Goal: Information Seeking & Learning: Learn about a topic

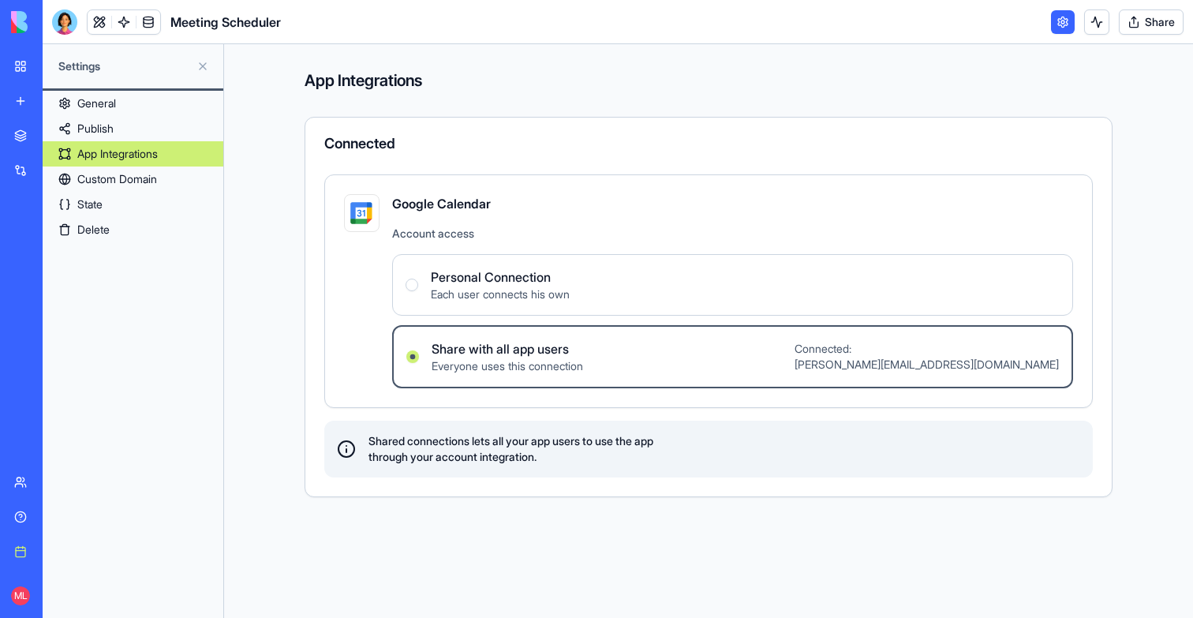
click at [27, 540] on link "Book a meeting" at bounding box center [36, 552] width 63 height 32
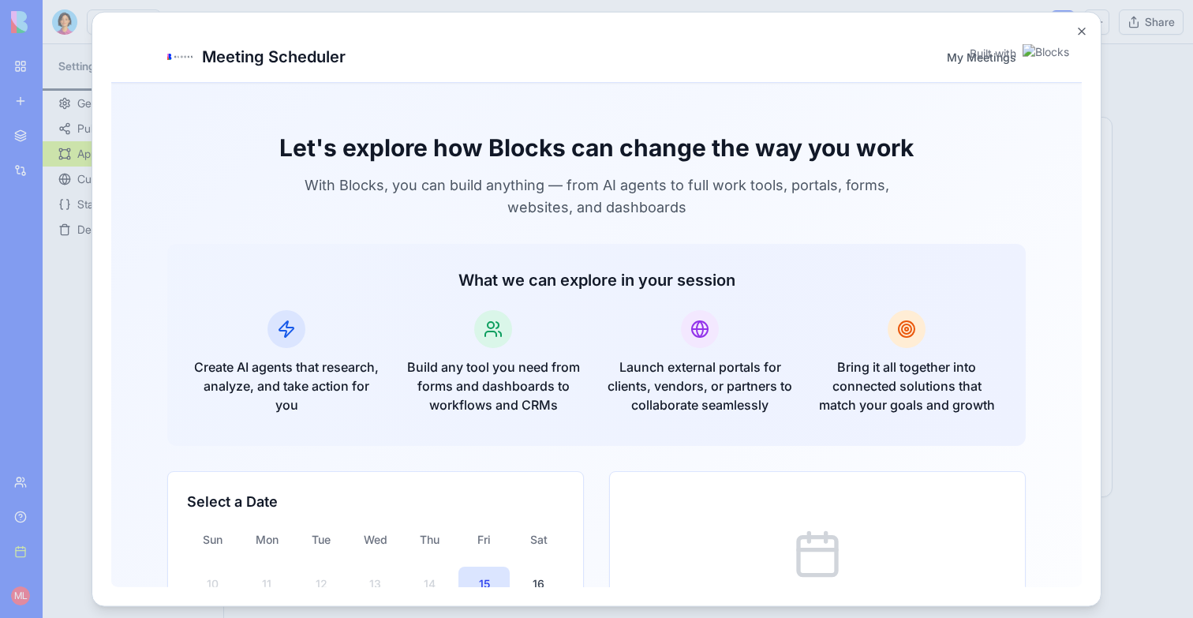
click at [73, 279] on div at bounding box center [596, 309] width 1193 height 618
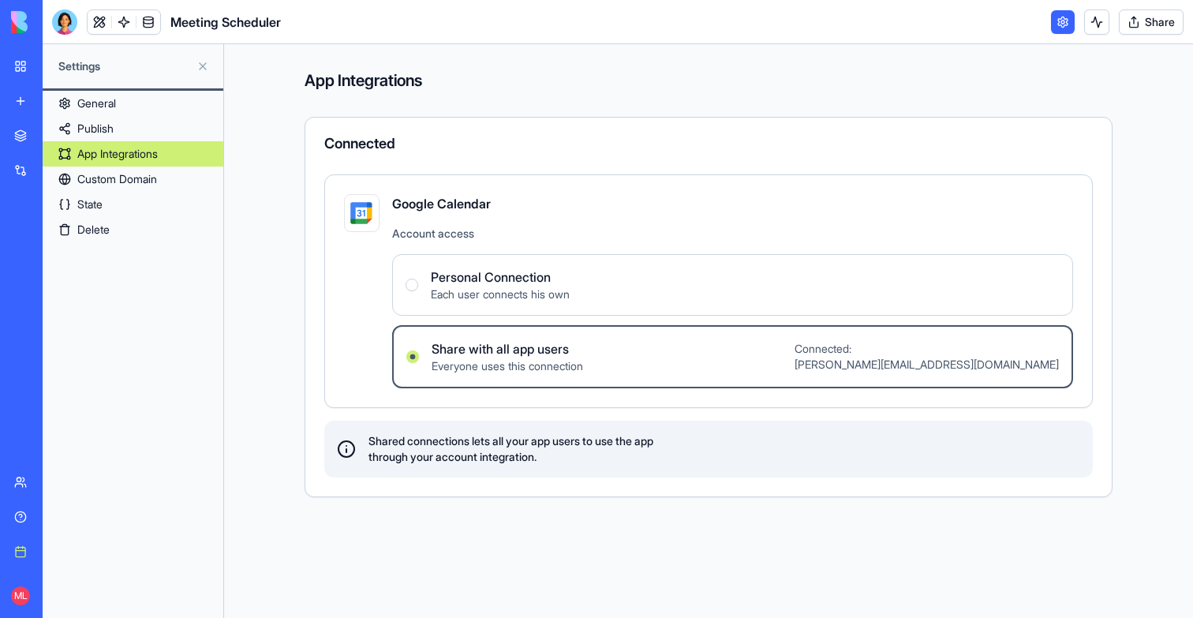
click at [103, 122] on link "Publish" at bounding box center [133, 128] width 181 height 25
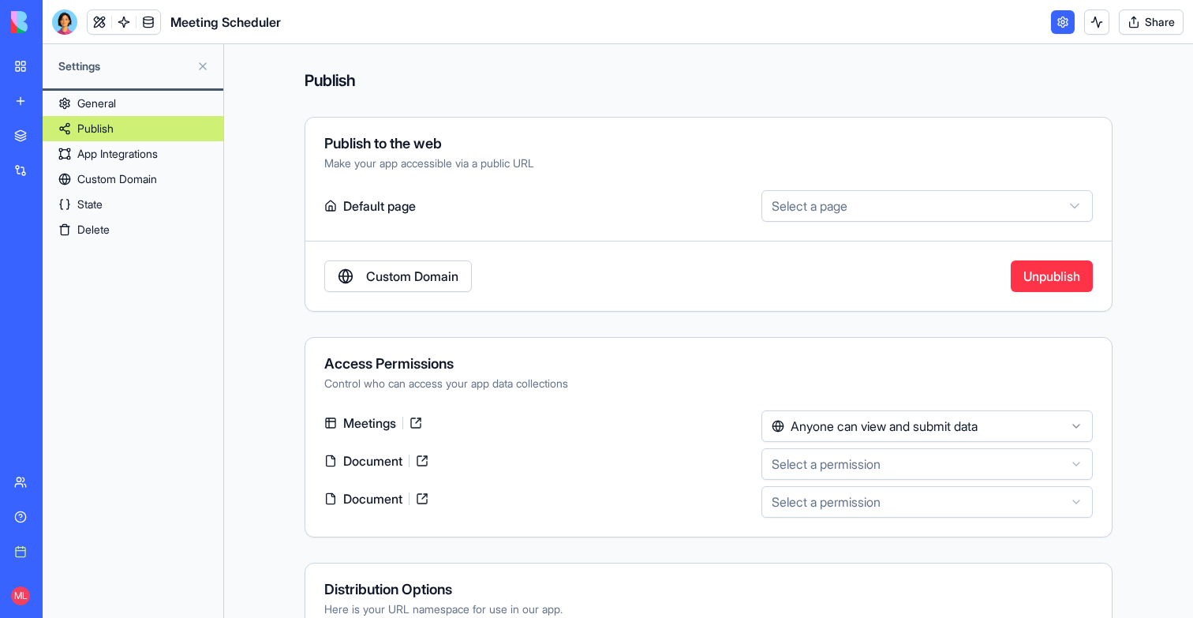
click at [103, 144] on link "App Integrations" at bounding box center [133, 153] width 181 height 25
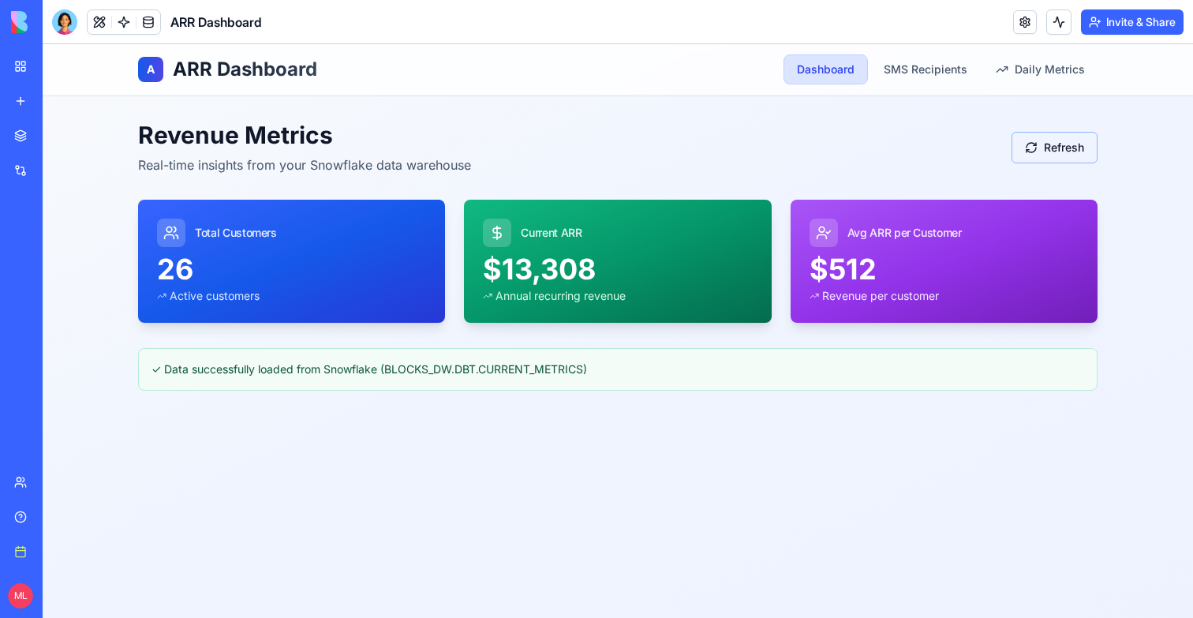
click at [1054, 155] on button "Refresh" at bounding box center [1055, 148] width 86 height 32
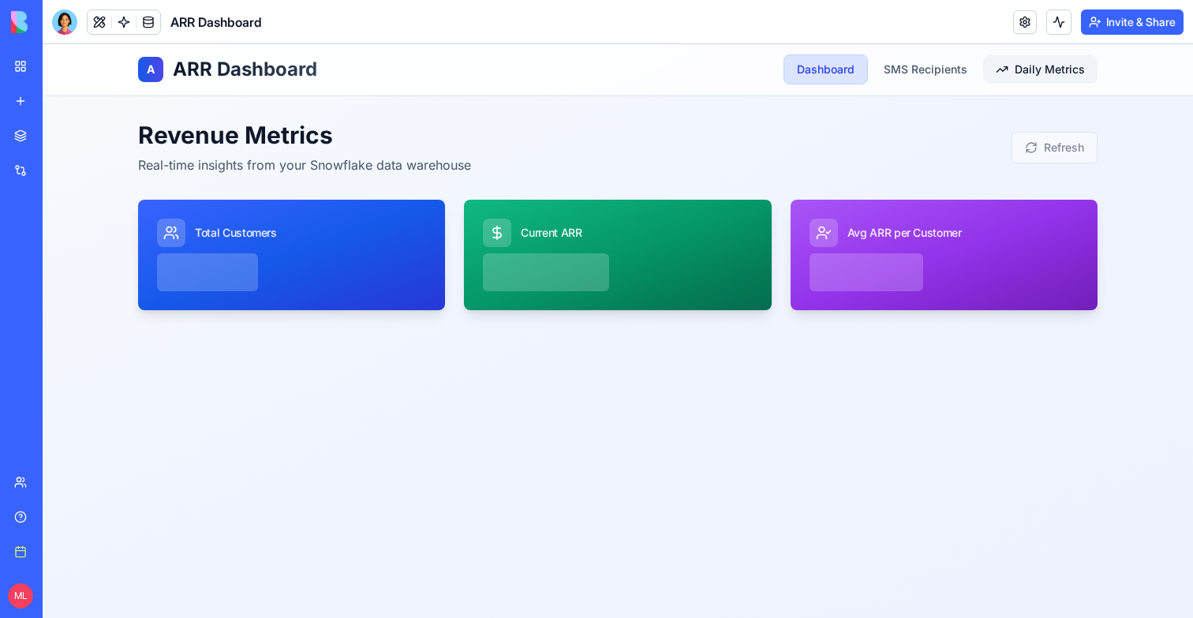
click at [1054, 62] on div "Daily Metrics" at bounding box center [1040, 70] width 89 height 16
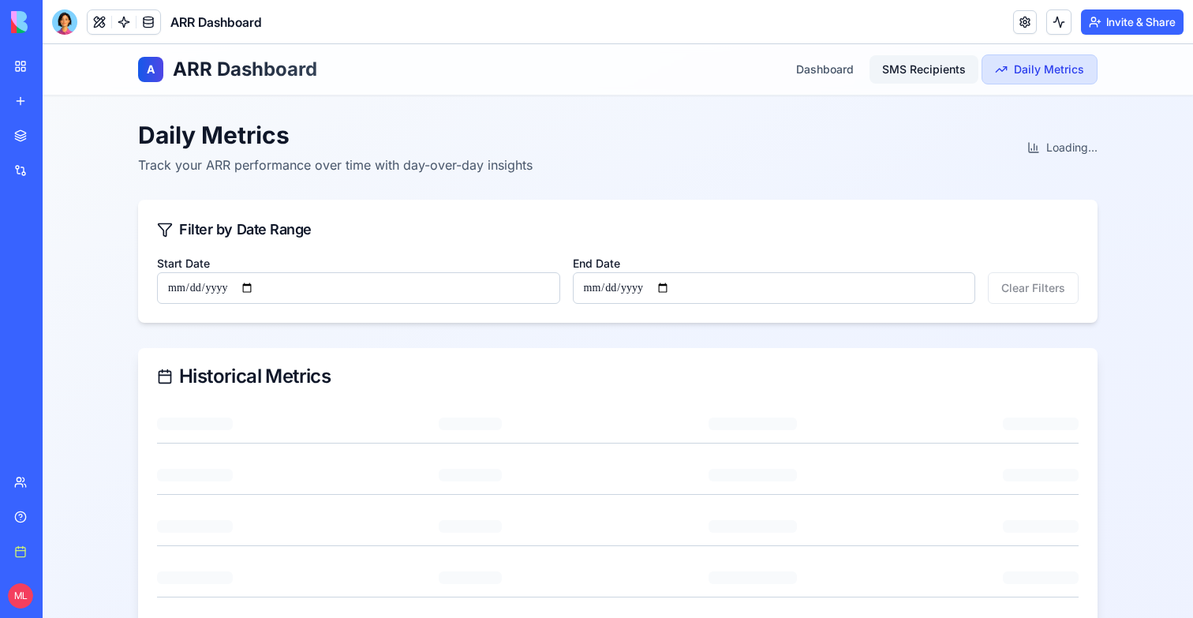
click at [956, 65] on link "SMS Recipients" at bounding box center [924, 69] width 109 height 28
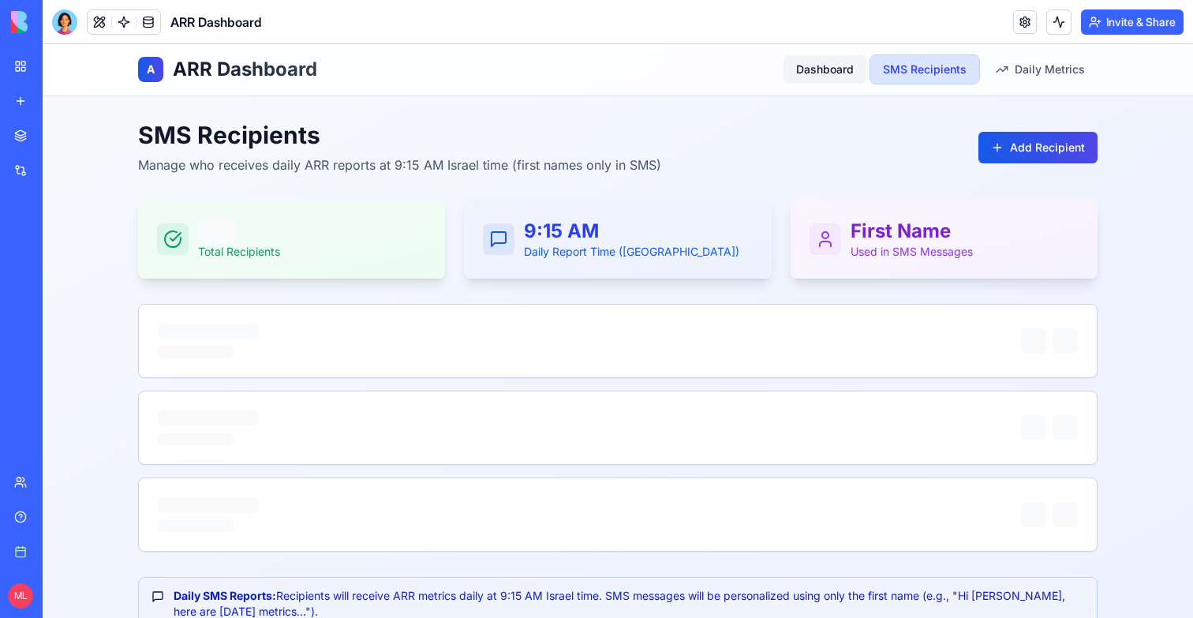
click at [824, 65] on link "Dashboard" at bounding box center [825, 69] width 83 height 28
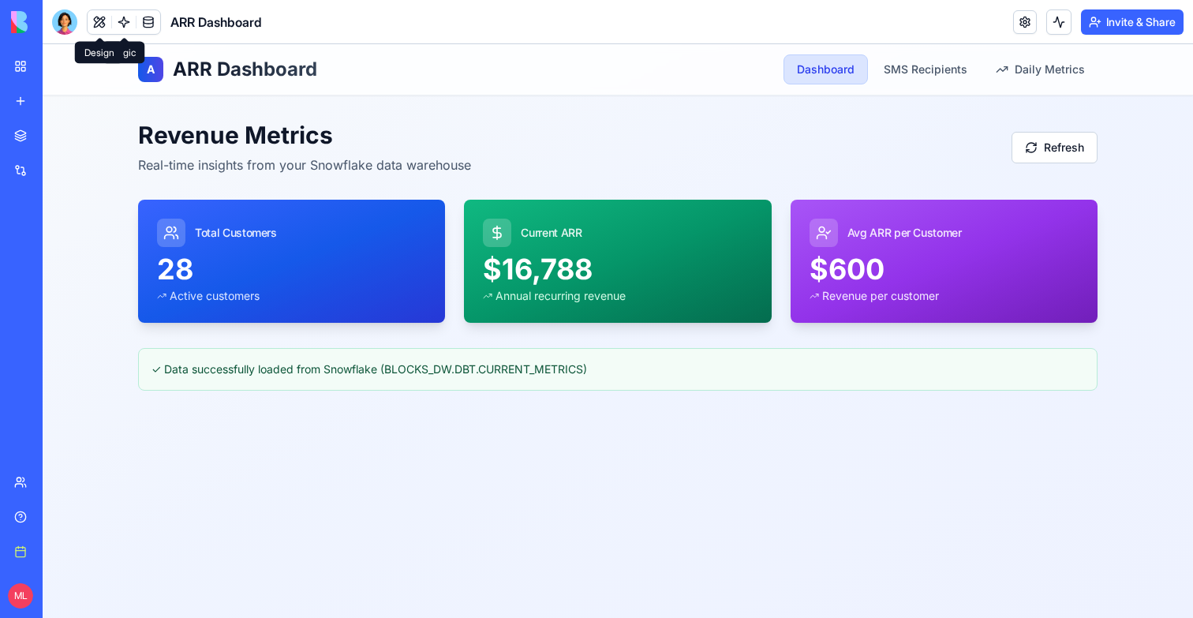
click at [100, 19] on button at bounding box center [100, 22] width 24 height 24
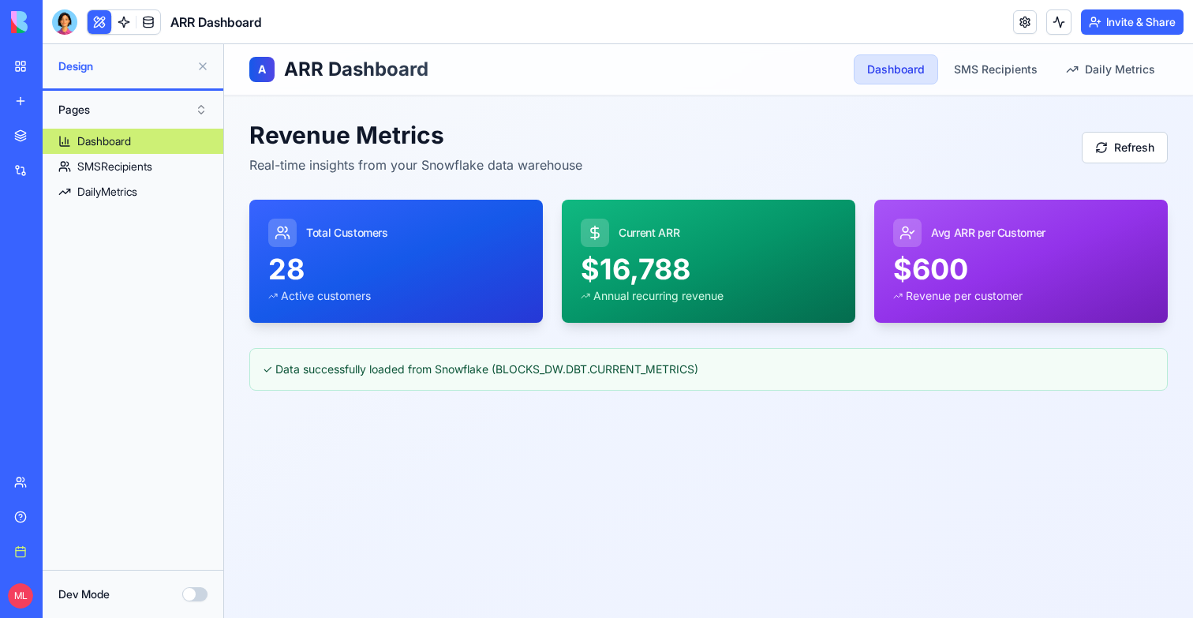
click at [92, 19] on button at bounding box center [100, 22] width 24 height 24
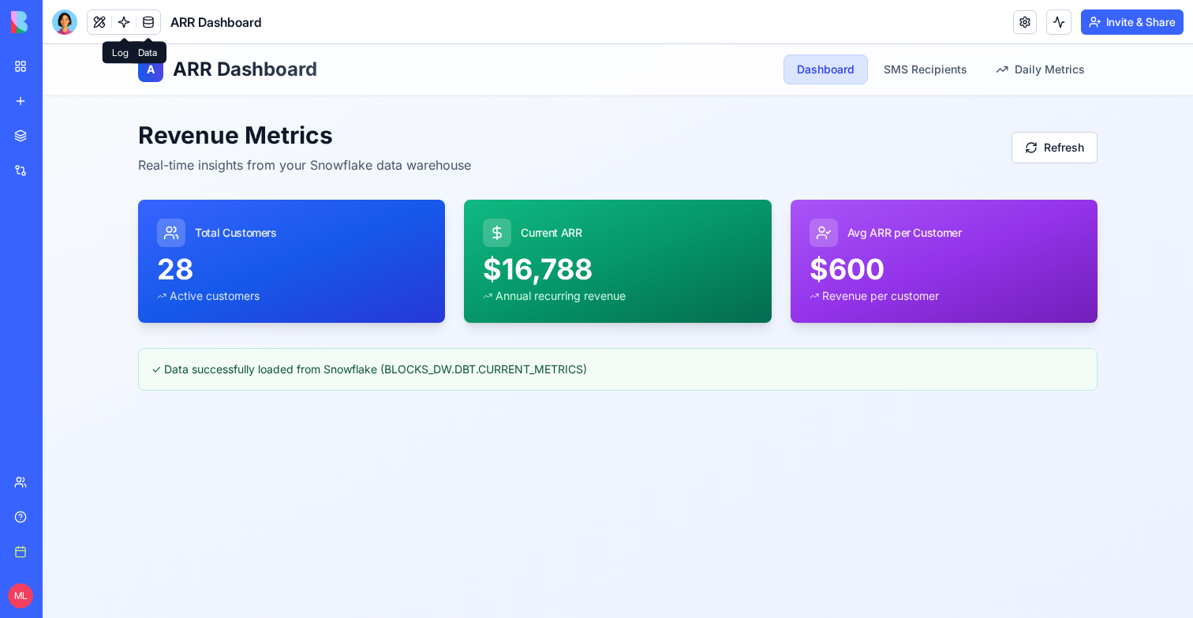
click at [145, 23] on link at bounding box center [149, 22] width 24 height 24
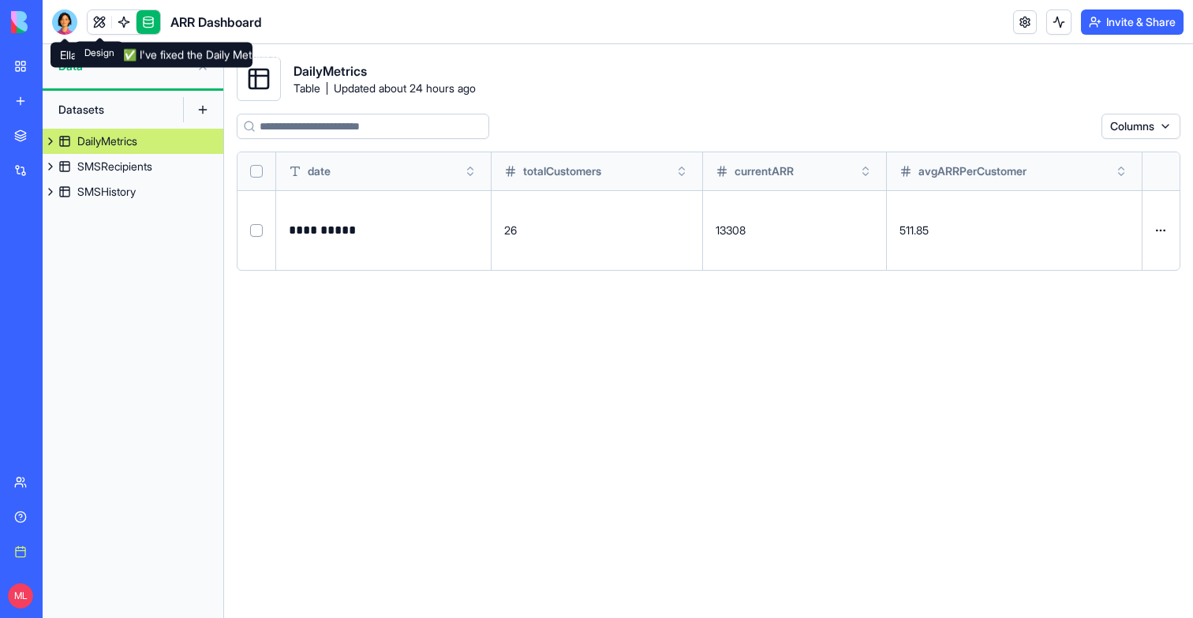
click at [103, 24] on link at bounding box center [100, 22] width 24 height 24
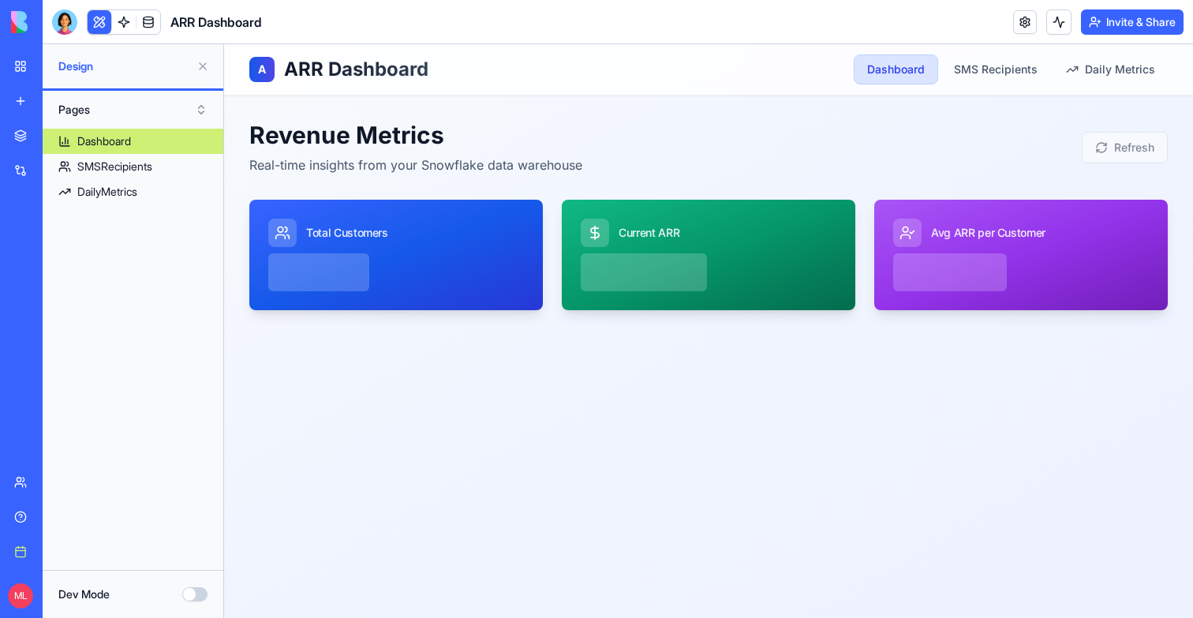
click at [204, 65] on button at bounding box center [202, 66] width 25 height 25
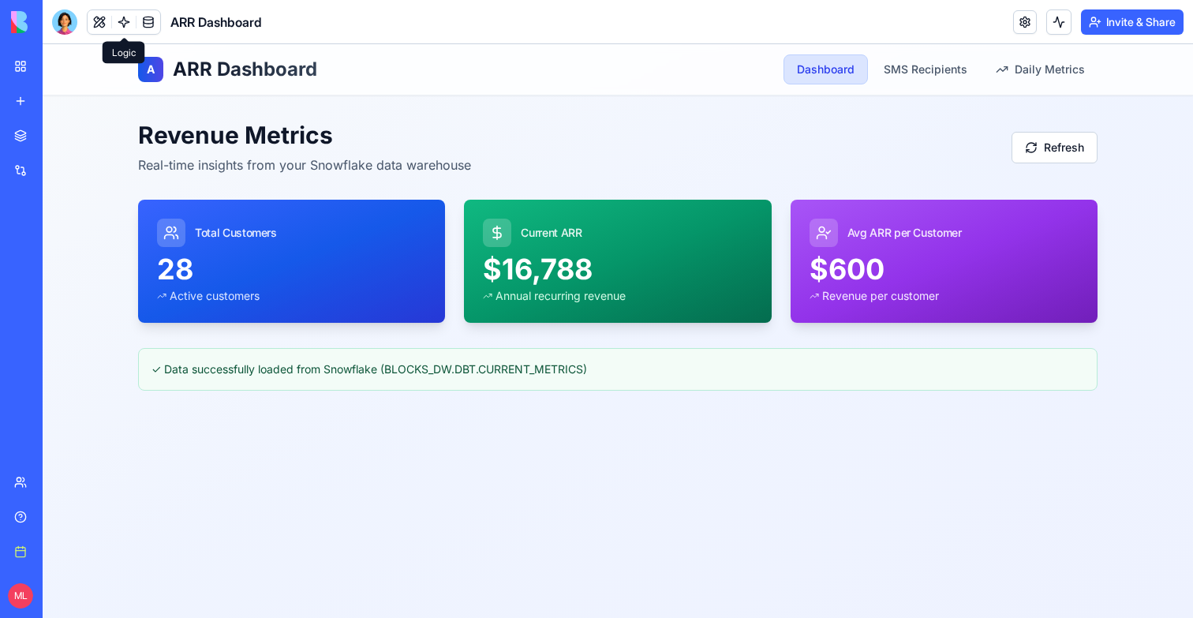
click at [132, 25] on link at bounding box center [124, 22] width 24 height 24
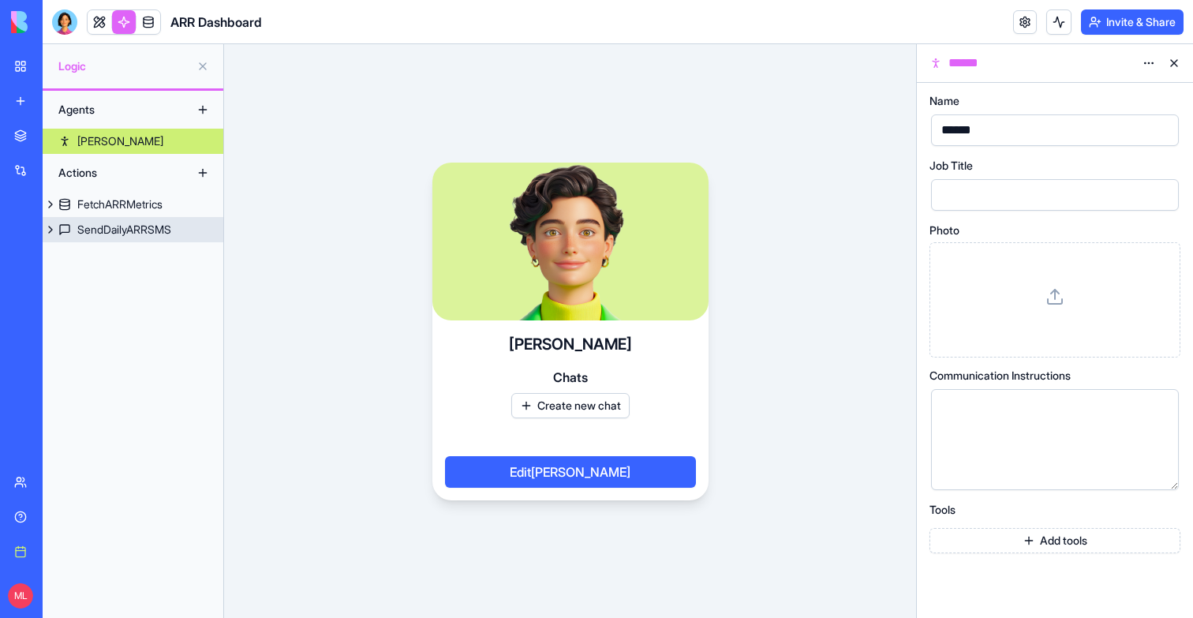
click at [125, 234] on div "SendDailyARRSMS" at bounding box center [124, 230] width 94 height 16
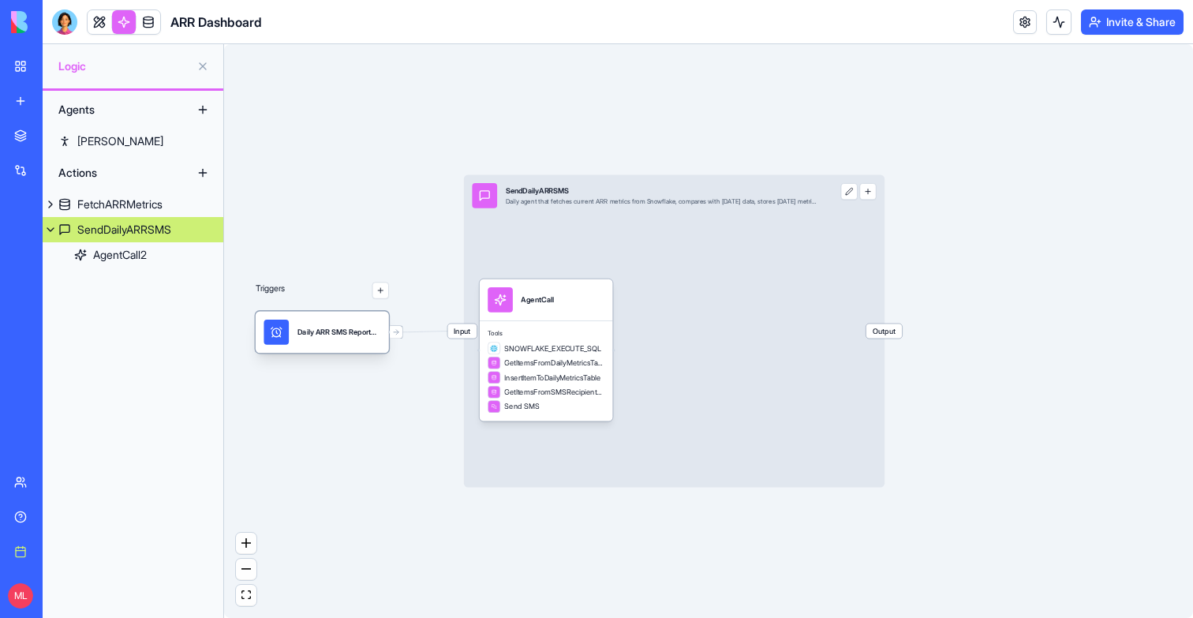
click at [312, 349] on div "Daily ARR SMS ReportTrigger" at bounding box center [322, 332] width 133 height 42
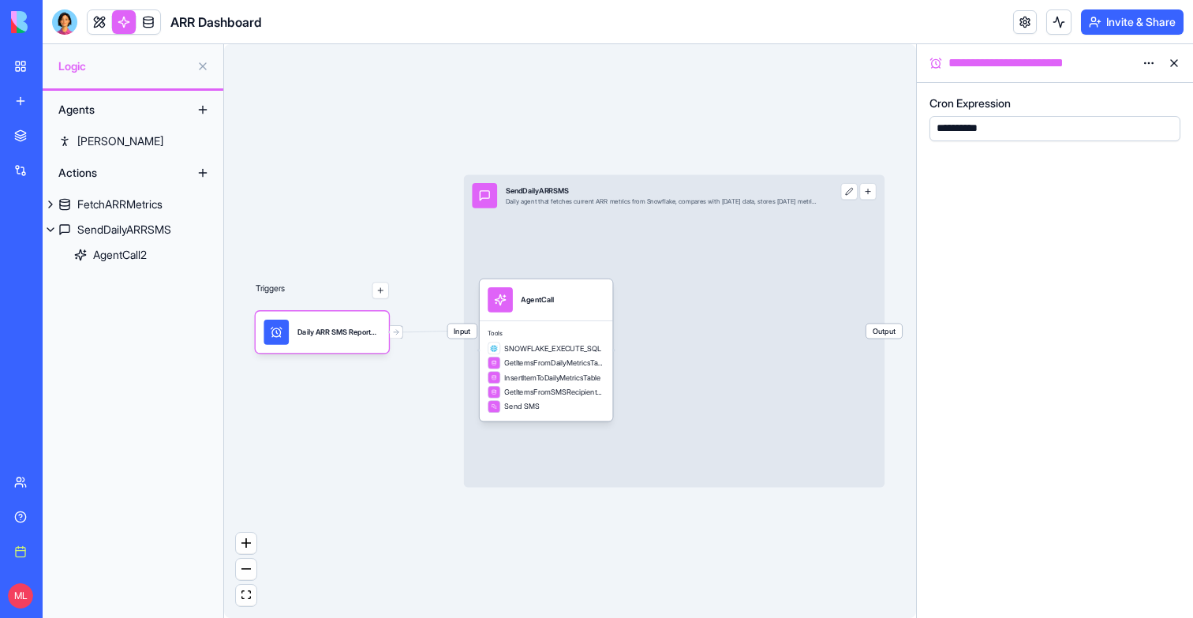
click at [1065, 40] on header "ARR Dashboard Invite & Share" at bounding box center [618, 22] width 1151 height 44
click at [1065, 36] on header "ARR Dashboard Invite & Share" at bounding box center [618, 22] width 1151 height 44
click at [1064, 33] on button at bounding box center [1058, 21] width 25 height 25
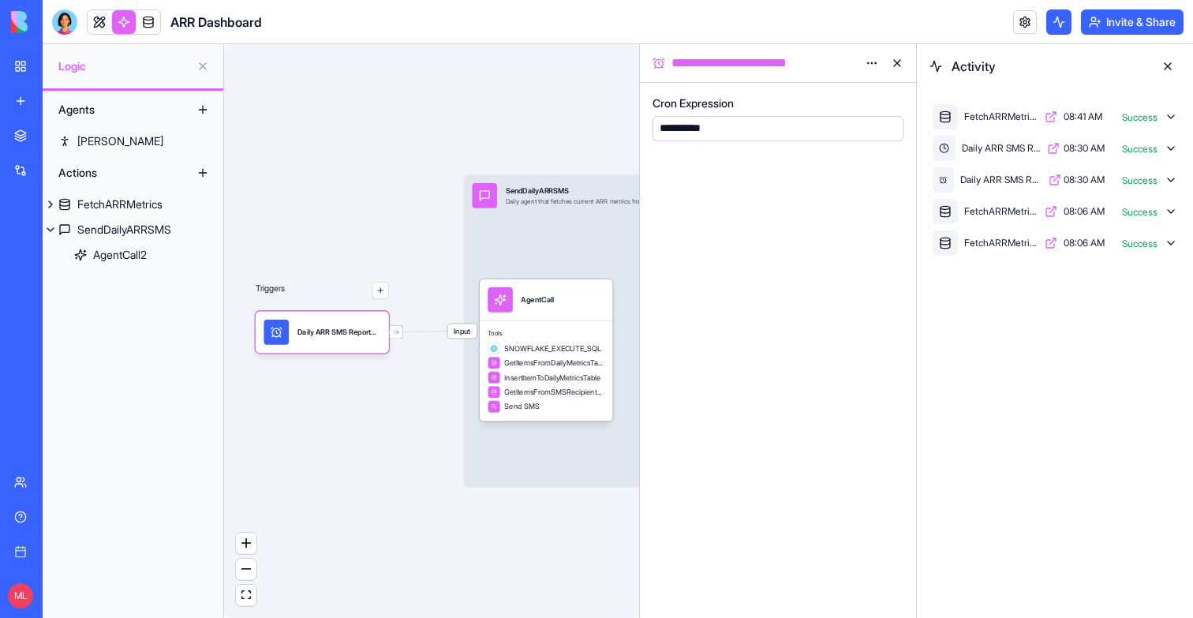
click at [1173, 150] on icon at bounding box center [1171, 148] width 13 height 13
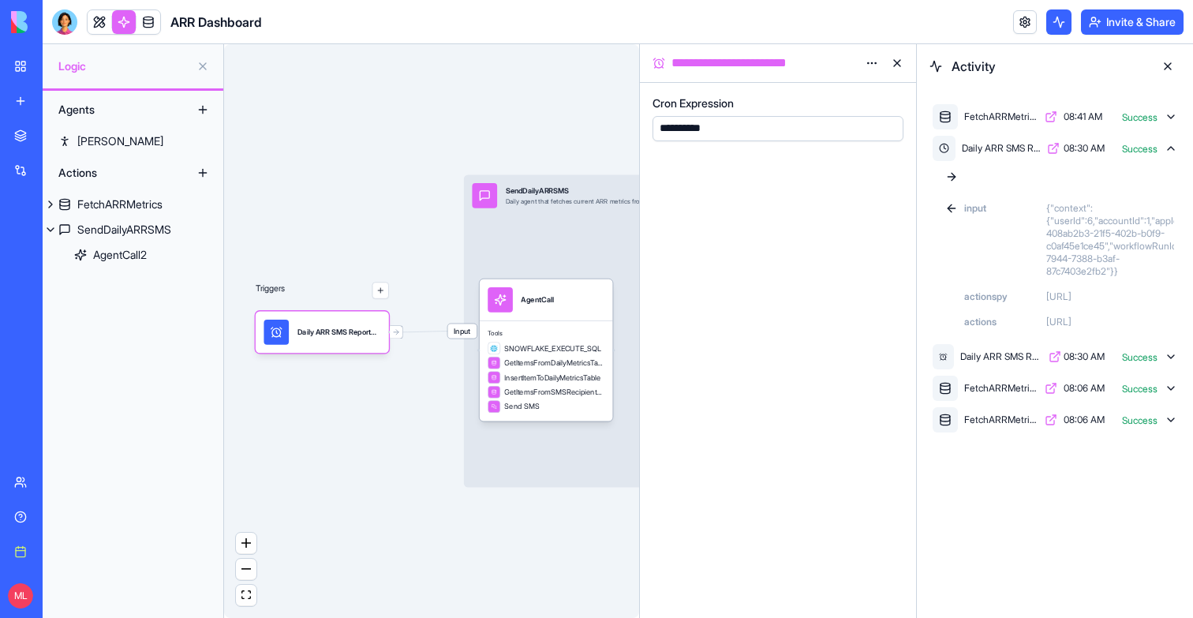
click at [1173, 150] on icon at bounding box center [1171, 148] width 13 height 13
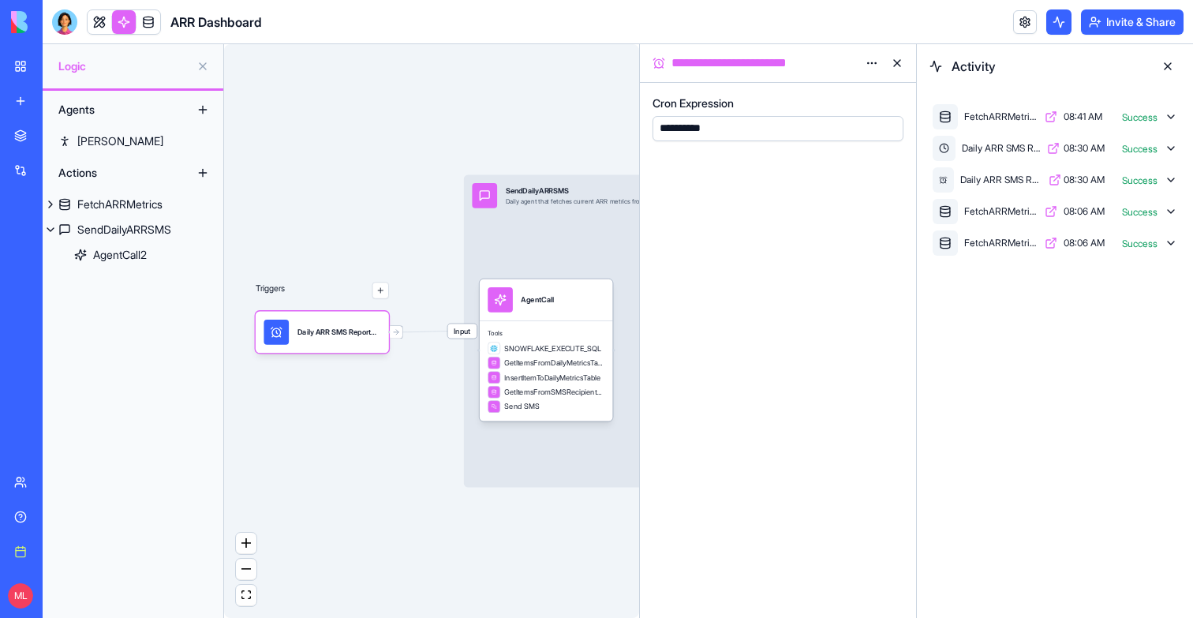
click at [1173, 183] on icon at bounding box center [1171, 180] width 13 height 13
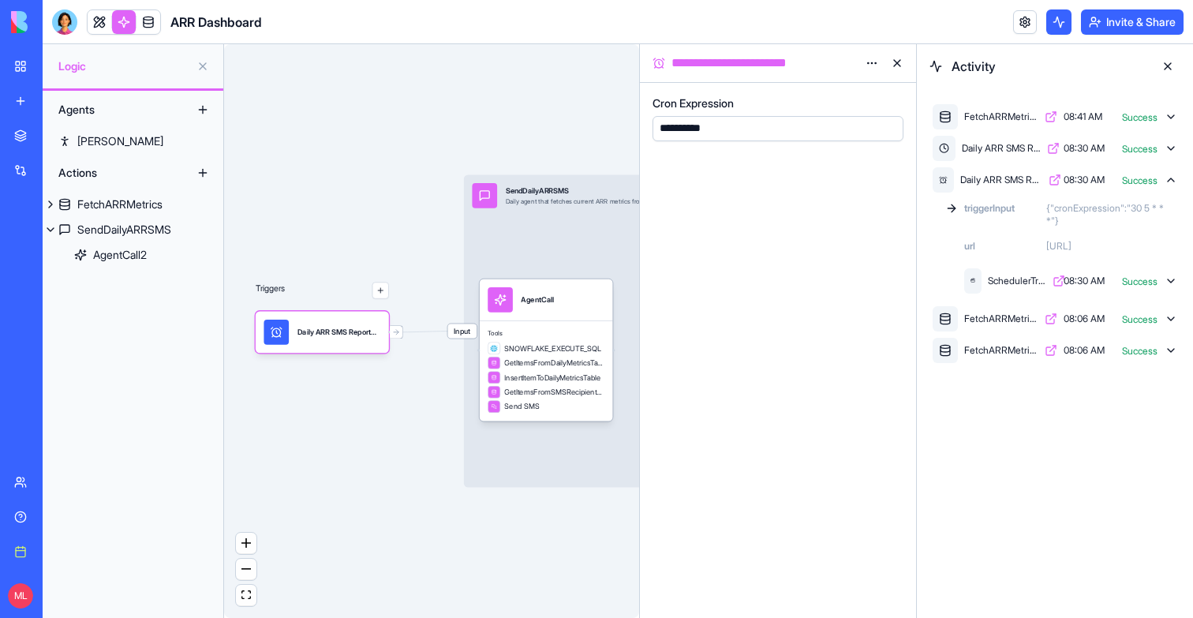
click at [1170, 287] on icon at bounding box center [1171, 281] width 13 height 13
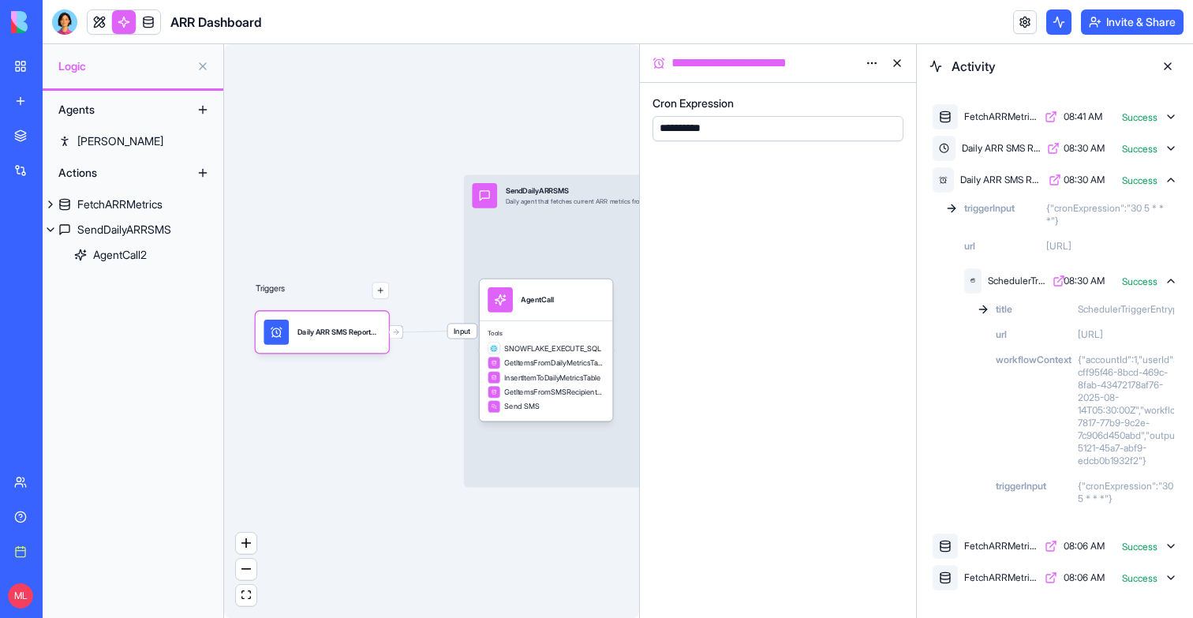
click at [1173, 276] on icon at bounding box center [1171, 281] width 13 height 13
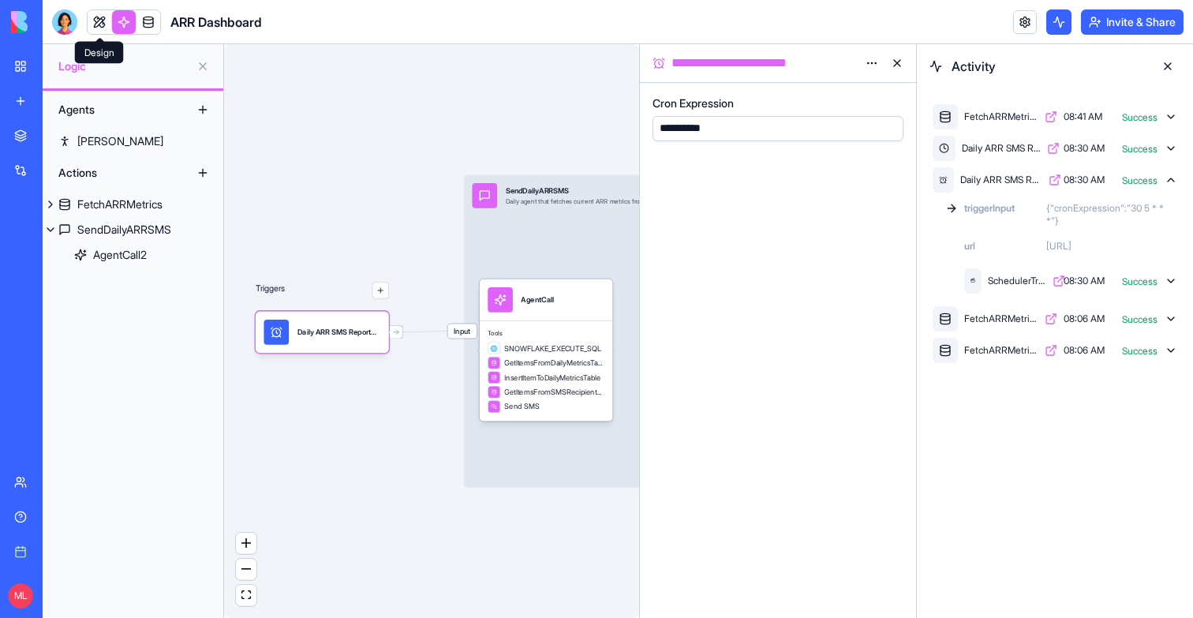
click at [97, 14] on link at bounding box center [100, 22] width 24 height 24
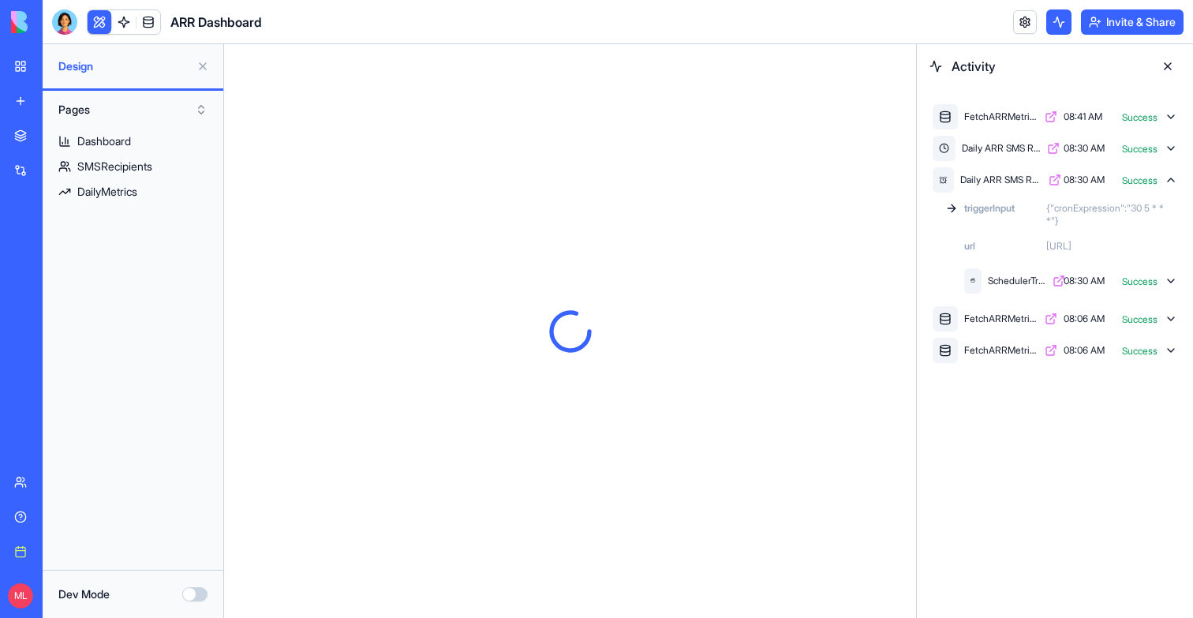
click at [1167, 62] on button at bounding box center [1167, 66] width 25 height 25
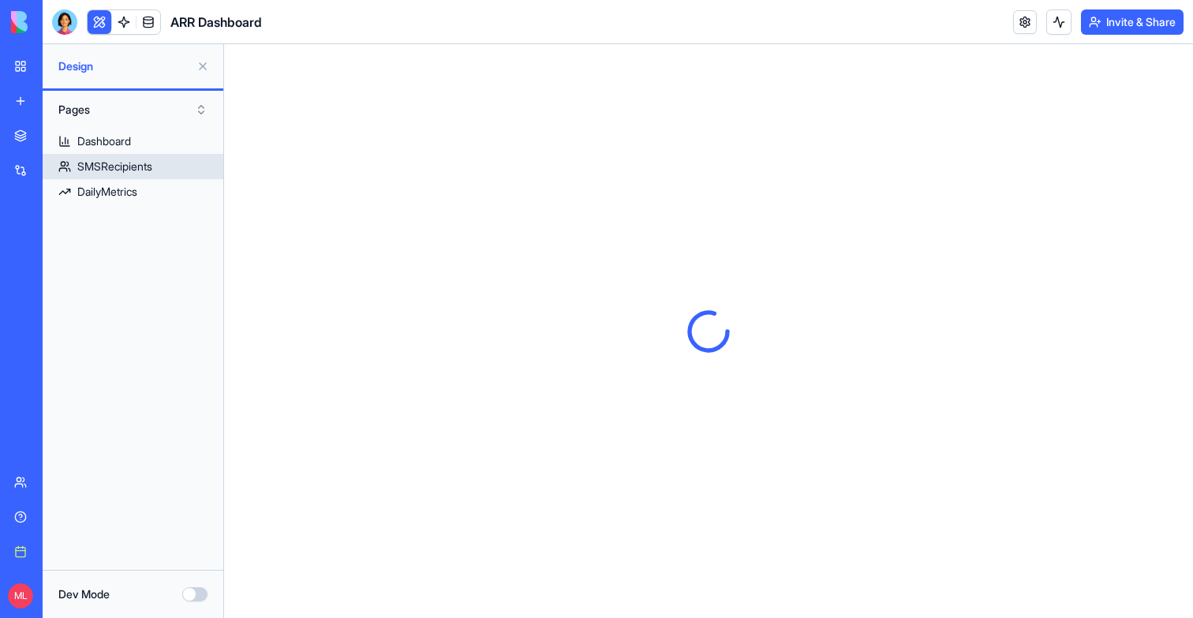
click at [100, 170] on div "SMSRecipients" at bounding box center [114, 167] width 75 height 16
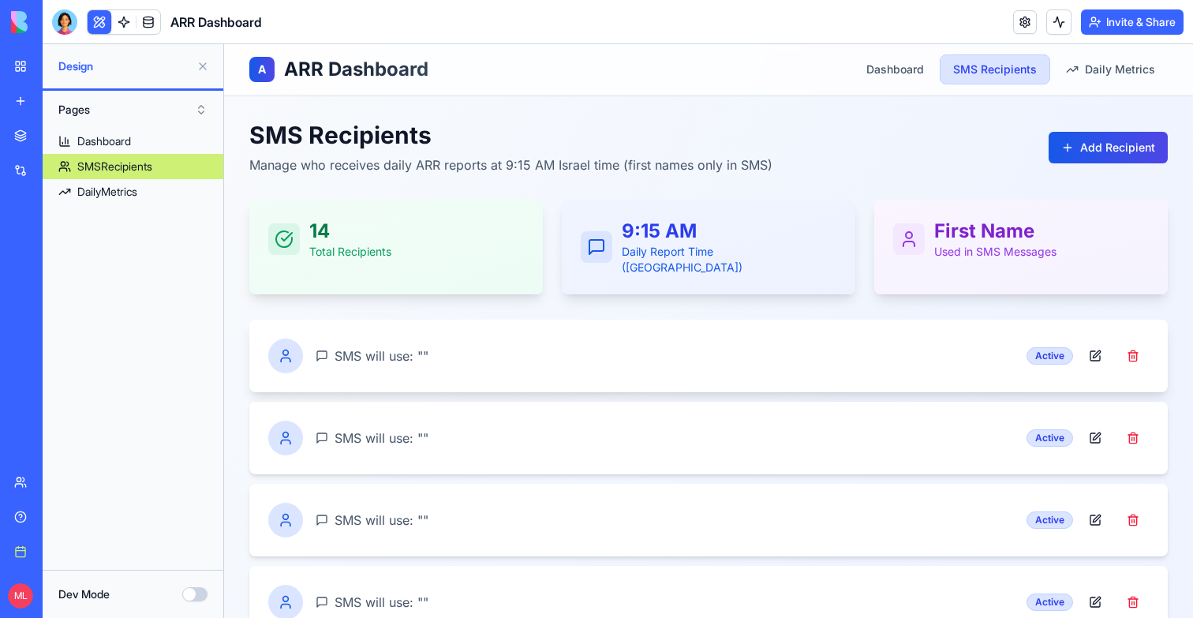
click at [739, 341] on div "SMS will use: " " Active" at bounding box center [708, 356] width 881 height 35
click at [441, 320] on div "SMS will use: " " Active" at bounding box center [708, 356] width 919 height 73
click at [1095, 342] on button at bounding box center [1096, 356] width 32 height 28
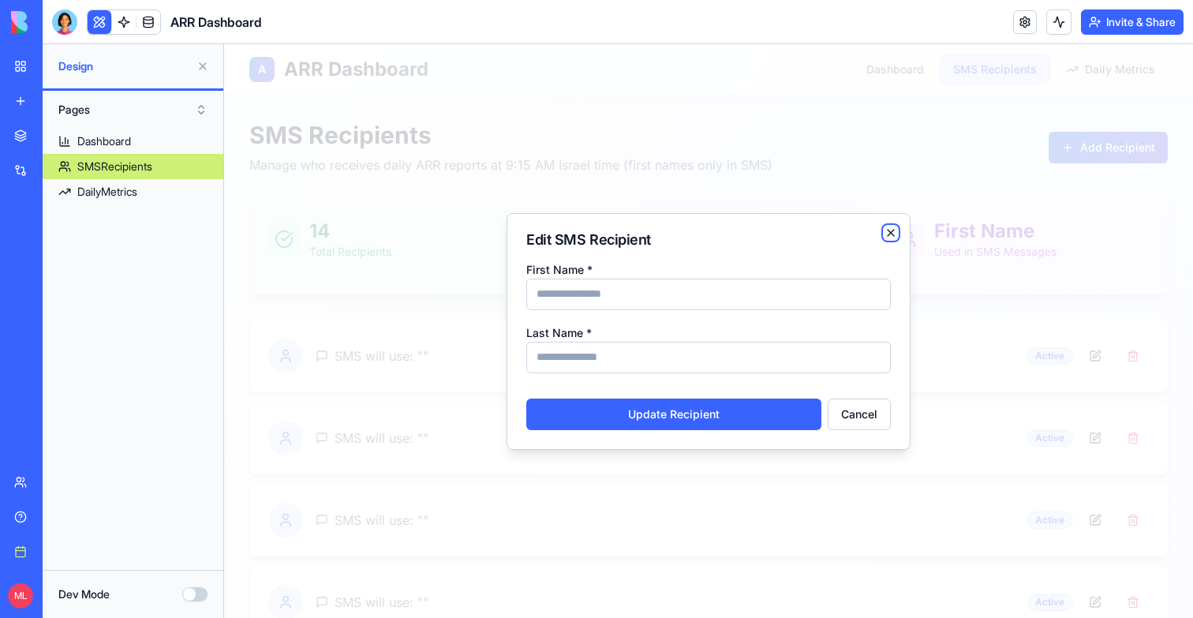
click at [892, 234] on icon "button" at bounding box center [891, 232] width 13 height 13
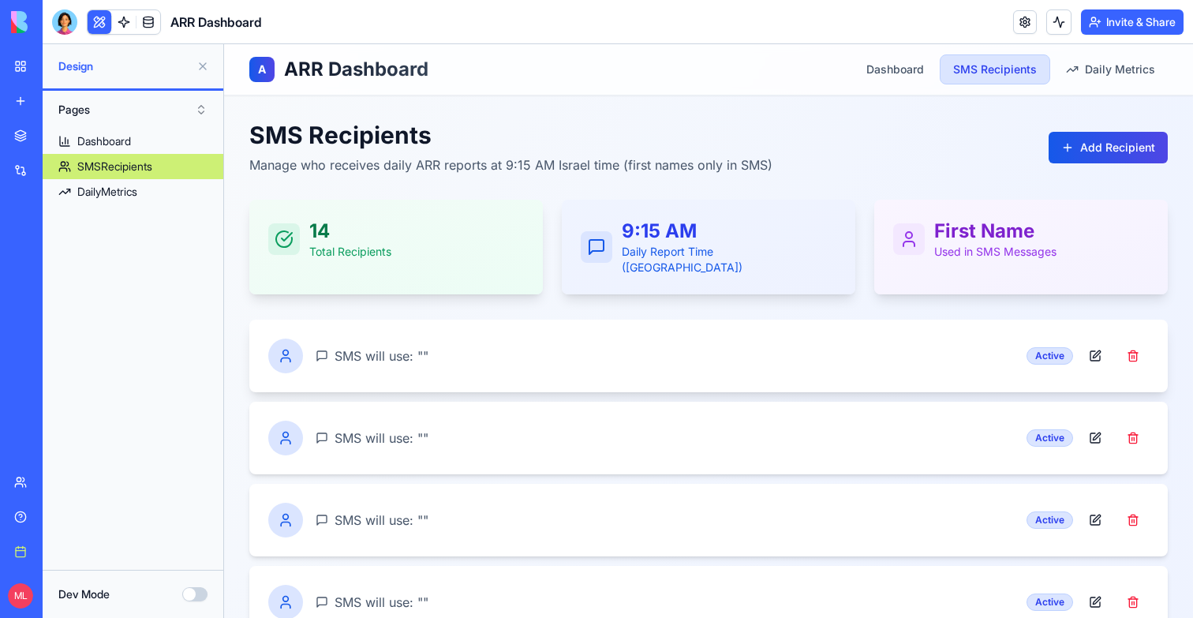
click at [287, 348] on icon at bounding box center [286, 356] width 16 height 16
click at [474, 350] on div "SMS will use: " " Active" at bounding box center [708, 356] width 881 height 35
click at [500, 354] on div "SMS will use: " " Active" at bounding box center [708, 356] width 881 height 35
click at [908, 371] on div "SMS will use: " " Active" at bounding box center [708, 356] width 919 height 73
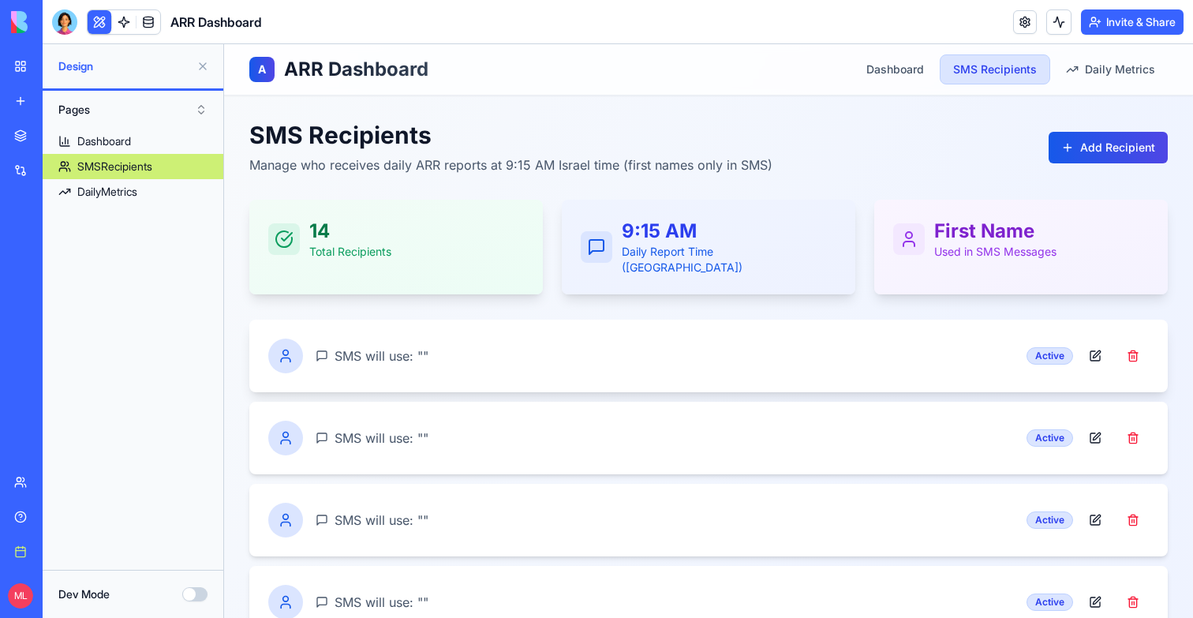
click at [908, 371] on div "SMS will use: " " Active" at bounding box center [708, 356] width 919 height 73
click at [1032, 347] on div "Active" at bounding box center [1050, 355] width 47 height 17
click at [82, 196] on div "DailyMetrics" at bounding box center [107, 192] width 60 height 16
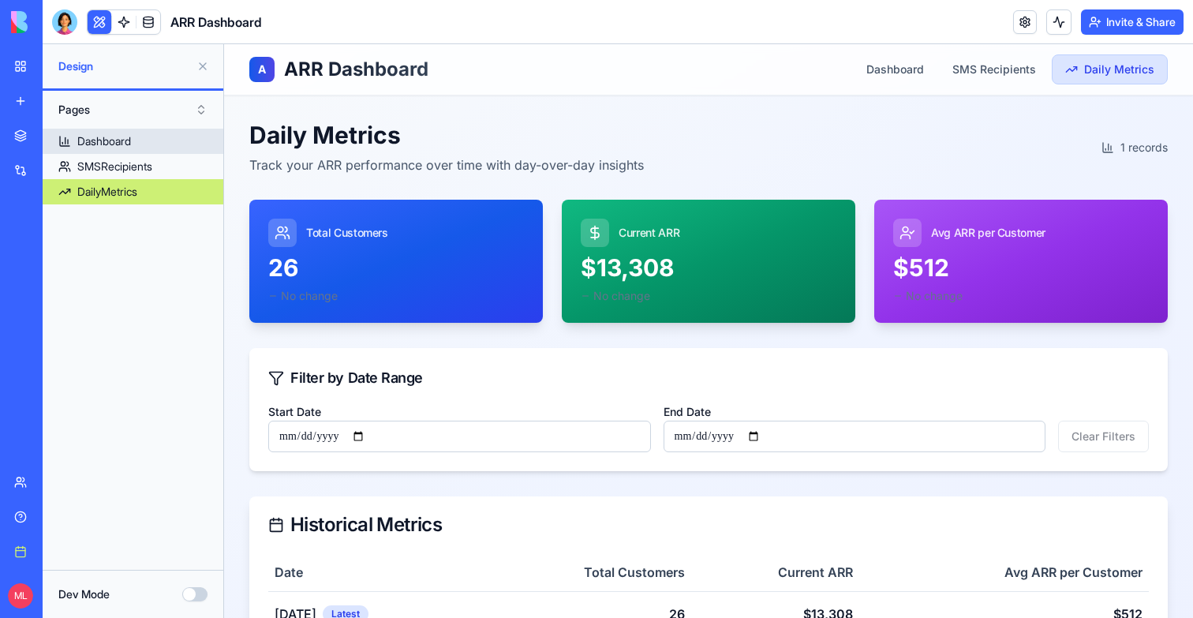
click at [110, 153] on link "Dashboard" at bounding box center [133, 141] width 181 height 25
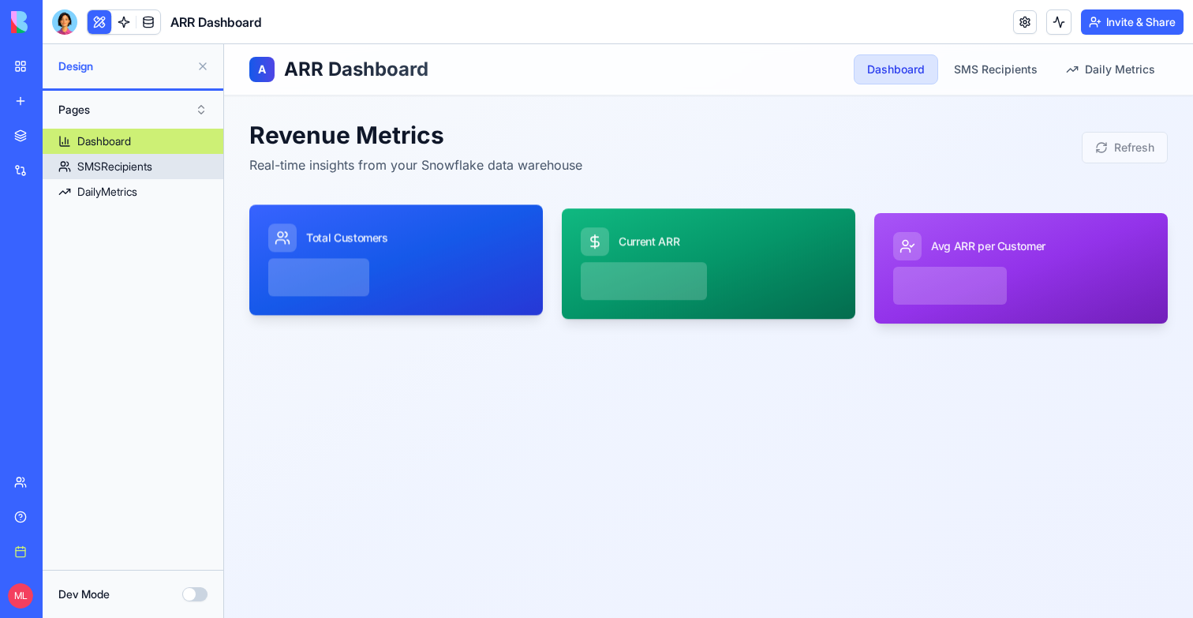
click at [110, 163] on div "SMSRecipients" at bounding box center [114, 167] width 75 height 16
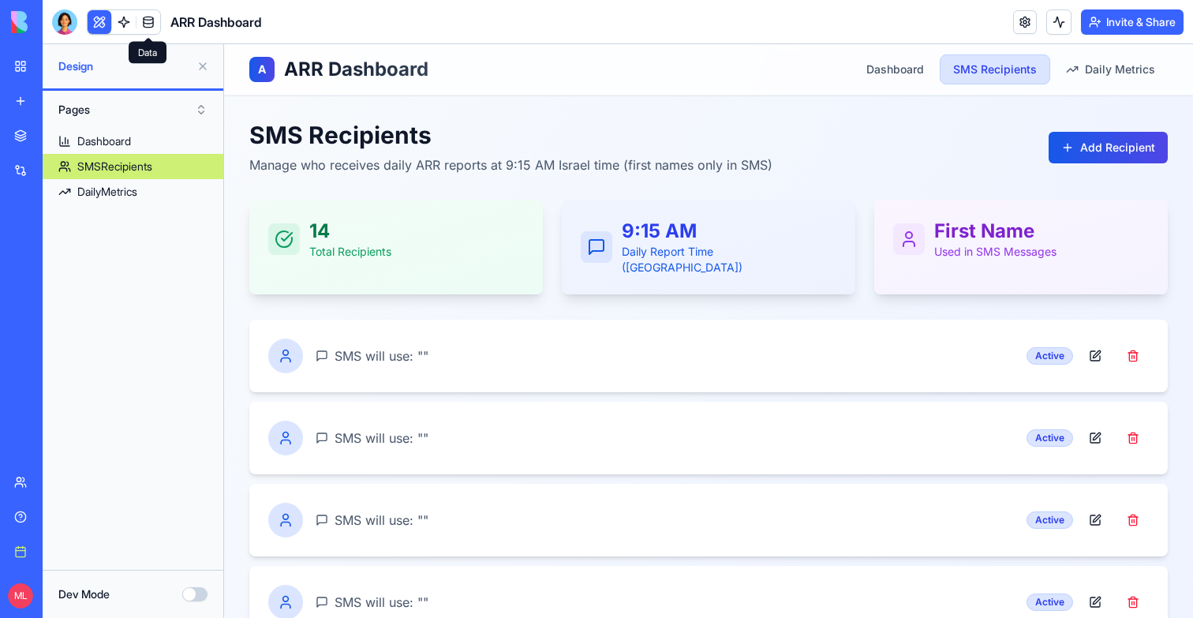
click at [159, 17] on link at bounding box center [149, 22] width 24 height 24
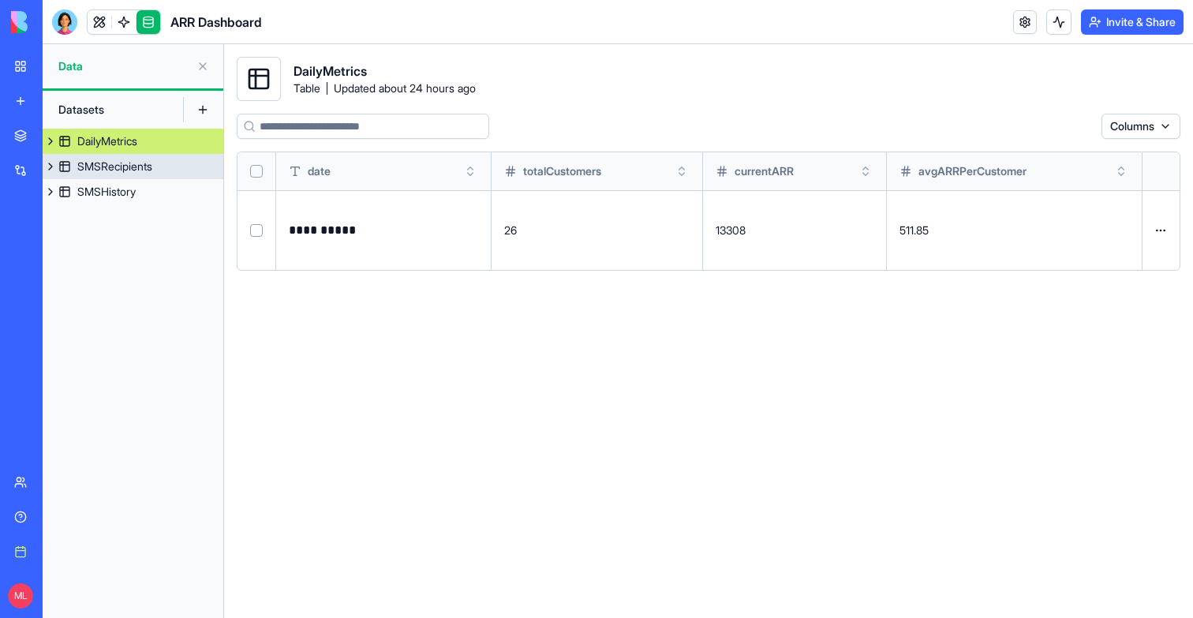
click at [167, 167] on link "SMSRecipients" at bounding box center [133, 166] width 181 height 25
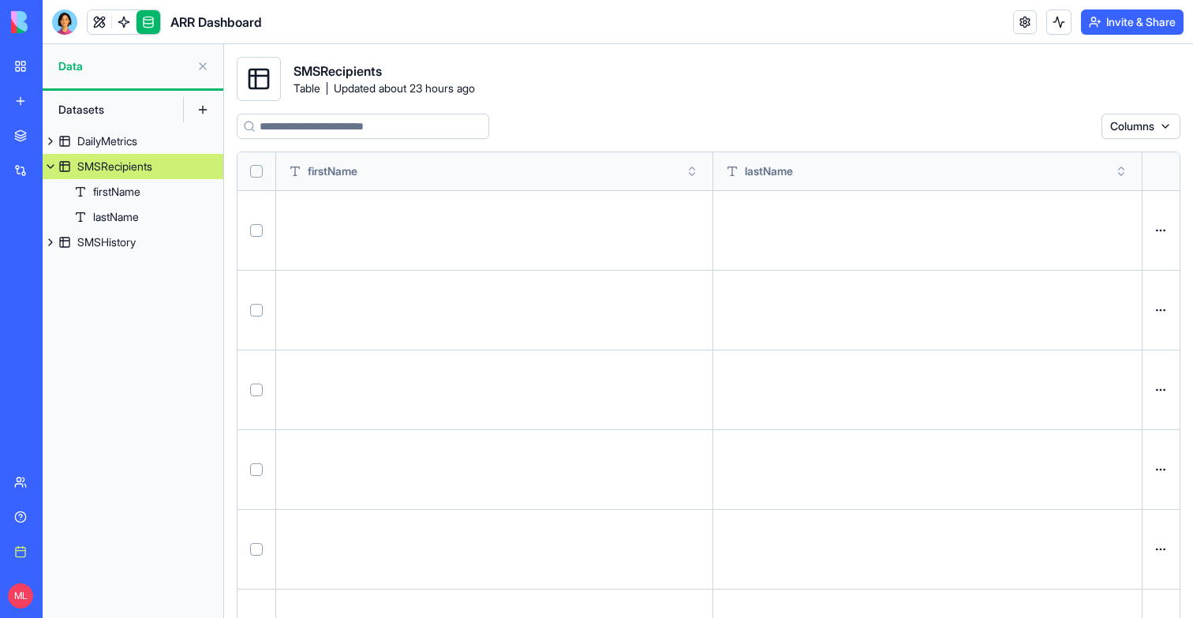
click at [338, 210] on div at bounding box center [494, 231] width 411 height 54
click at [157, 188] on link "firstName" at bounding box center [133, 191] width 181 height 25
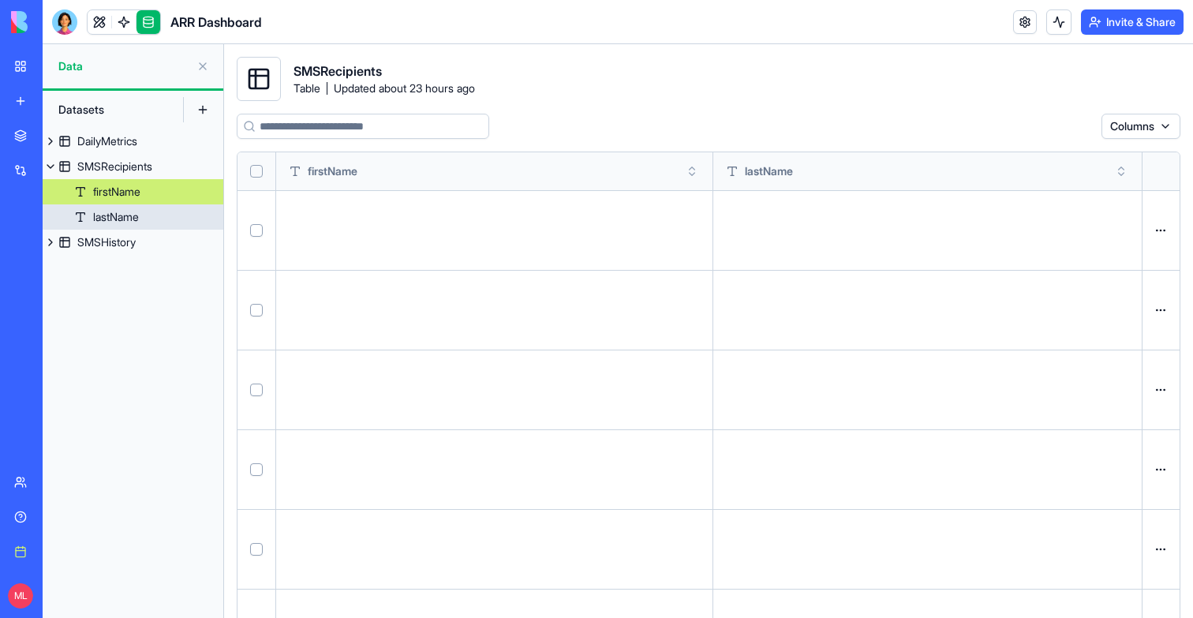
click at [137, 213] on div "lastName" at bounding box center [116, 217] width 46 height 16
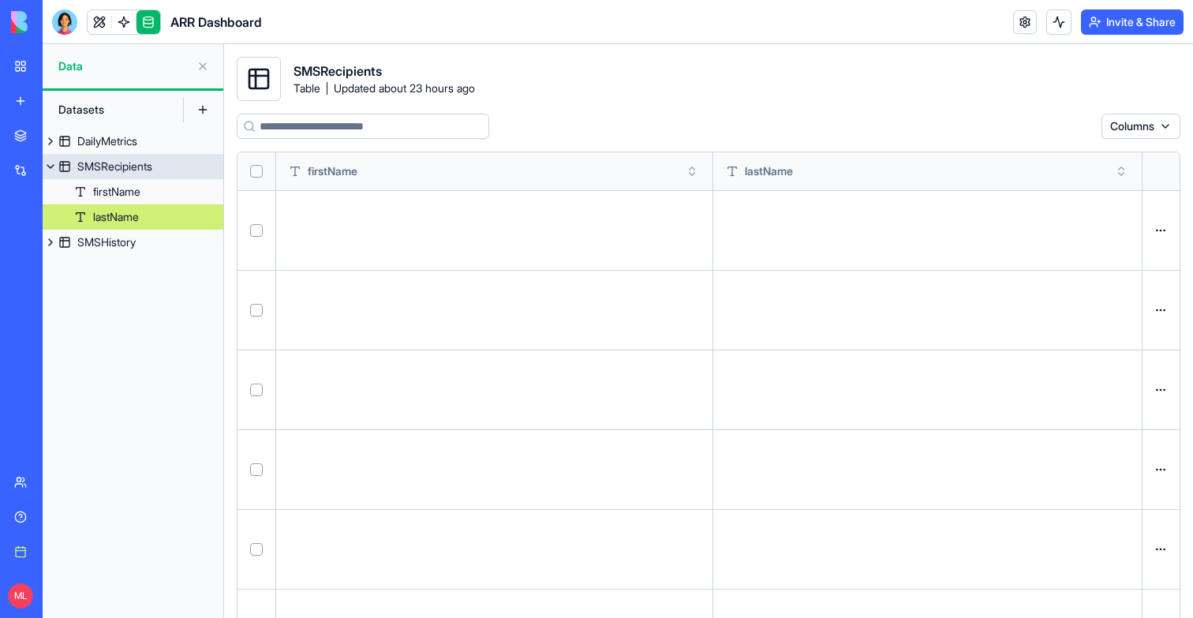
click at [128, 164] on div "SMSRecipients" at bounding box center [114, 167] width 75 height 16
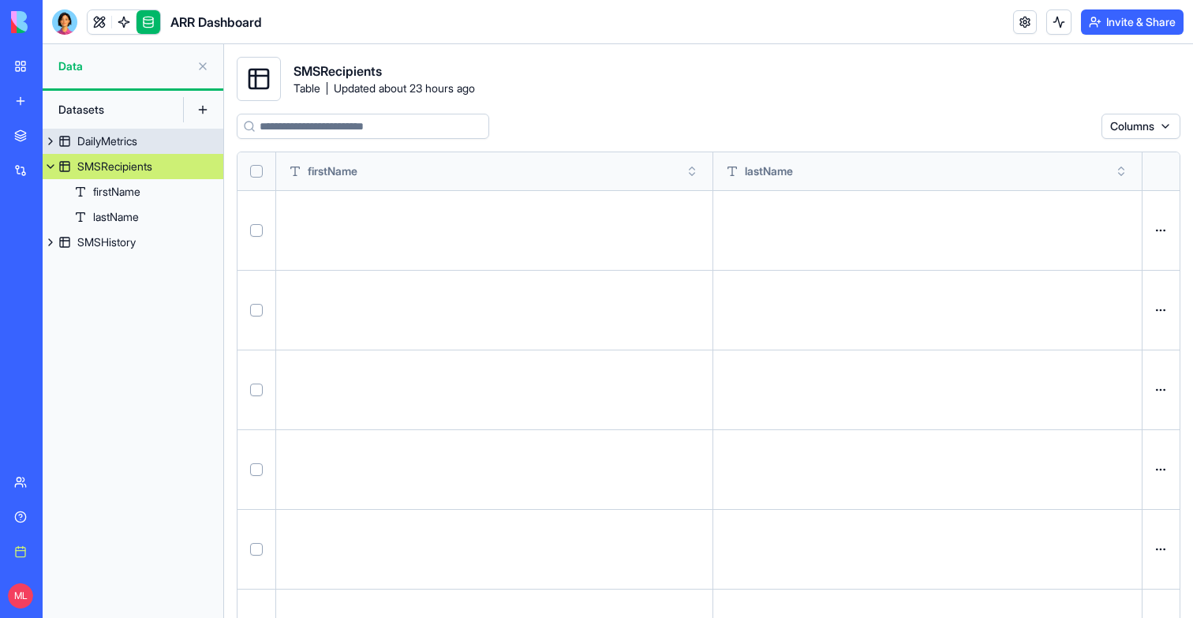
click at [94, 146] on div "DailyMetrics" at bounding box center [107, 141] width 60 height 16
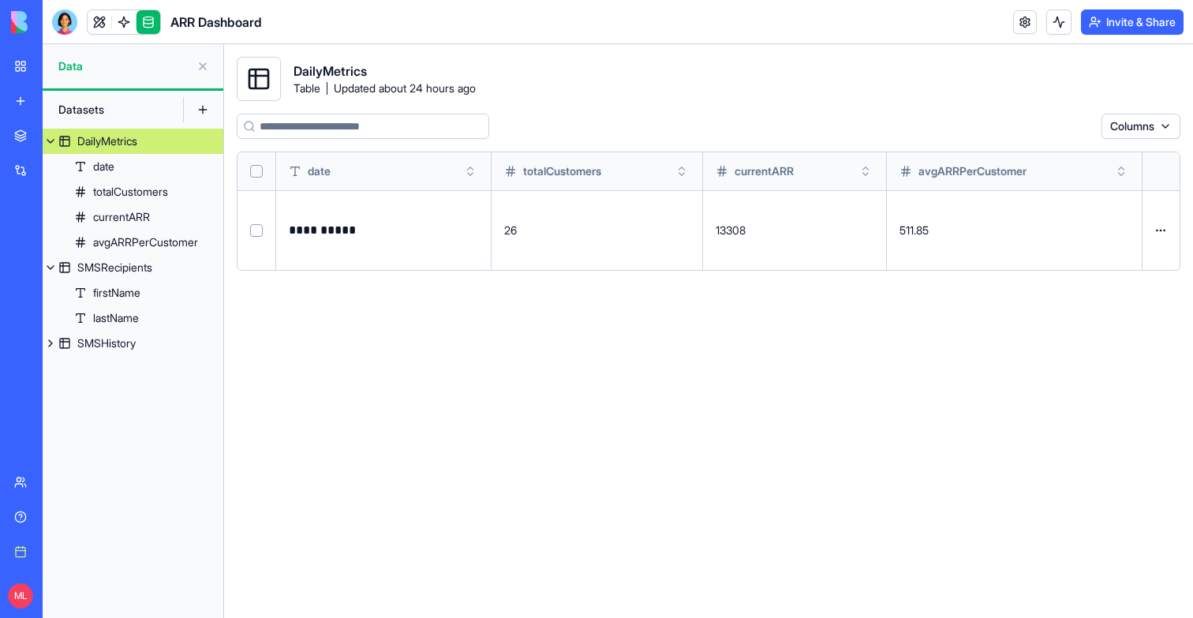
click at [99, 34] on div at bounding box center [124, 21] width 74 height 25
click at [99, 22] on link at bounding box center [100, 22] width 24 height 24
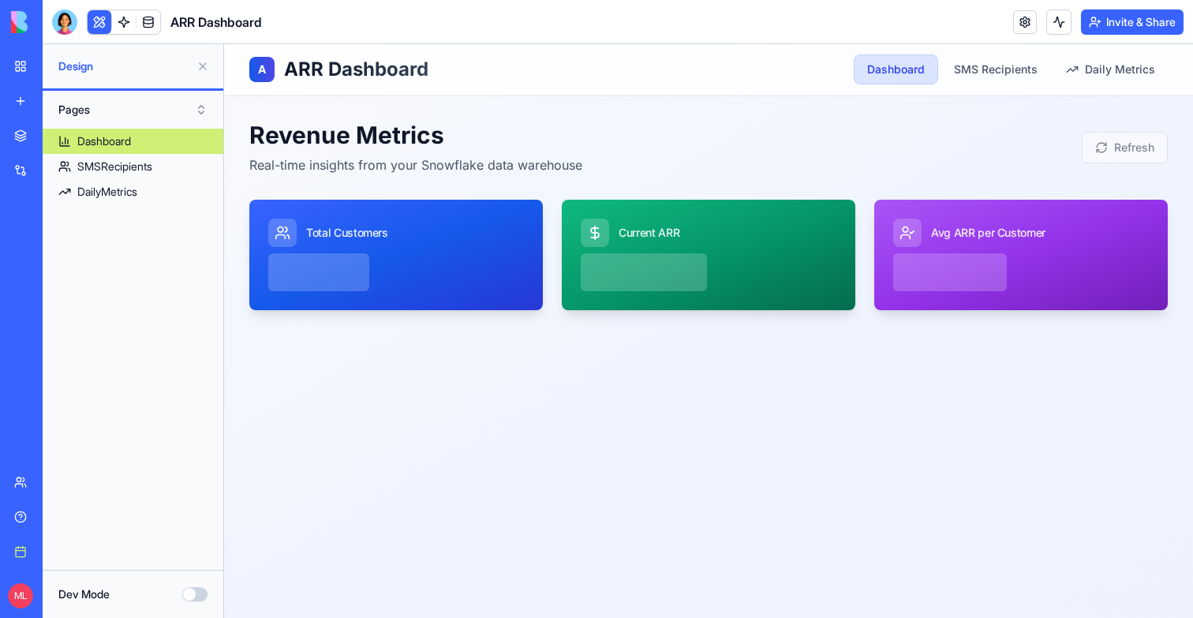
click at [204, 63] on button at bounding box center [202, 66] width 25 height 25
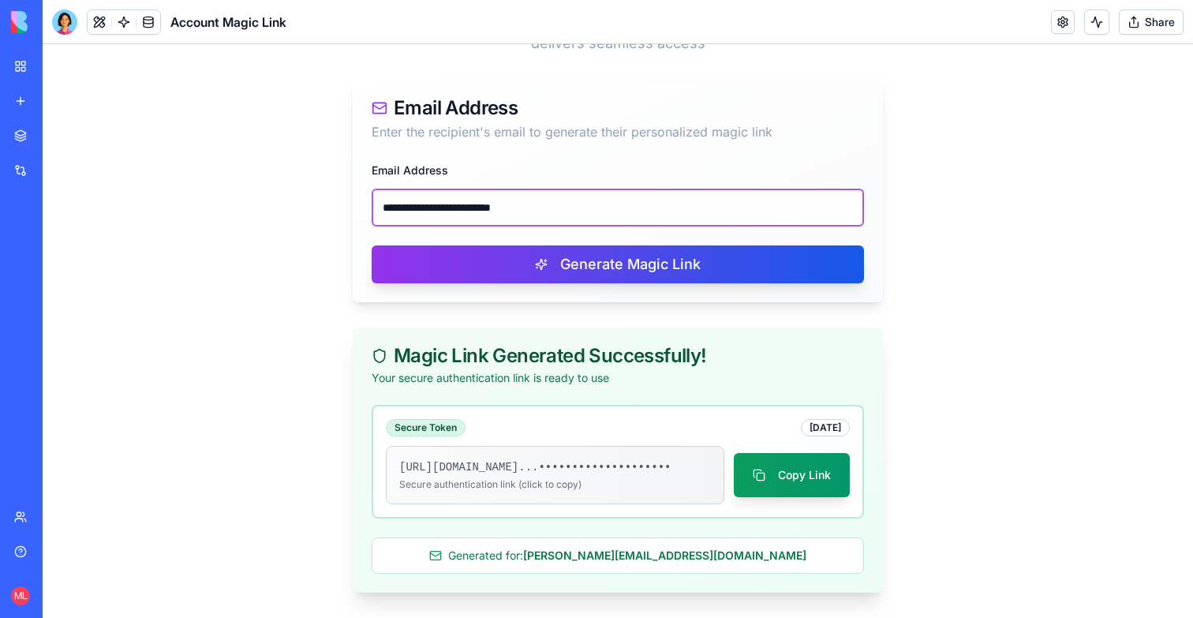
click at [477, 200] on input "**********" at bounding box center [618, 208] width 492 height 38
paste input "email"
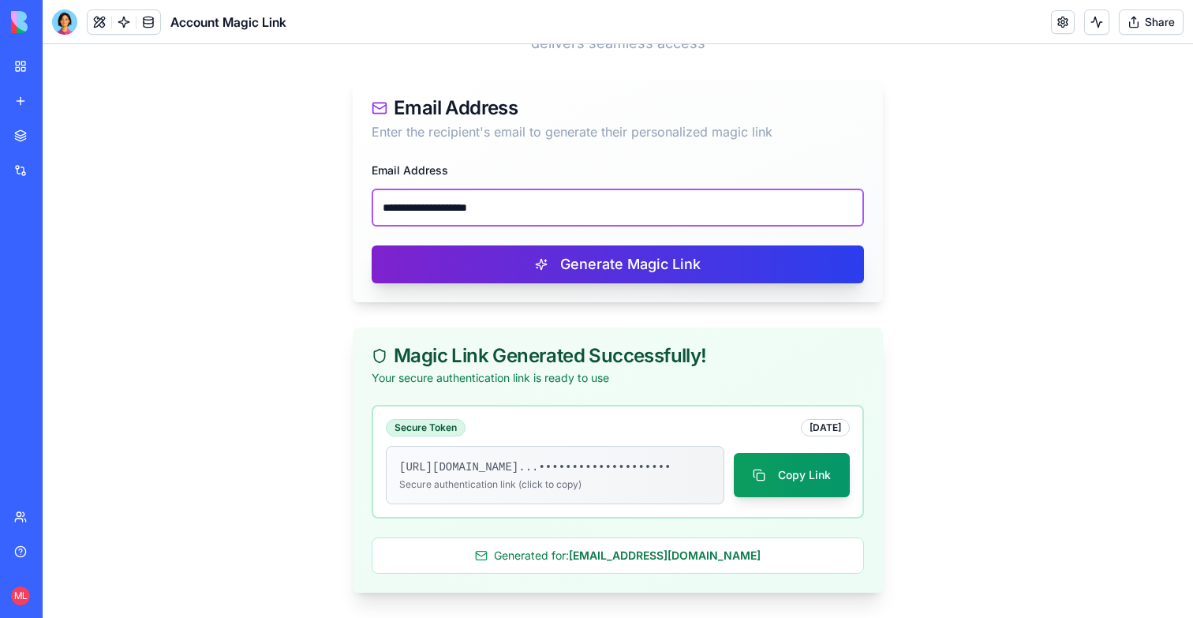
type input "**********"
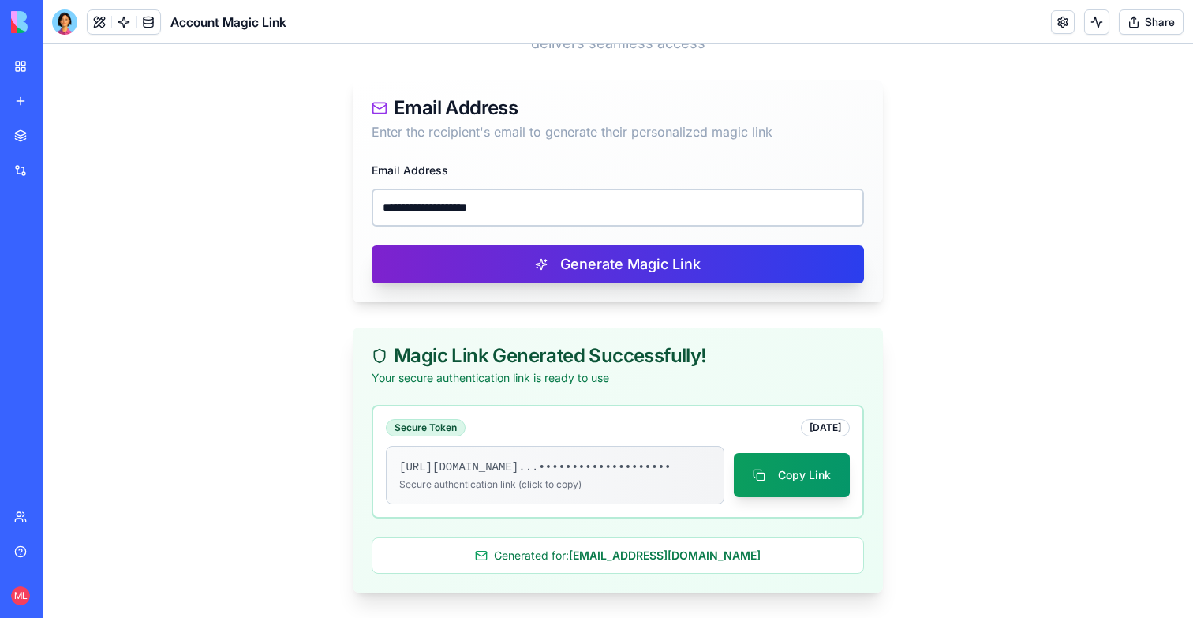
click at [488, 245] on button "Generate Magic Link" at bounding box center [618, 264] width 492 height 38
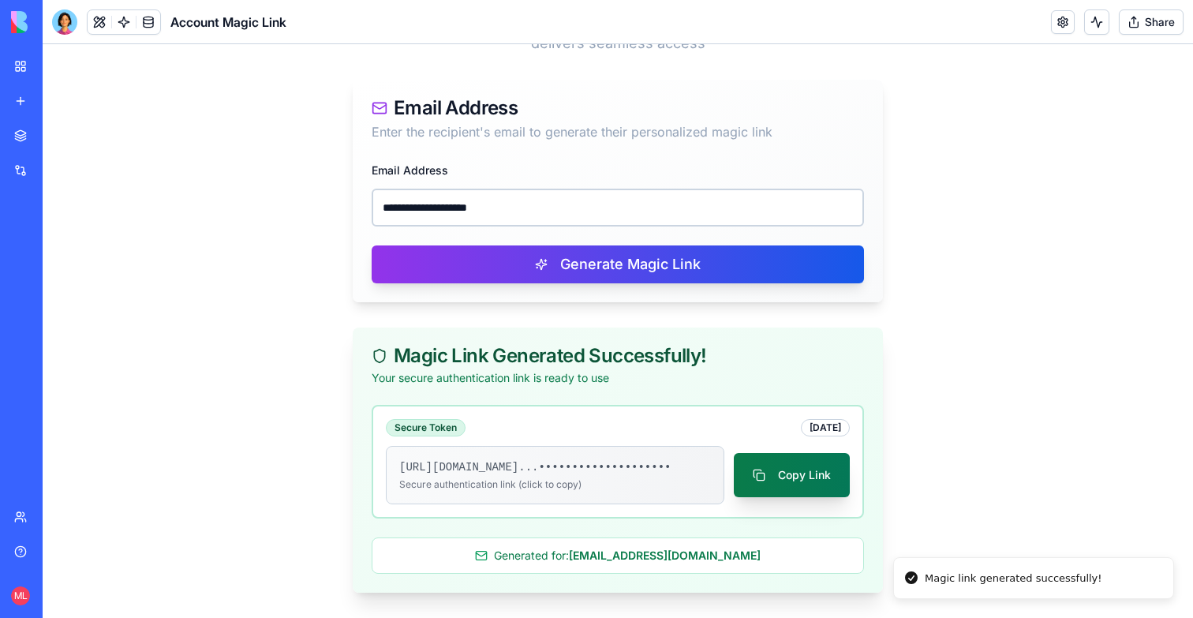
click at [788, 471] on button "Copy Link" at bounding box center [792, 475] width 116 height 44
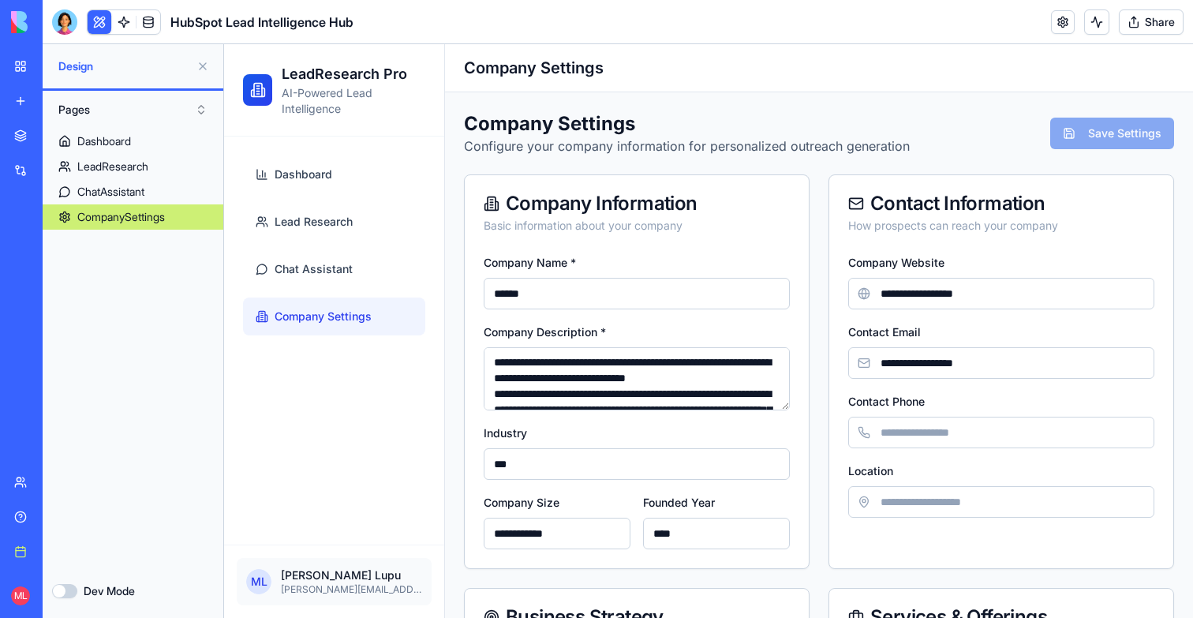
click at [202, 68] on button at bounding box center [202, 66] width 25 height 25
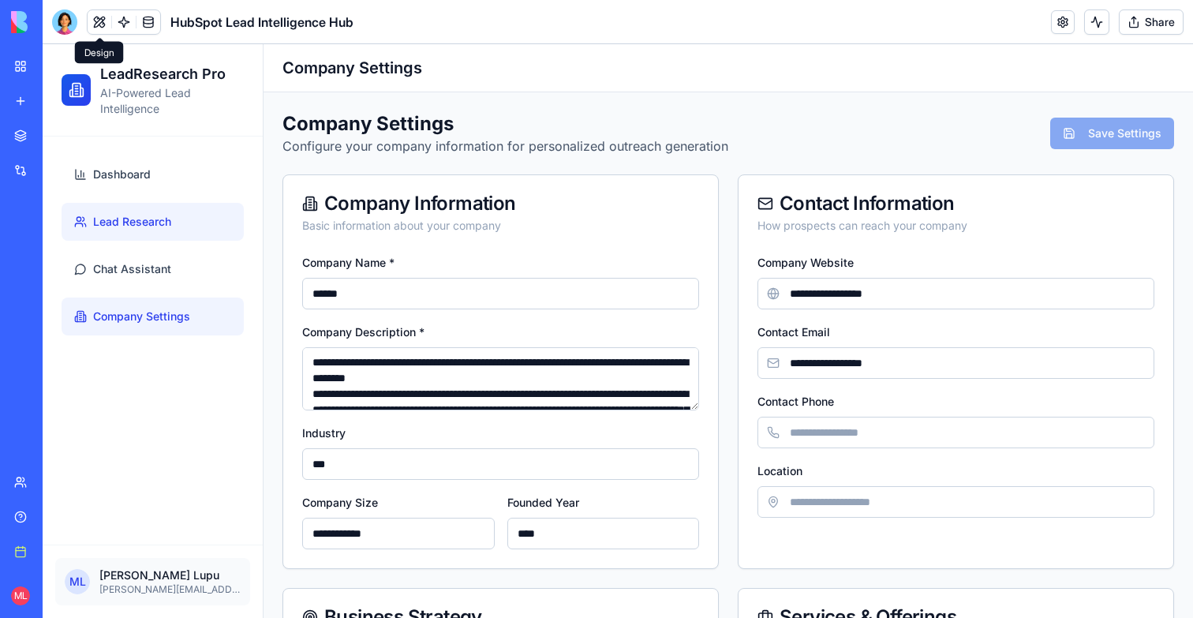
click at [161, 225] on span "Lead Research" at bounding box center [132, 222] width 78 height 16
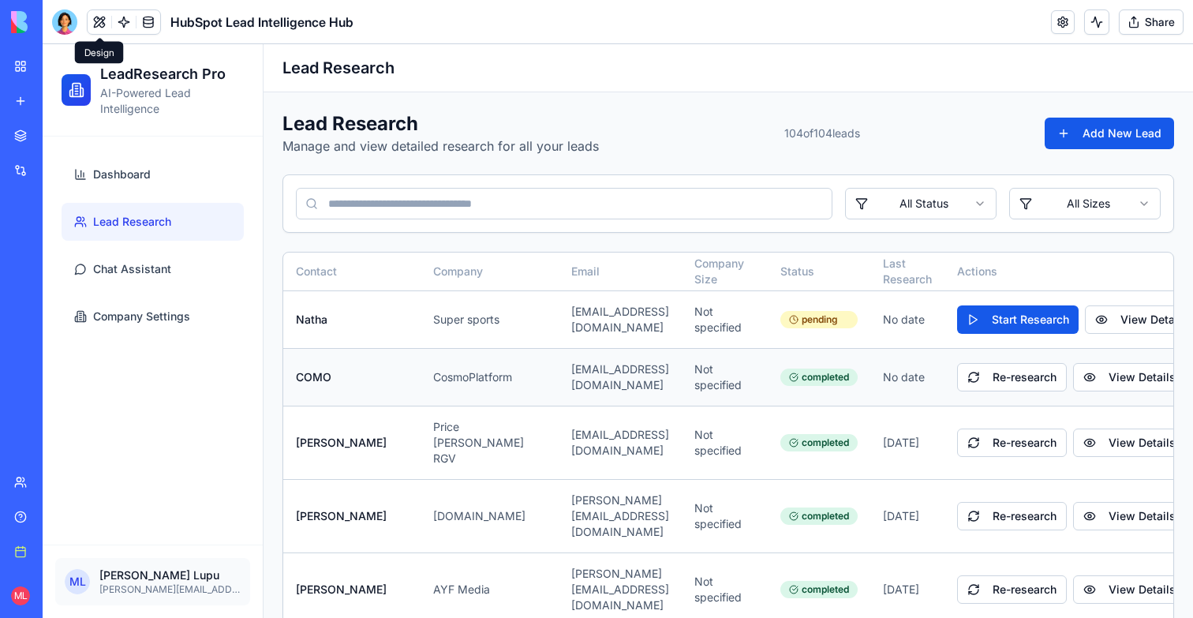
scroll to position [150, 0]
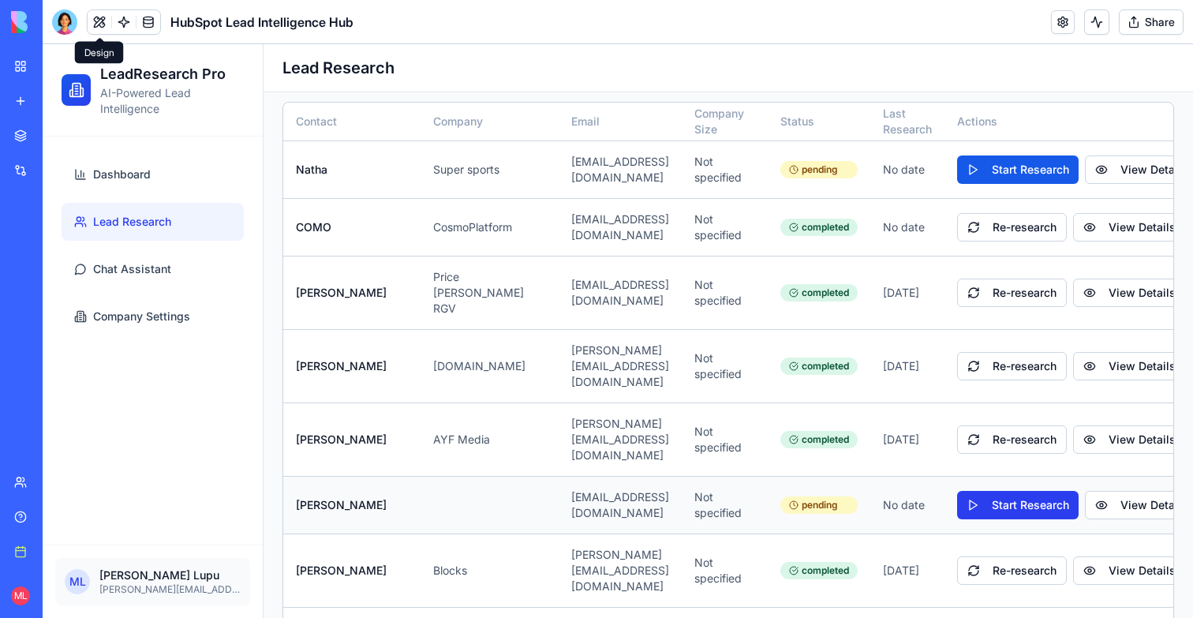
click at [1079, 491] on button "Start Research" at bounding box center [1018, 505] width 122 height 28
click at [1101, 28] on button at bounding box center [1096, 21] width 25 height 25
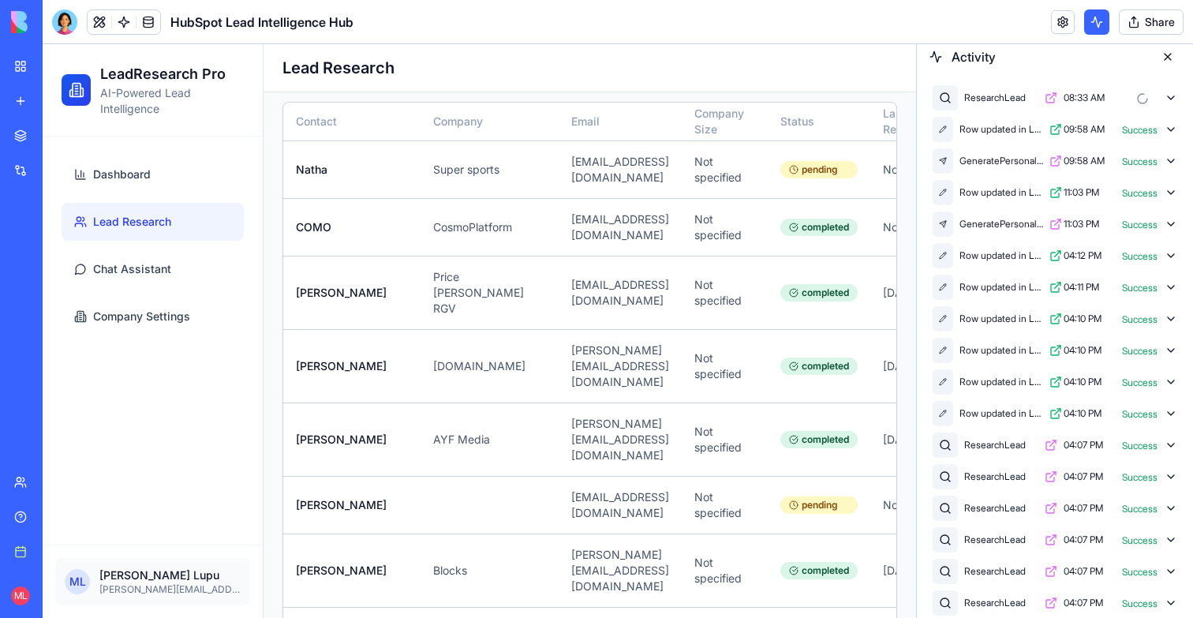
click at [1171, 57] on button at bounding box center [1167, 56] width 25 height 25
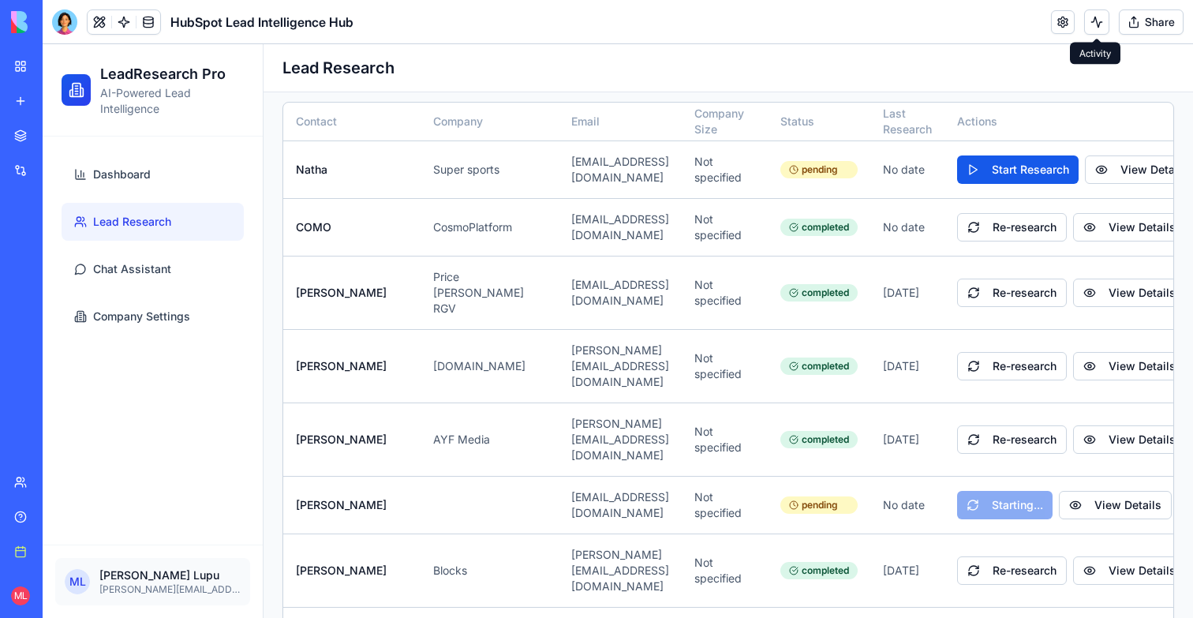
click at [1101, 24] on button at bounding box center [1096, 21] width 25 height 25
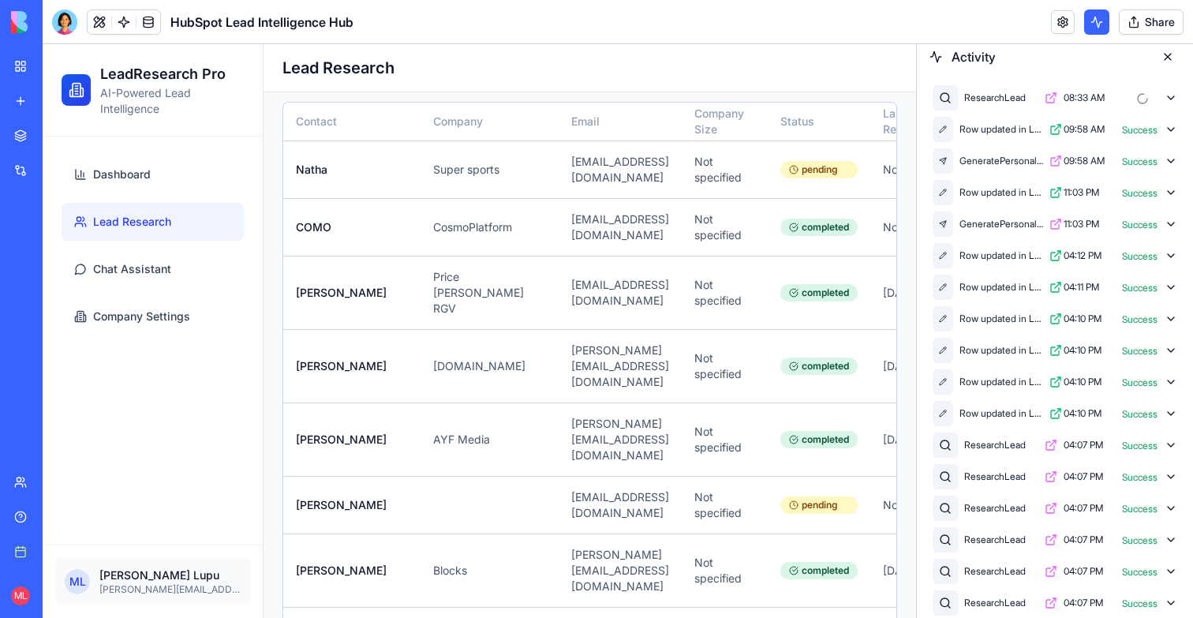
click at [1172, 96] on icon at bounding box center [1171, 98] width 13 height 13
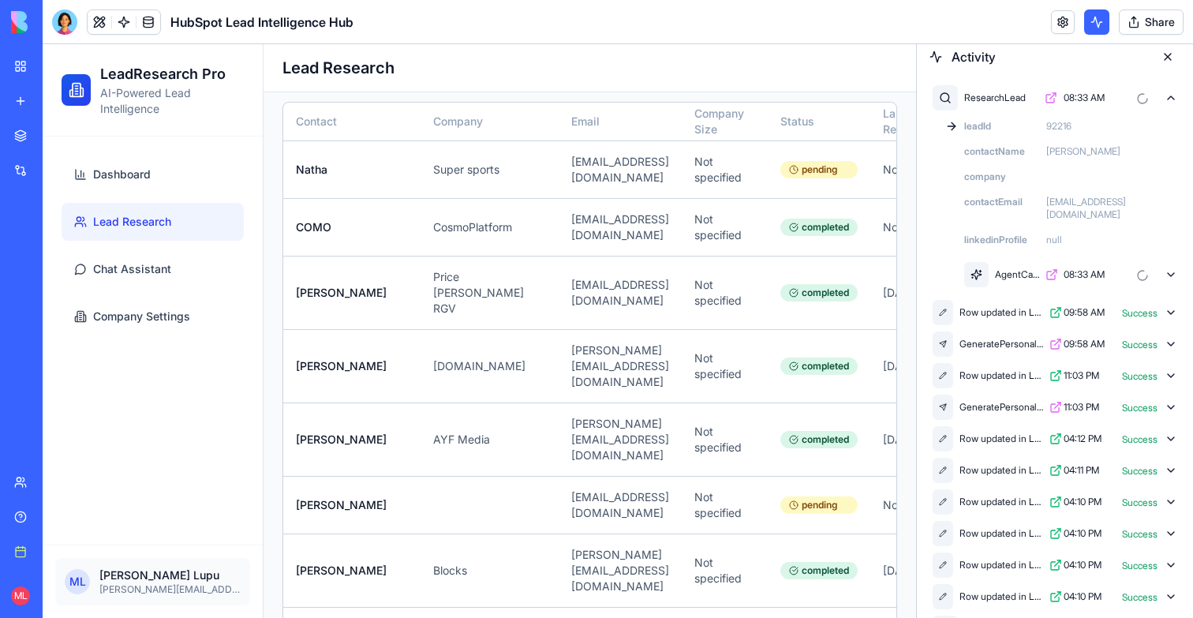
click at [1171, 259] on div "AgentCall2 08:33 AM" at bounding box center [1070, 275] width 219 height 32
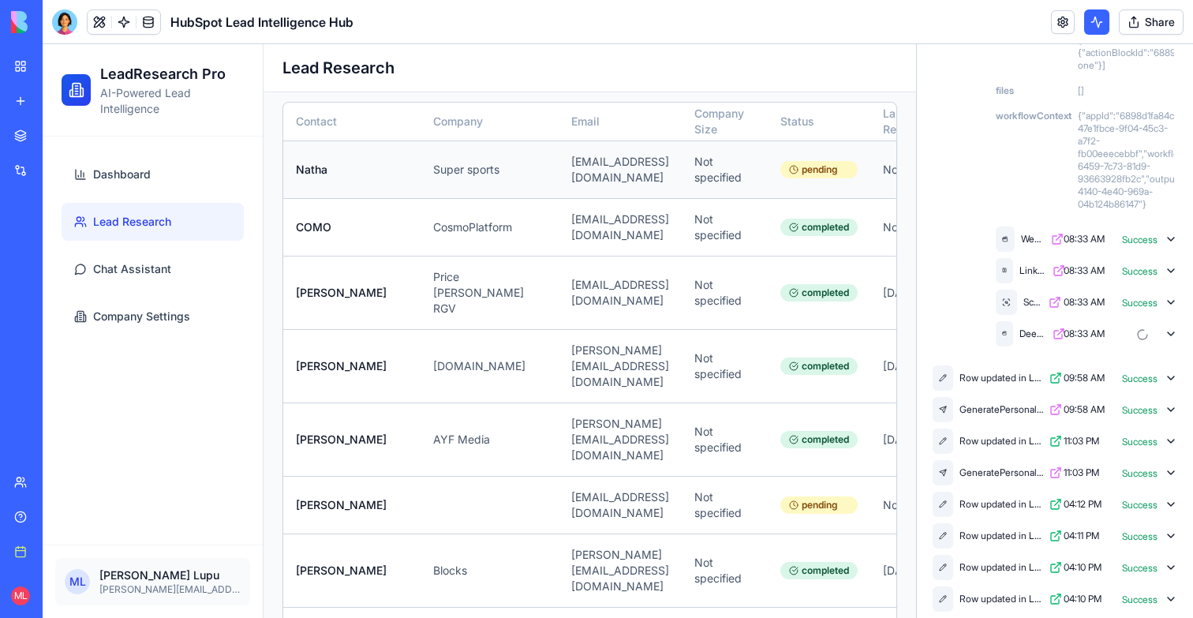
scroll to position [0, 0]
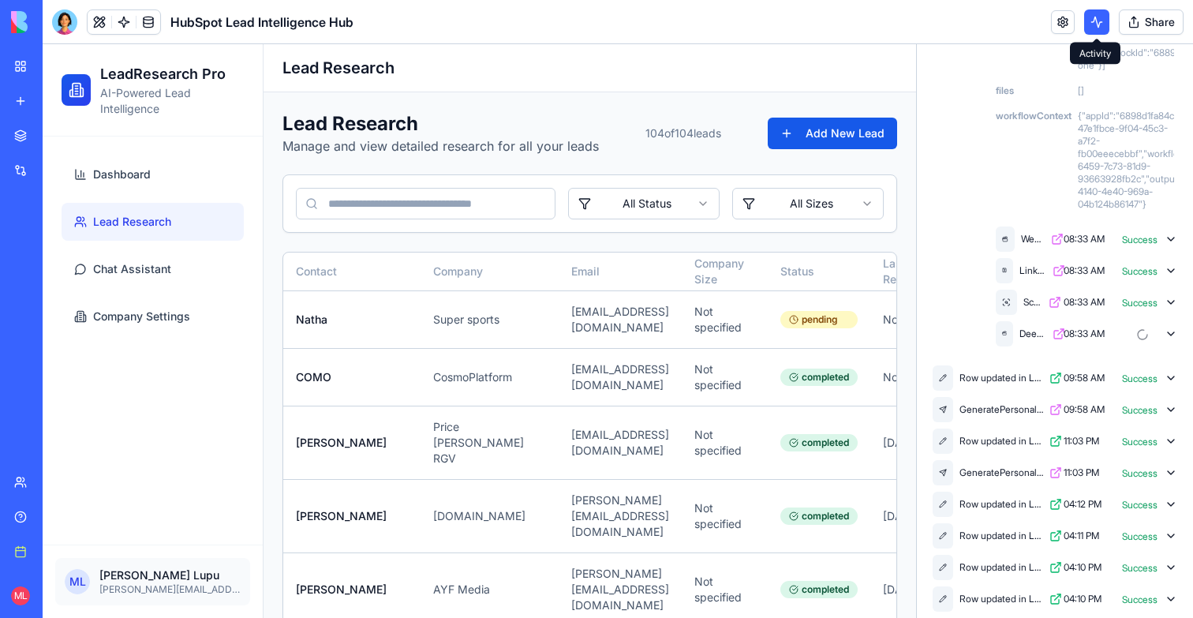
click at [1099, 17] on button at bounding box center [1096, 21] width 25 height 25
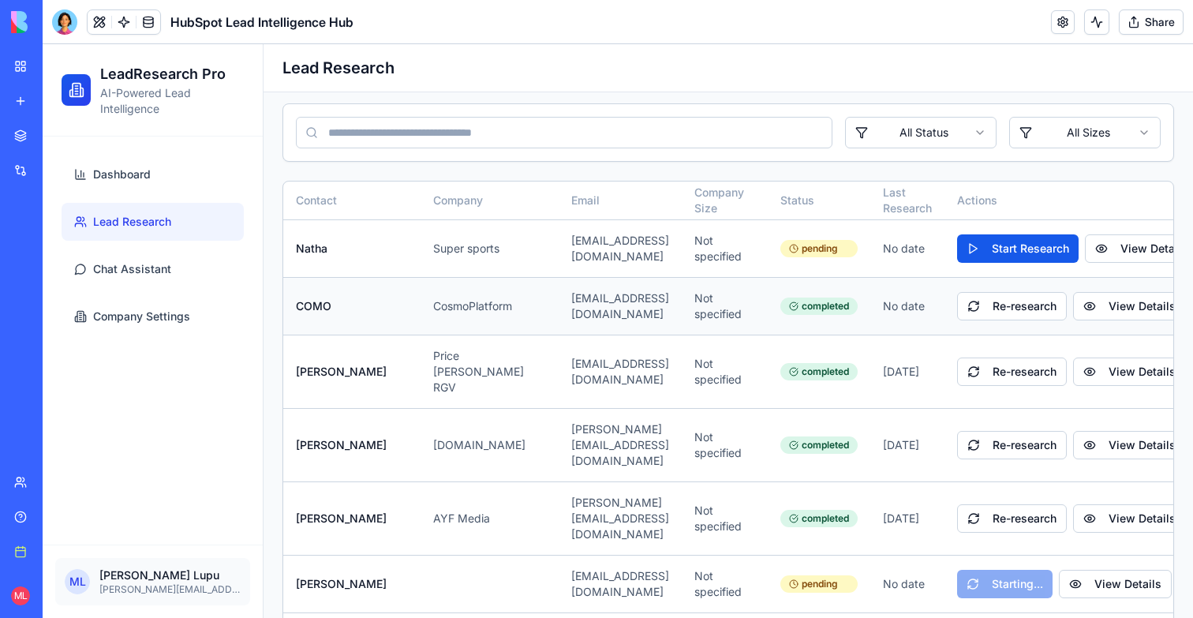
scroll to position [101, 0]
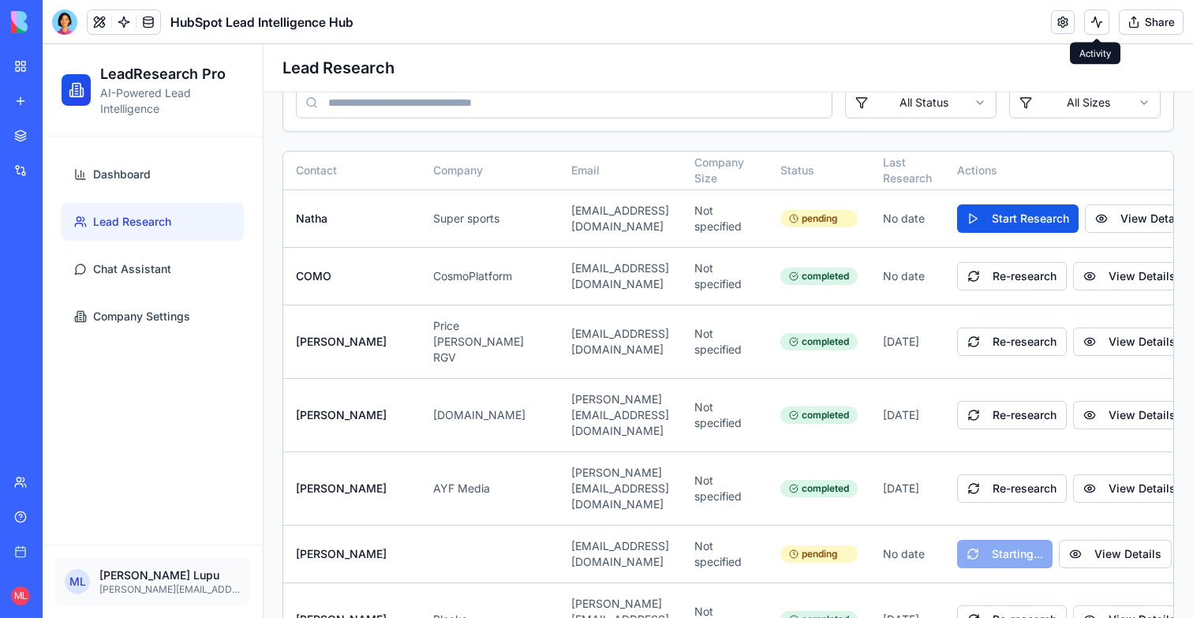
click at [1097, 35] on span at bounding box center [1097, 39] width 8 height 8
click at [1097, 28] on button at bounding box center [1096, 21] width 25 height 25
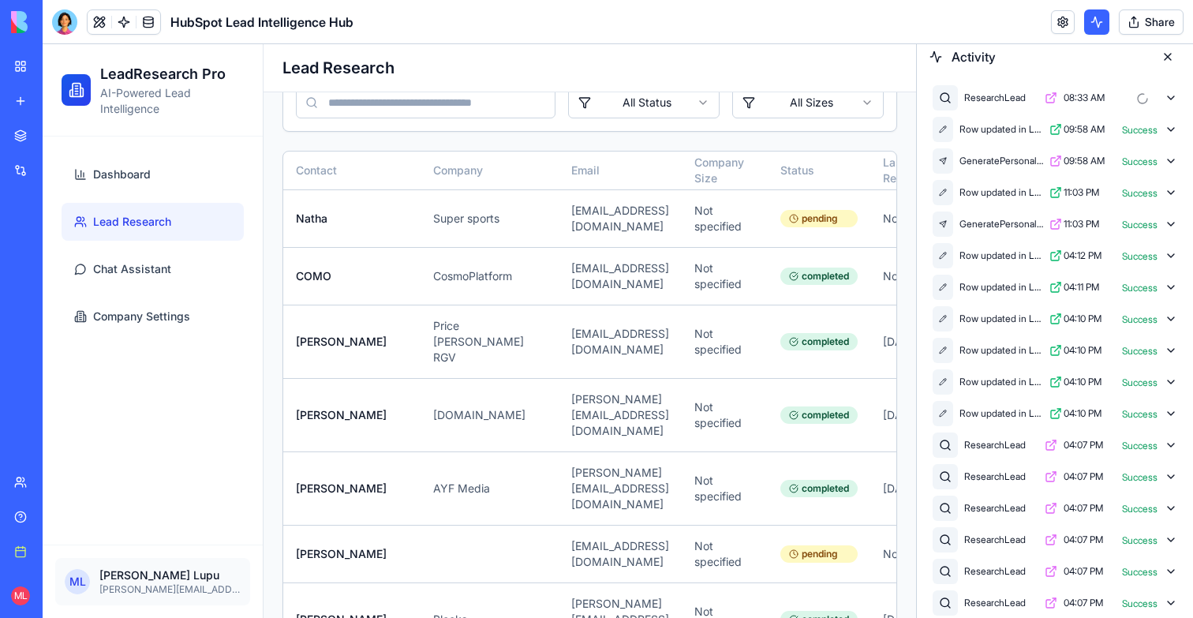
click at [1173, 92] on icon at bounding box center [1171, 98] width 13 height 13
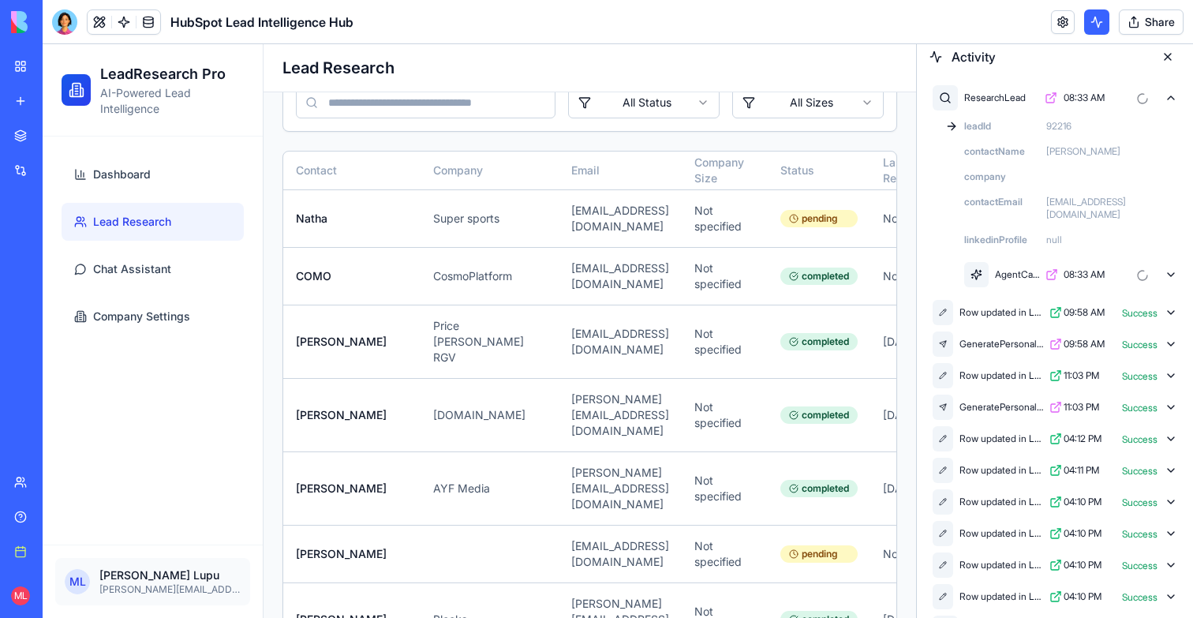
click at [1167, 268] on icon at bounding box center [1171, 274] width 13 height 13
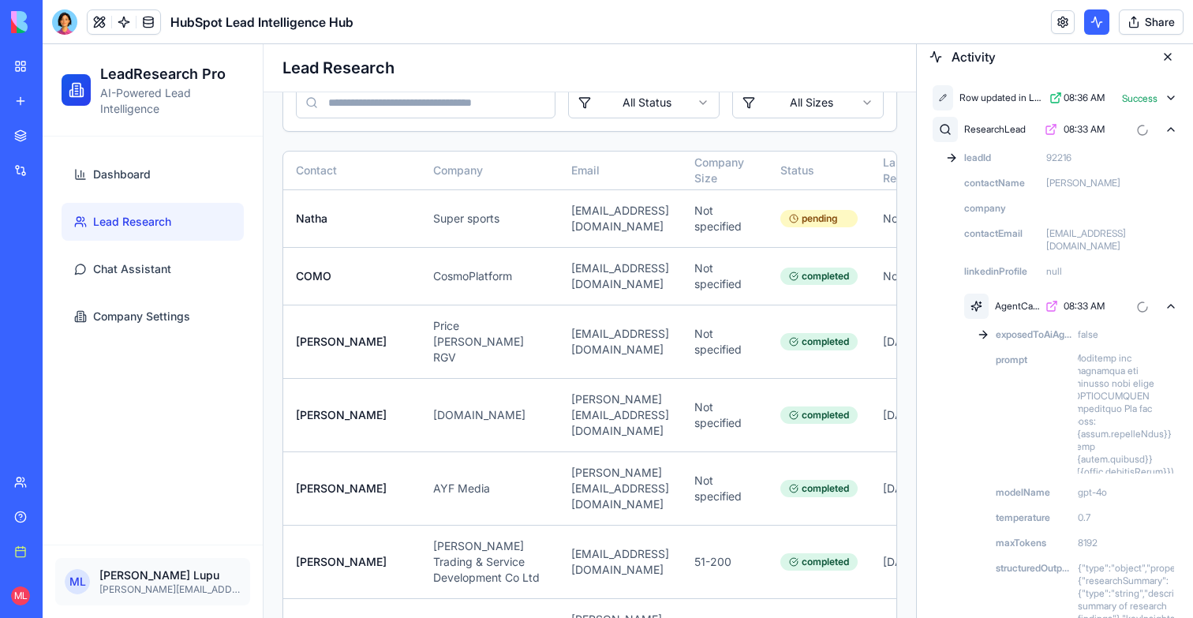
scroll to position [355, 8]
click at [1169, 53] on button at bounding box center [1167, 56] width 25 height 25
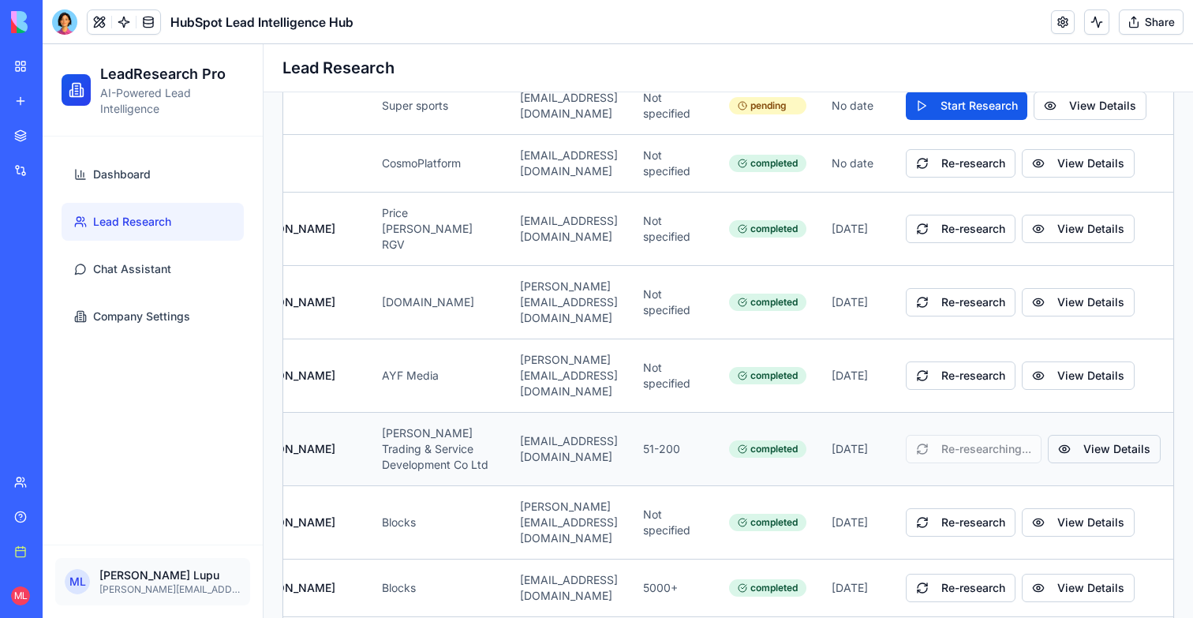
scroll to position [0, 111]
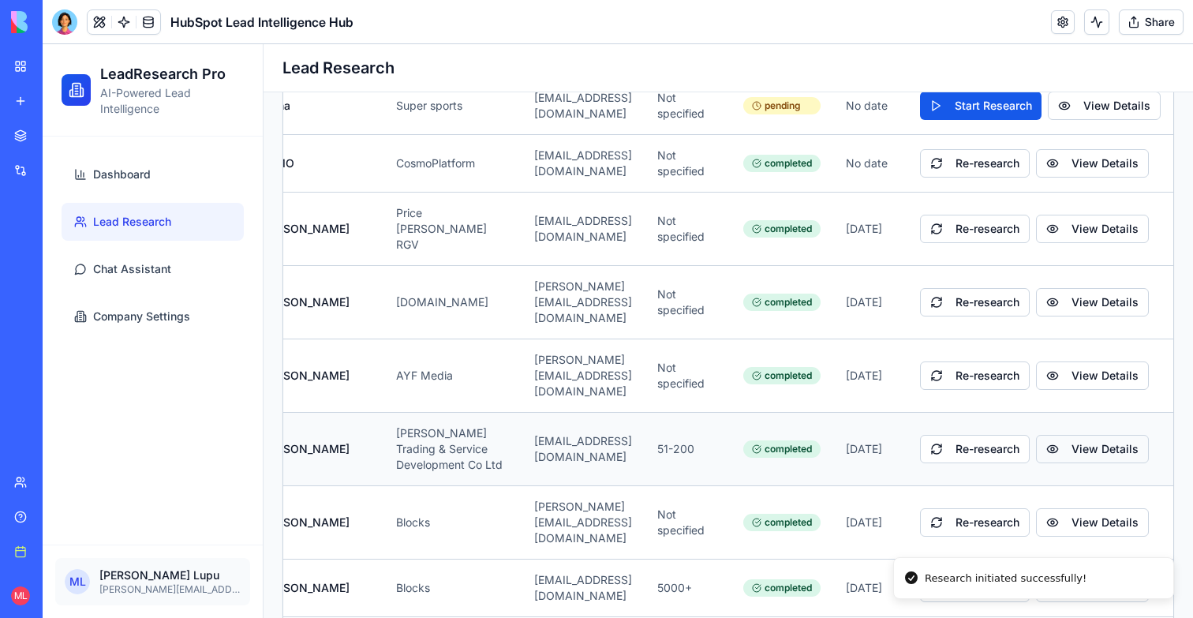
click at [1095, 435] on button "View Details" at bounding box center [1092, 449] width 113 height 28
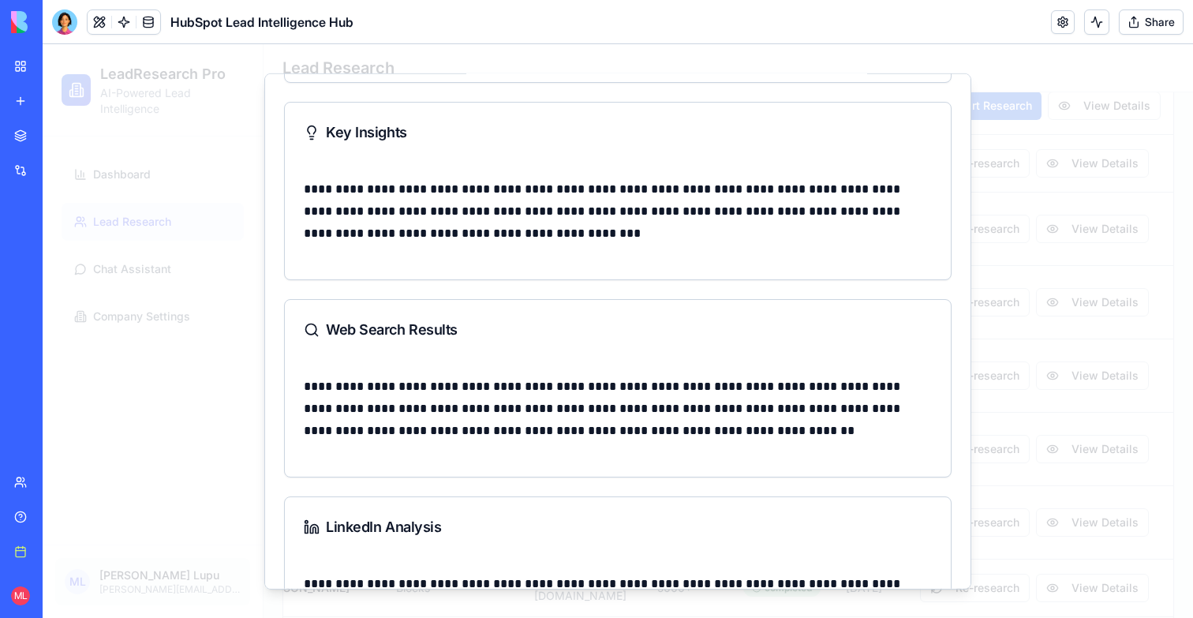
scroll to position [738, 0]
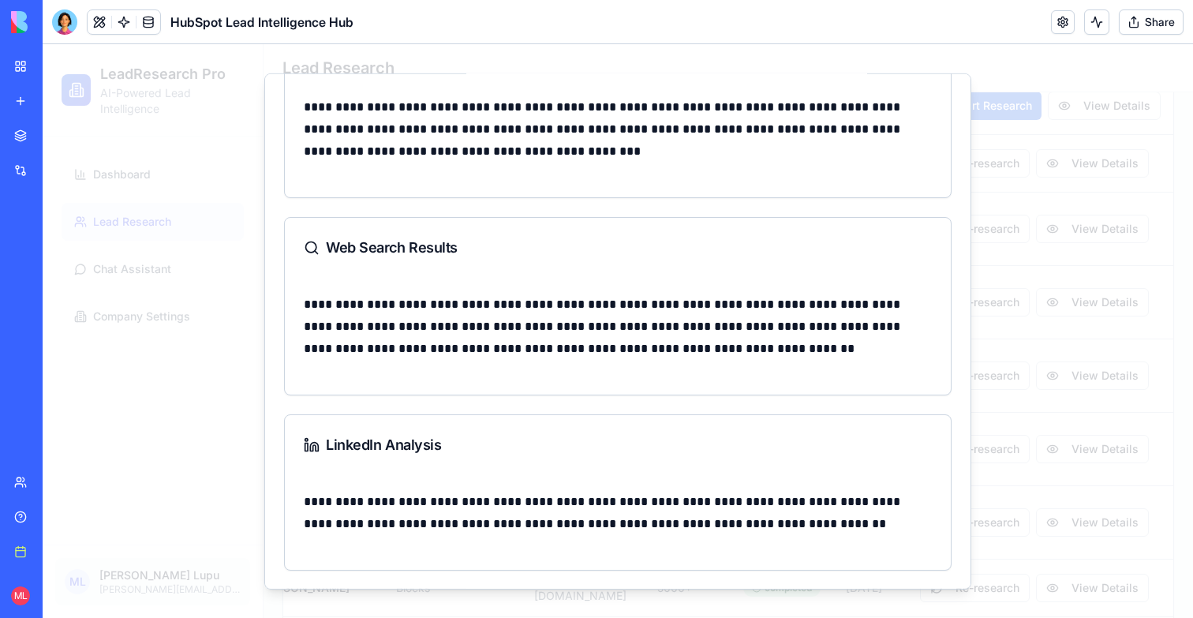
click at [1056, 345] on div at bounding box center [618, 331] width 1151 height 574
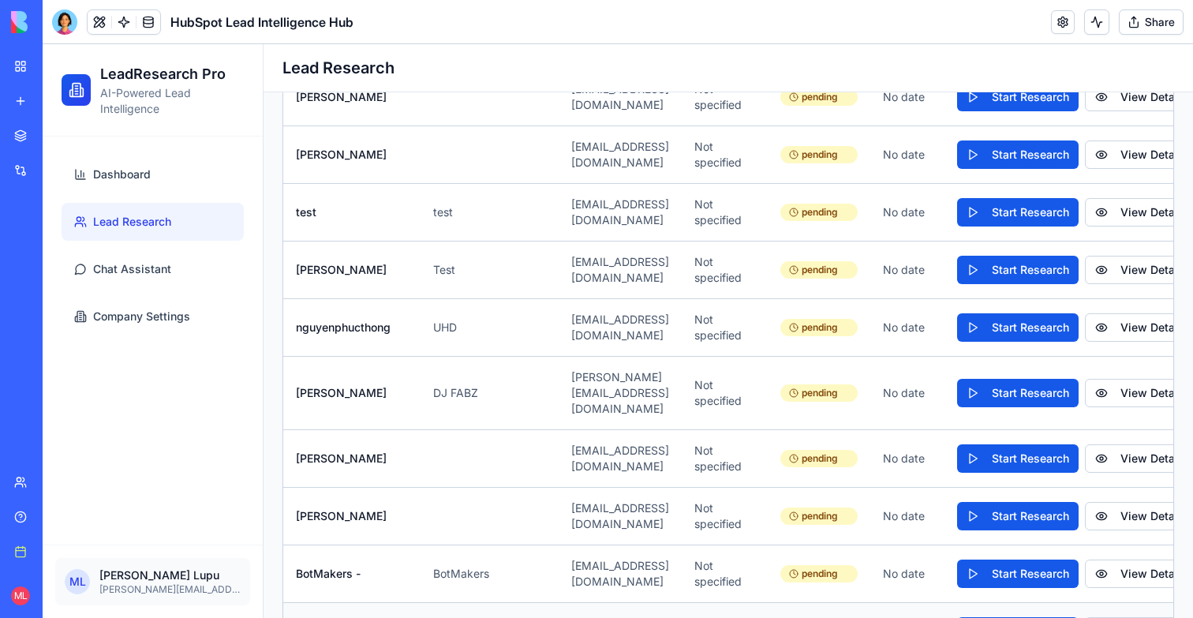
scroll to position [5340, 0]
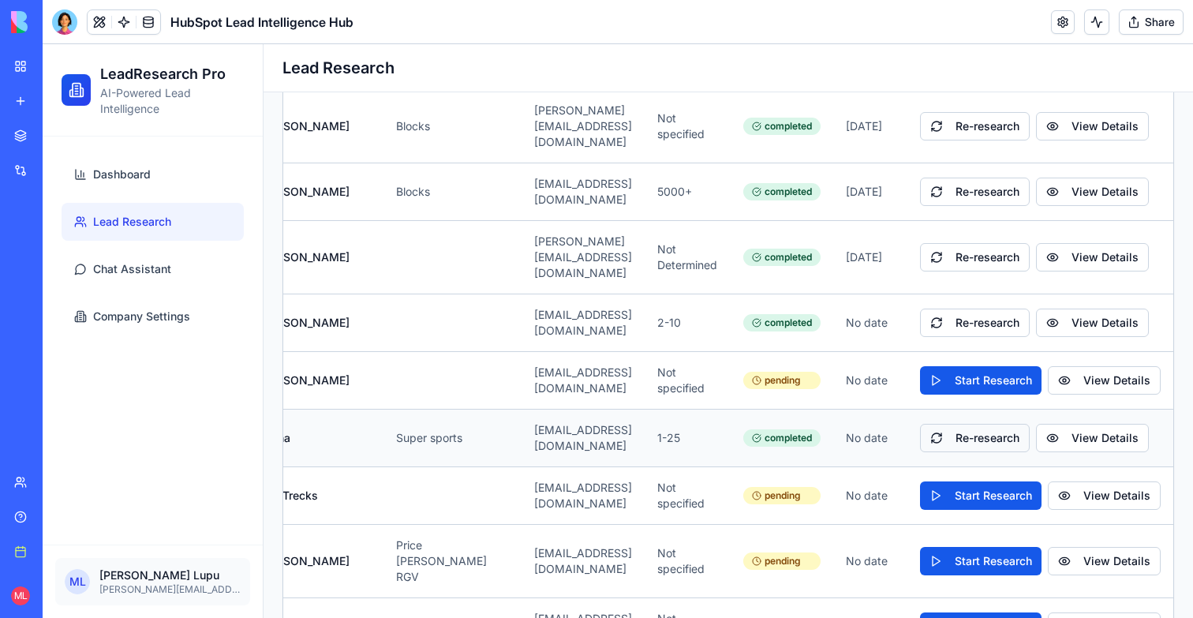
scroll to position [0, 111]
click at [1098, 424] on button "View Details" at bounding box center [1092, 438] width 113 height 28
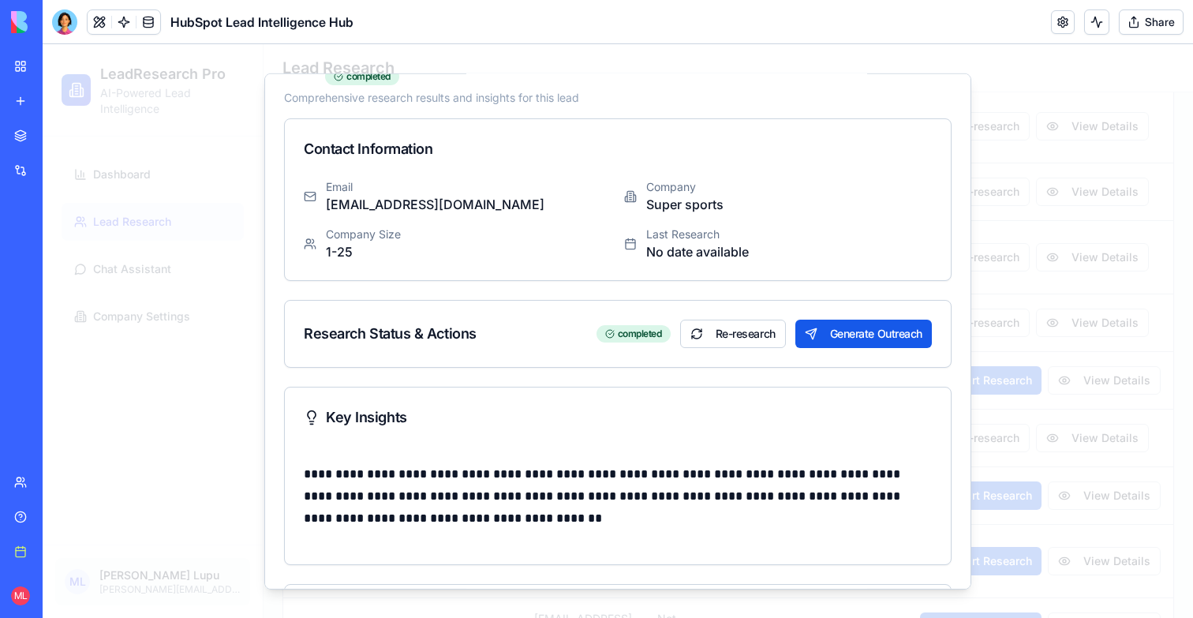
scroll to position [80, 0]
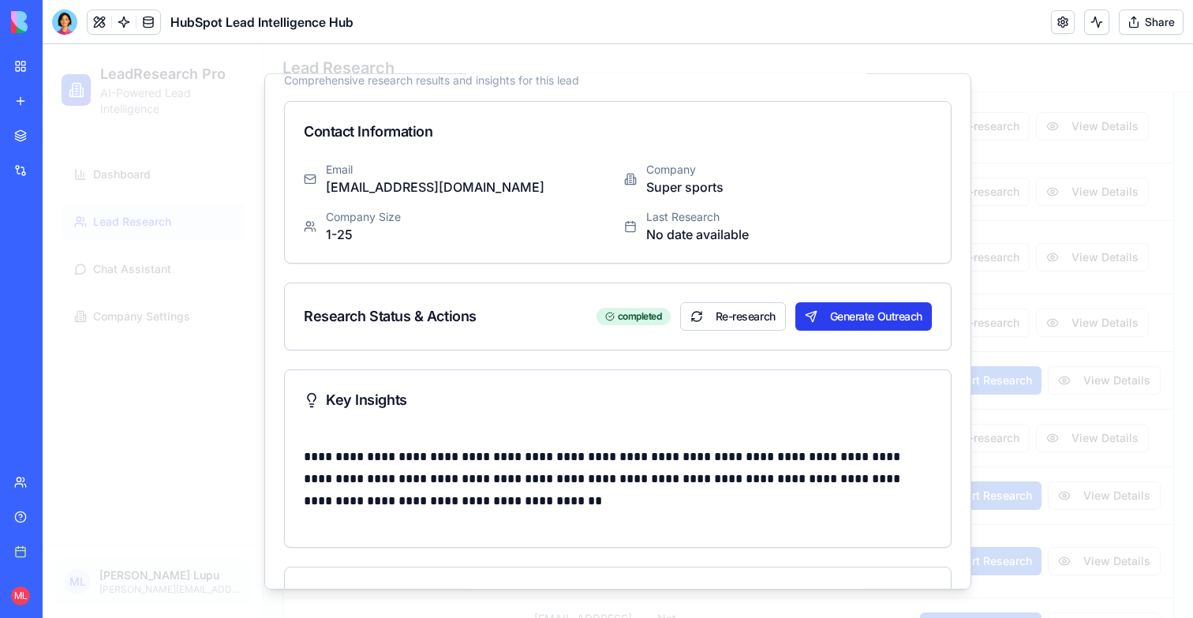
click at [814, 317] on button "Generate Outreach" at bounding box center [863, 315] width 137 height 28
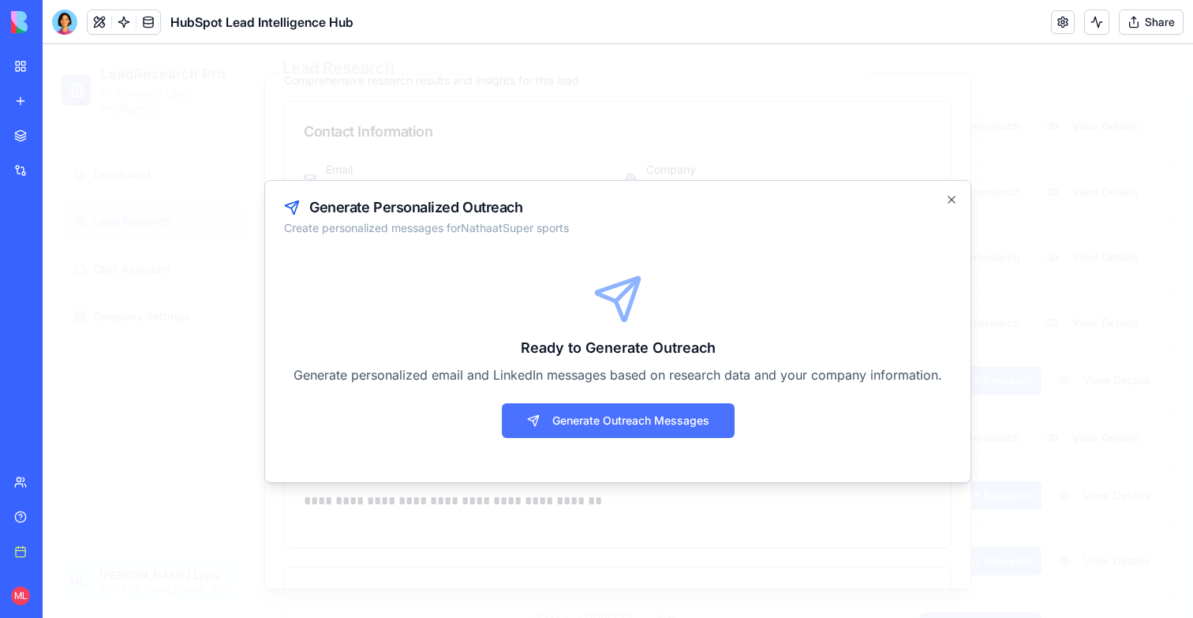
click at [657, 425] on button "Generate Outreach Messages" at bounding box center [618, 420] width 233 height 35
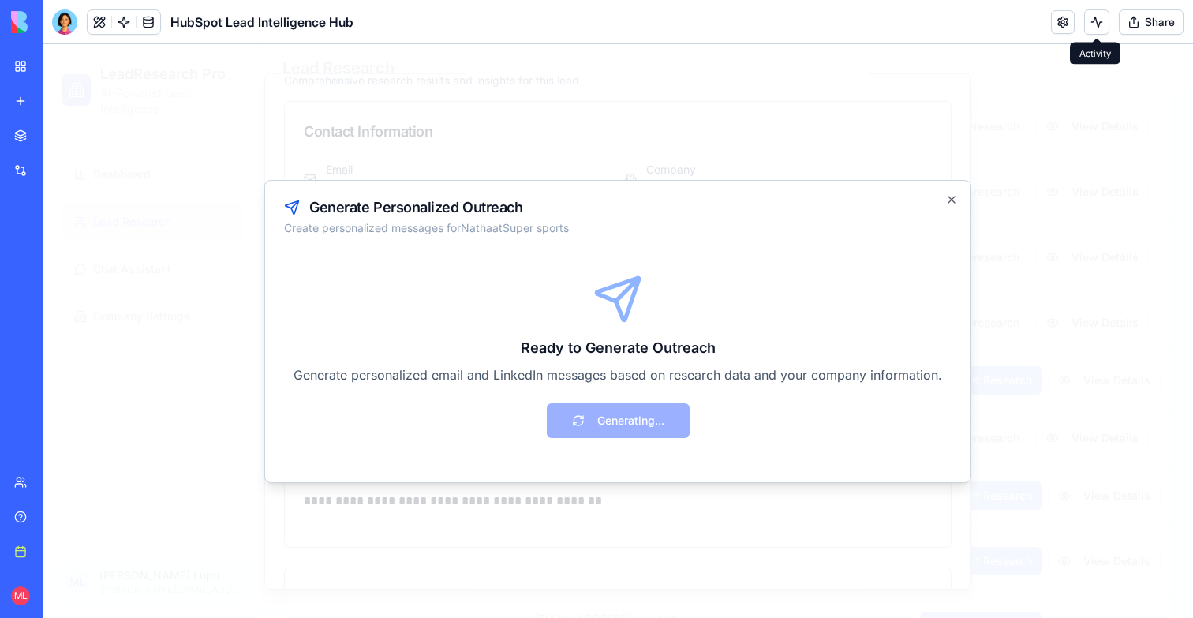
click at [1089, 22] on button at bounding box center [1096, 21] width 25 height 25
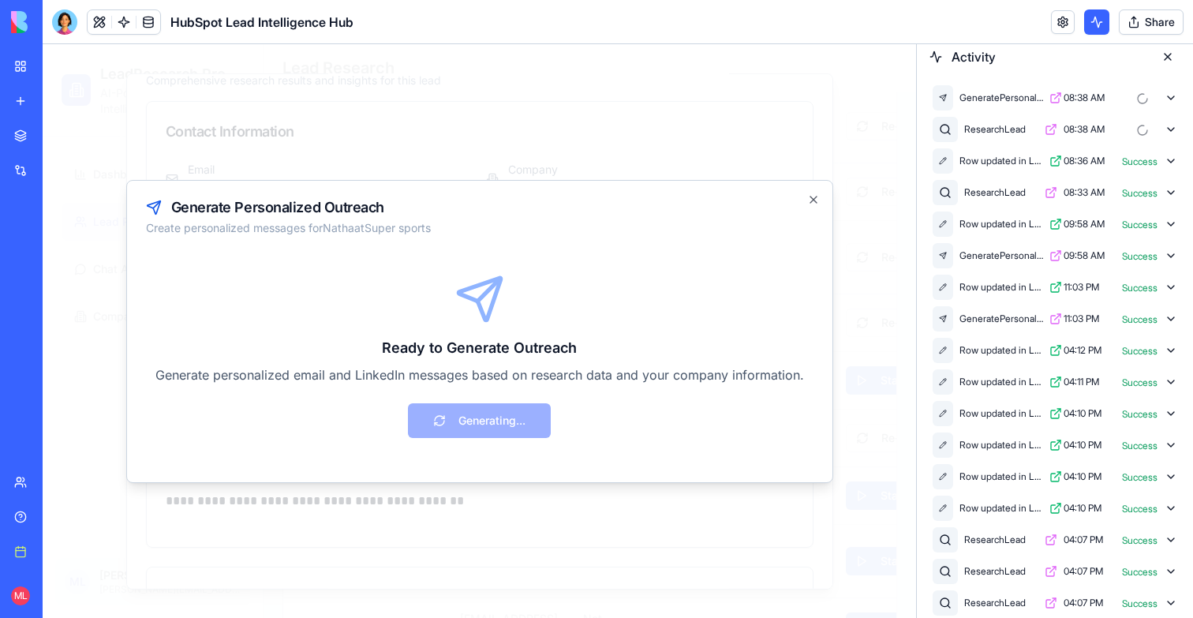
click at [1170, 100] on icon at bounding box center [1171, 98] width 13 height 13
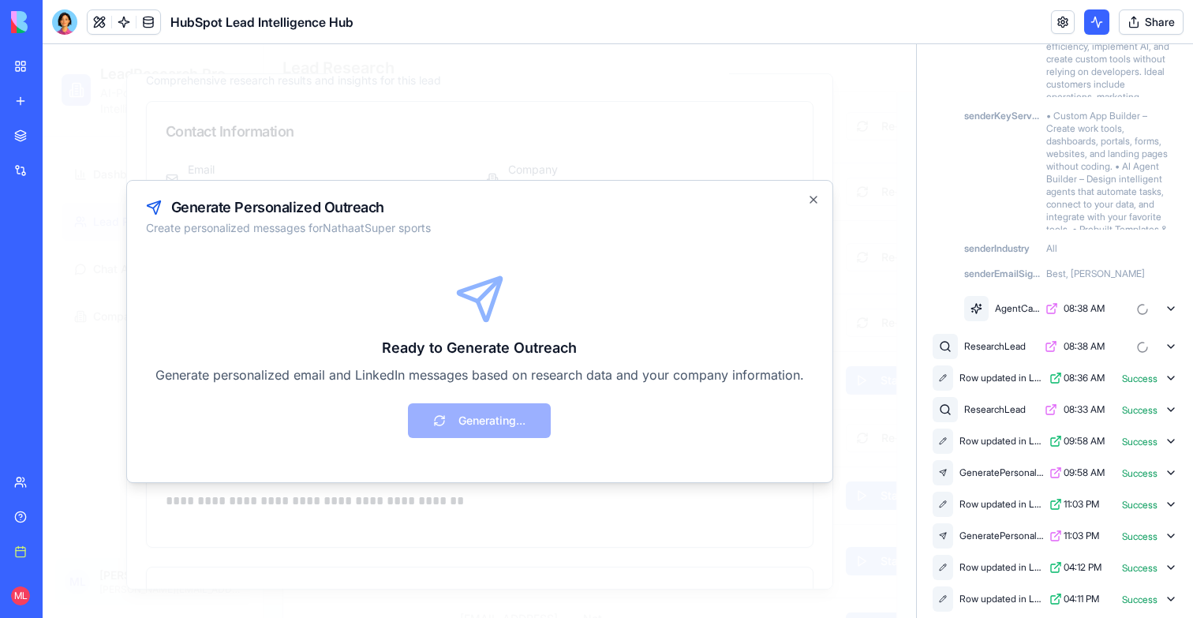
scroll to position [620, 0]
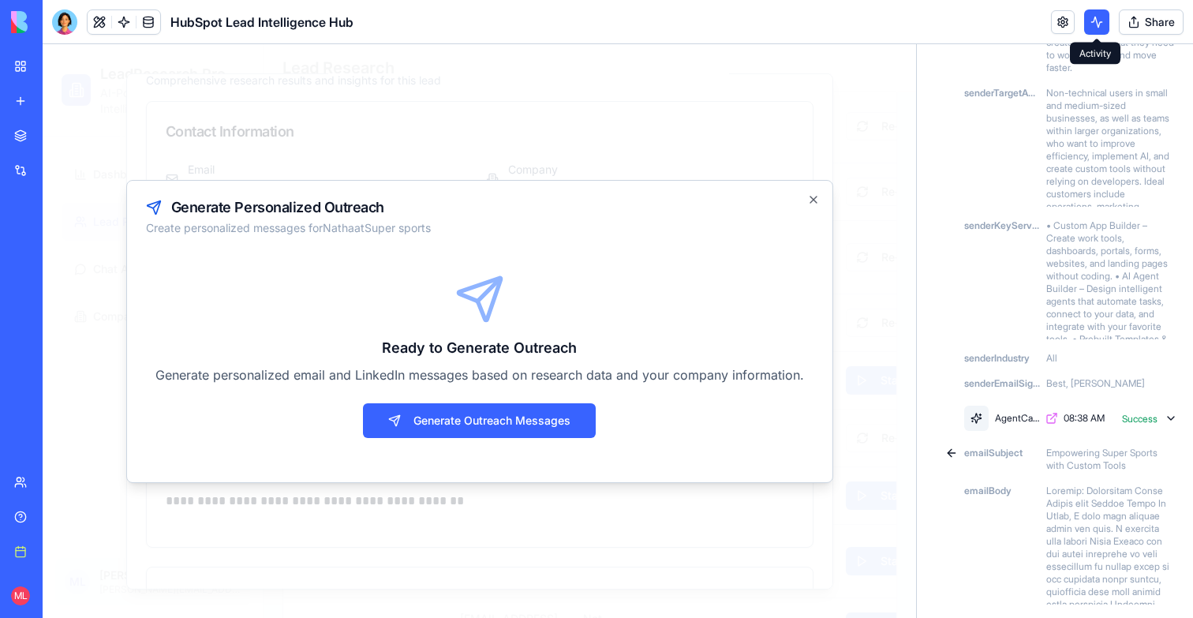
click at [1107, 17] on button at bounding box center [1096, 21] width 25 height 25
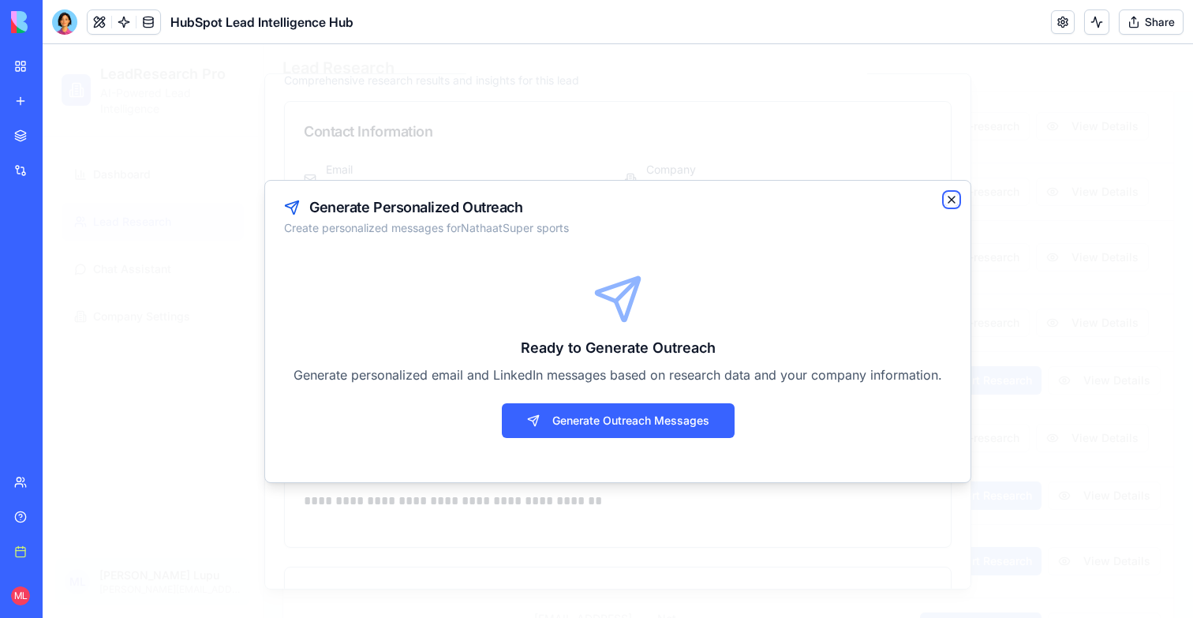
click at [953, 199] on icon "button" at bounding box center [951, 199] width 13 height 13
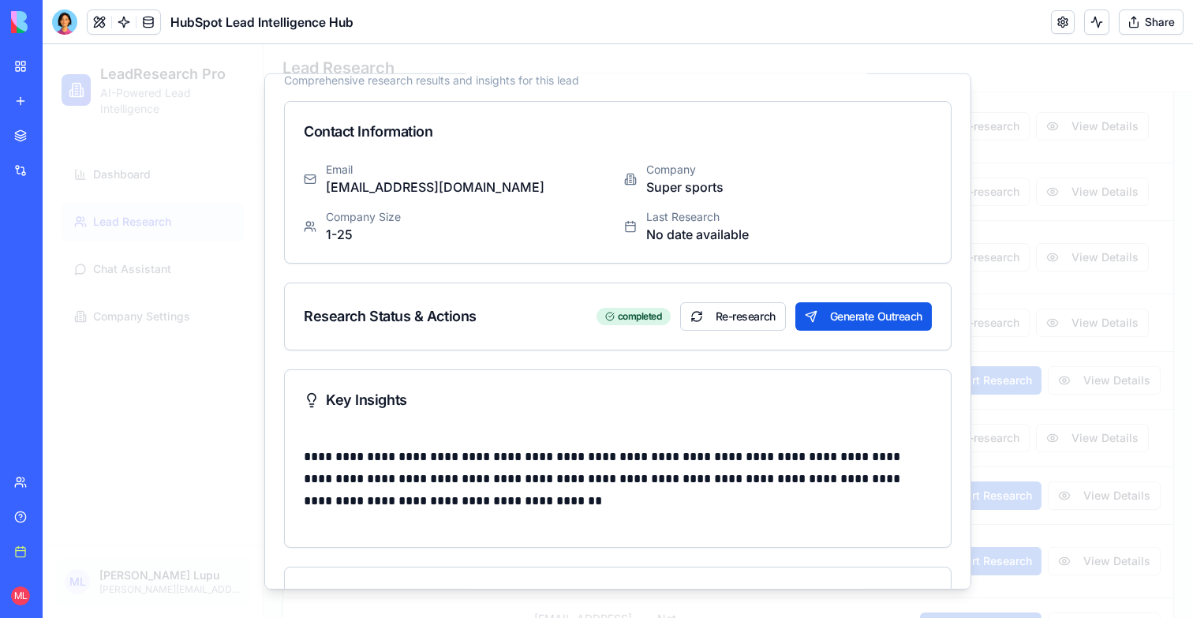
click at [104, 257] on div at bounding box center [618, 331] width 1151 height 574
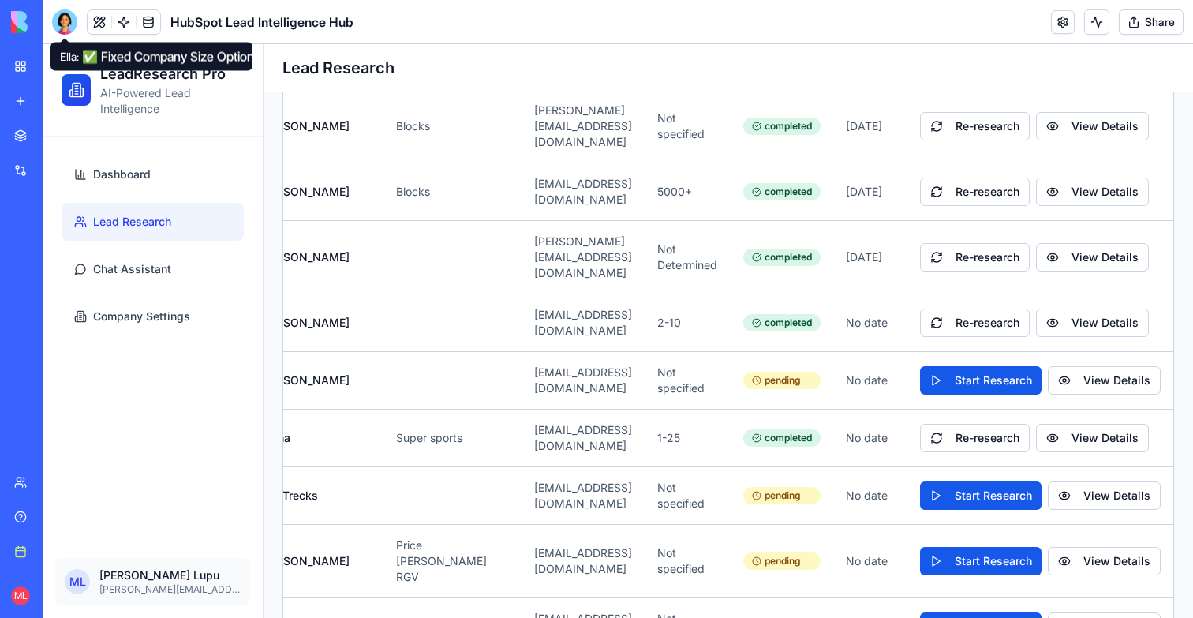
click at [65, 28] on div at bounding box center [64, 21] width 25 height 25
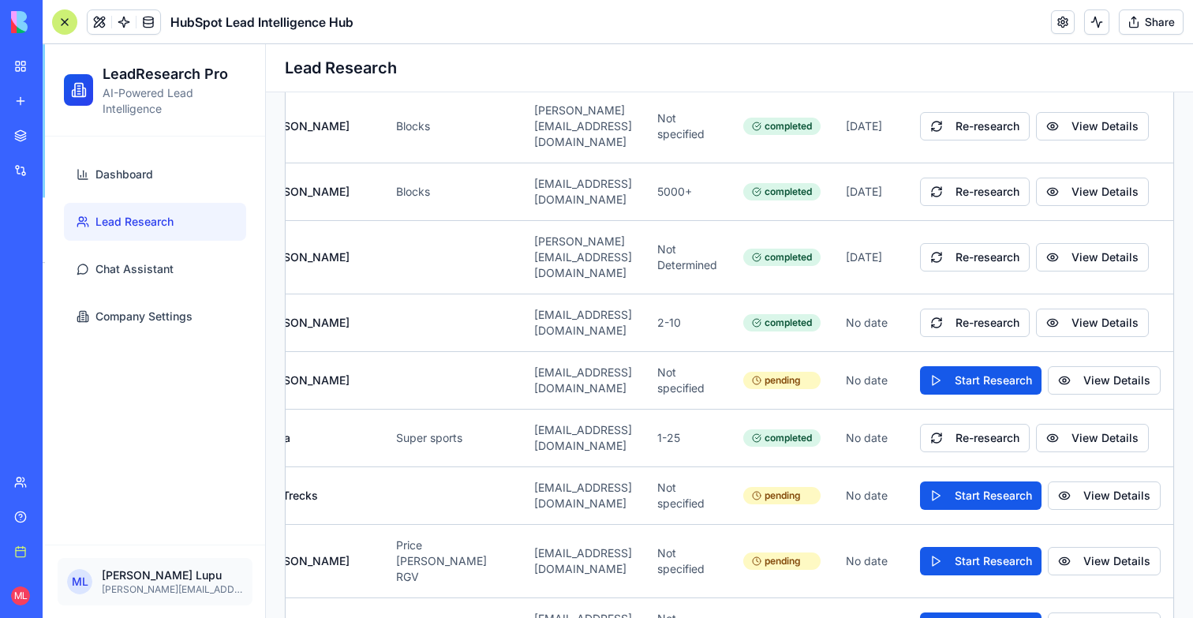
scroll to position [21923, 0]
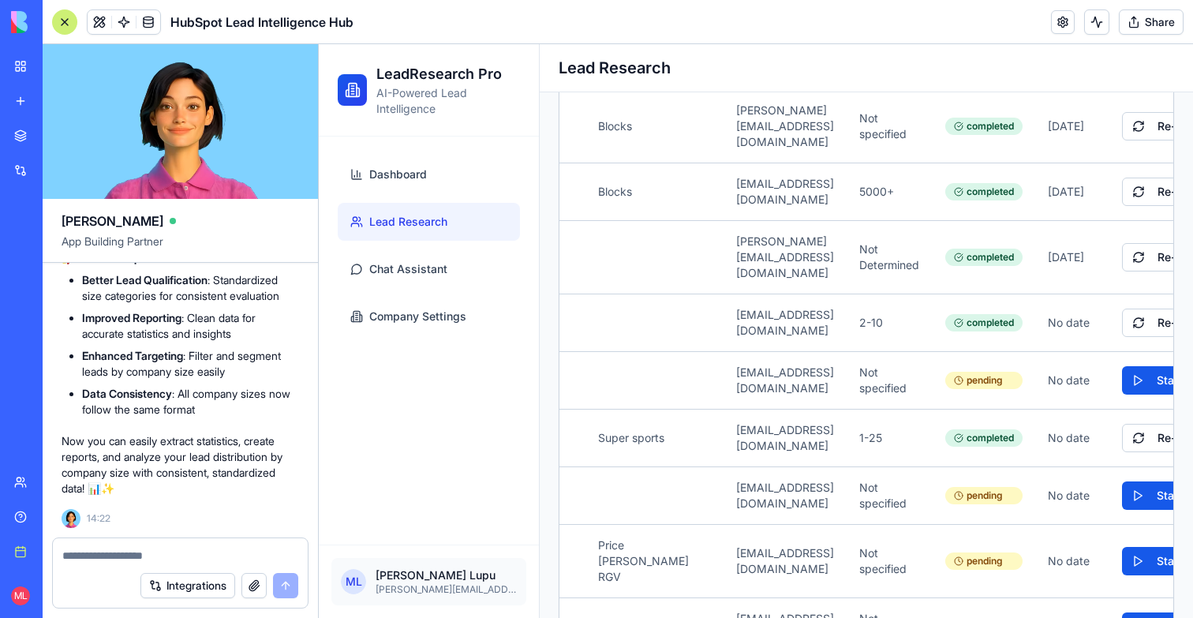
click at [148, 551] on textarea at bounding box center [180, 556] width 236 height 16
type textarea "*"
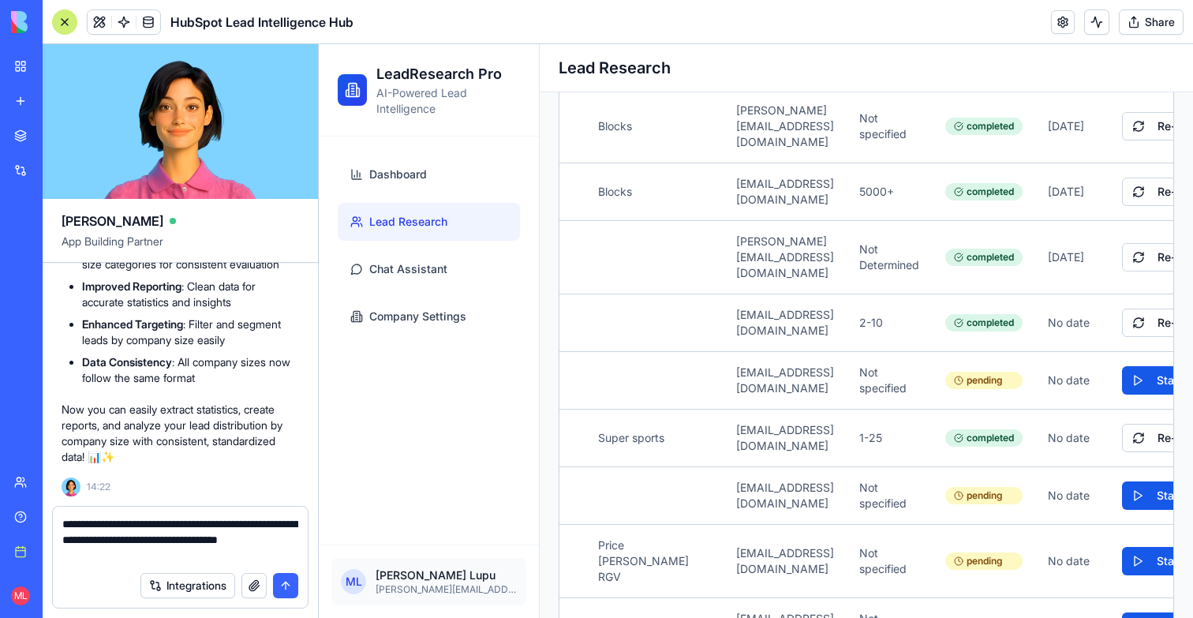
type textarea "**********"
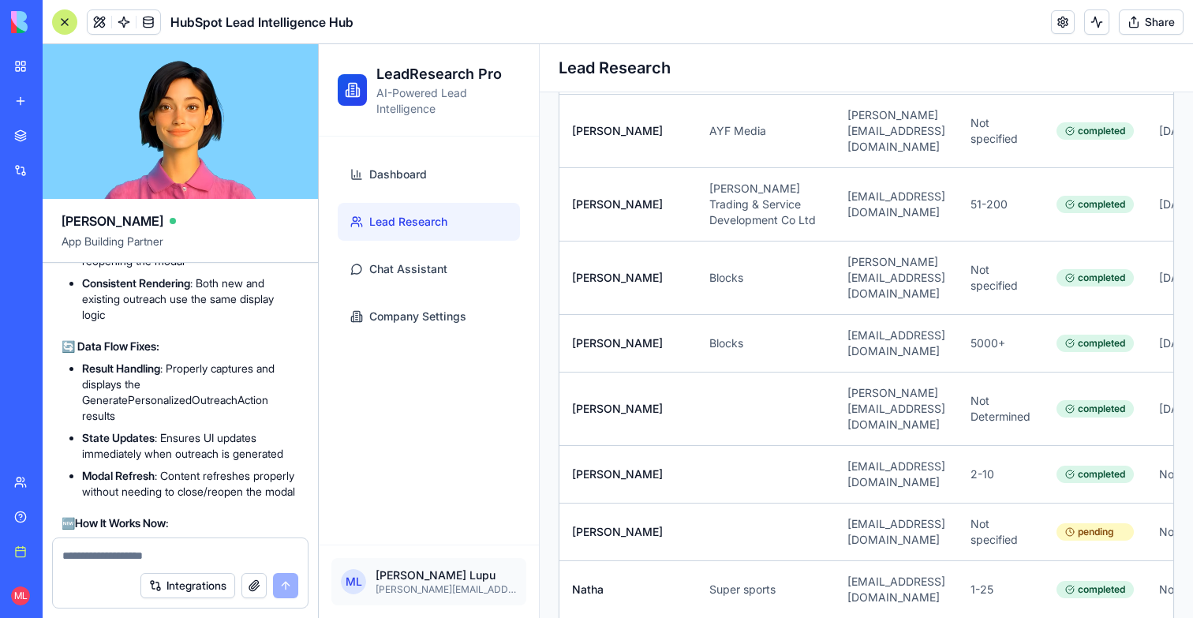
scroll to position [22293, 0]
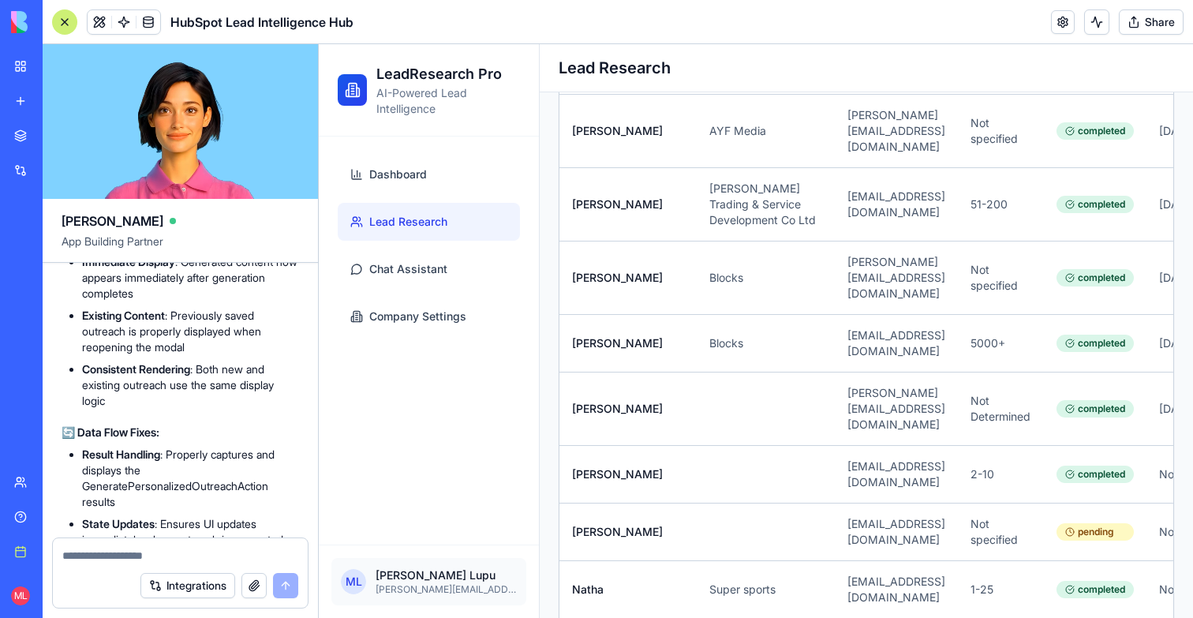
click at [58, 21] on div at bounding box center [64, 21] width 25 height 25
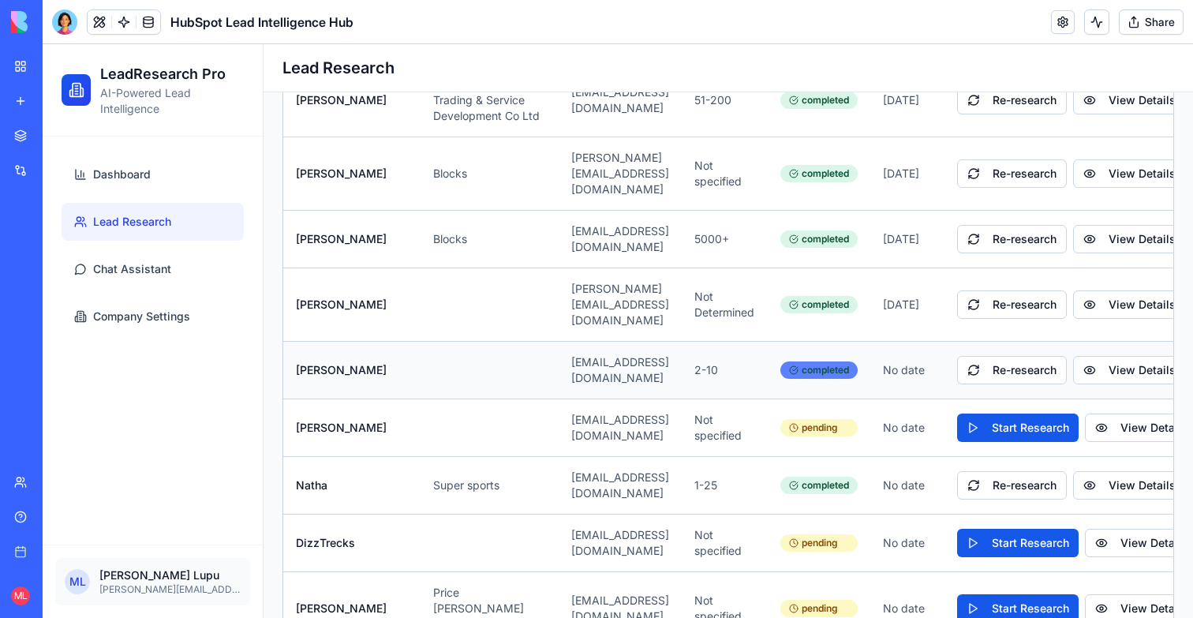
scroll to position [0, 111]
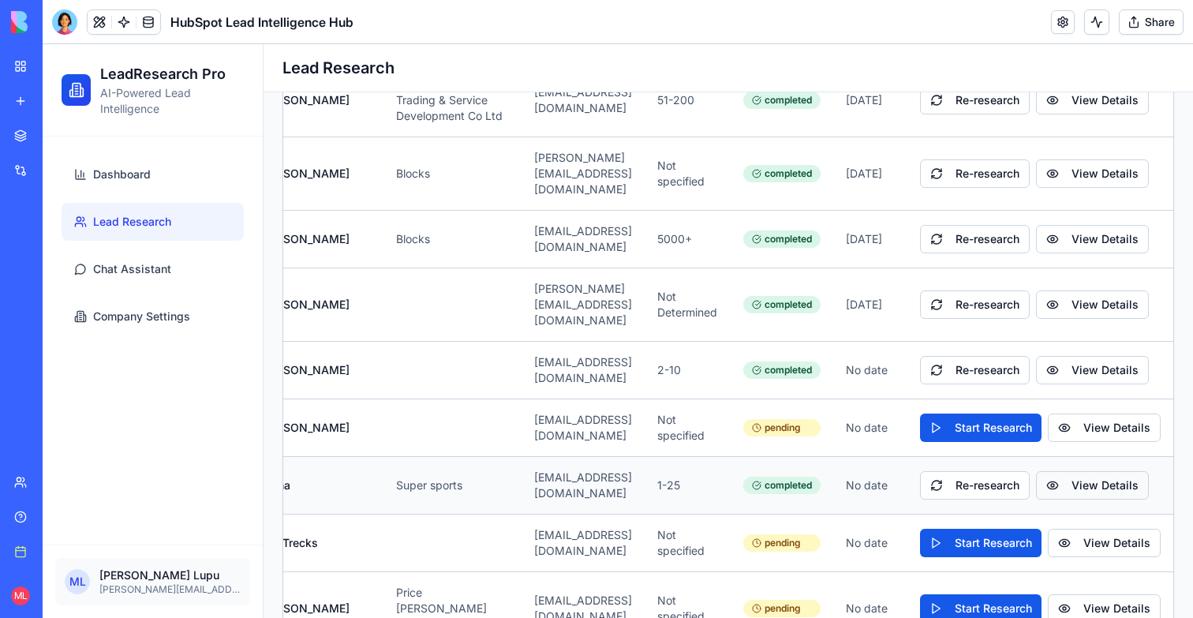
click at [1091, 471] on button "View Details" at bounding box center [1092, 485] width 113 height 28
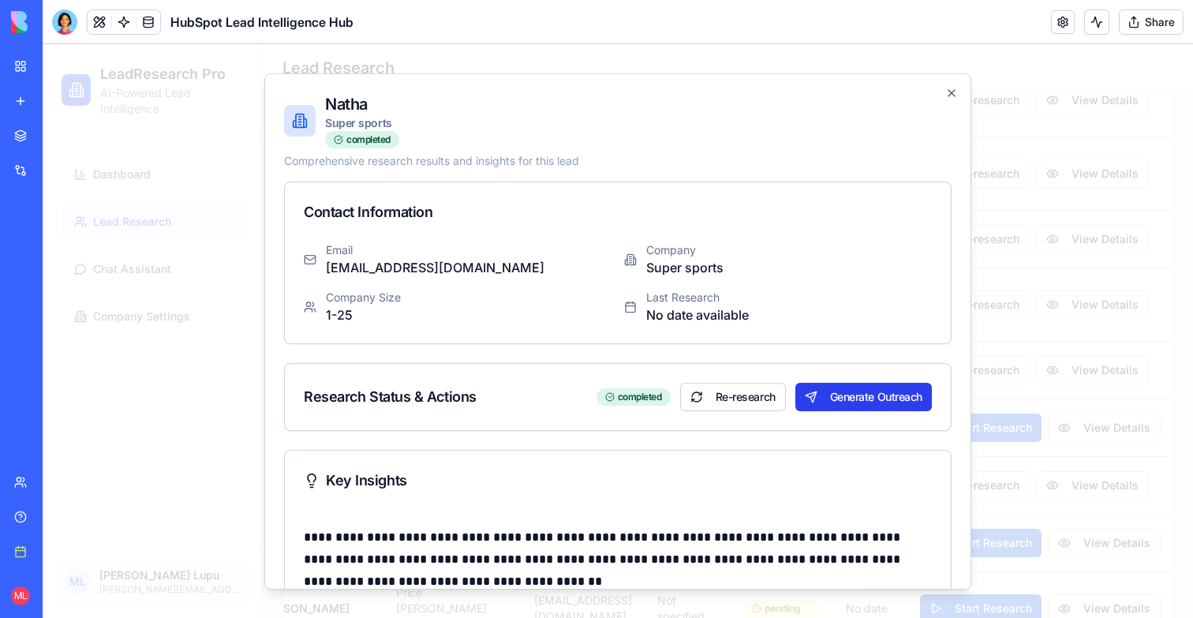
click at [875, 399] on button "Generate Outreach" at bounding box center [863, 396] width 137 height 28
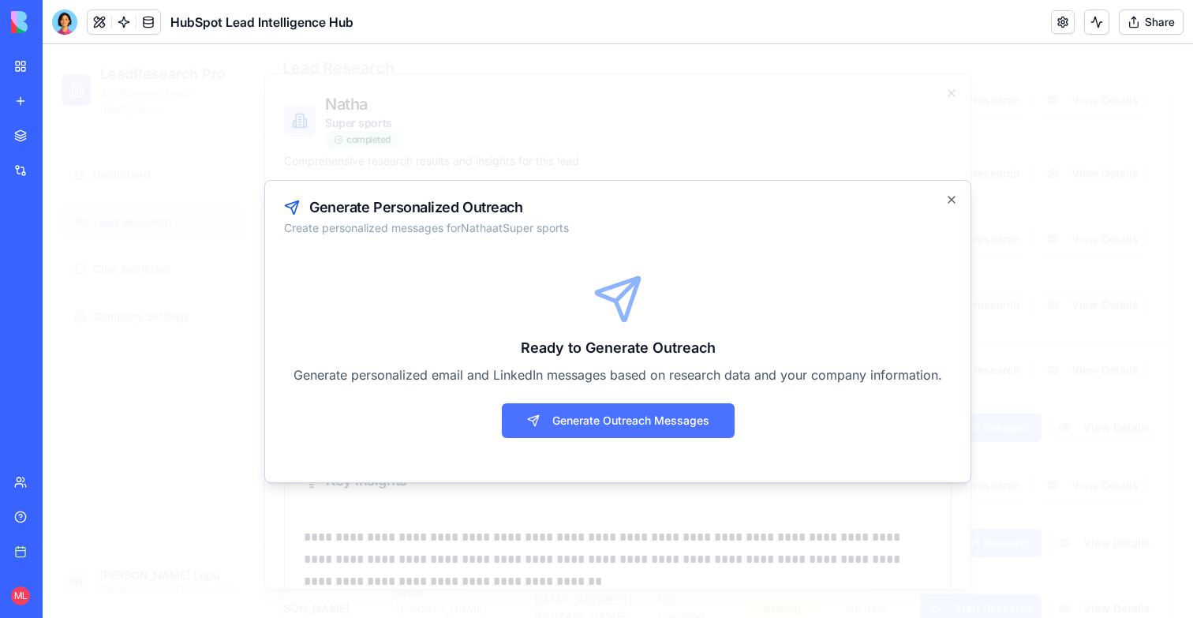
click at [673, 416] on button "Generate Outreach Messages" at bounding box center [618, 420] width 233 height 35
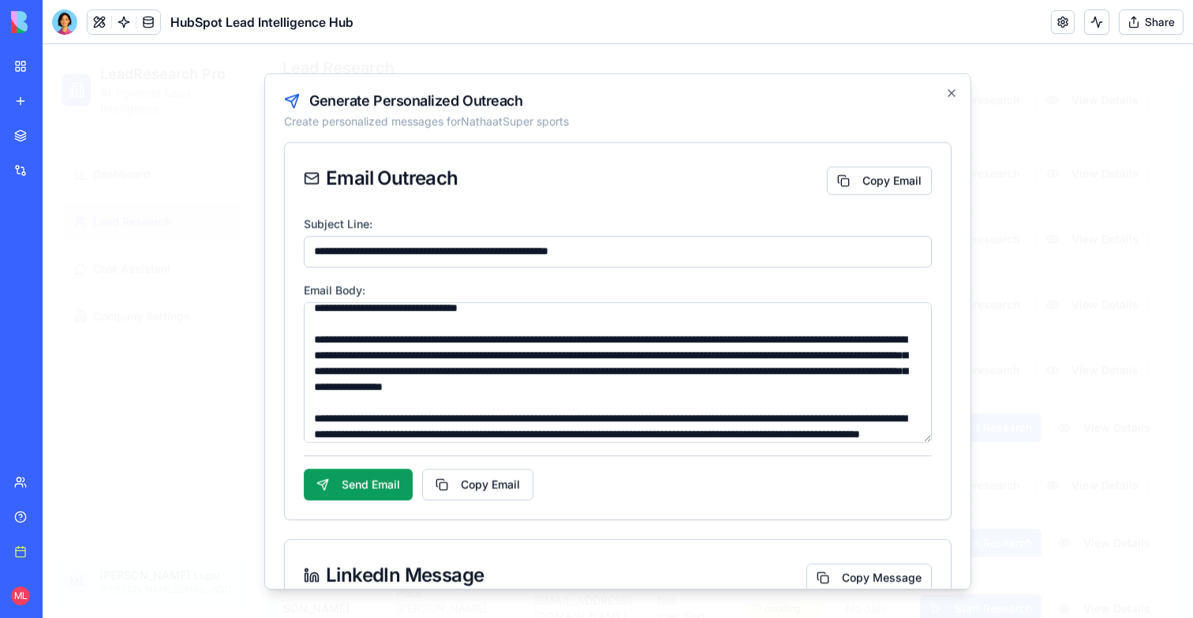
scroll to position [75, 0]
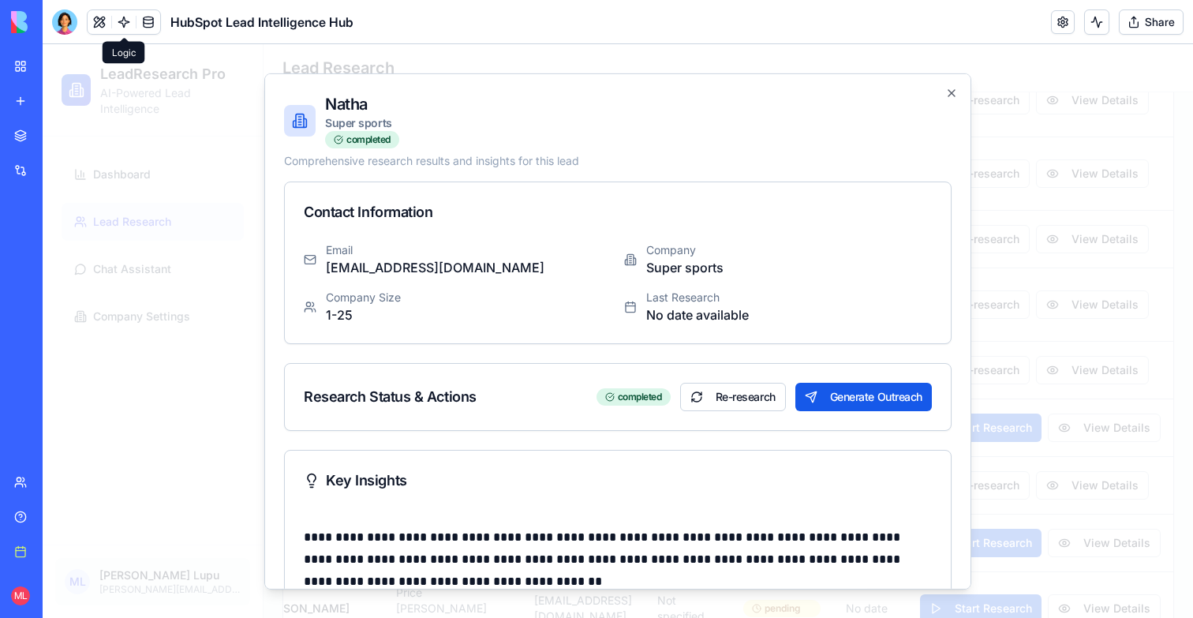
click at [122, 24] on link at bounding box center [124, 22] width 24 height 24
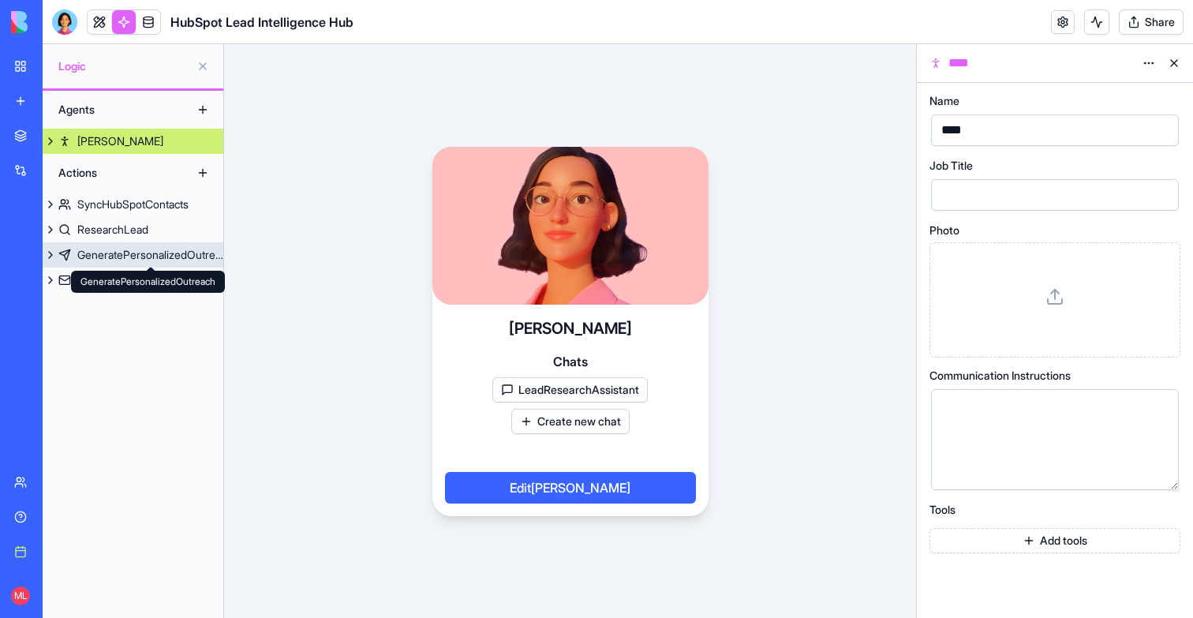
click at [122, 256] on div "GeneratePersonalizedOutreach" at bounding box center [150, 255] width 146 height 16
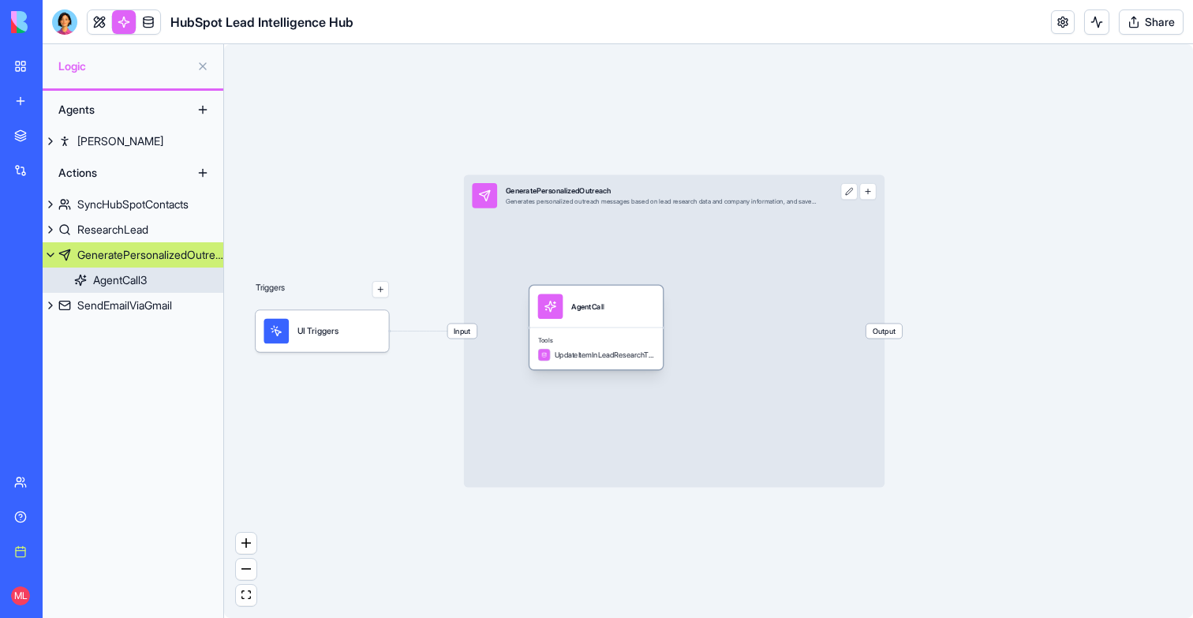
click at [605, 330] on div "Tools UpdateItemInLeadResearchTable" at bounding box center [596, 348] width 133 height 42
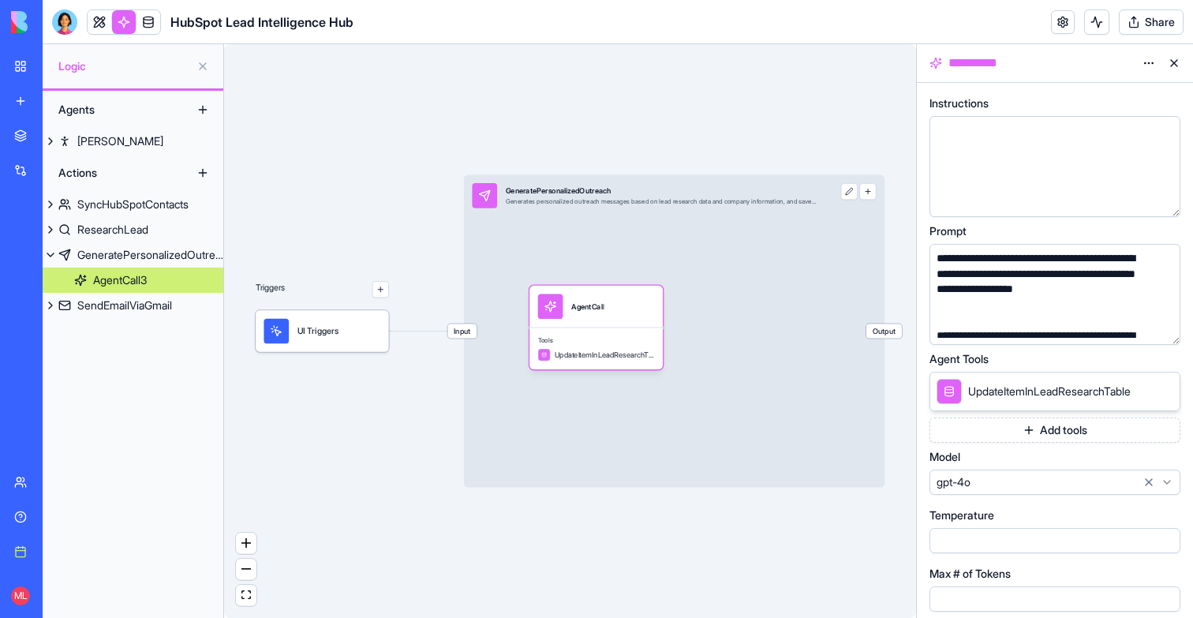
click at [1164, 332] on button "button" at bounding box center [1164, 328] width 25 height 25
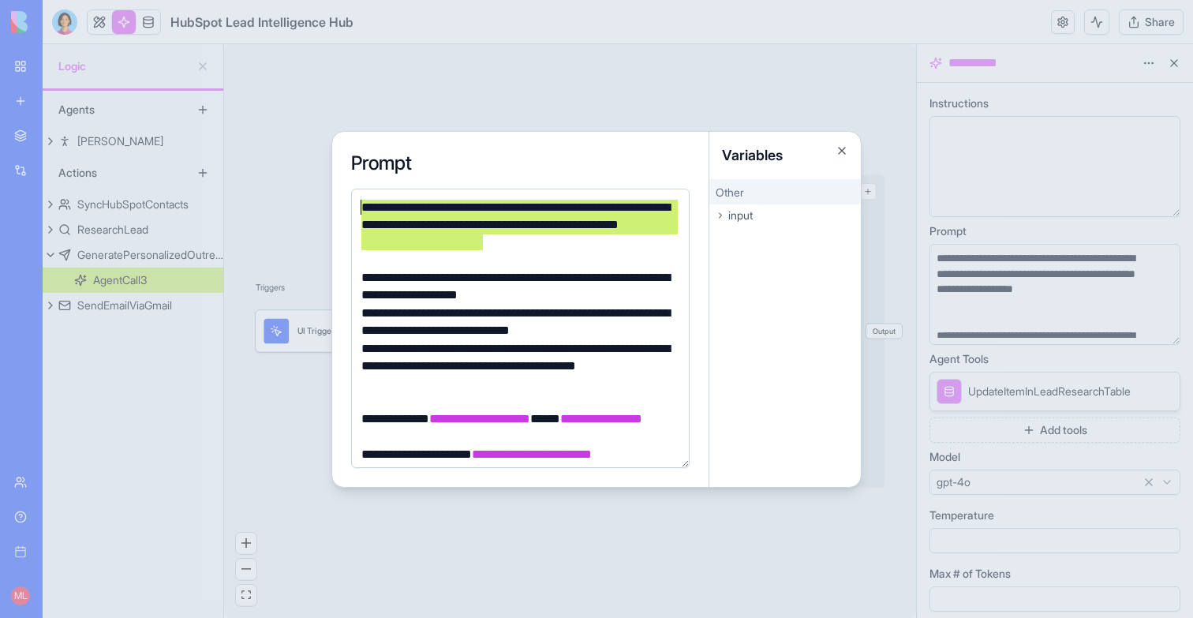
drag, startPoint x: 500, startPoint y: 238, endPoint x: 301, endPoint y: 197, distance: 203.1
click at [301, 197] on body "**********" at bounding box center [596, 309] width 1193 height 618
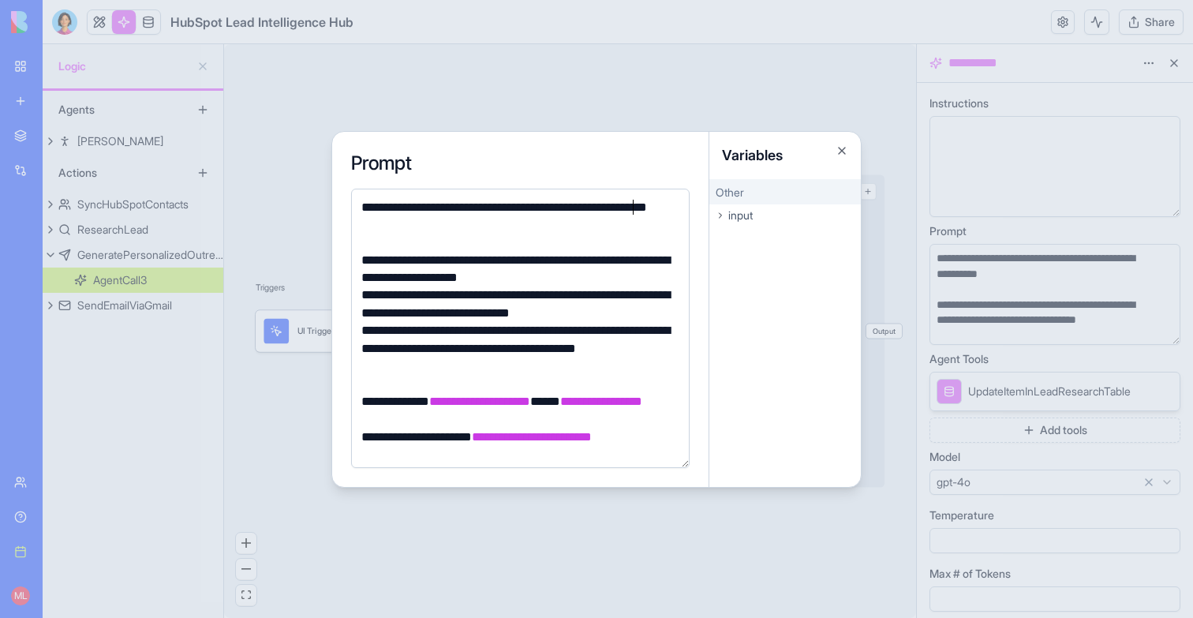
click at [634, 207] on div "**********" at bounding box center [518, 217] width 323 height 36
click at [635, 224] on div "**********" at bounding box center [518, 217] width 323 height 36
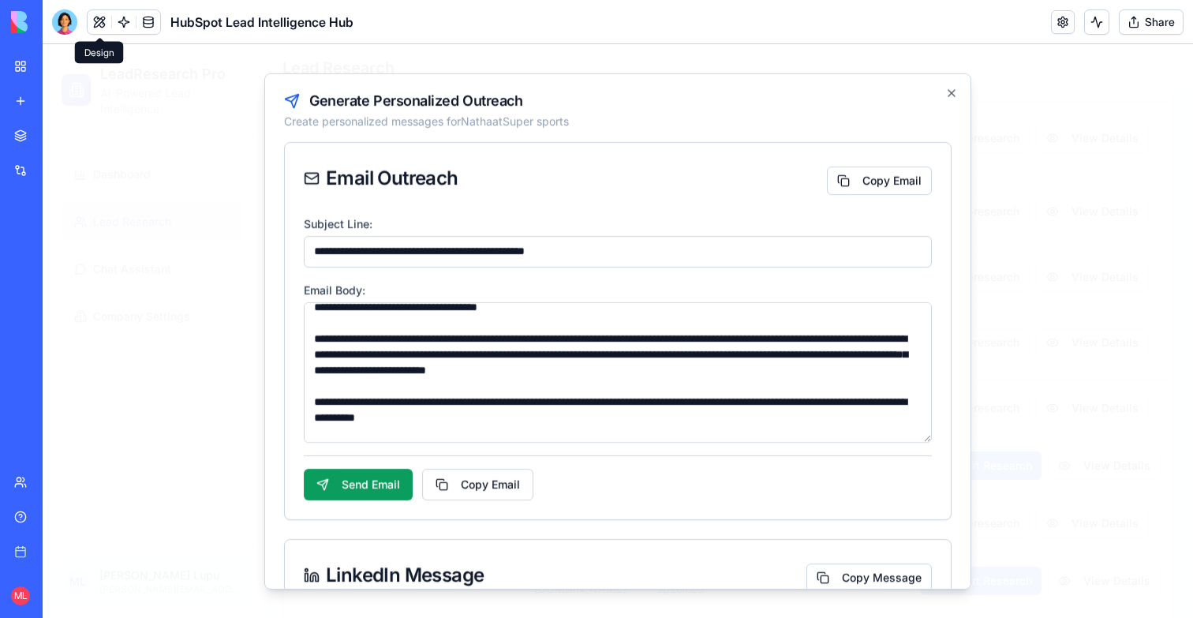
scroll to position [182, 0]
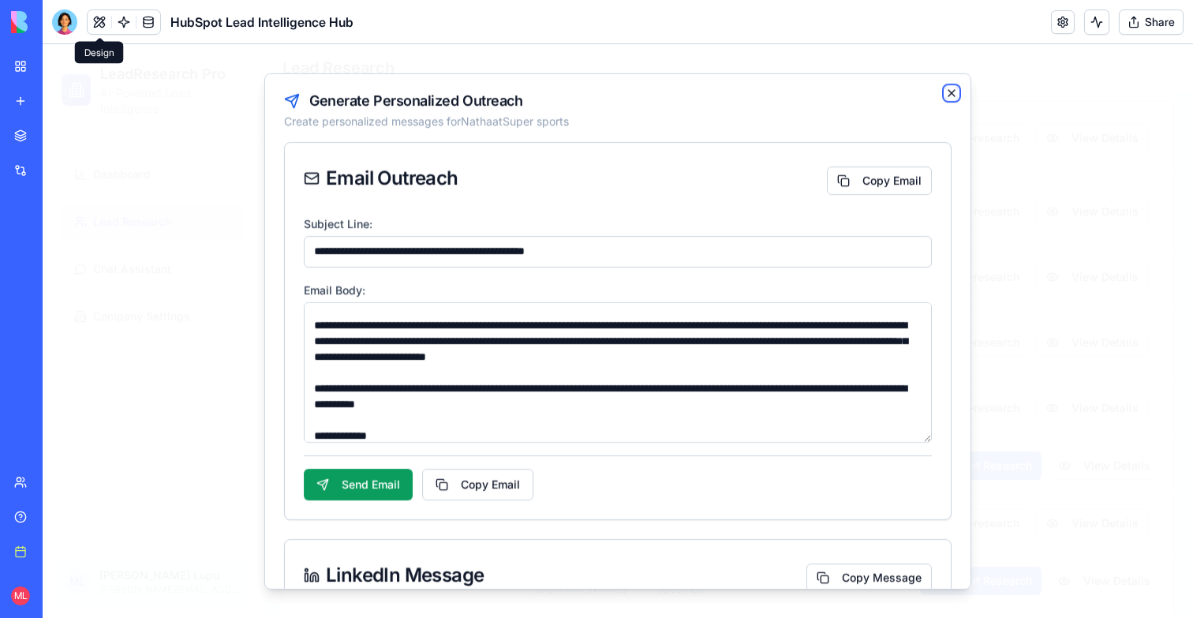
click at [949, 92] on icon "button" at bounding box center [951, 92] width 13 height 13
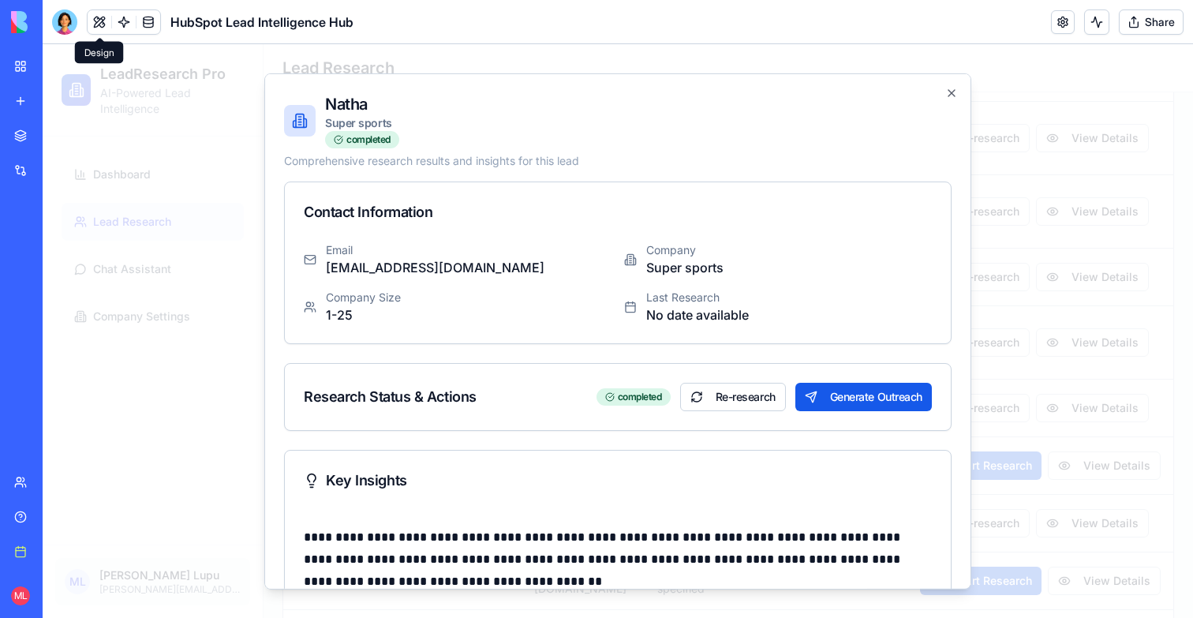
click at [166, 350] on div at bounding box center [618, 331] width 1151 height 574
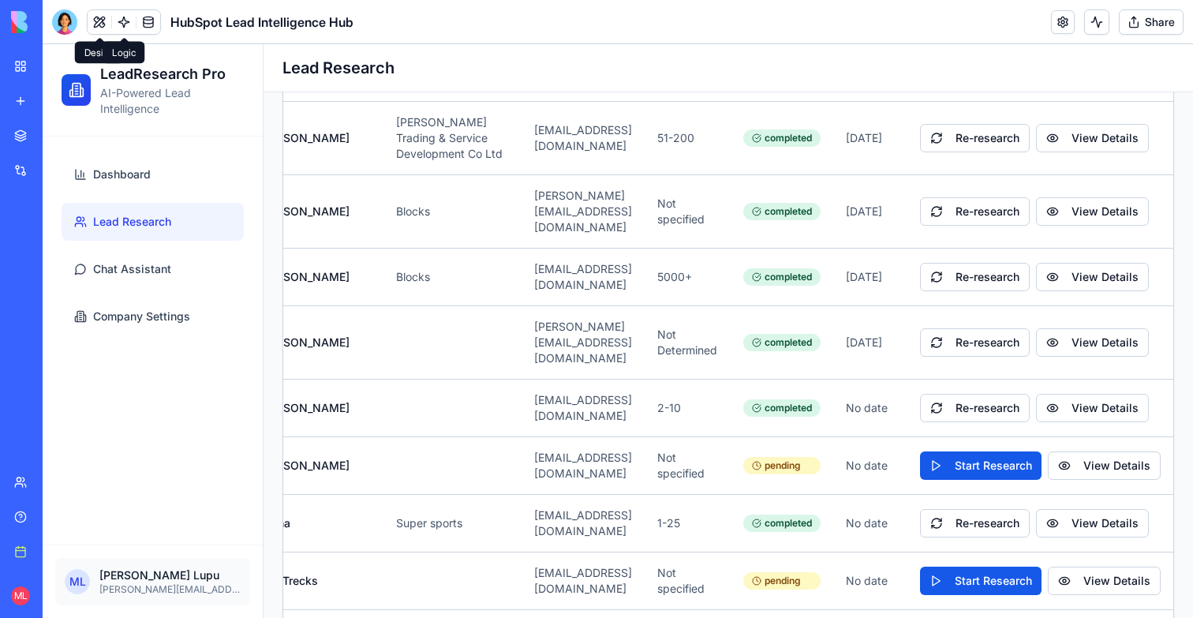
click at [122, 31] on link at bounding box center [124, 22] width 24 height 24
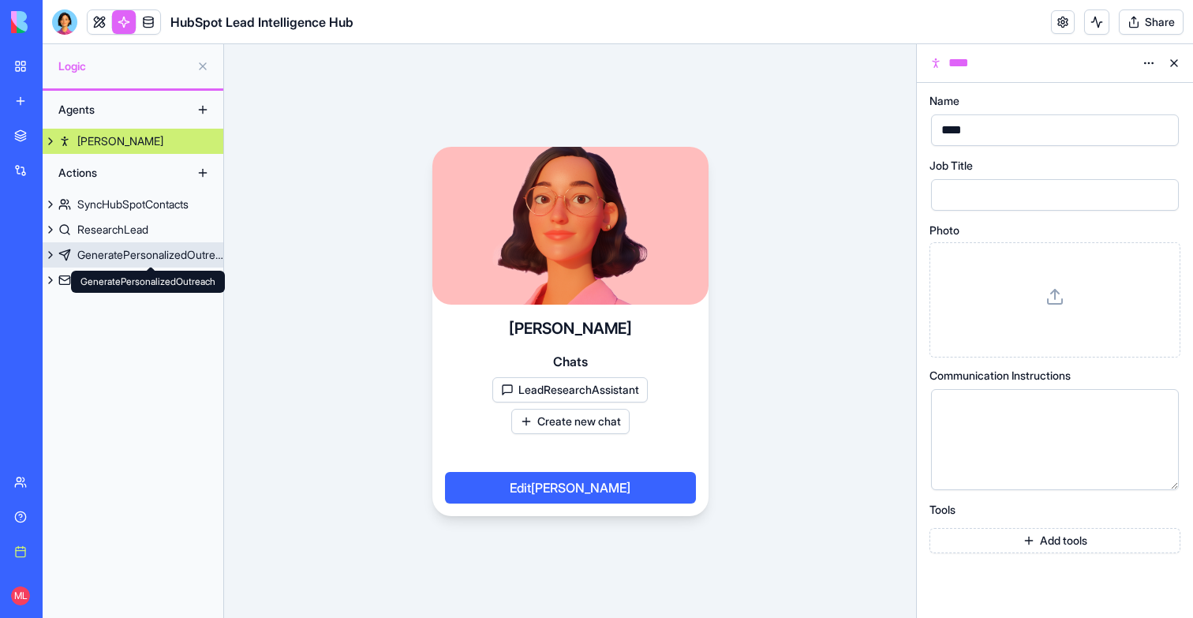
click at [110, 254] on div "GeneratePersonalizedOutreach" at bounding box center [150, 255] width 146 height 16
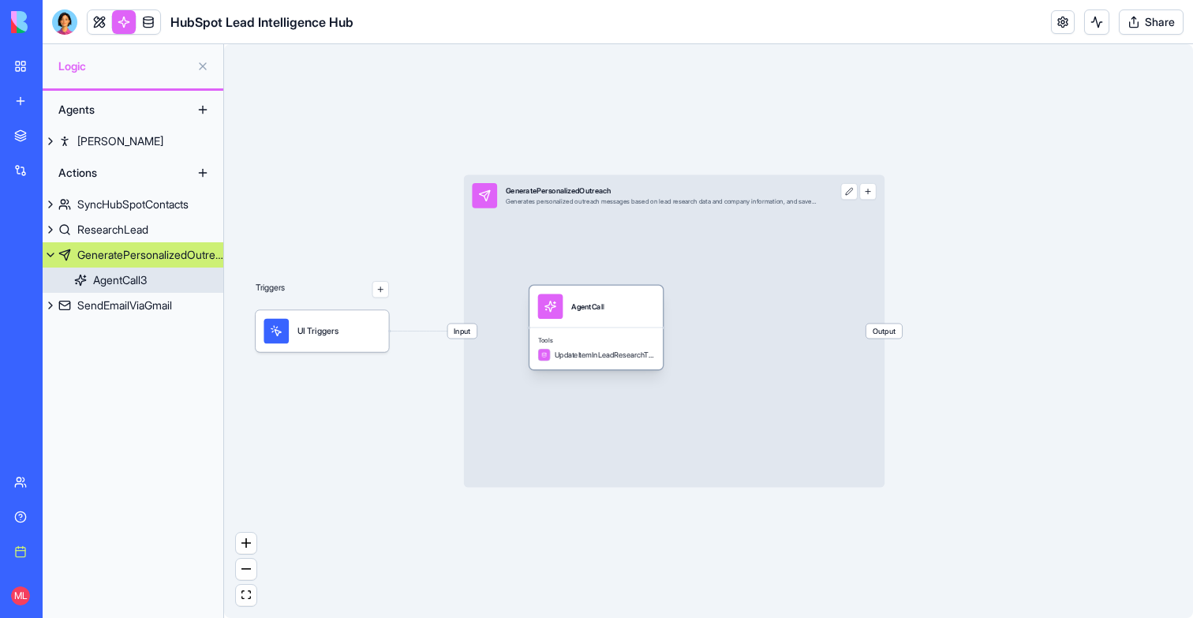
click at [617, 326] on div "AgentCall" at bounding box center [596, 307] width 133 height 42
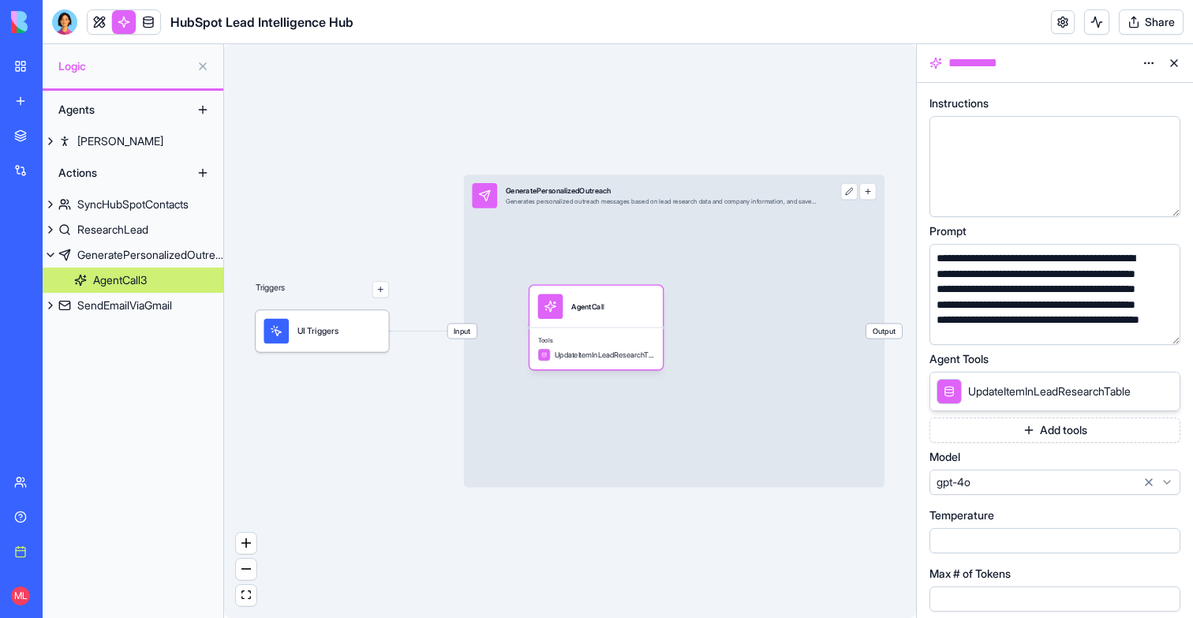
click at [1168, 335] on button "button" at bounding box center [1164, 328] width 25 height 25
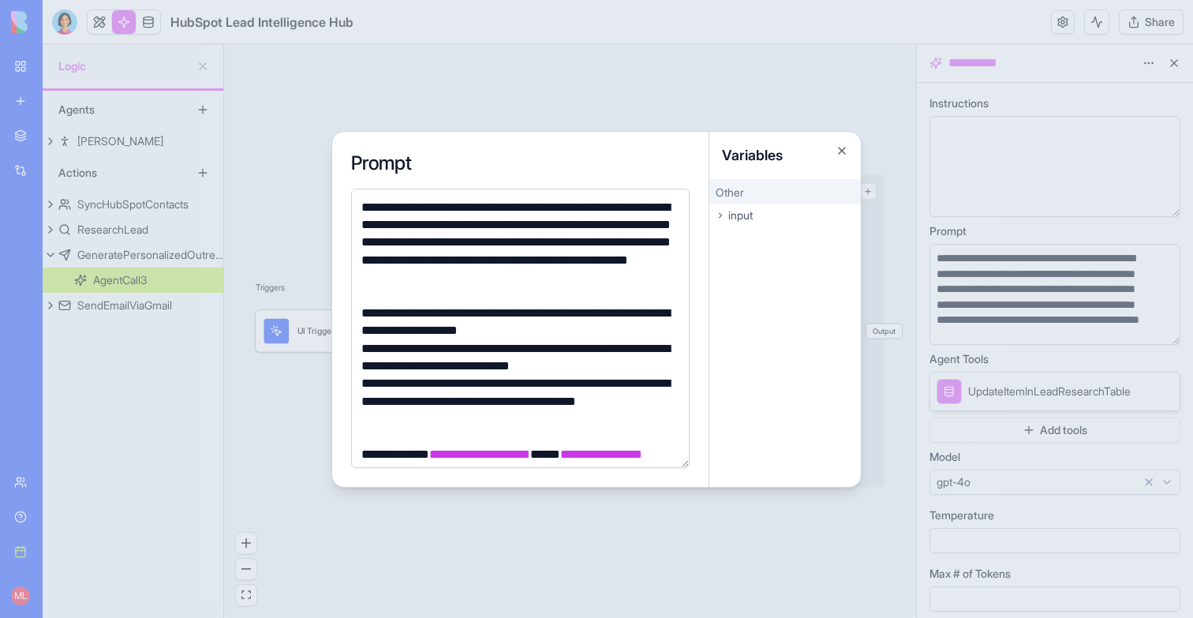
click at [615, 68] on div at bounding box center [596, 309] width 1193 height 618
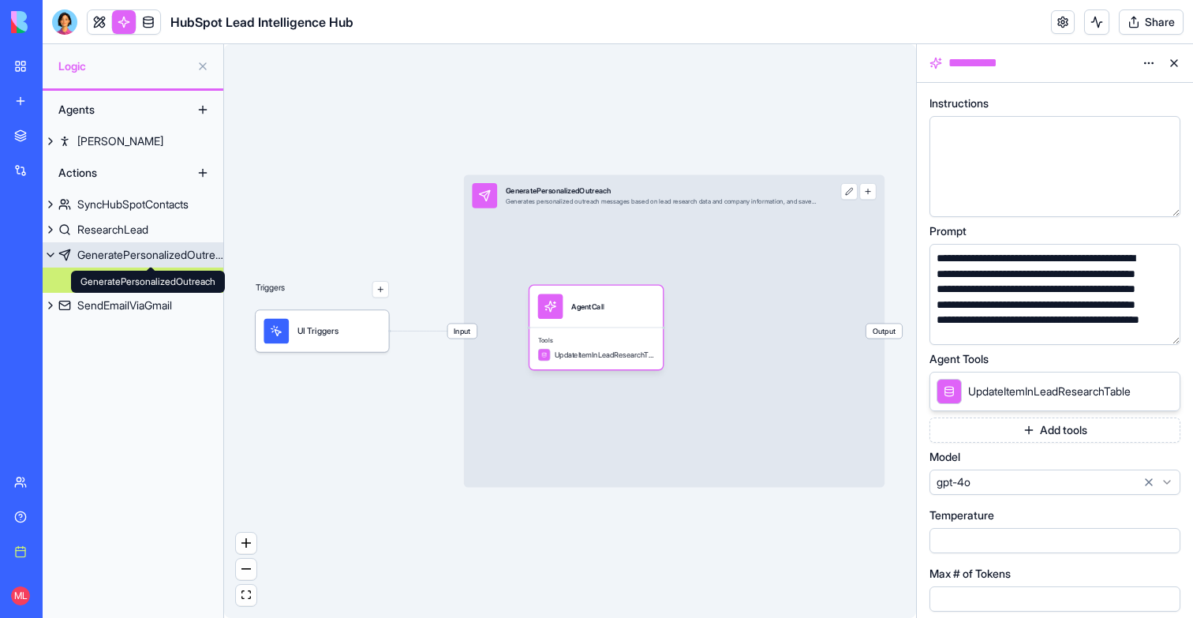
click at [137, 251] on div "GeneratePersonalizedOutreach" at bounding box center [150, 255] width 146 height 16
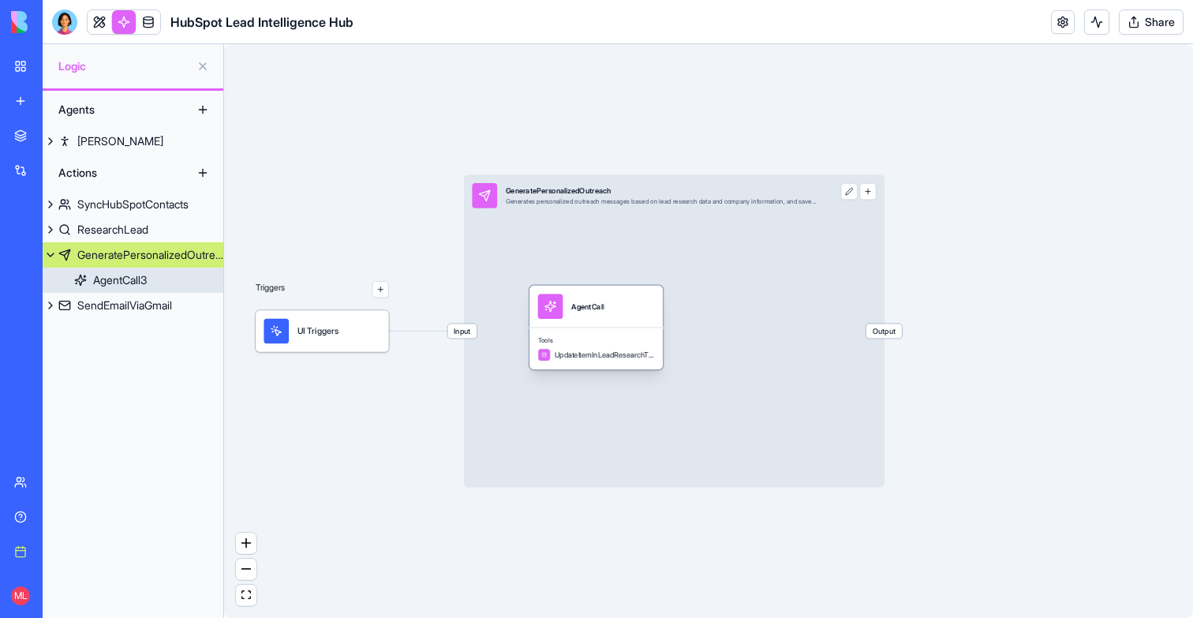
click at [554, 288] on div "AgentCall" at bounding box center [596, 307] width 133 height 42
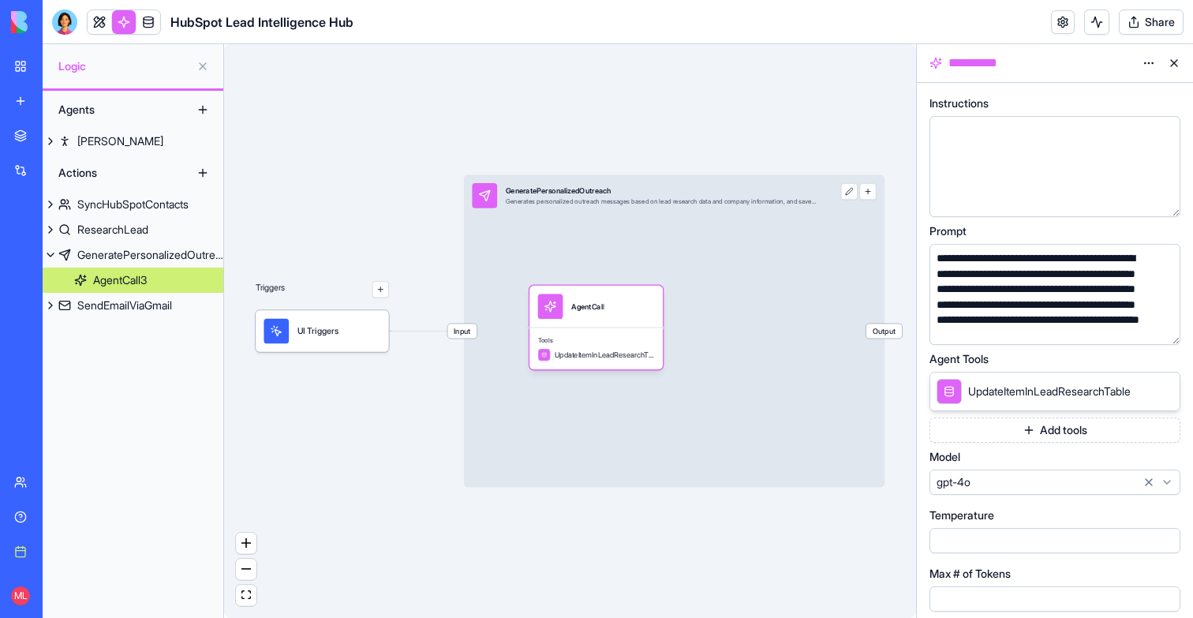
click at [1162, 324] on button "button" at bounding box center [1164, 328] width 25 height 25
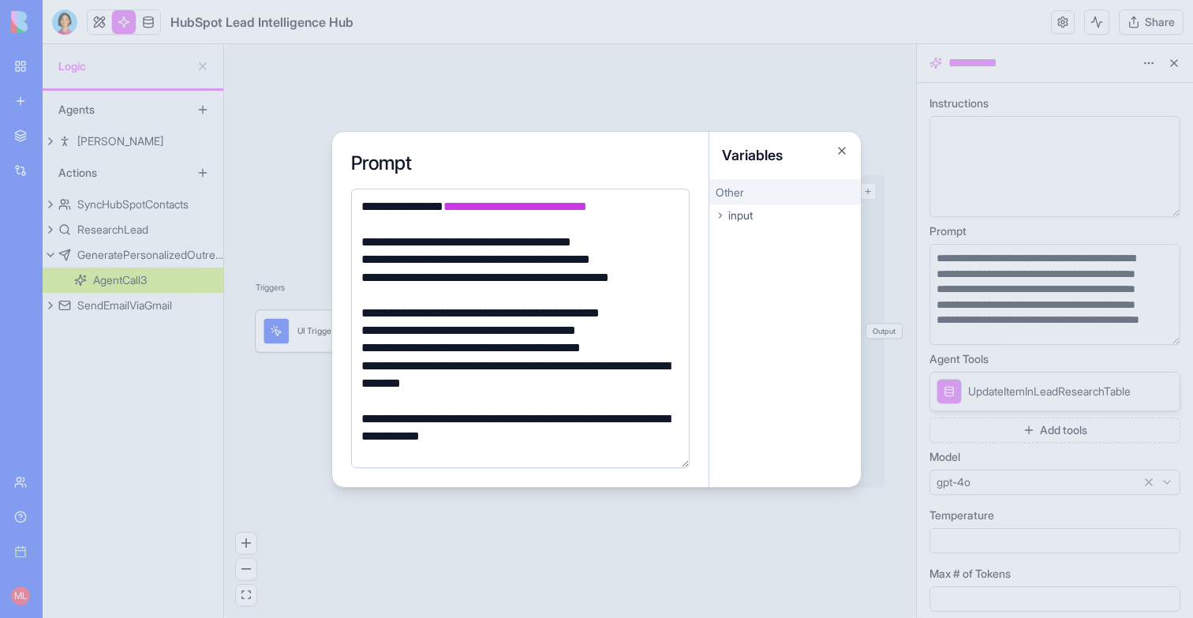
scroll to position [479, 0]
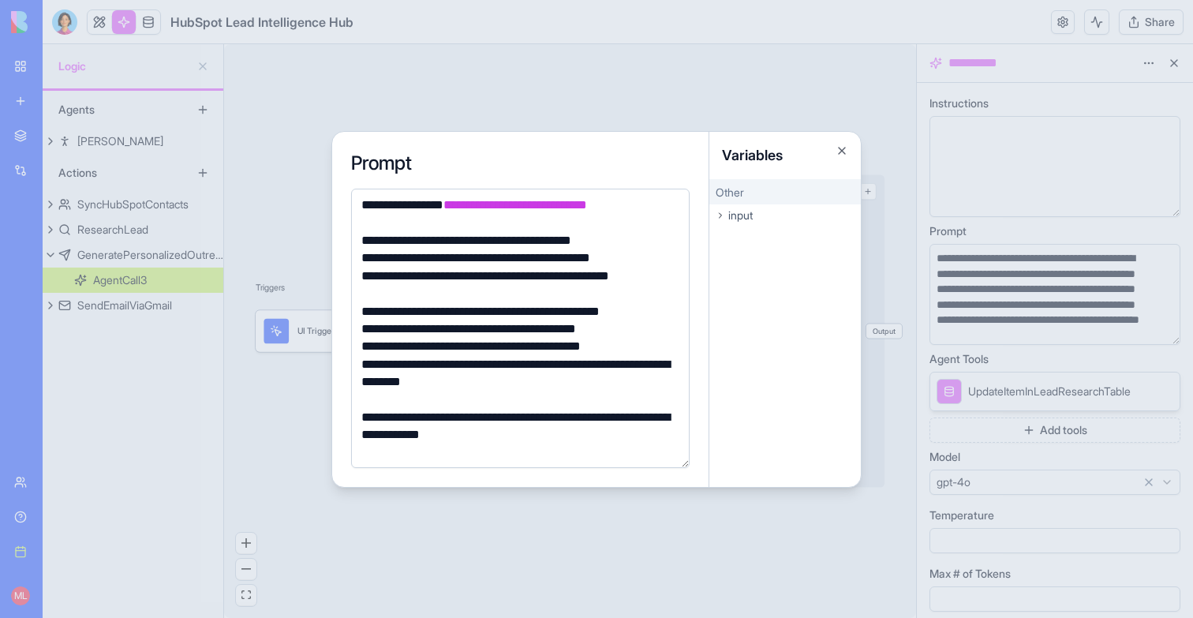
click at [518, 240] on div "**********" at bounding box center [518, 240] width 323 height 17
click at [373, 256] on div "**********" at bounding box center [518, 257] width 323 height 17
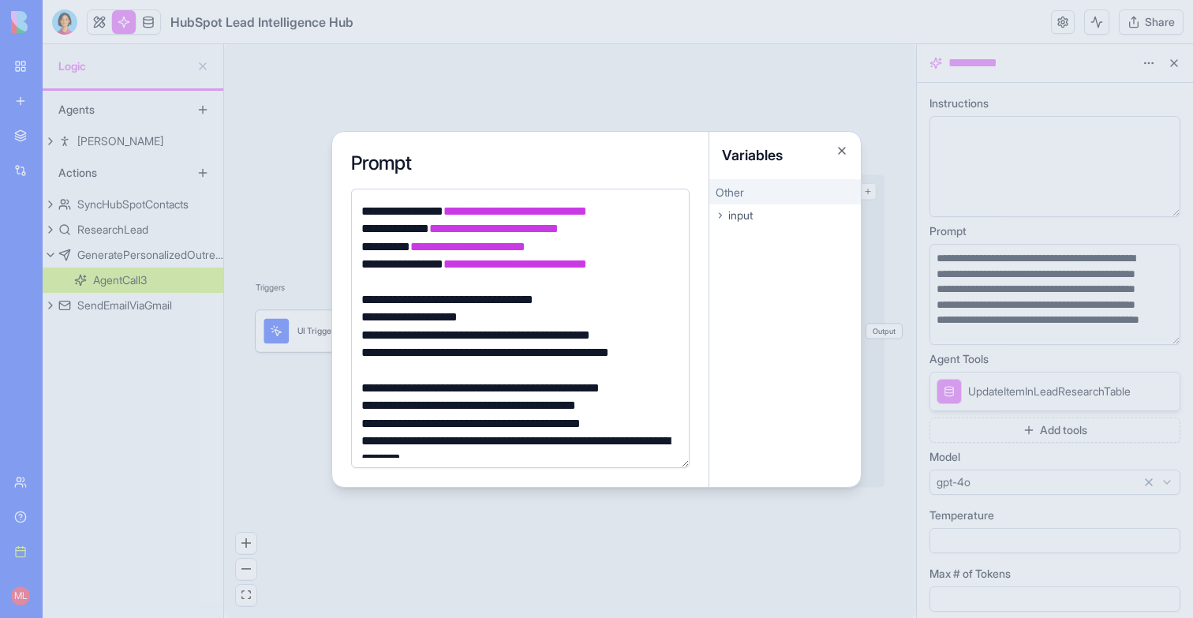
scroll to position [423, 0]
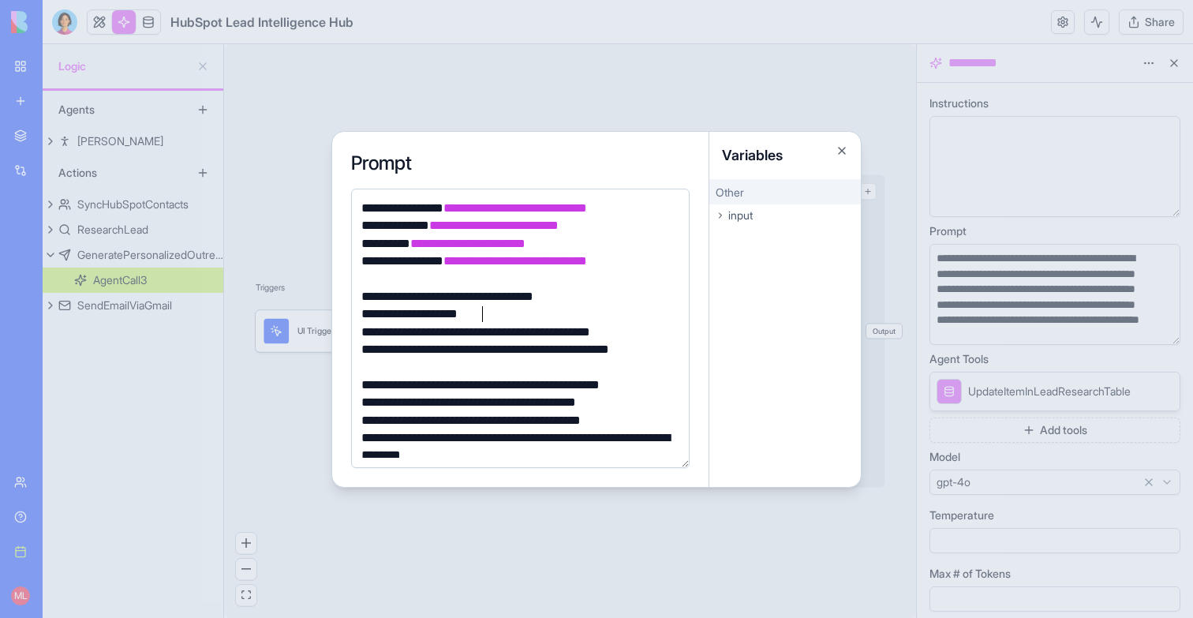
click at [538, 313] on div "**********" at bounding box center [518, 313] width 323 height 17
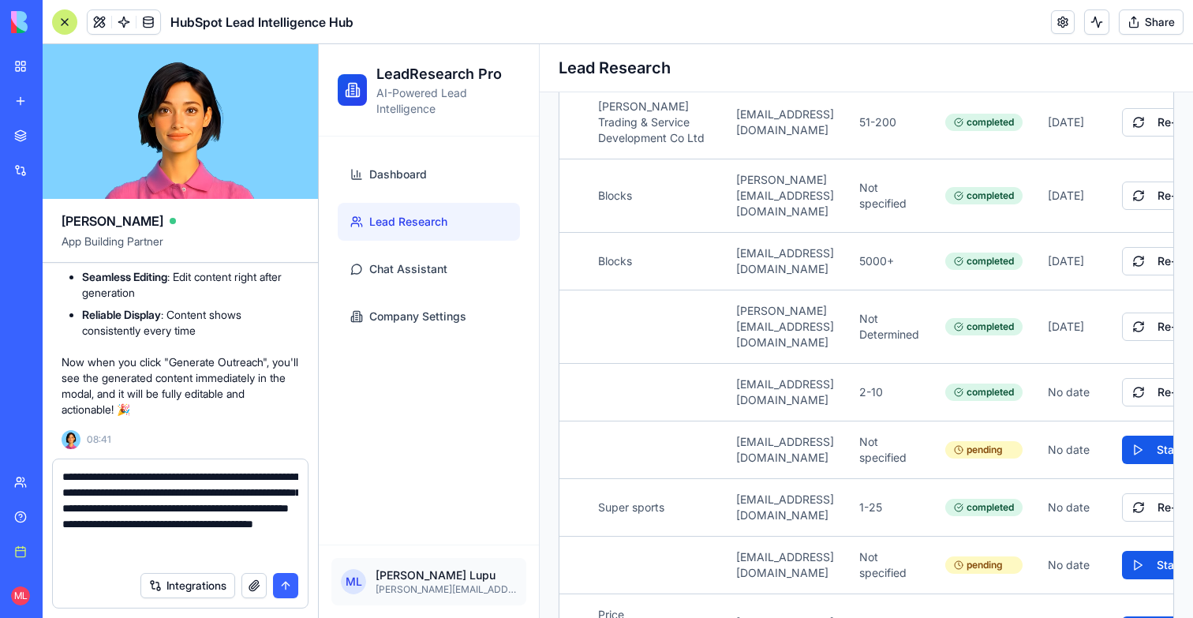
scroll to position [14, 0]
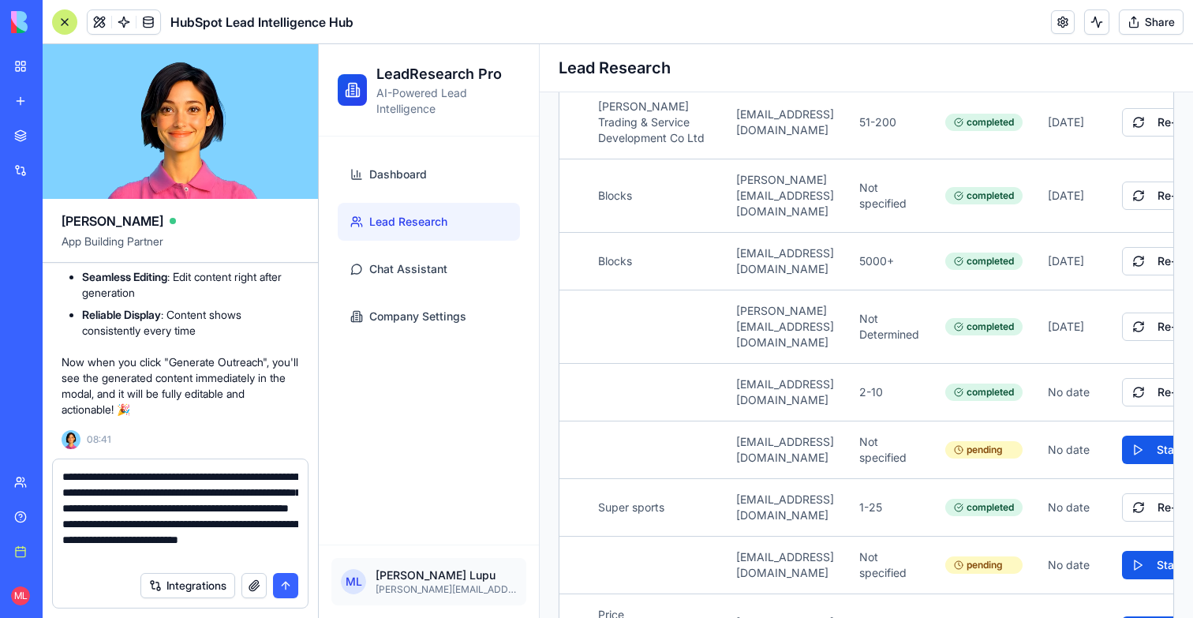
type textarea "**********"
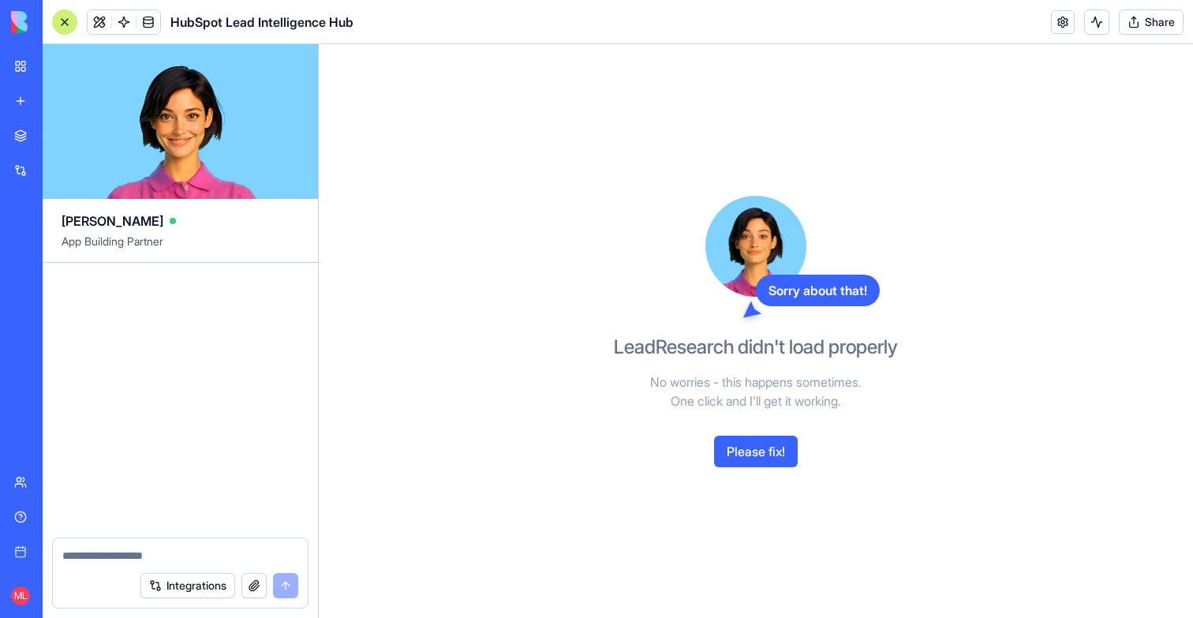
scroll to position [25896, 0]
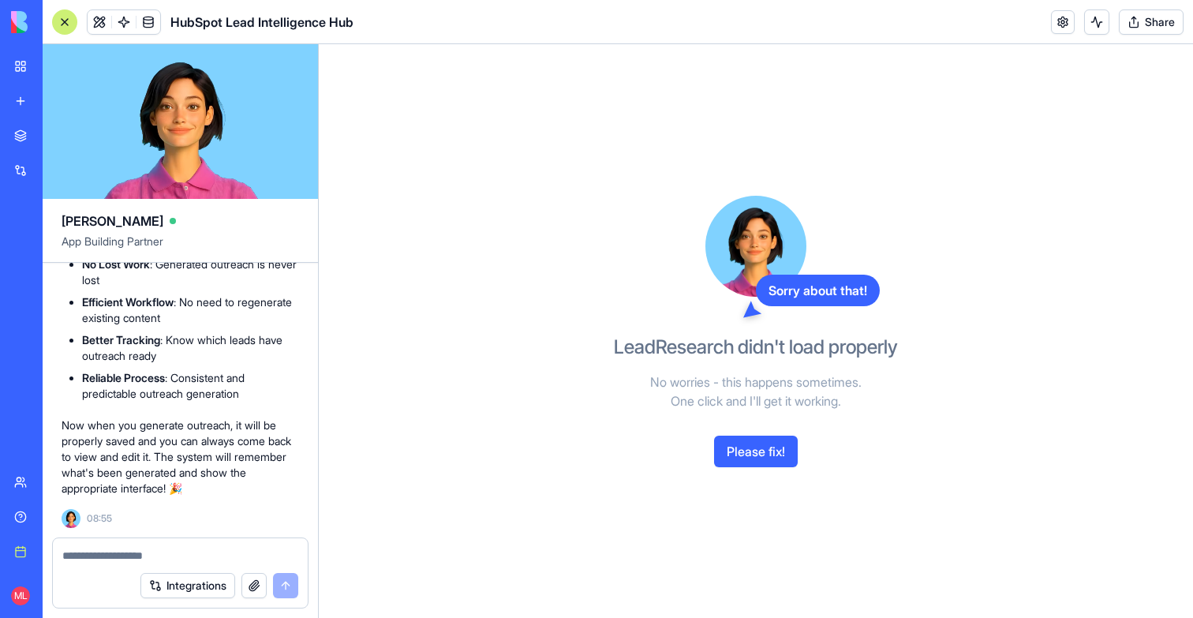
click at [748, 454] on button "Please fix!" at bounding box center [756, 452] width 84 height 32
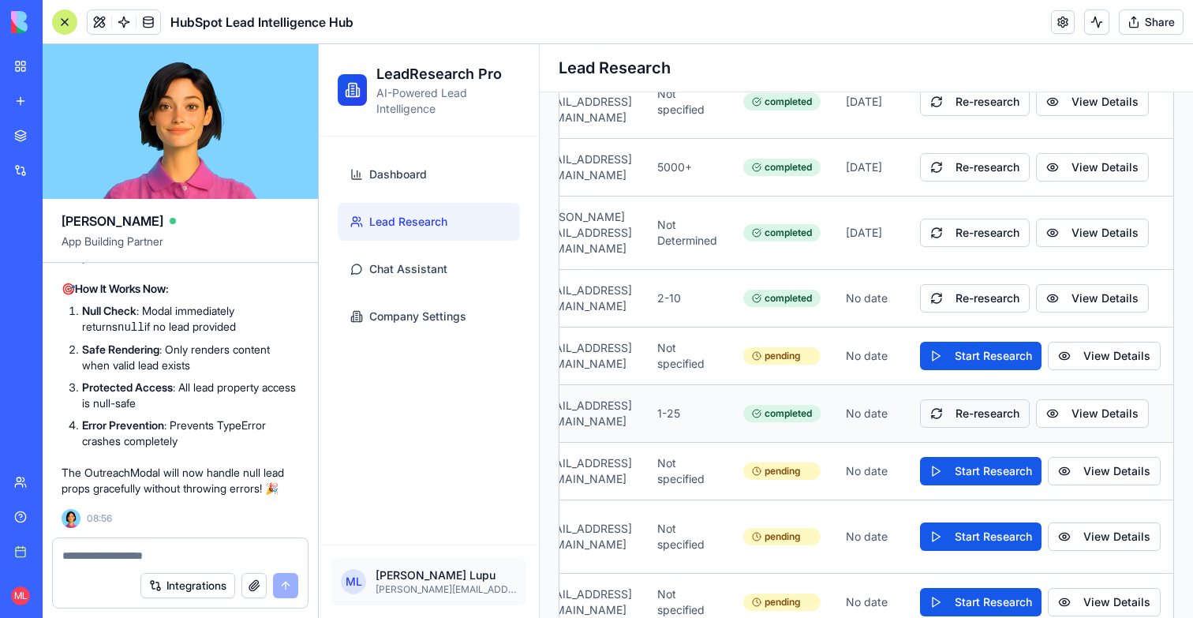
scroll to position [639, 0]
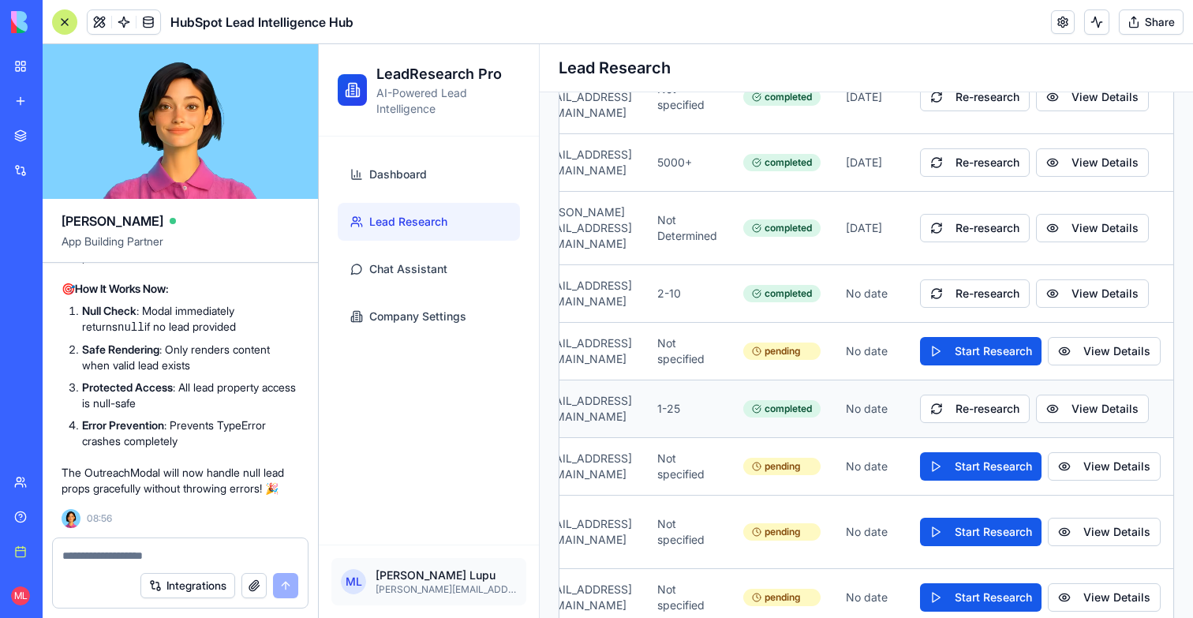
click at [1135, 380] on td "Re-research View Details" at bounding box center [1041, 409] width 266 height 58
click at [1092, 395] on button "View Details" at bounding box center [1092, 409] width 113 height 28
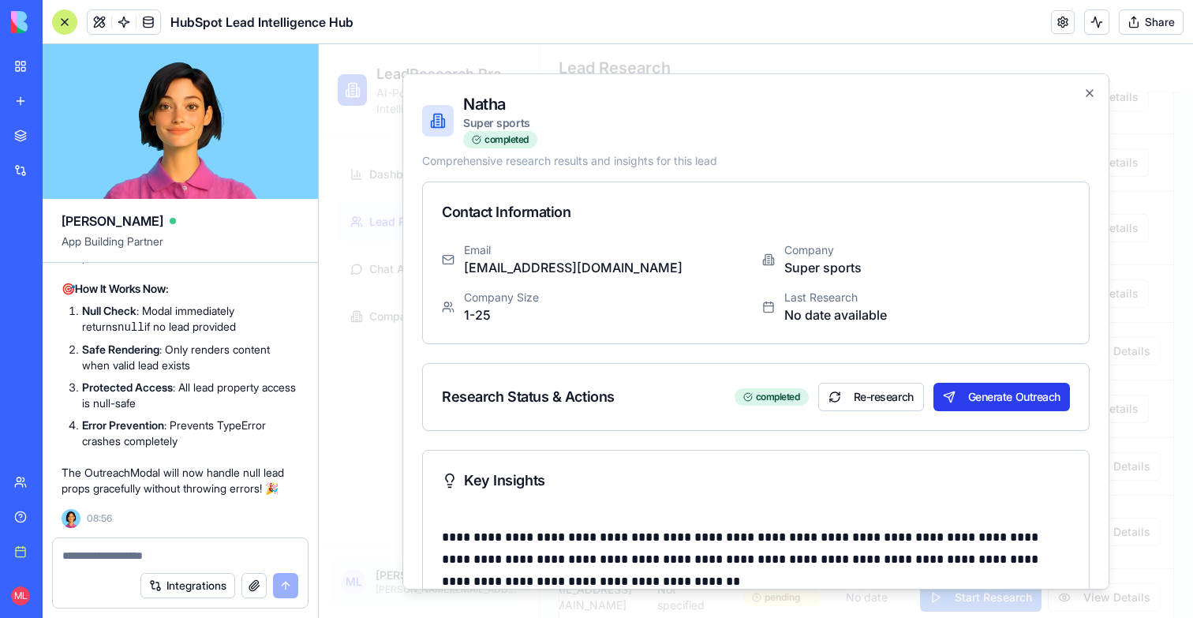
click at [1001, 391] on button "Generate Outreach" at bounding box center [1002, 396] width 137 height 28
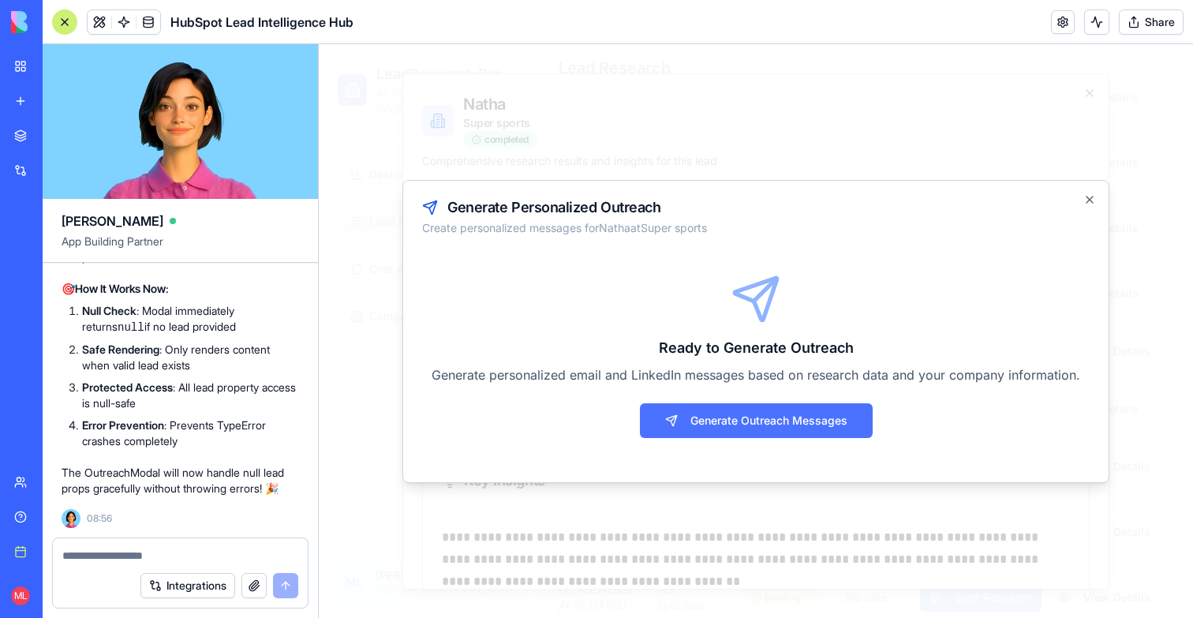
click at [749, 419] on button "Generate Outreach Messages" at bounding box center [756, 420] width 233 height 35
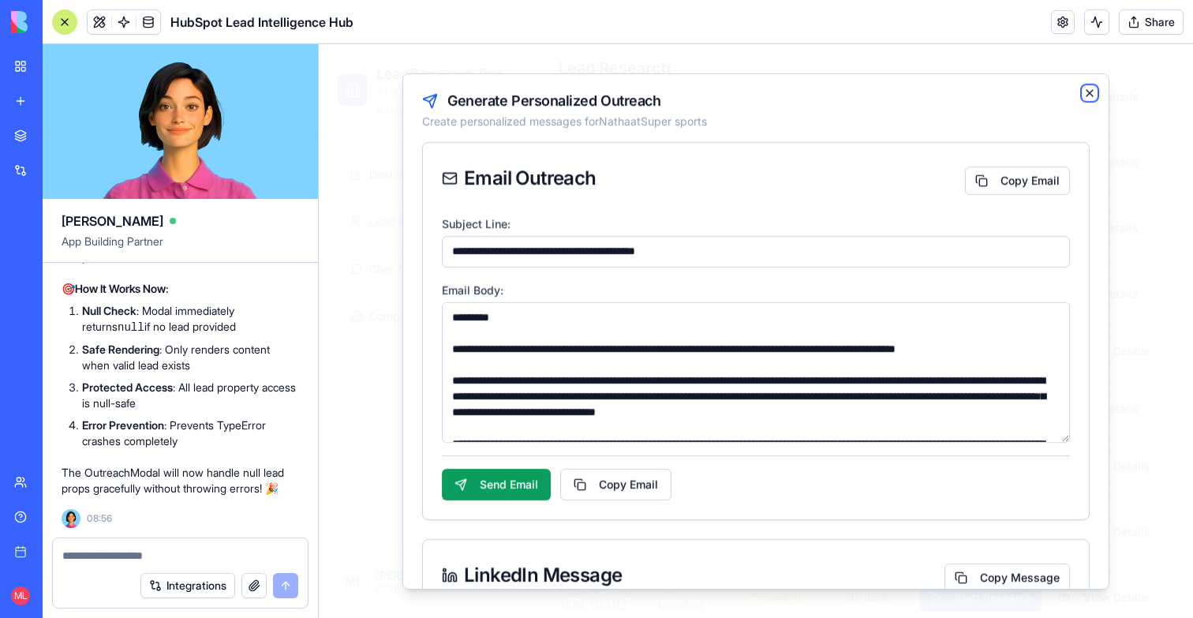
click at [1092, 95] on icon "button" at bounding box center [1090, 92] width 13 height 13
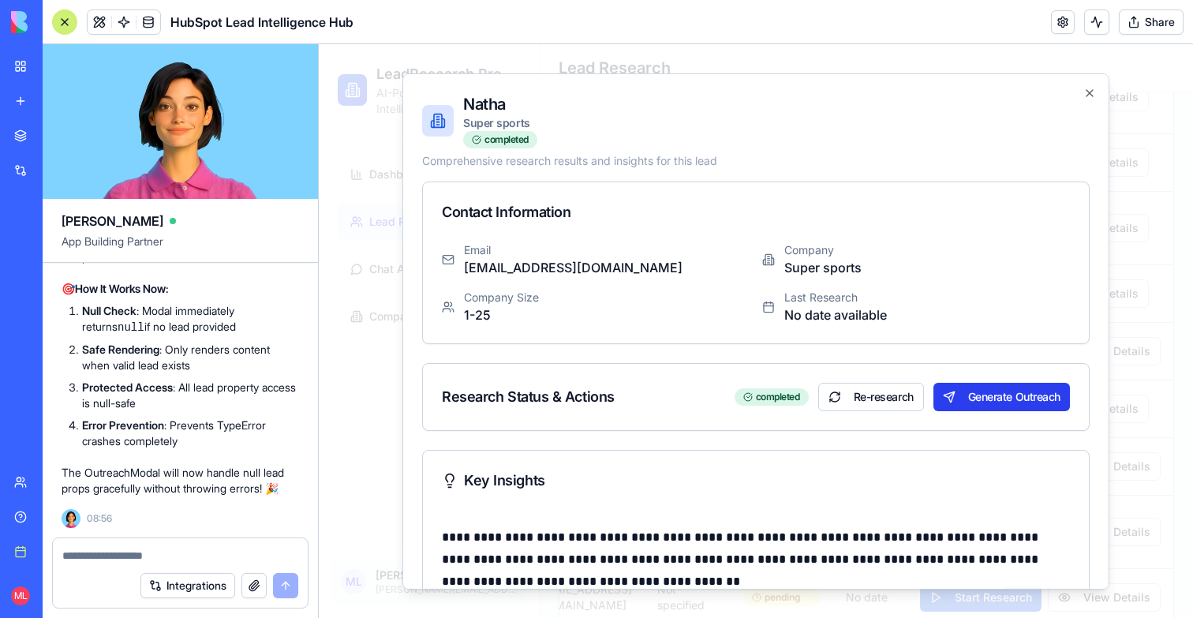
click at [979, 397] on button "Generate Outreach" at bounding box center [1002, 396] width 137 height 28
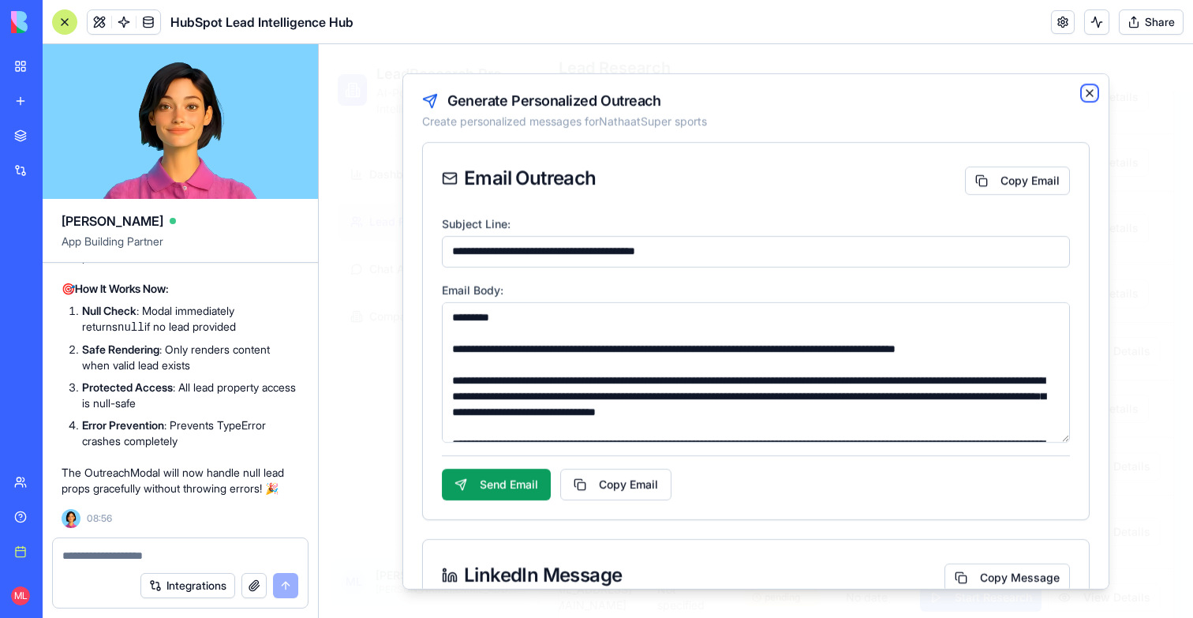
click at [1091, 88] on icon "button" at bounding box center [1090, 92] width 13 height 13
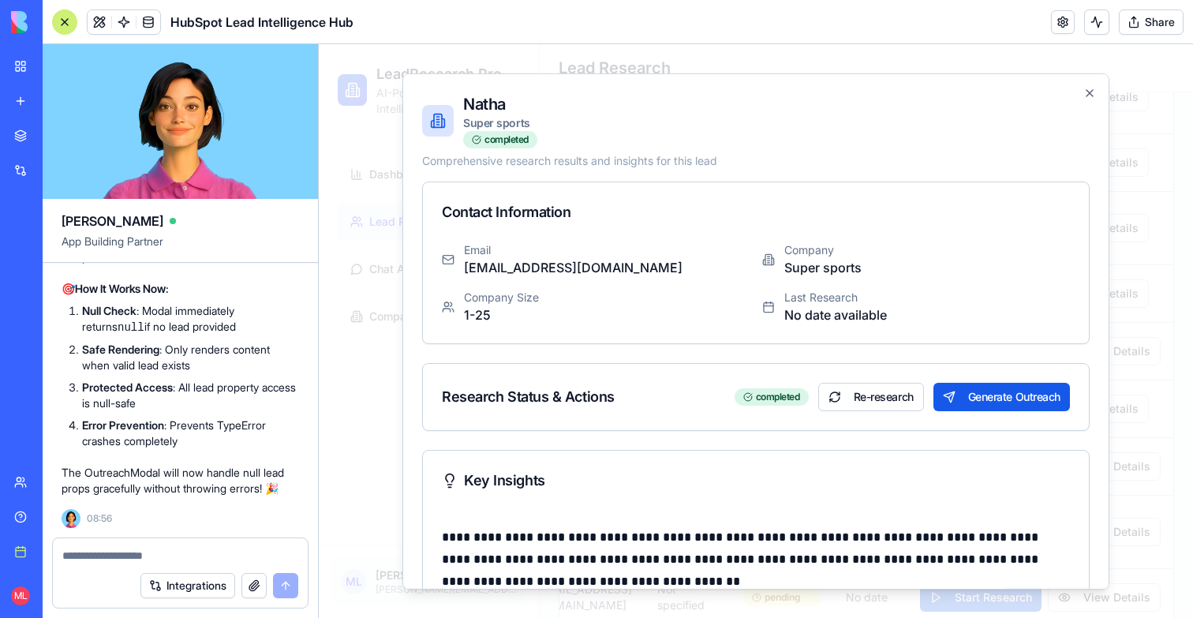
click at [1007, 364] on div "Research Status & Actions completed Re-research Generate Outreach" at bounding box center [756, 396] width 666 height 66
click at [1007, 398] on button "Generate Outreach" at bounding box center [1002, 396] width 137 height 28
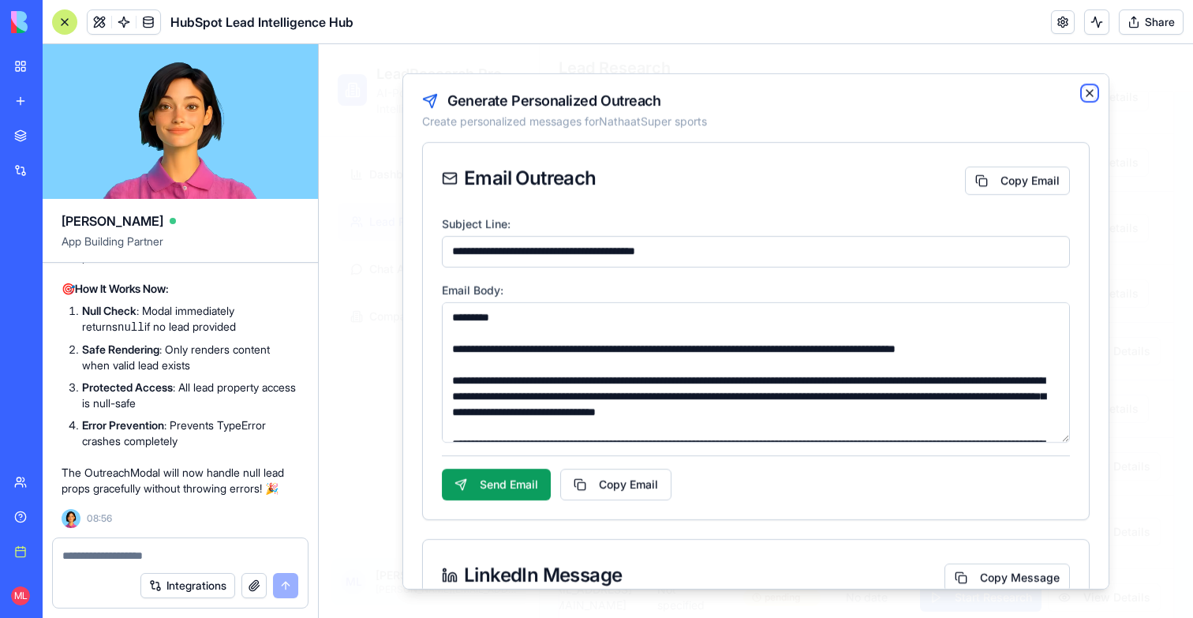
click at [1088, 94] on icon "button" at bounding box center [1090, 92] width 6 height 6
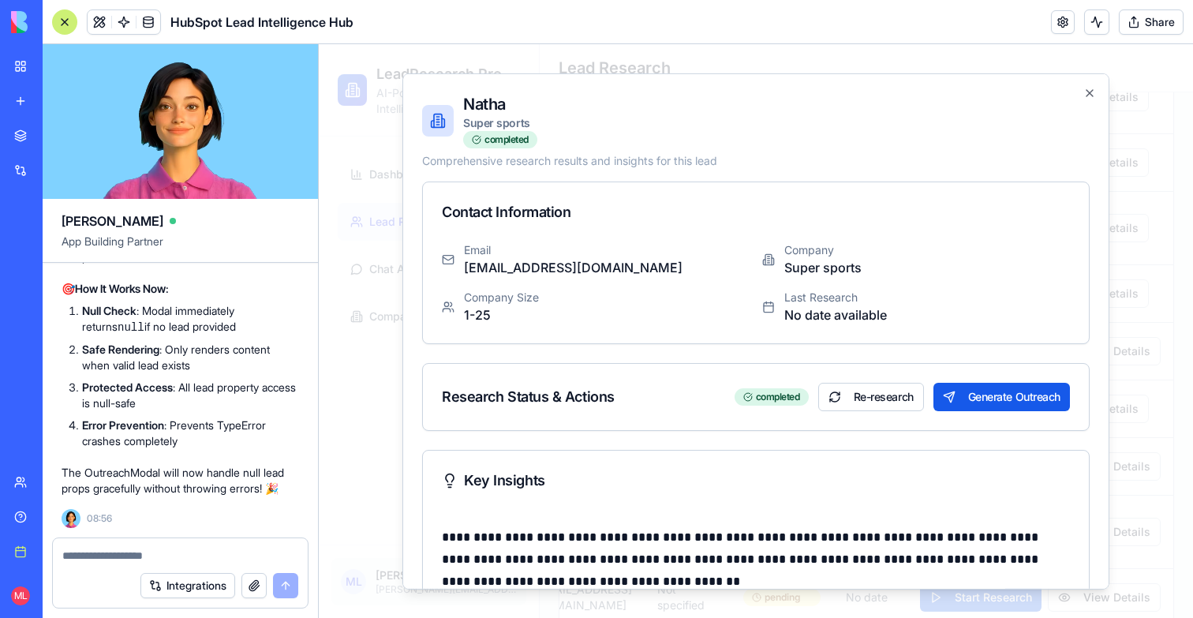
click at [103, 543] on div at bounding box center [180, 550] width 255 height 25
click at [103, 546] on div at bounding box center [180, 550] width 255 height 25
click at [103, 552] on textarea at bounding box center [180, 556] width 236 height 16
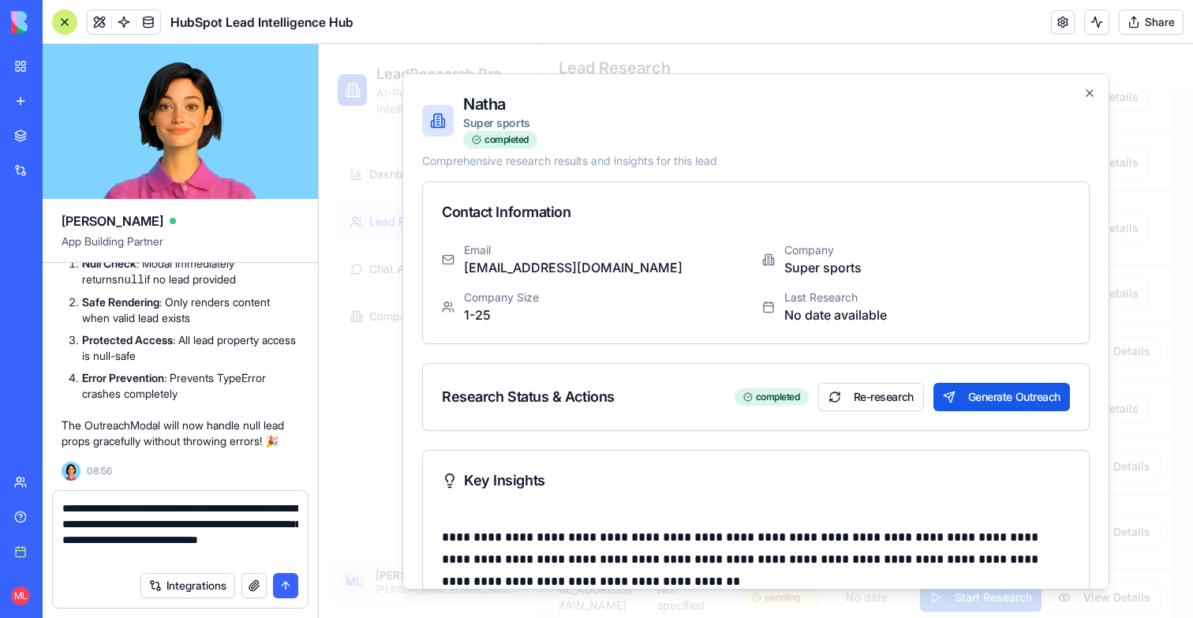
type textarea "**********"
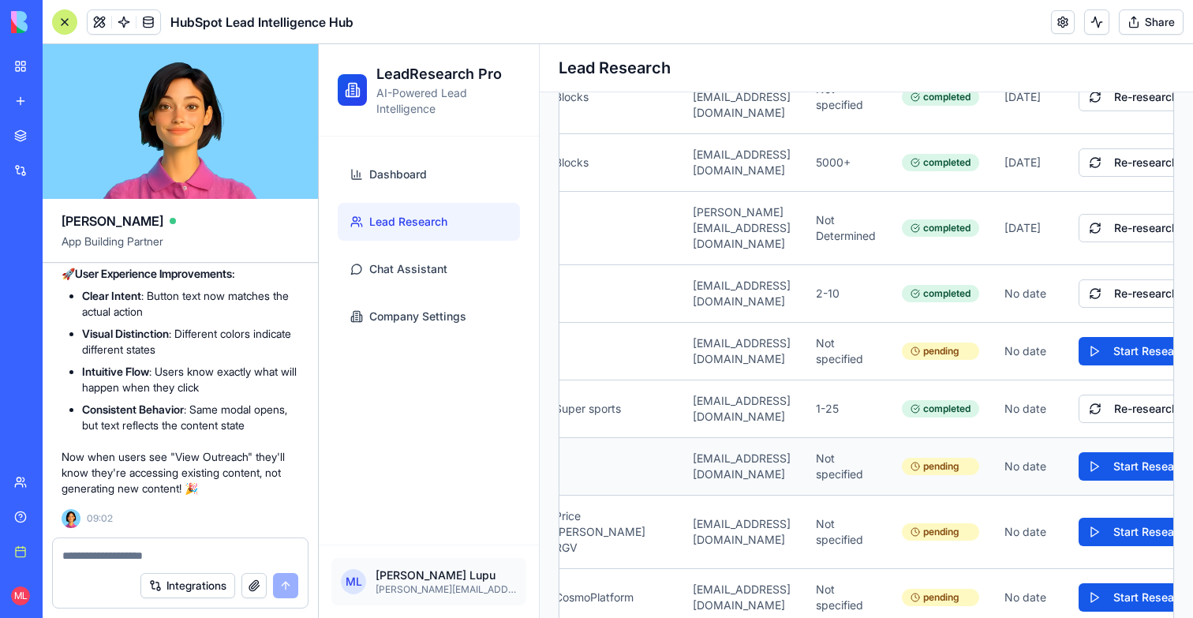
scroll to position [0, 387]
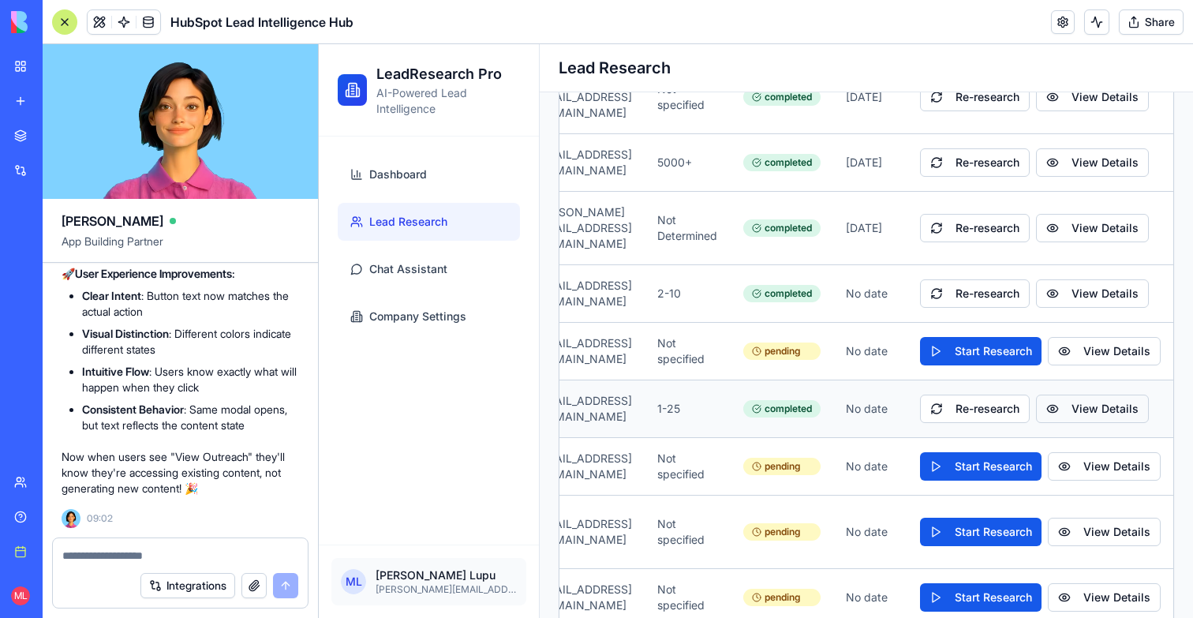
click at [1071, 395] on button "View Details" at bounding box center [1092, 409] width 113 height 28
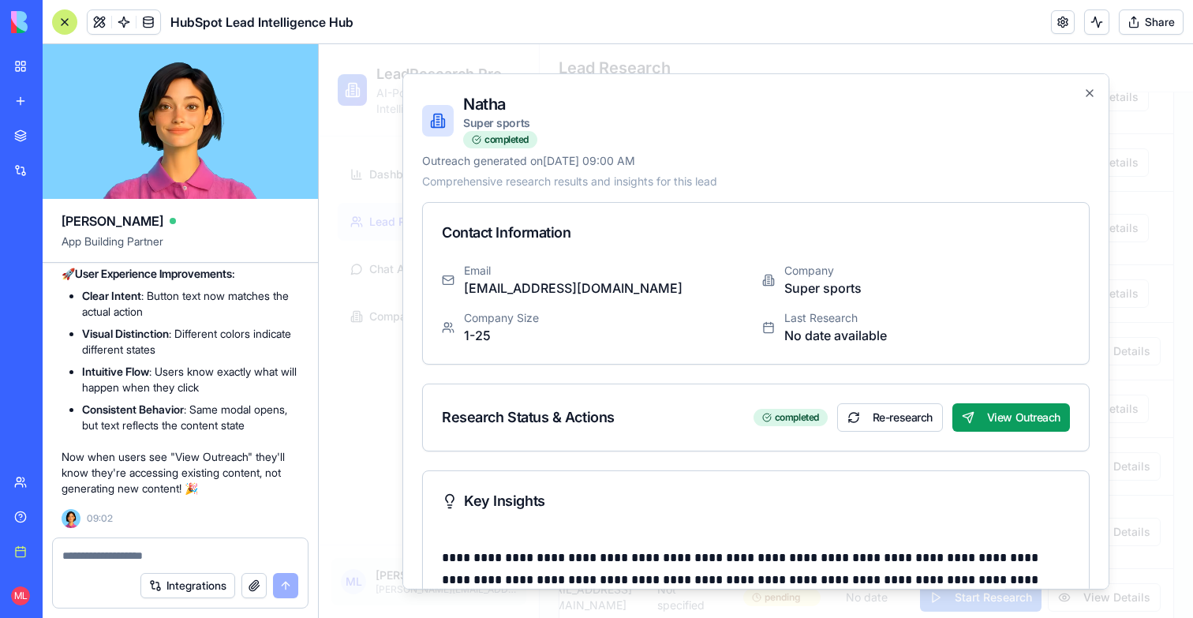
click at [347, 364] on div at bounding box center [756, 331] width 874 height 574
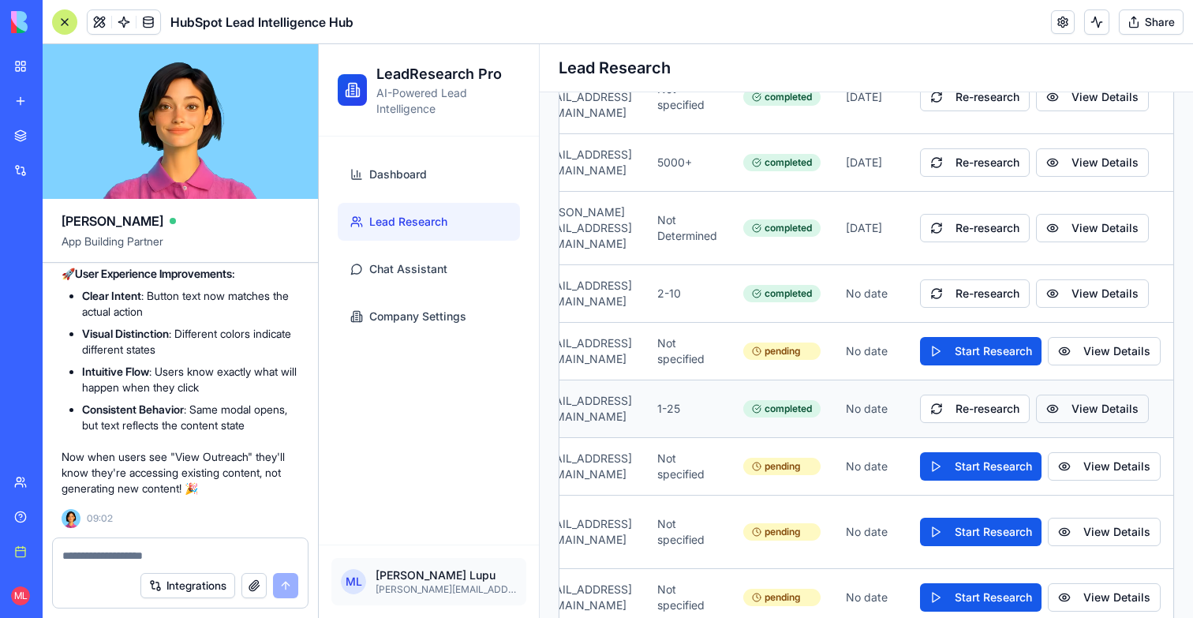
click at [1108, 395] on button "View Details" at bounding box center [1092, 409] width 113 height 28
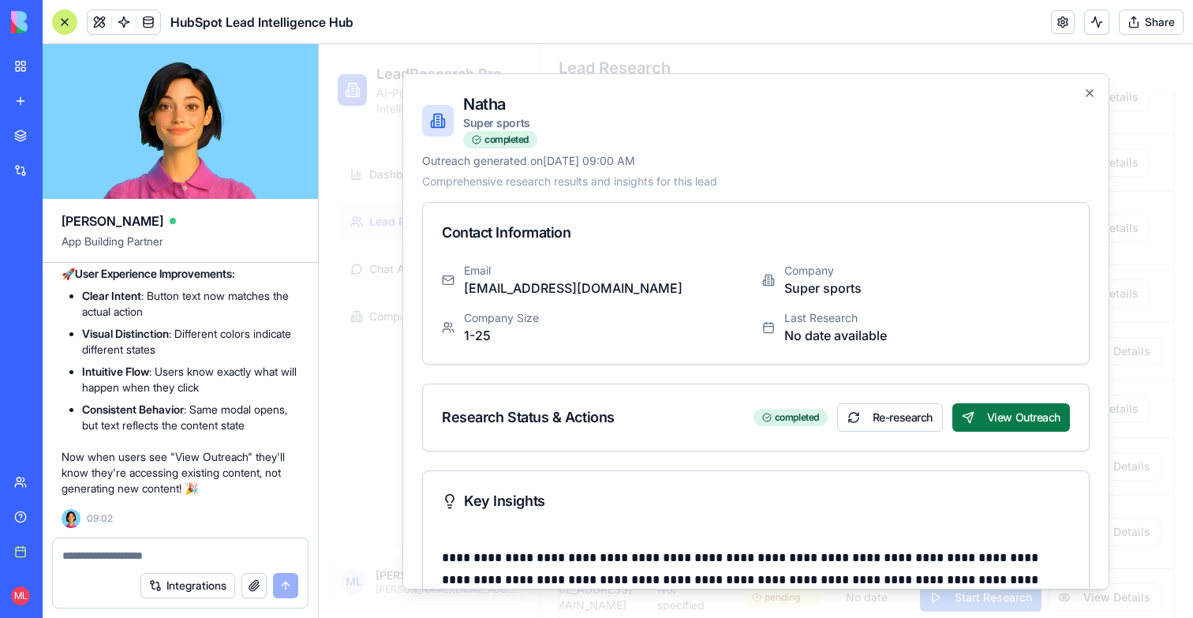
click at [1052, 410] on button "View Outreach" at bounding box center [1012, 416] width 118 height 28
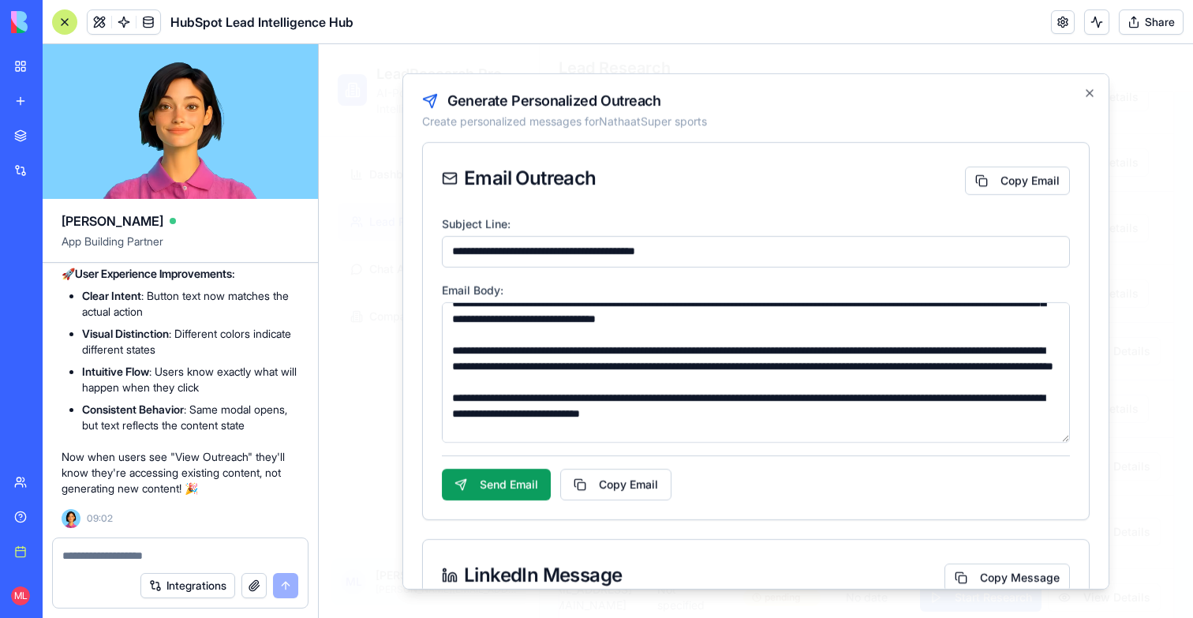
scroll to position [237, 0]
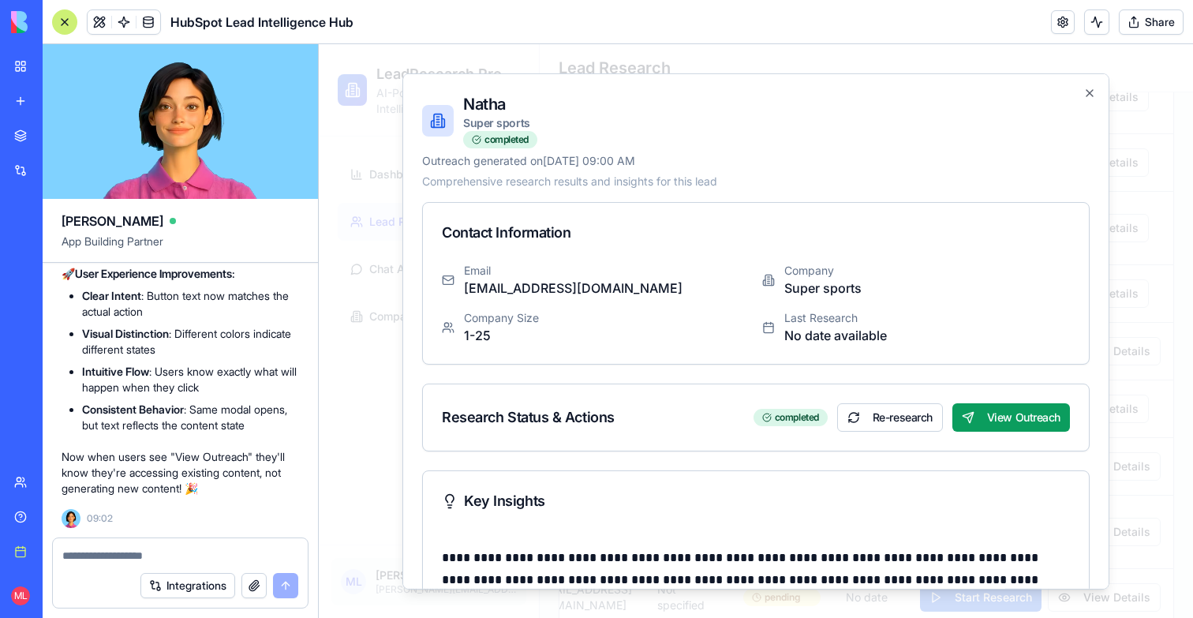
click at [177, 538] on div at bounding box center [180, 550] width 255 height 25
click at [166, 546] on div at bounding box center [180, 550] width 255 height 25
click at [155, 560] on textarea at bounding box center [180, 556] width 236 height 16
click at [1089, 93] on icon "button" at bounding box center [1090, 92] width 6 height 6
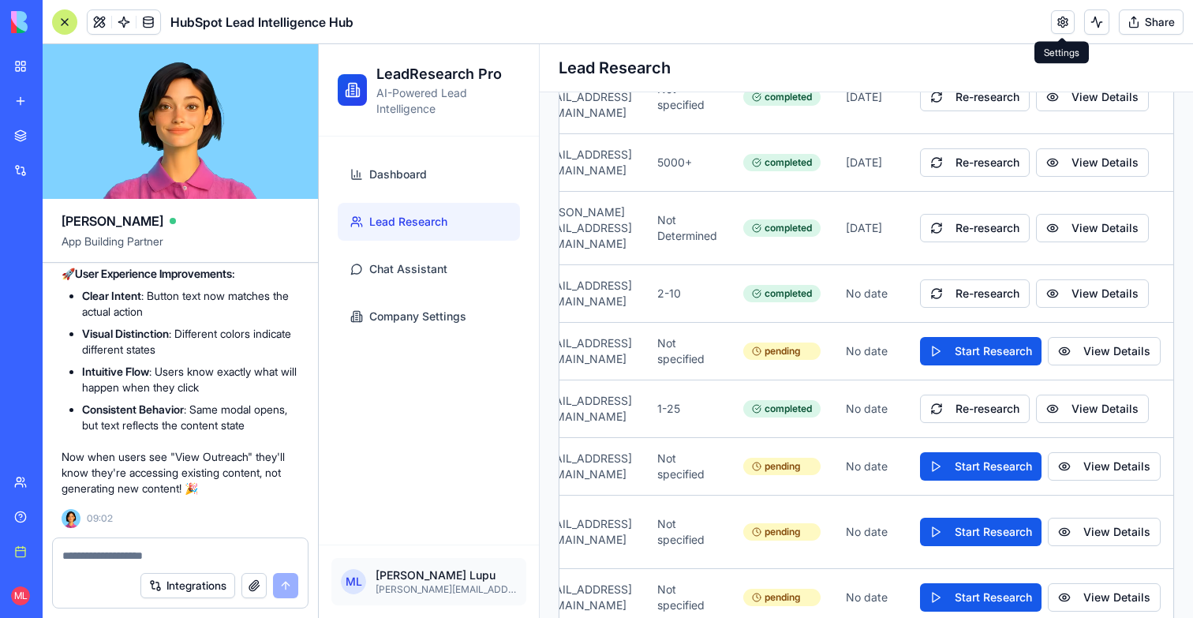
click at [1057, 28] on link at bounding box center [1063, 22] width 24 height 24
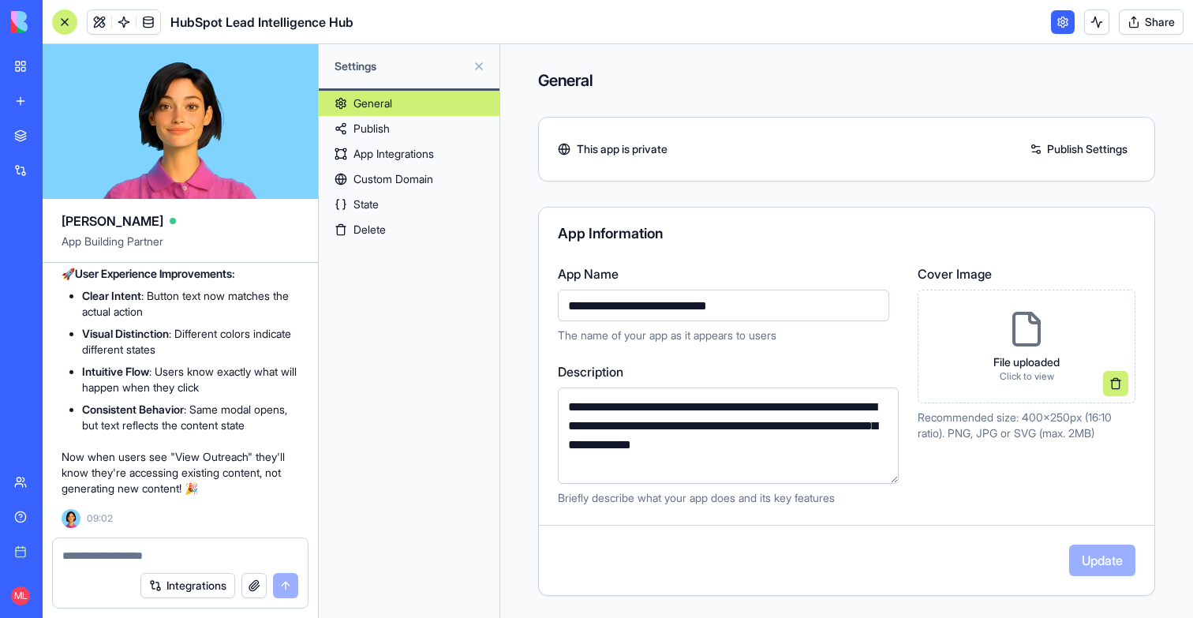
click at [384, 155] on link "App Integrations" at bounding box center [409, 153] width 181 height 25
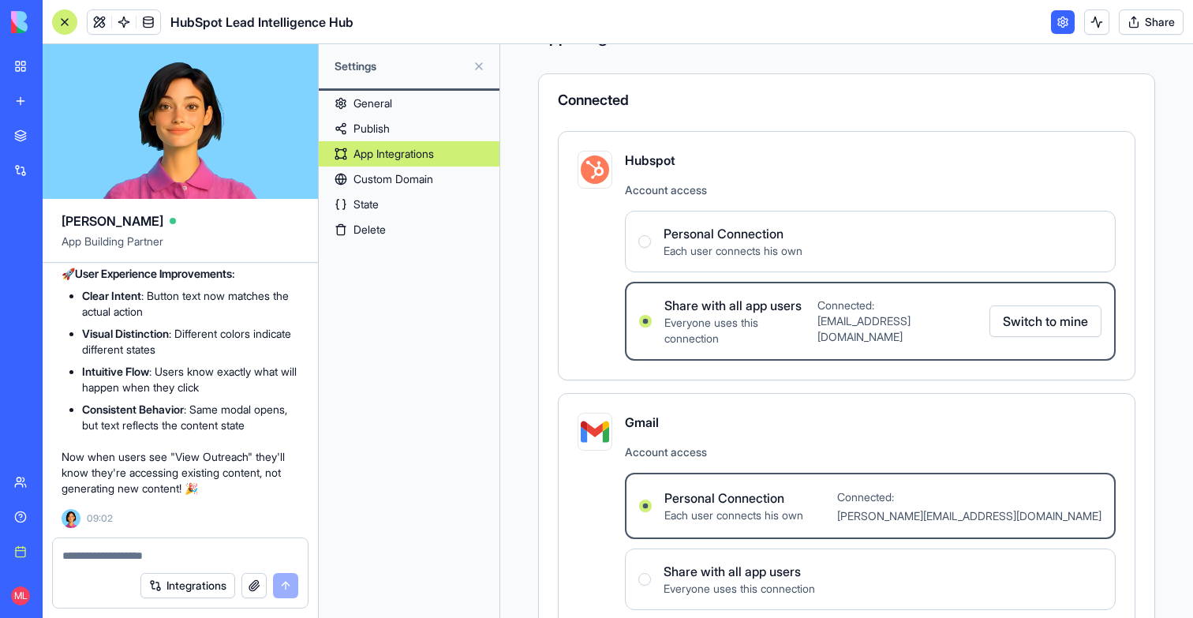
scroll to position [129, 0]
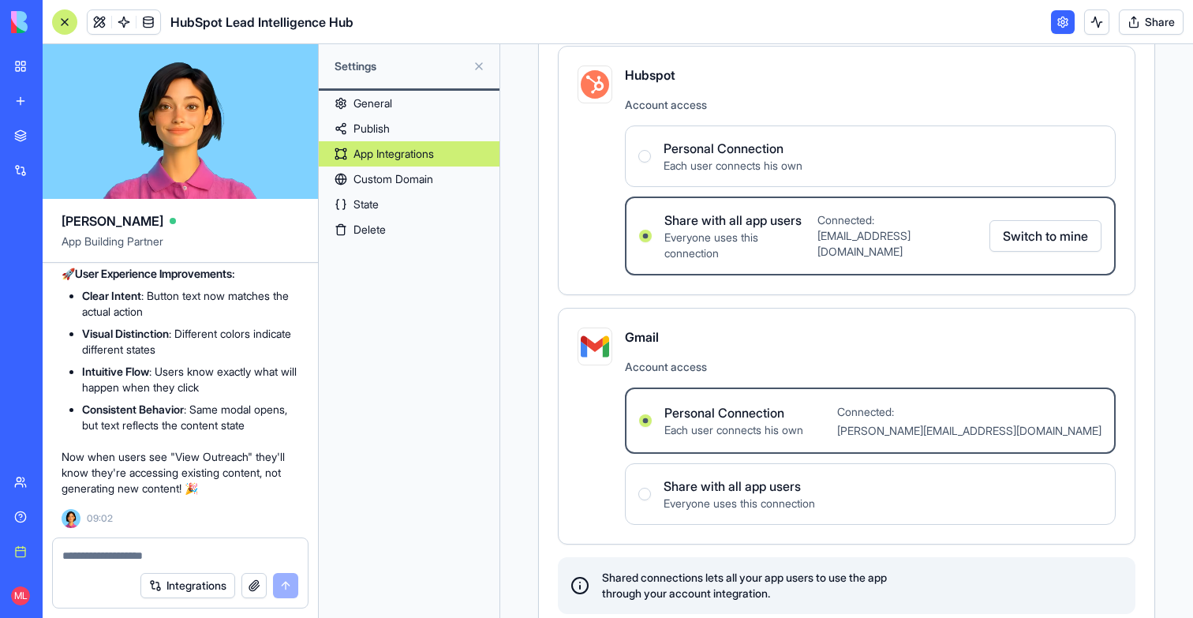
click at [1058, 20] on link at bounding box center [1063, 22] width 24 height 24
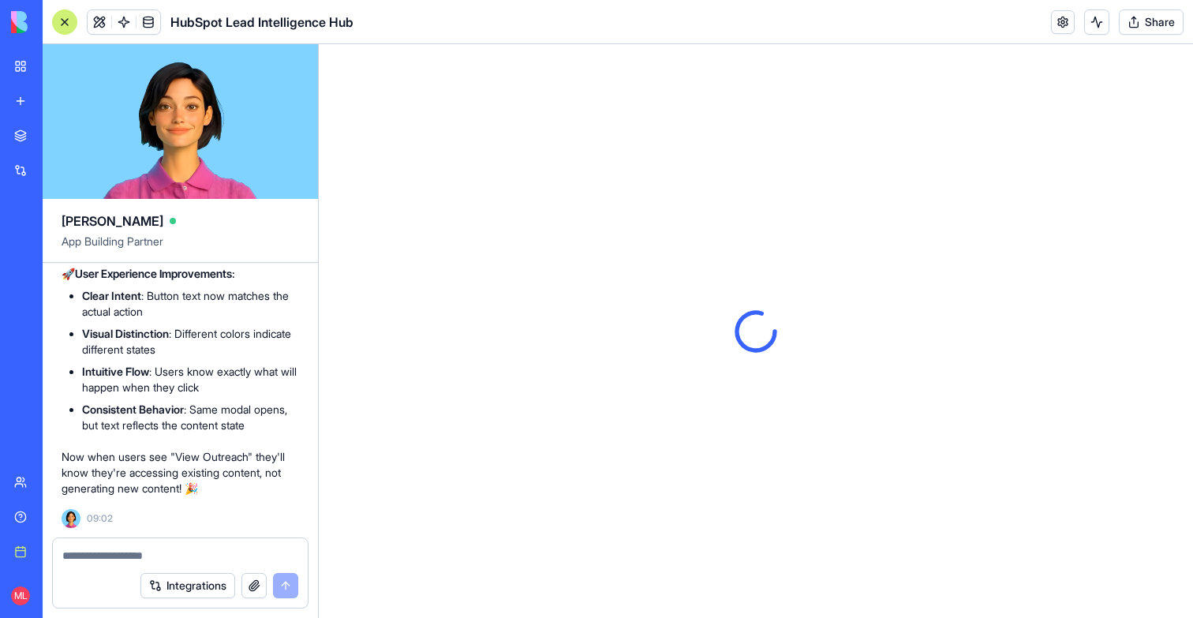
click at [134, 555] on textarea at bounding box center [180, 556] width 236 height 16
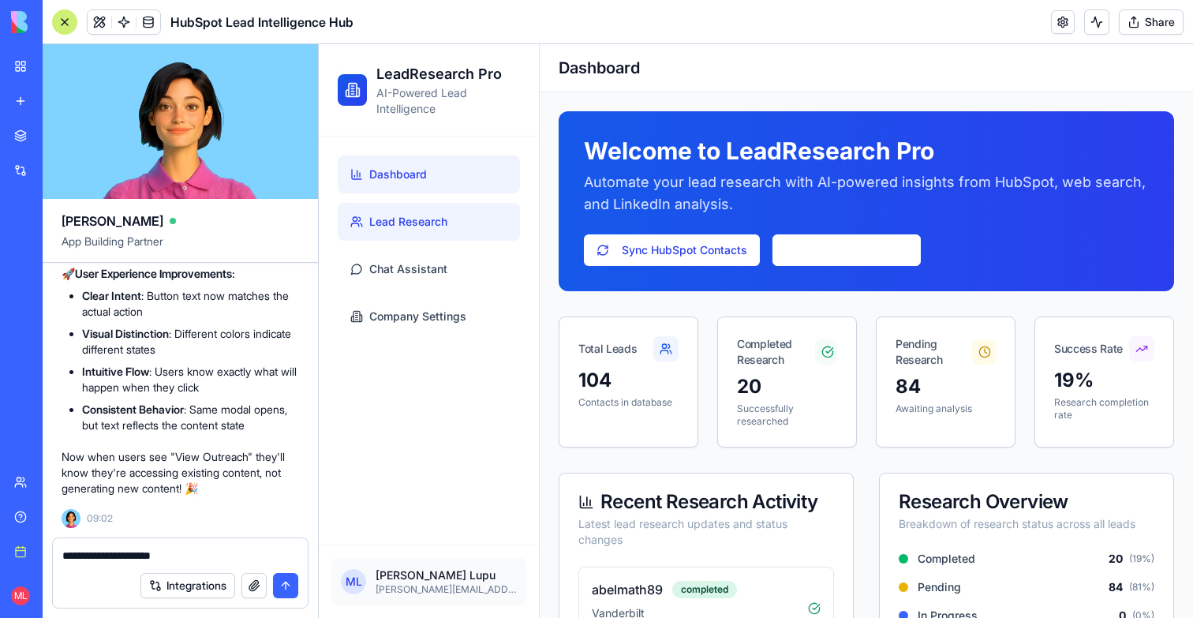
click at [380, 229] on span "Lead Research" at bounding box center [408, 222] width 78 height 16
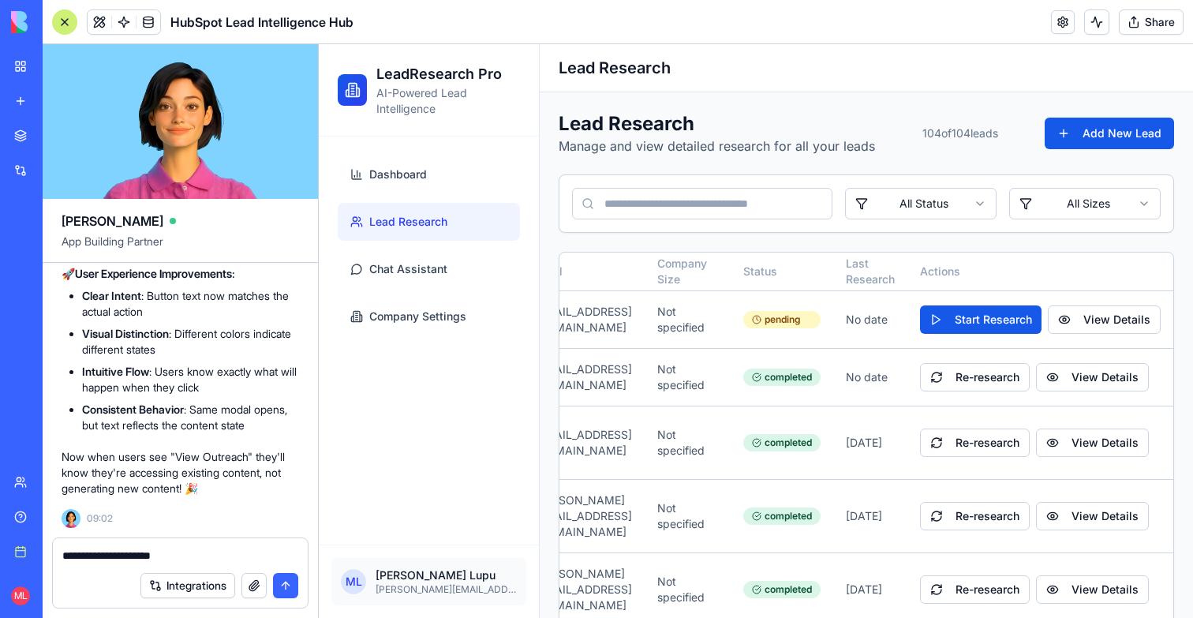
click at [211, 544] on div "**********" at bounding box center [180, 550] width 255 height 25
click at [204, 557] on textarea "**********" at bounding box center [180, 556] width 236 height 16
click at [179, 556] on textarea "**********" at bounding box center [180, 556] width 236 height 16
click at [141, 556] on textarea "**********" at bounding box center [180, 556] width 236 height 16
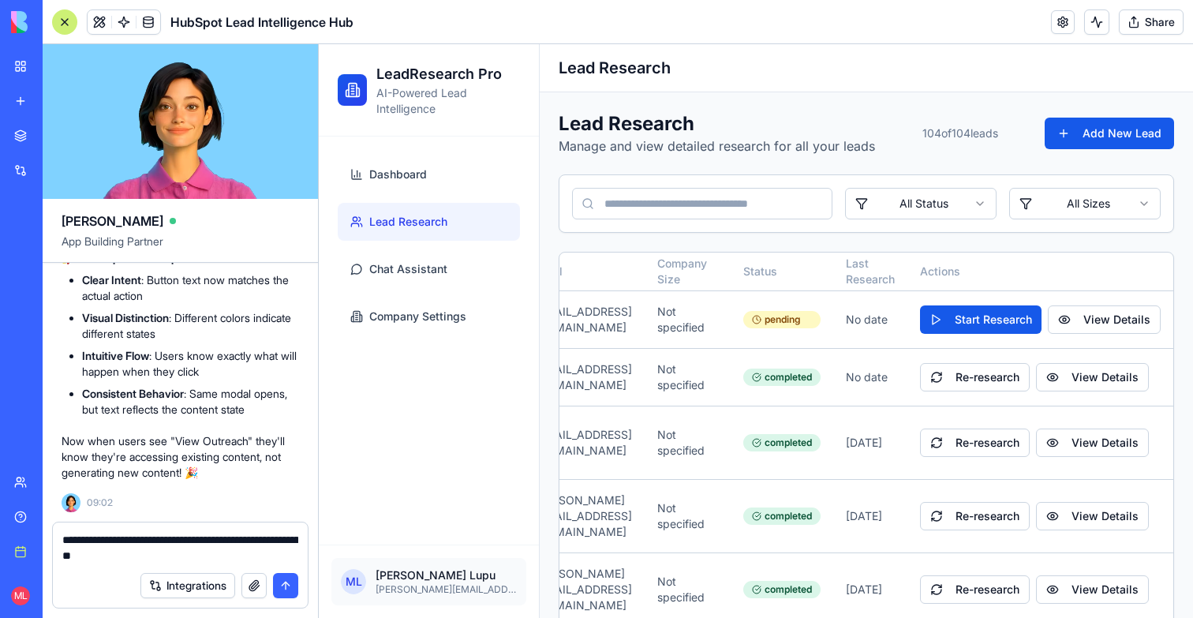
drag, startPoint x: 113, startPoint y: 556, endPoint x: 213, endPoint y: 556, distance: 100.2
click at [213, 556] on textarea "**********" at bounding box center [180, 548] width 236 height 32
type textarea "**********"
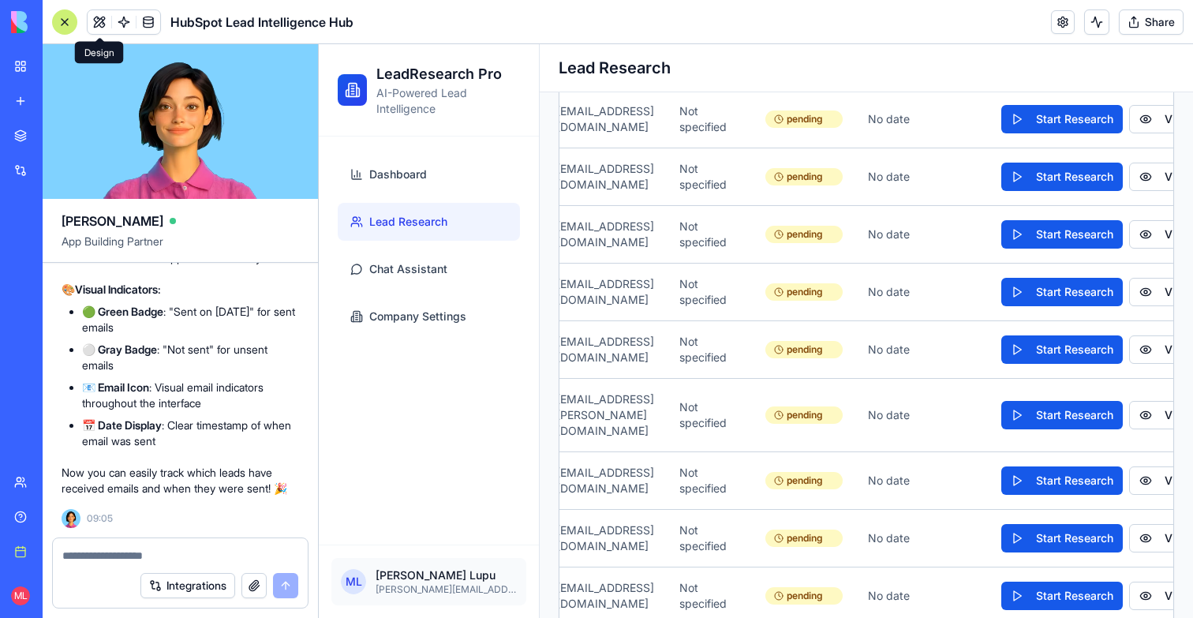
scroll to position [0, 447]
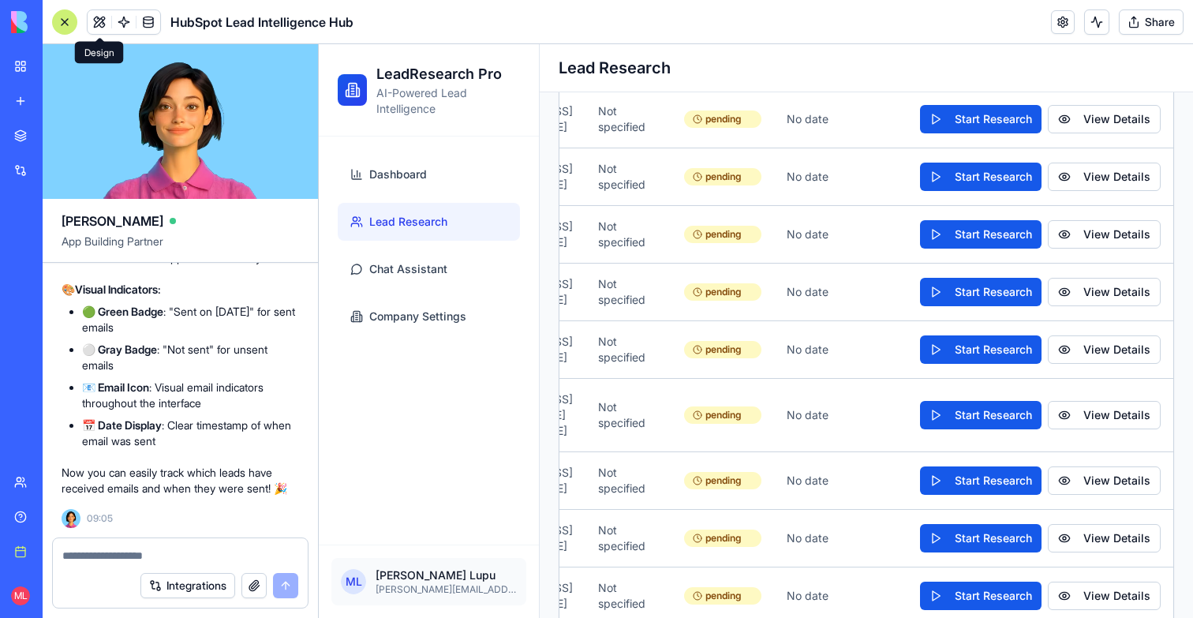
click at [125, 27] on link at bounding box center [124, 22] width 24 height 24
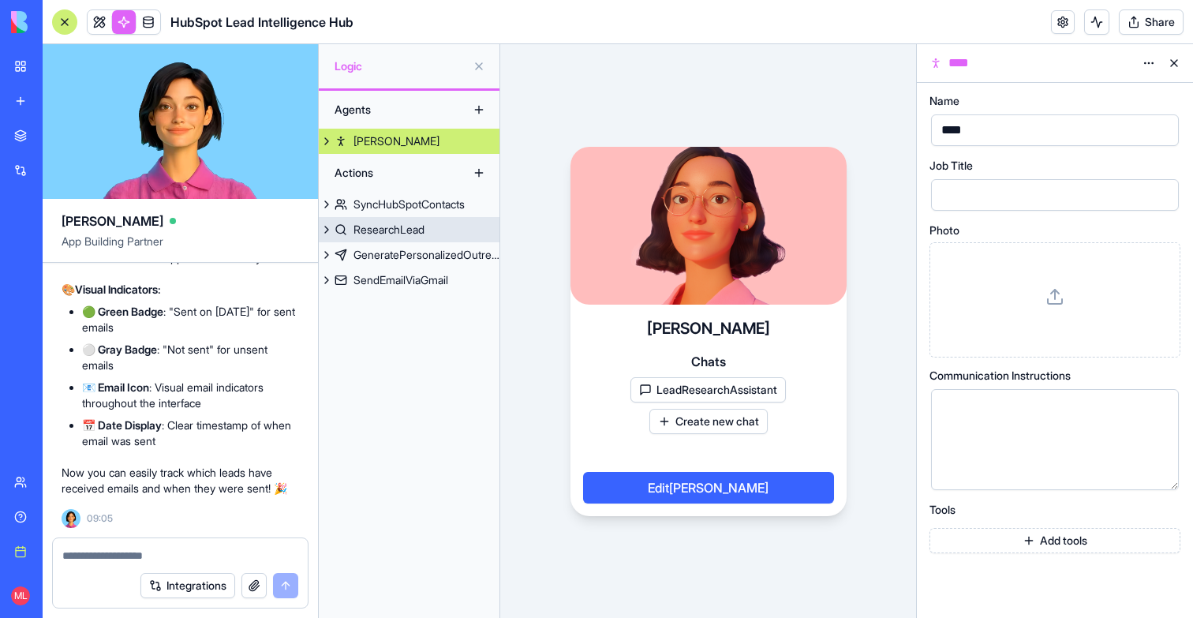
click at [395, 231] on div "ResearchLead" at bounding box center [389, 230] width 71 height 16
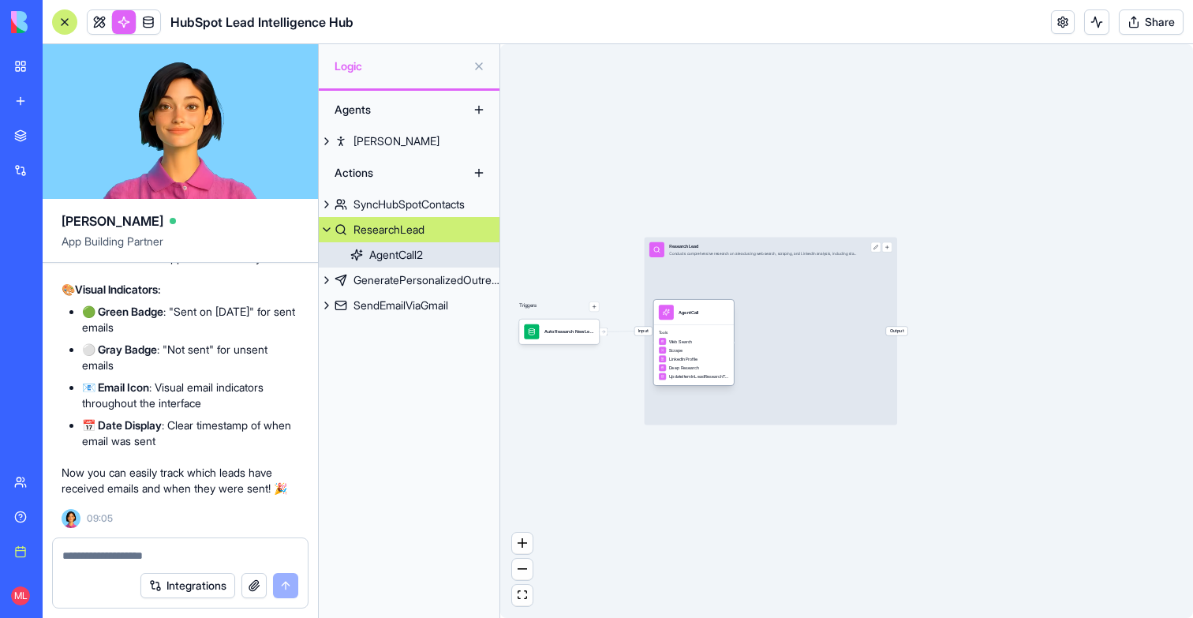
click at [711, 319] on div "AgentCall" at bounding box center [694, 312] width 70 height 15
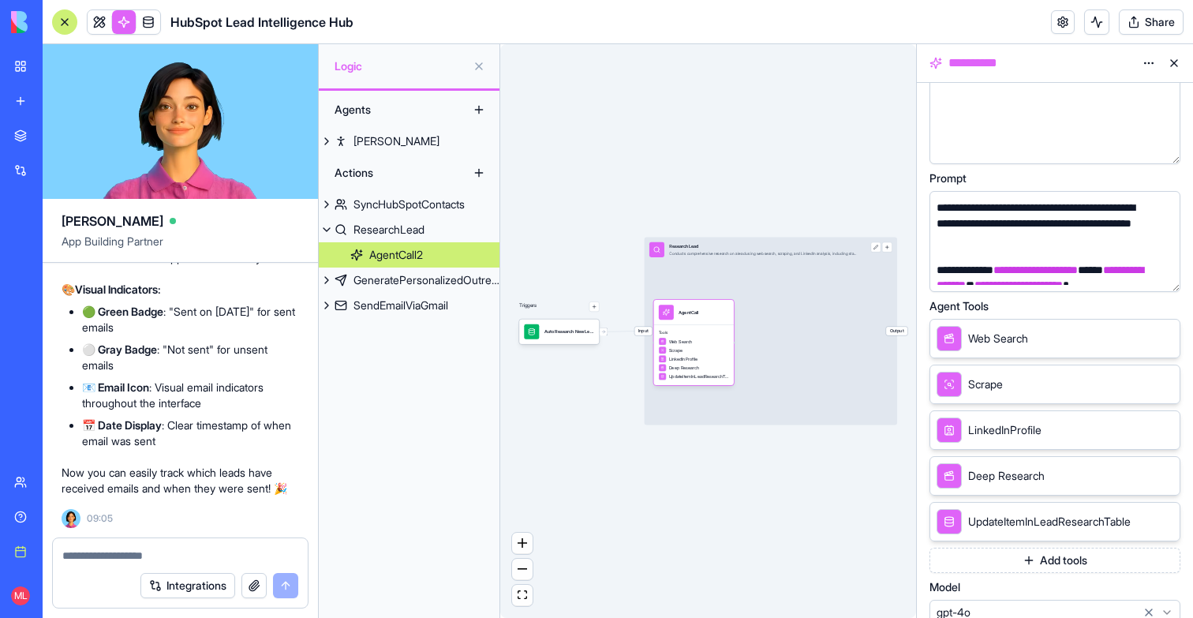
scroll to position [300, 0]
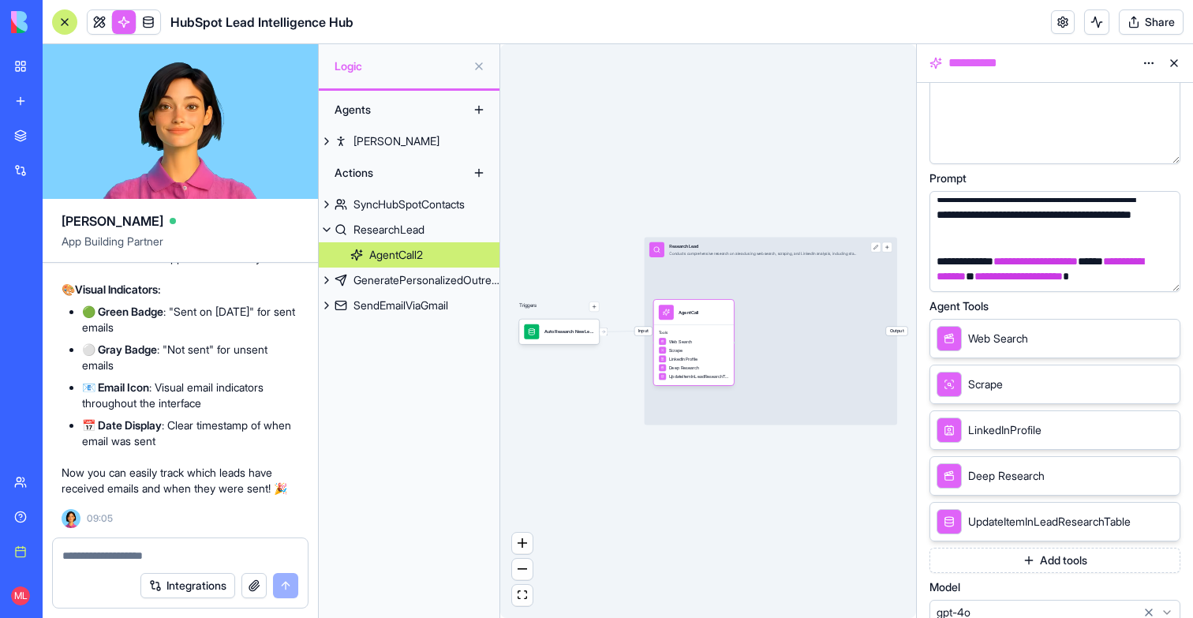
click at [1171, 65] on button at bounding box center [1174, 63] width 25 height 25
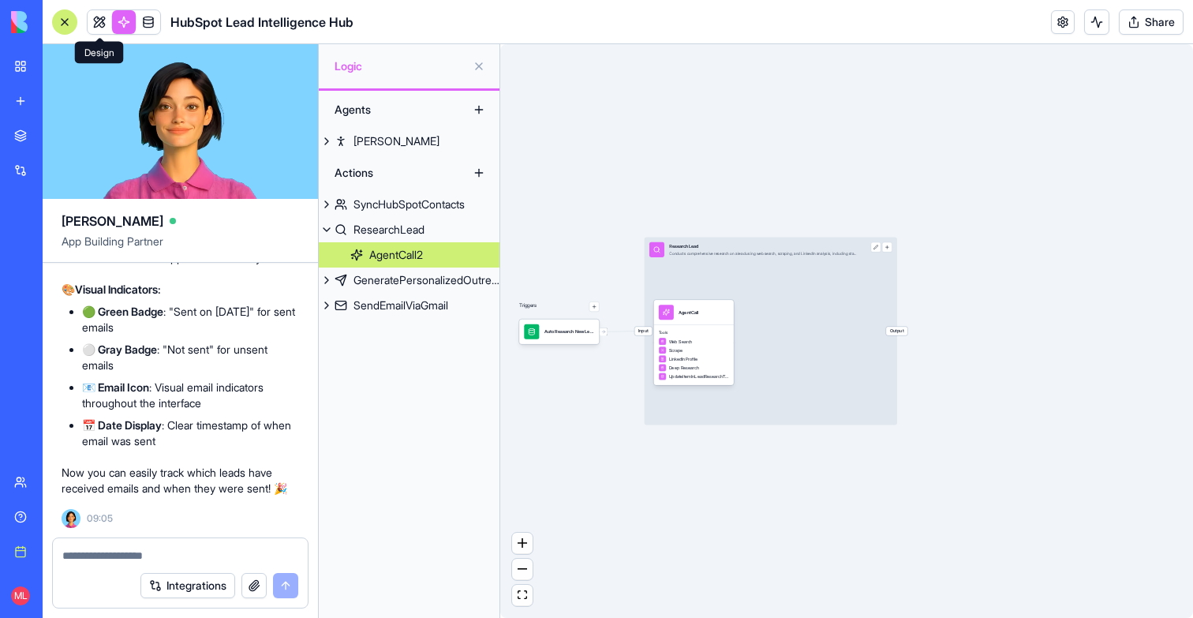
click at [107, 14] on link at bounding box center [100, 22] width 24 height 24
click at [125, 21] on link at bounding box center [124, 22] width 24 height 24
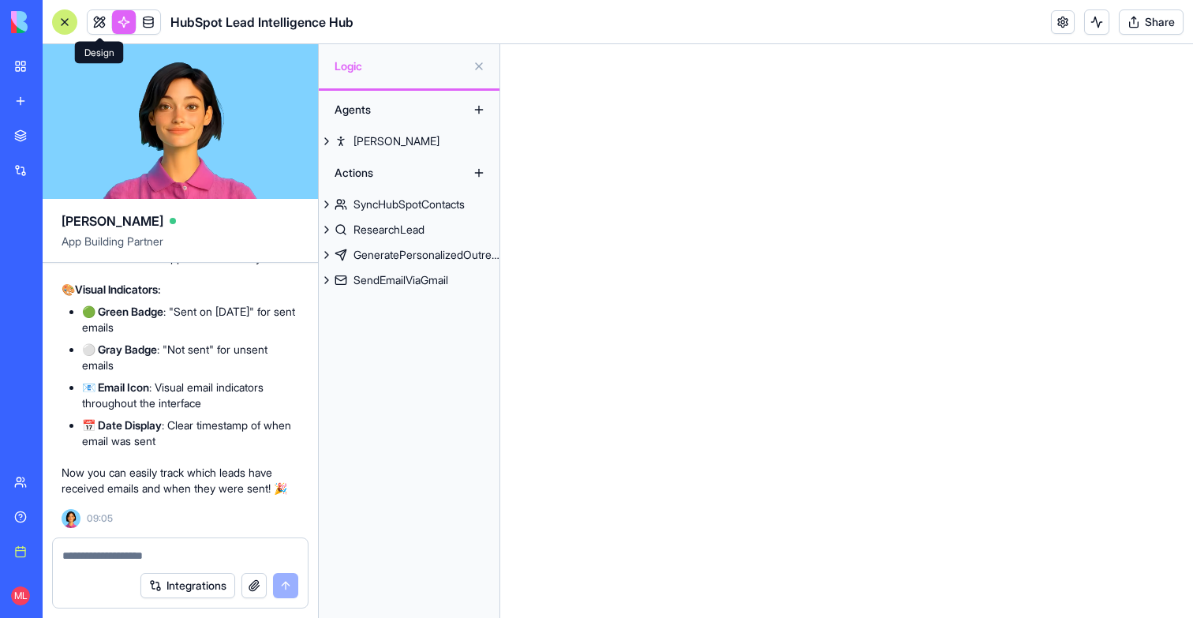
click at [102, 26] on link at bounding box center [100, 22] width 24 height 24
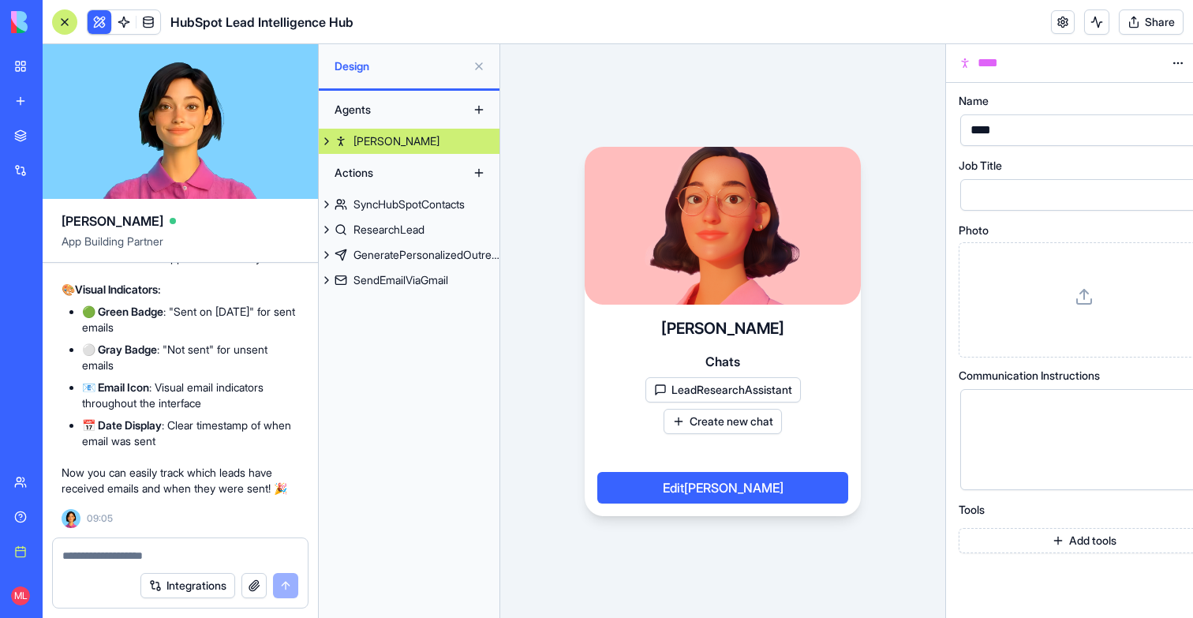
click at [102, 26] on button at bounding box center [100, 22] width 24 height 24
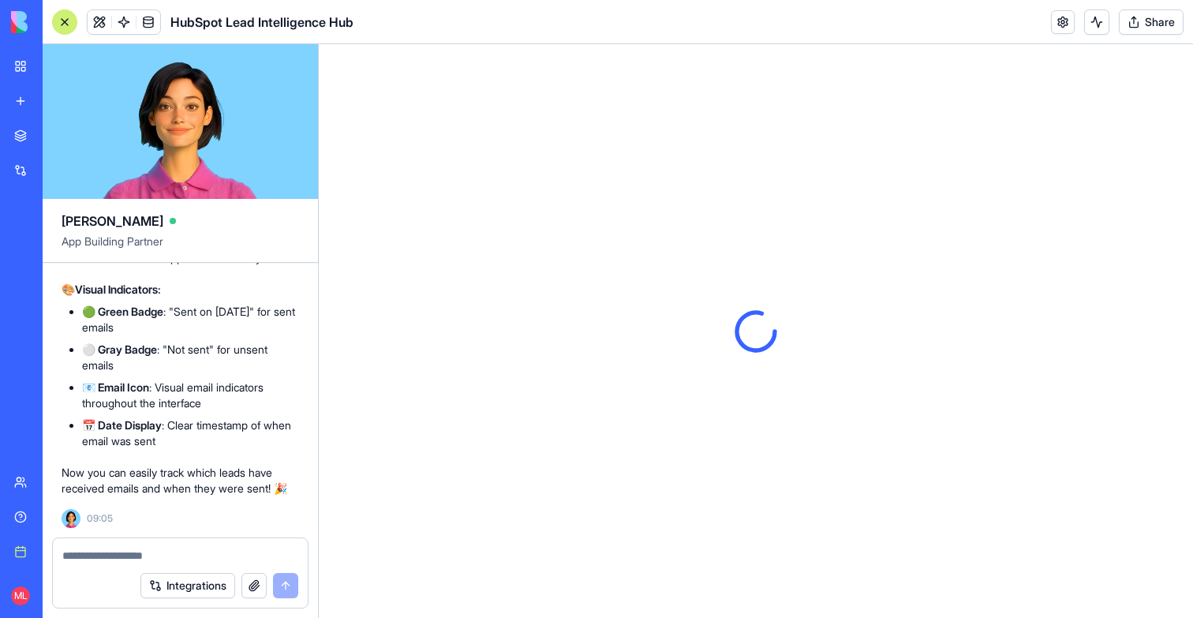
click at [58, 23] on div at bounding box center [64, 21] width 25 height 25
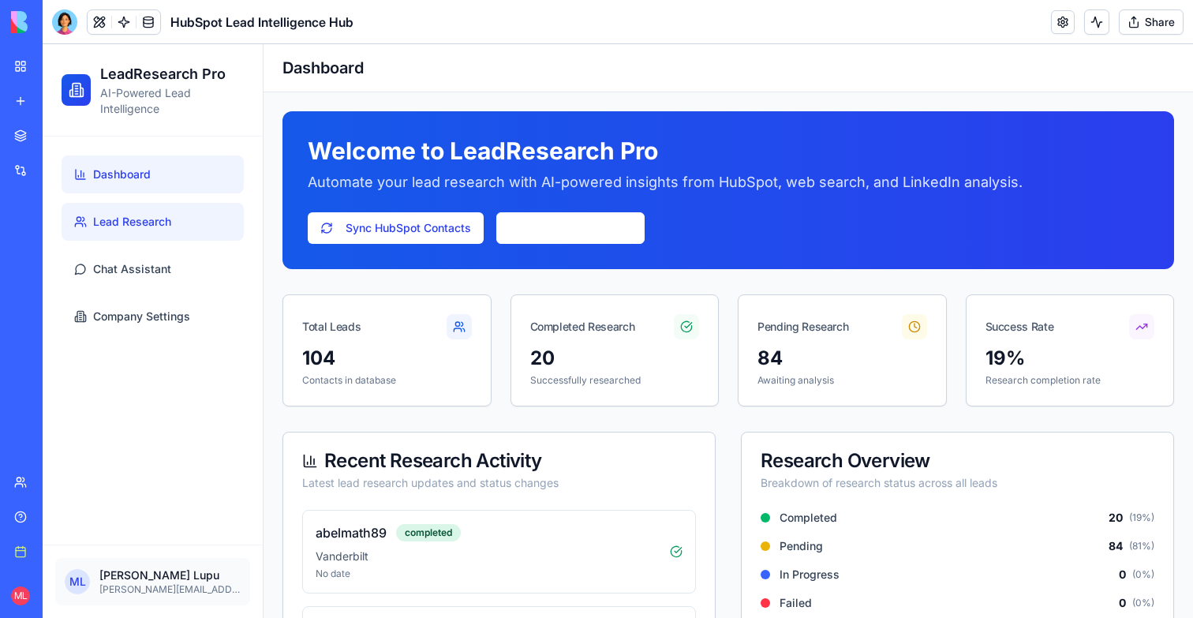
click at [140, 224] on span "Lead Research" at bounding box center [132, 222] width 78 height 16
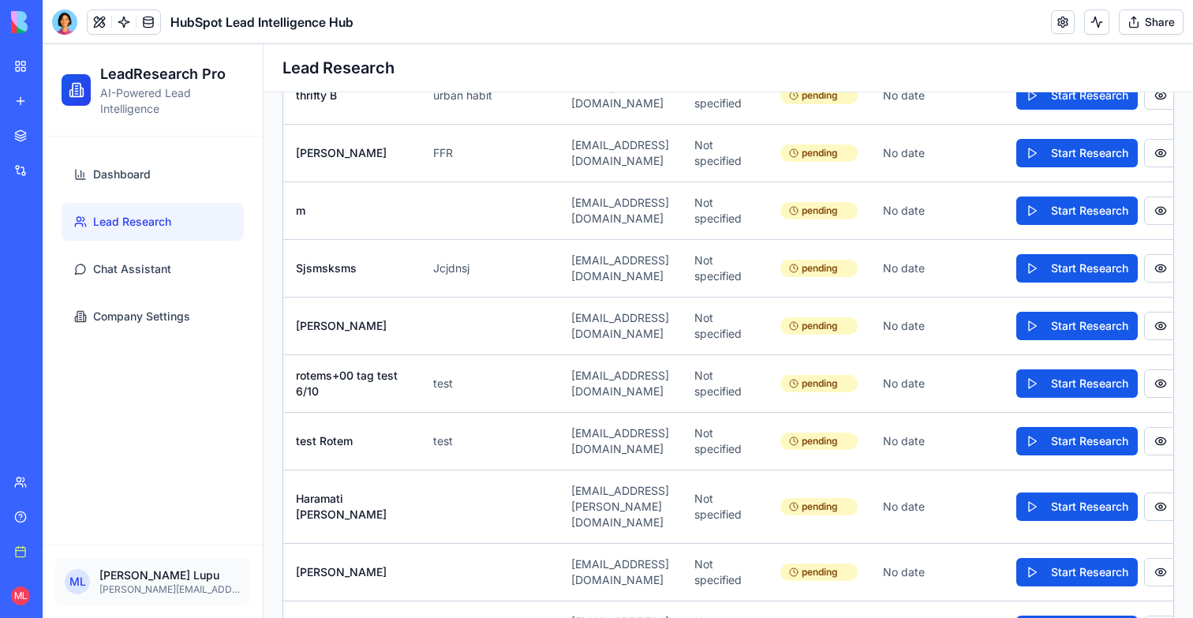
scroll to position [0, 170]
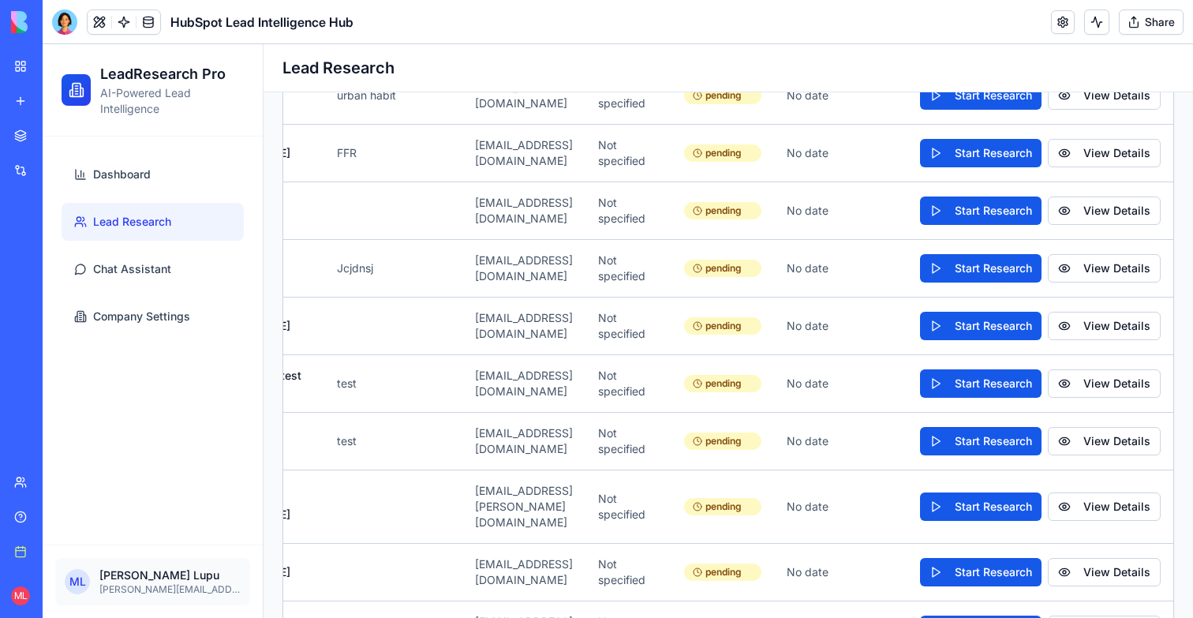
click at [1102, 21] on button at bounding box center [1096, 21] width 25 height 25
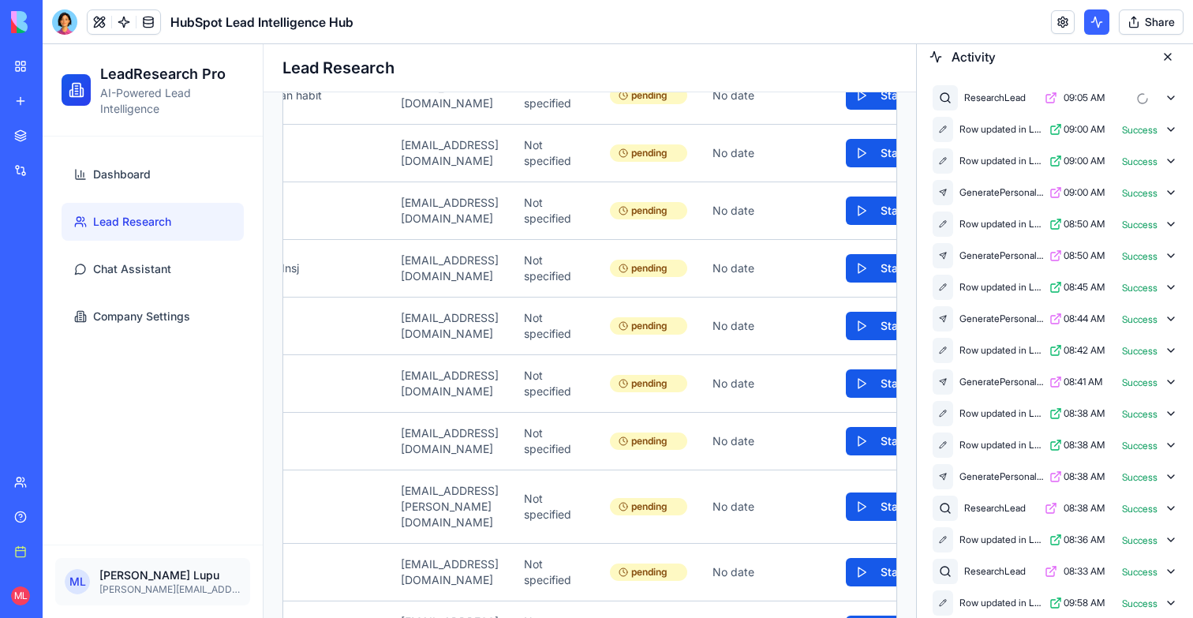
click at [1101, 21] on button at bounding box center [1096, 21] width 25 height 25
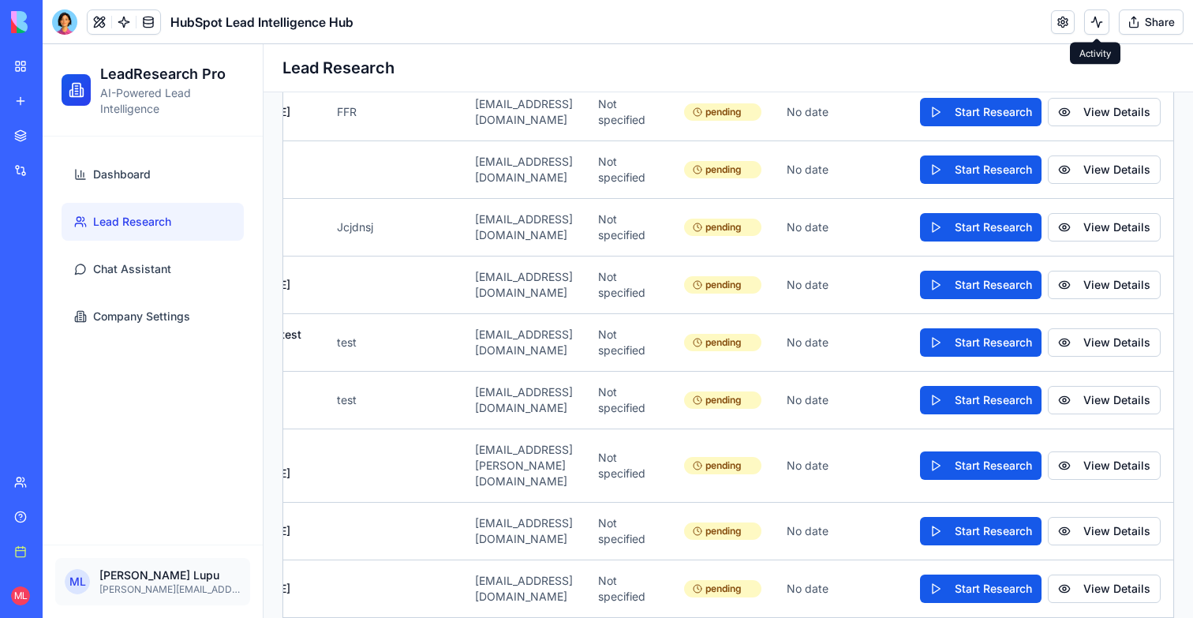
click at [1102, 33] on button at bounding box center [1096, 21] width 25 height 25
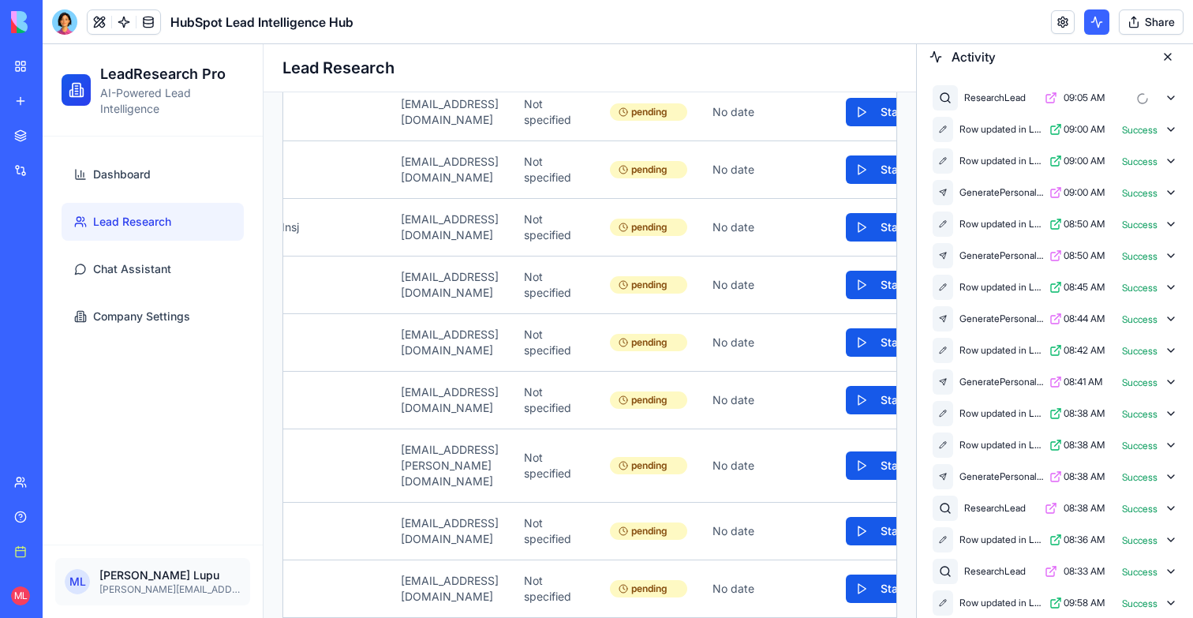
click at [1099, 28] on button at bounding box center [1096, 21] width 25 height 25
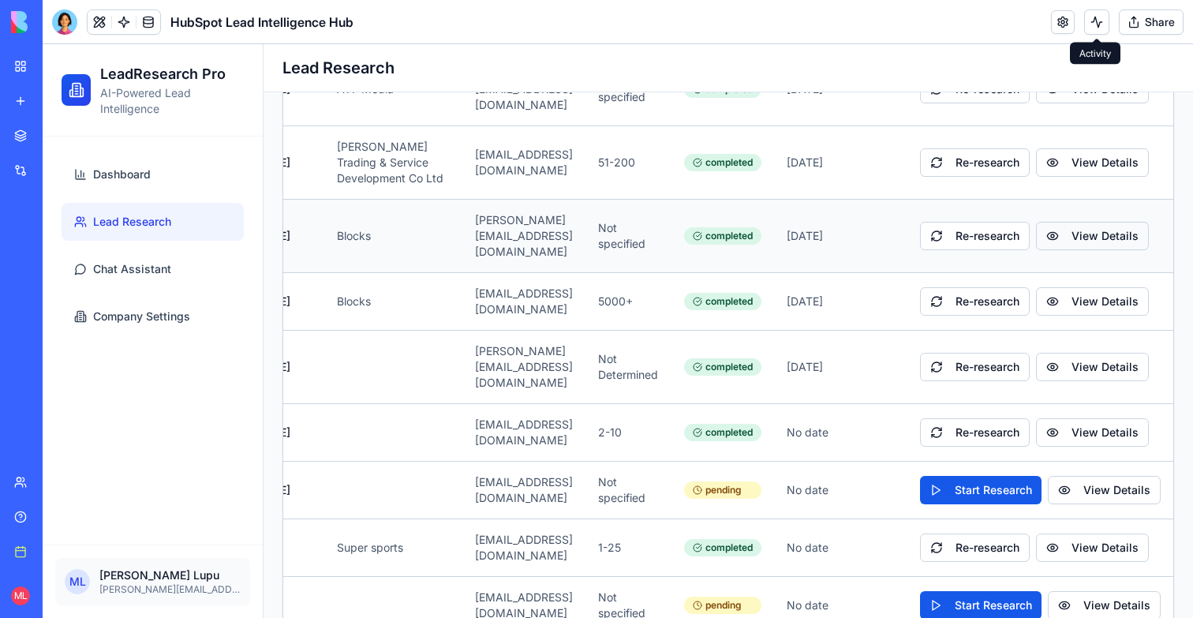
click at [1067, 222] on button "View Details" at bounding box center [1092, 236] width 113 height 28
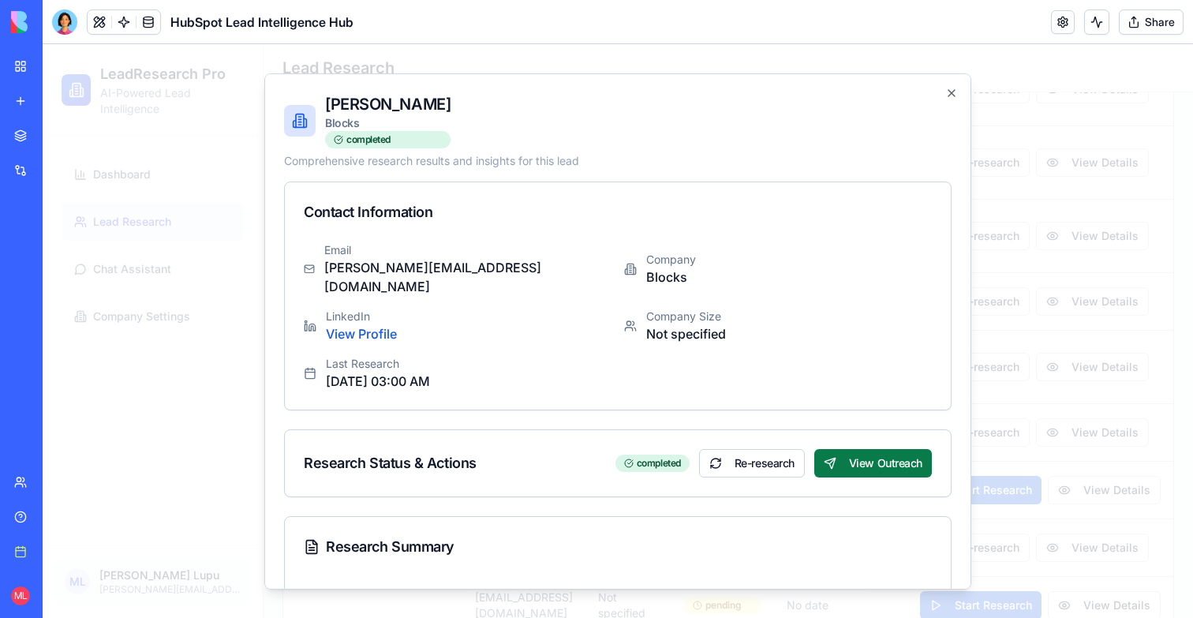
click at [846, 448] on button "View Outreach" at bounding box center [873, 462] width 118 height 28
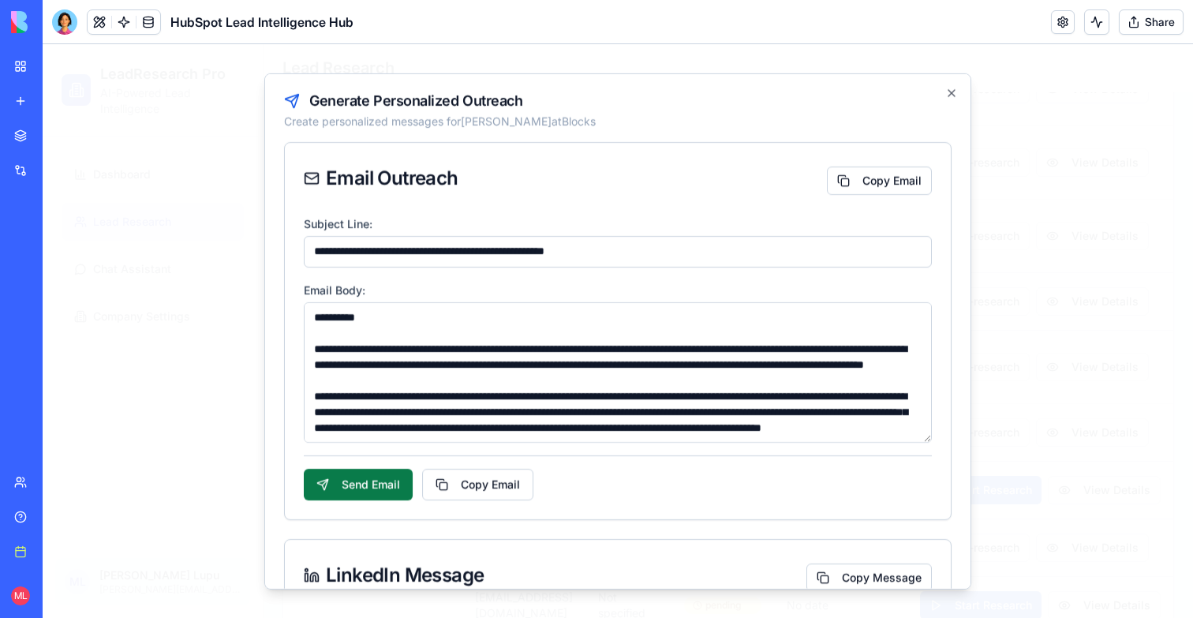
click at [364, 479] on button "Send Email" at bounding box center [358, 484] width 109 height 32
click at [950, 90] on icon "button" at bounding box center [951, 92] width 13 height 13
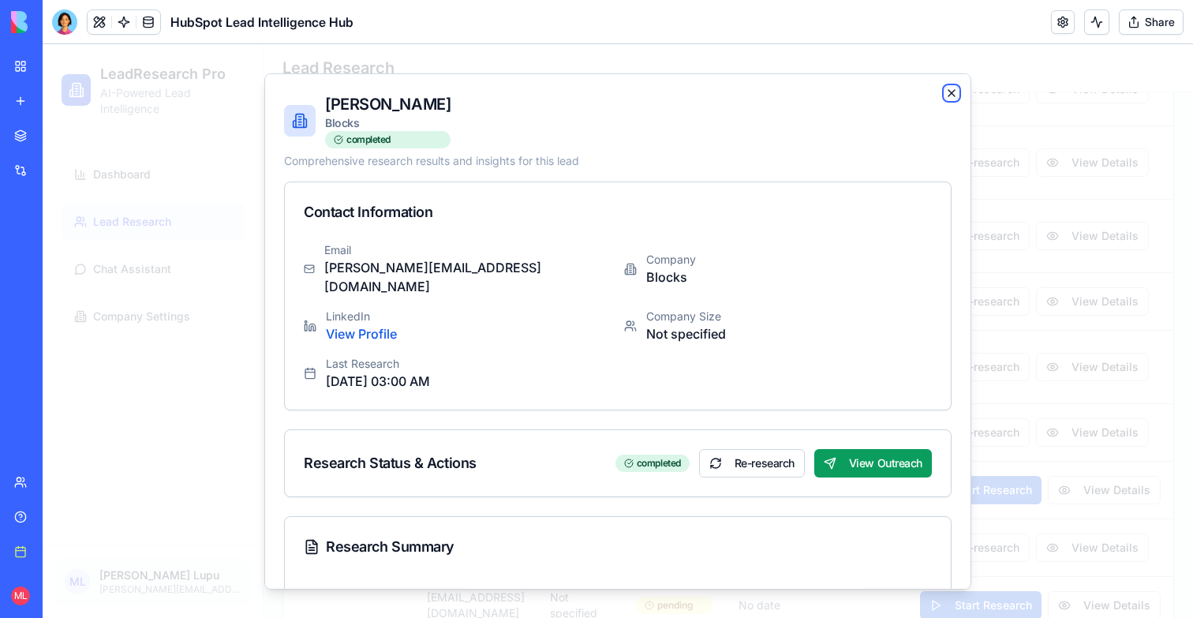
click at [953, 91] on icon "button" at bounding box center [952, 92] width 6 height 6
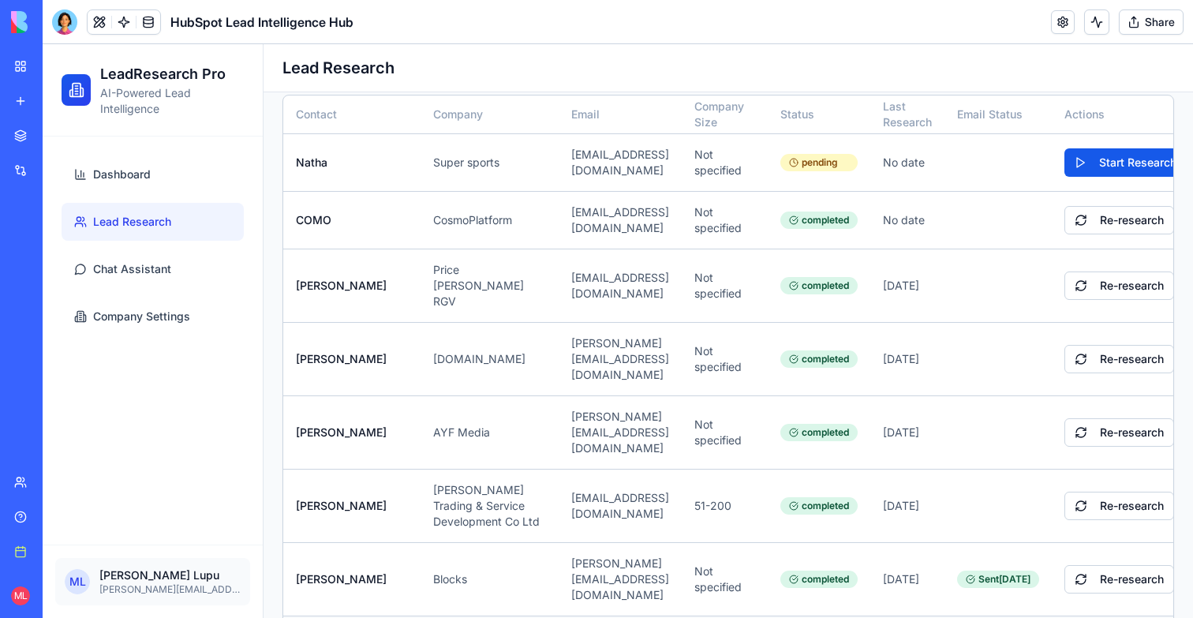
scroll to position [0, 0]
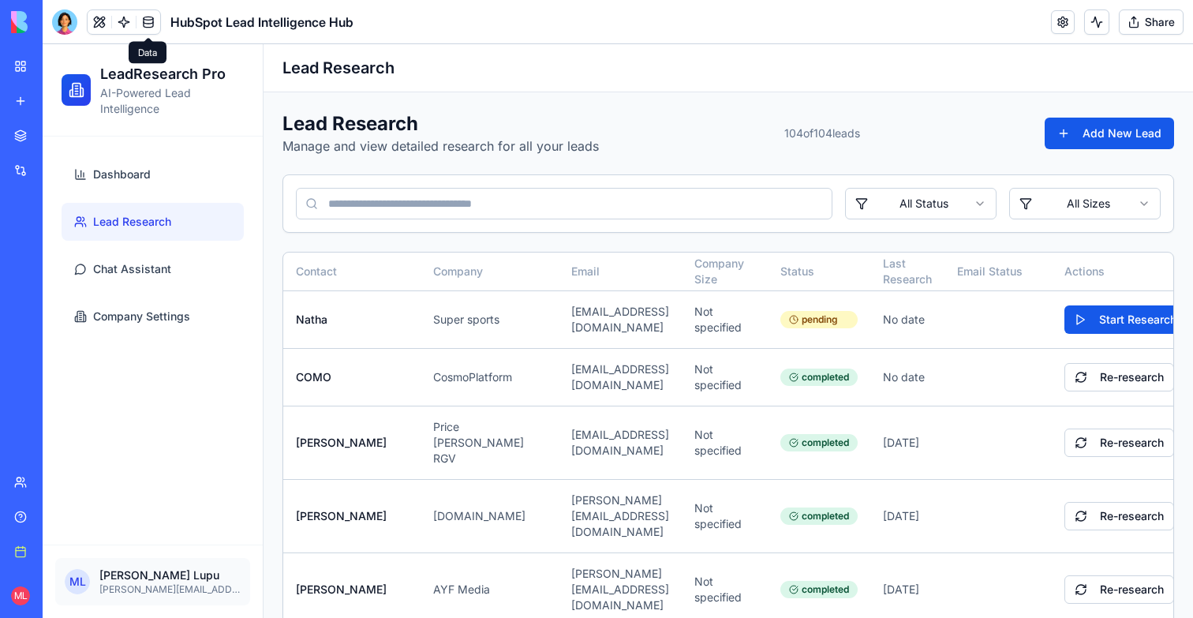
click at [126, 25] on link at bounding box center [124, 22] width 24 height 24
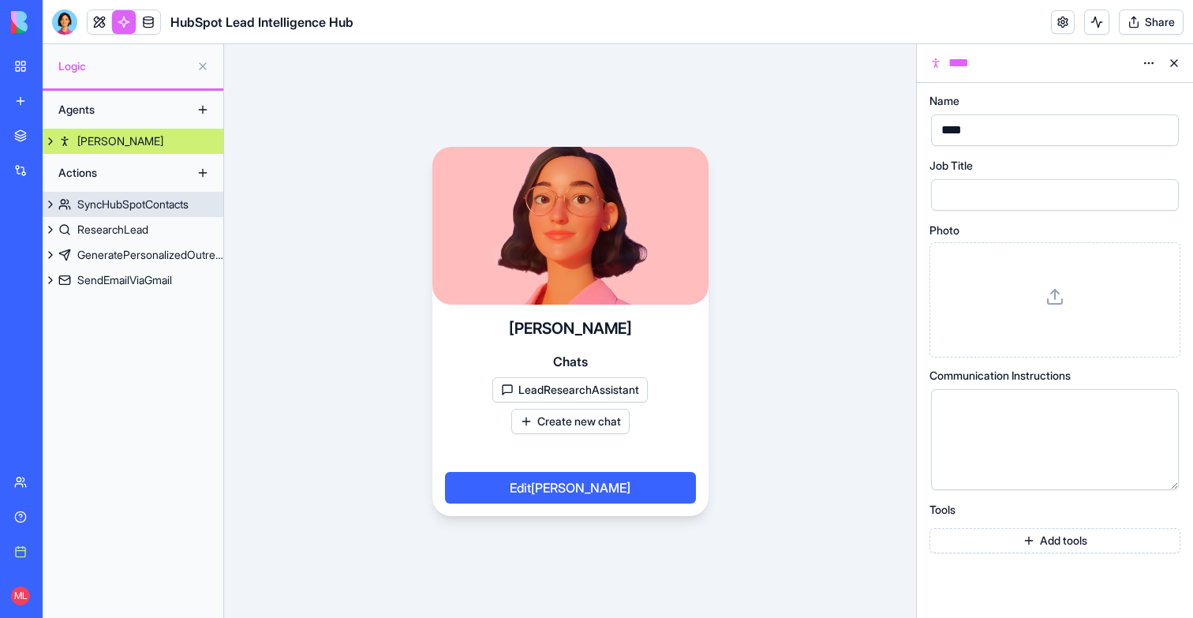
click at [119, 210] on div "SyncHubSpotContacts" at bounding box center [132, 204] width 111 height 16
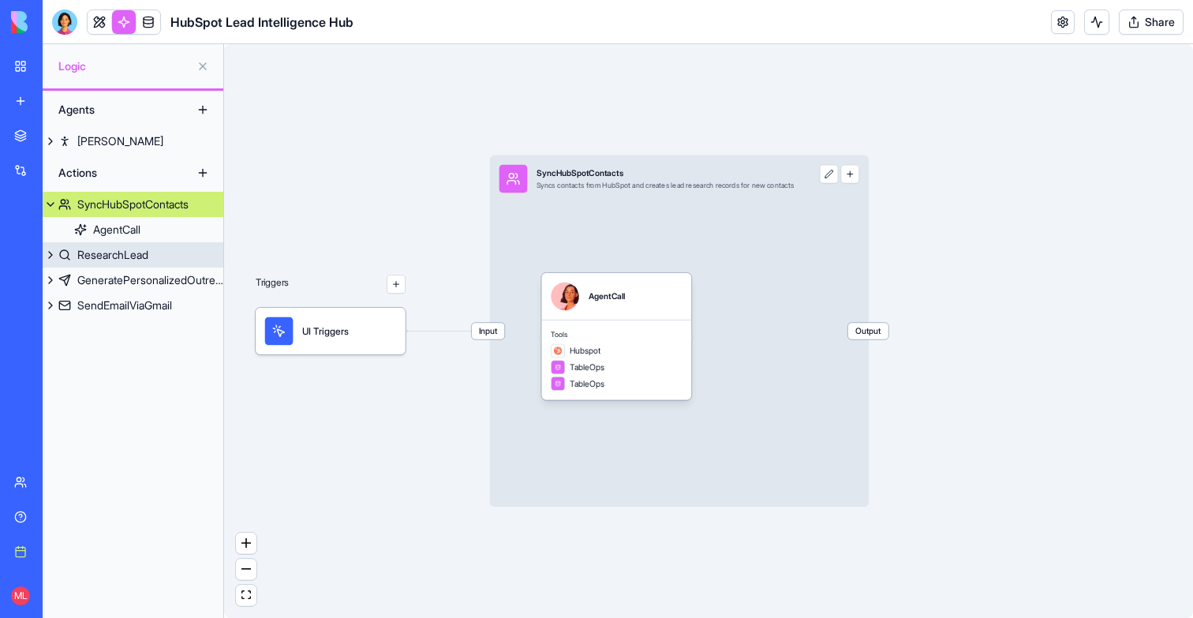
click at [115, 255] on div "ResearchLead" at bounding box center [112, 255] width 71 height 16
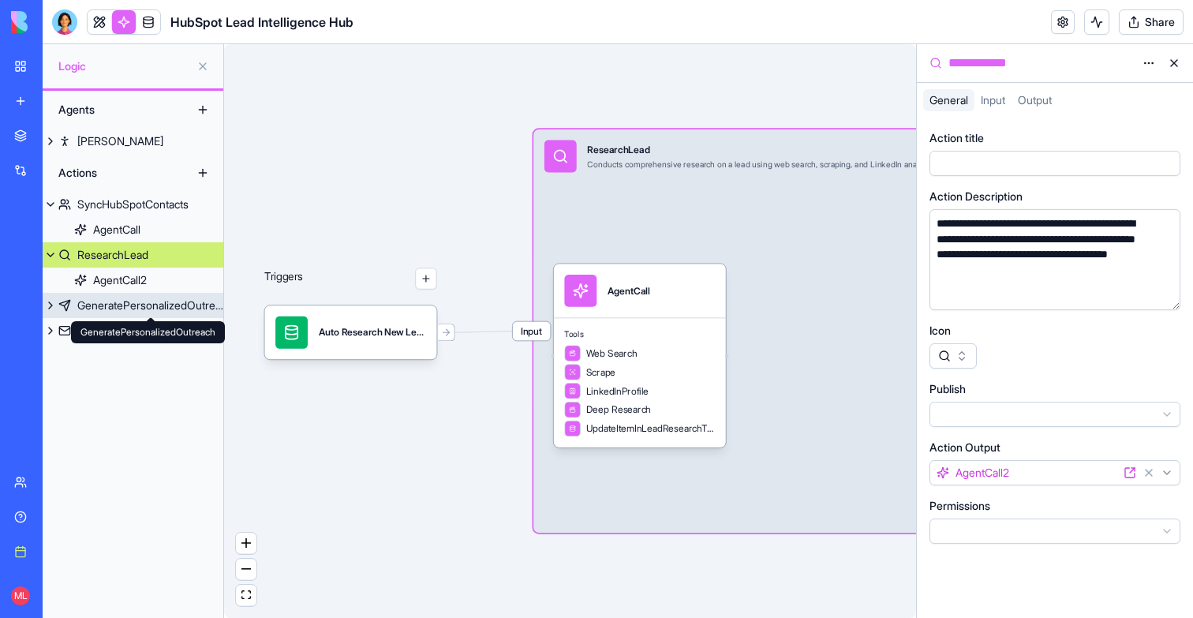
click at [113, 301] on div "GeneratePersonalizedOutreach" at bounding box center [150, 306] width 146 height 16
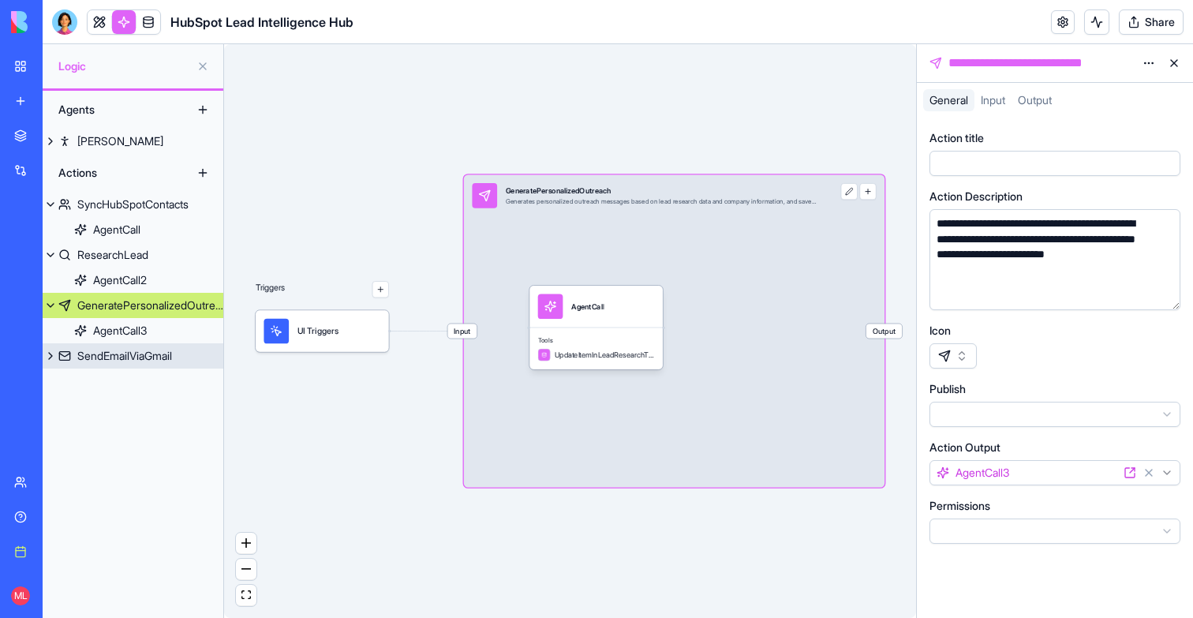
click at [111, 346] on link "SendEmailViaGmail" at bounding box center [133, 355] width 181 height 25
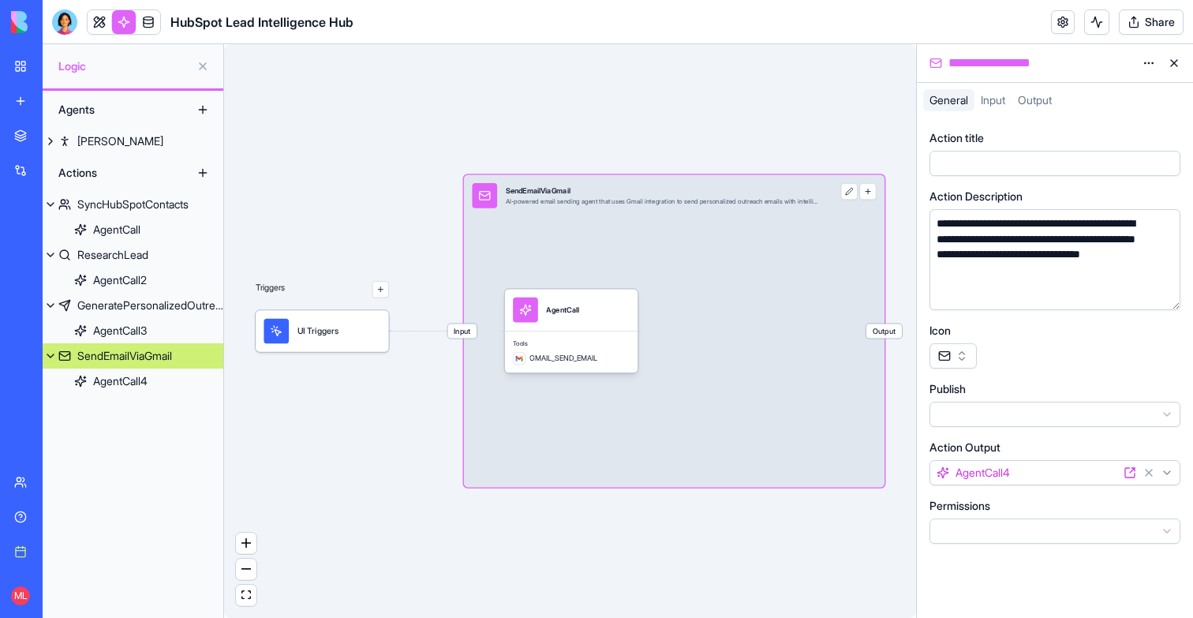
click at [1020, 260] on div "**********" at bounding box center [1040, 247] width 216 height 62
click at [92, 19] on link at bounding box center [100, 22] width 24 height 24
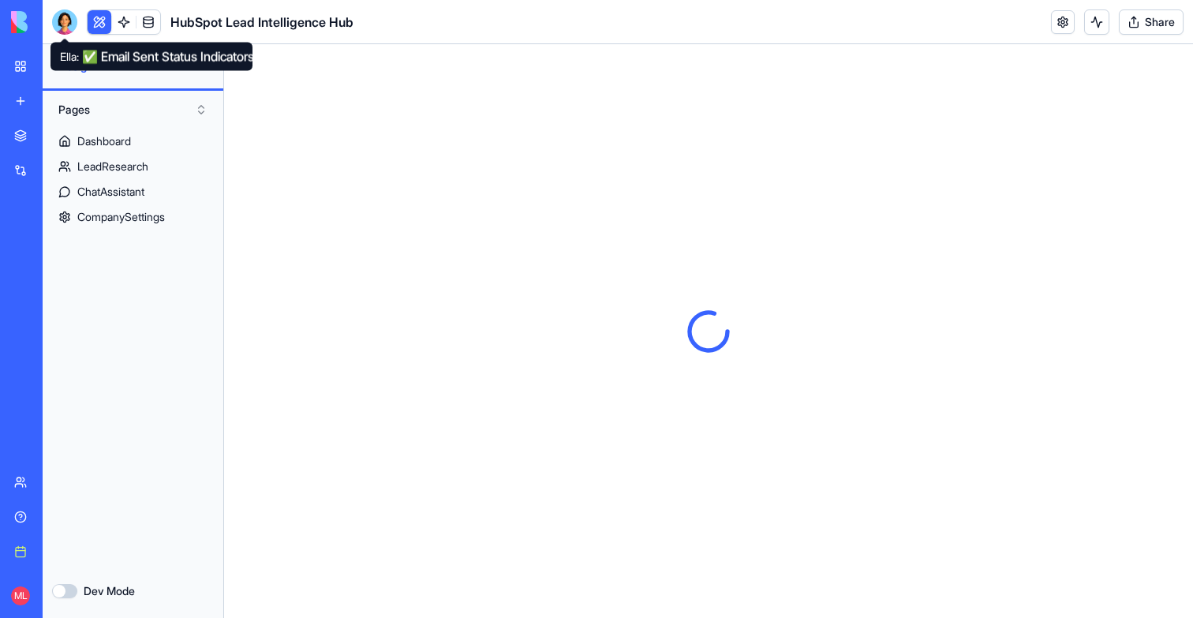
click at [65, 21] on div at bounding box center [64, 21] width 25 height 25
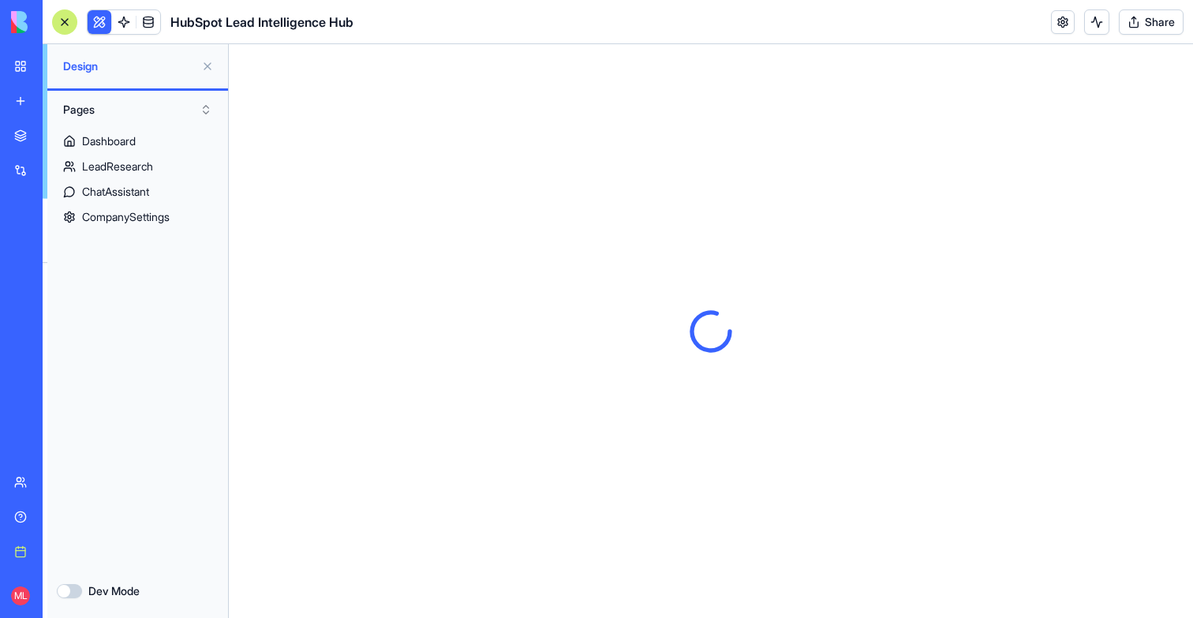
scroll to position [29762, 0]
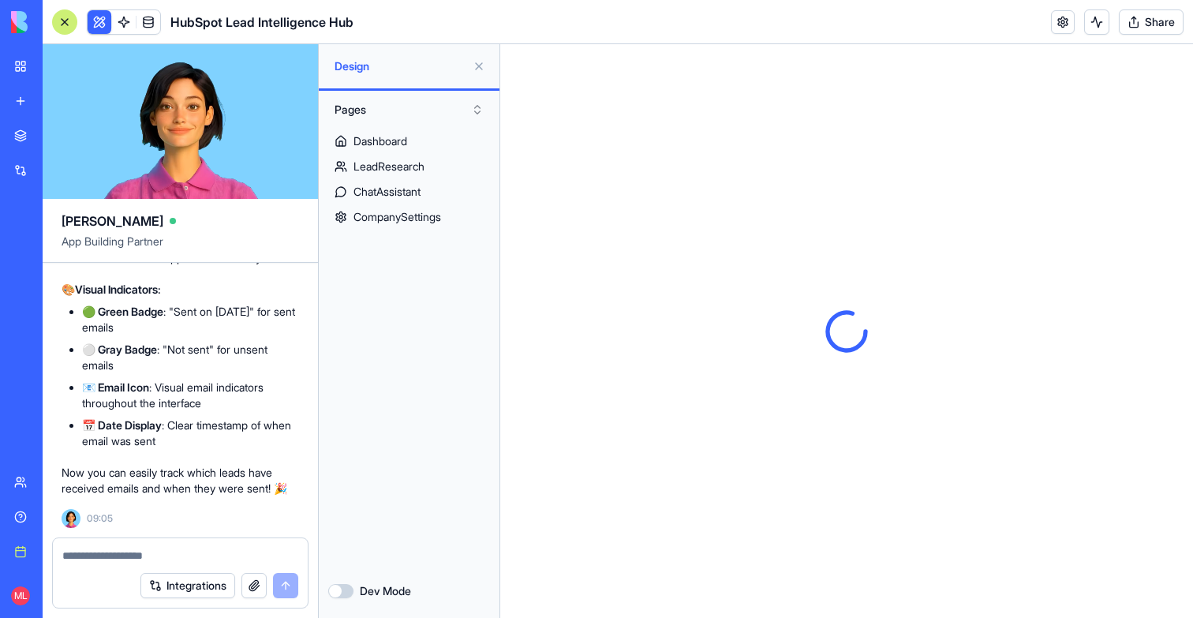
click at [65, 21] on div at bounding box center [64, 21] width 25 height 25
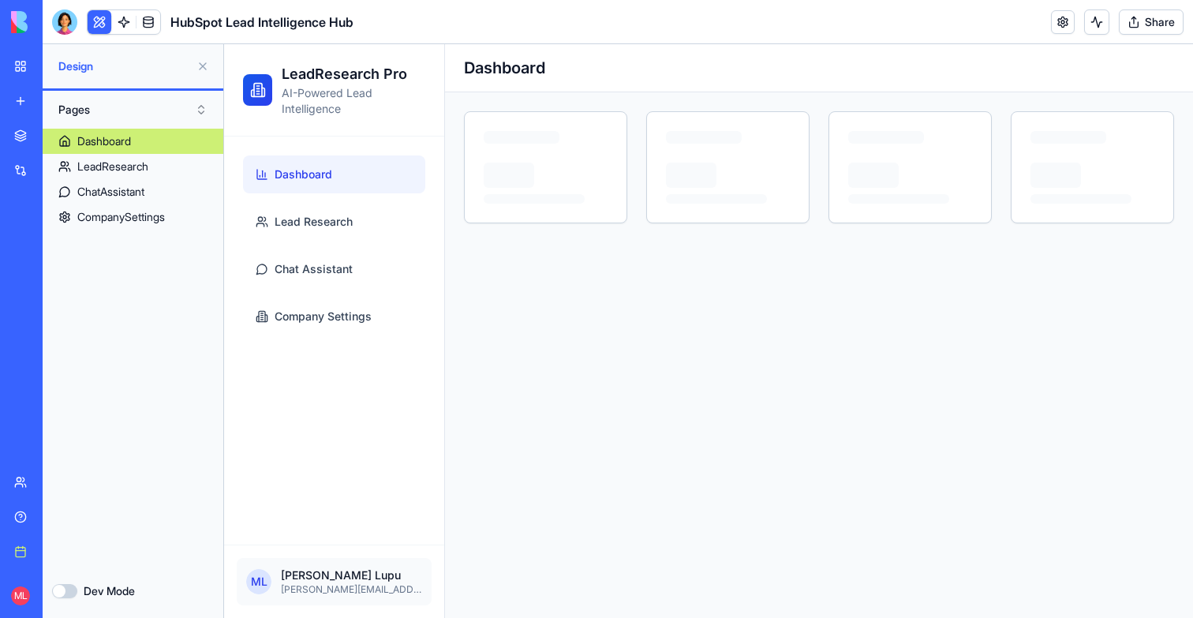
click at [202, 65] on button at bounding box center [202, 66] width 25 height 25
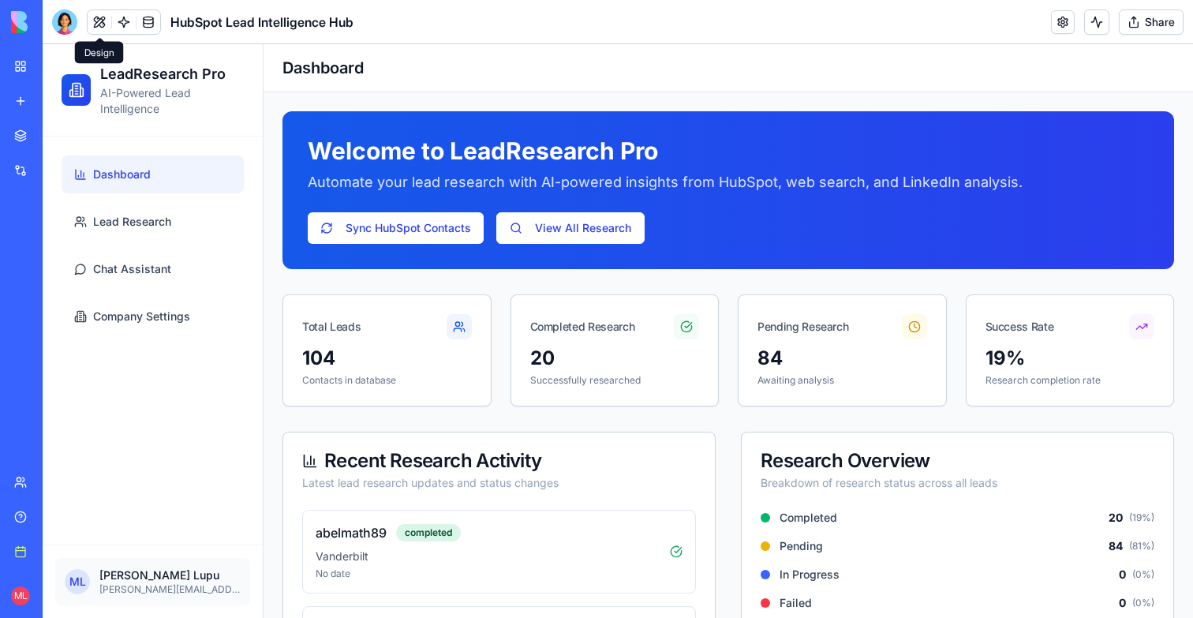
click at [575, 239] on link "View All Research" at bounding box center [570, 228] width 148 height 32
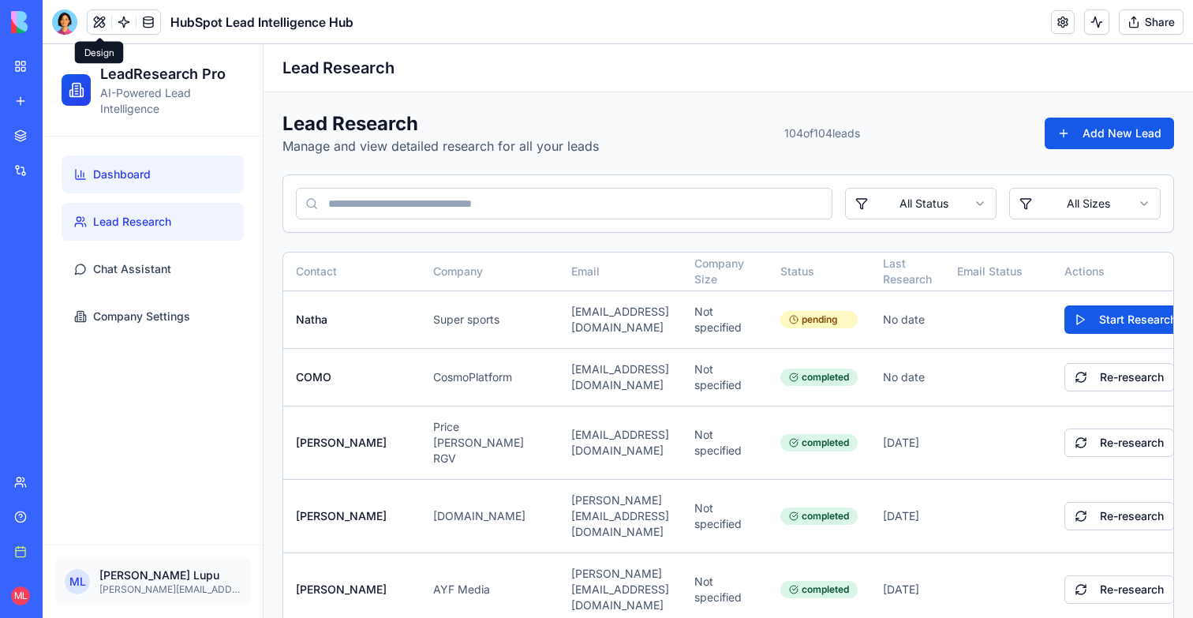
click at [147, 179] on span "Dashboard" at bounding box center [122, 175] width 58 height 16
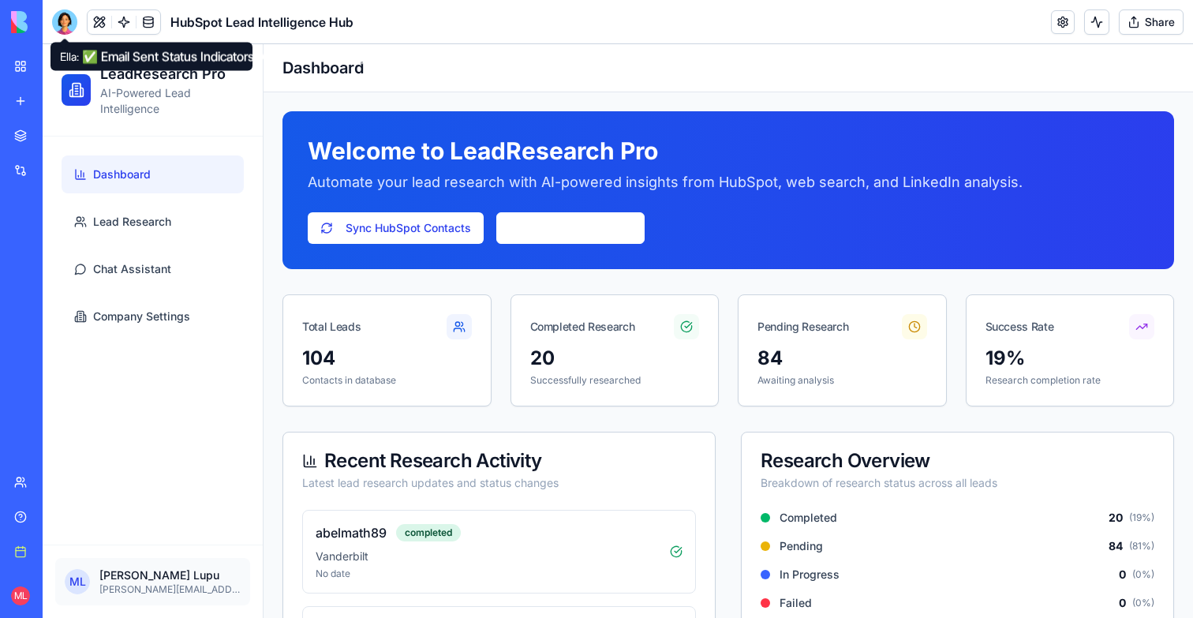
click at [69, 25] on div at bounding box center [64, 21] width 25 height 25
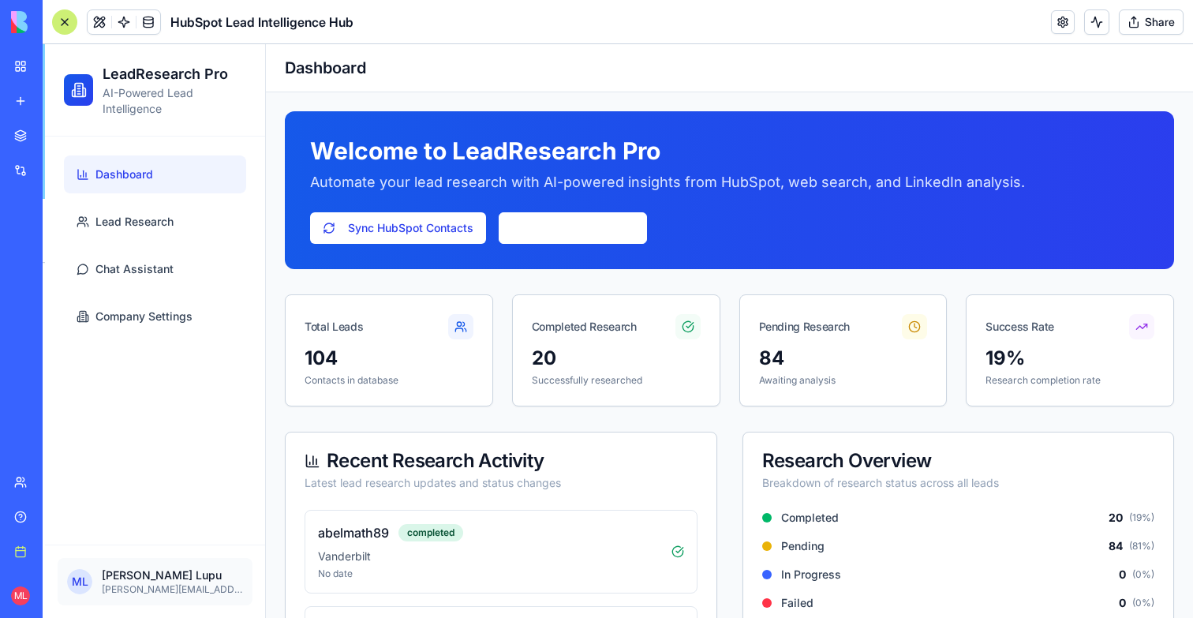
scroll to position [29762, 0]
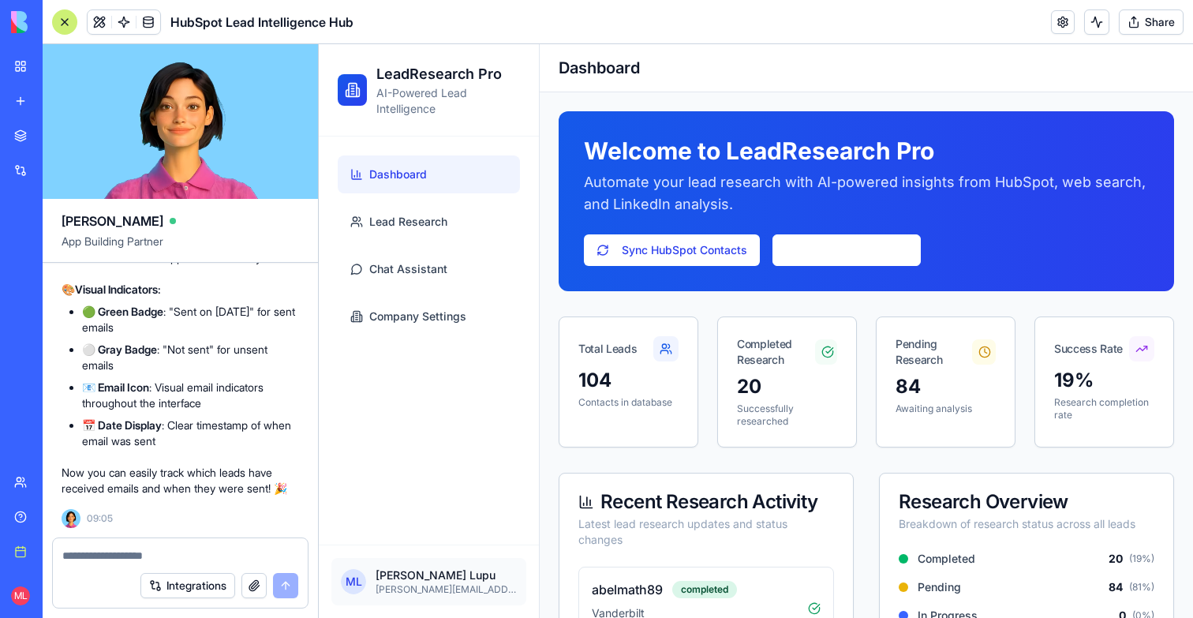
click at [122, 555] on textarea at bounding box center [180, 556] width 236 height 16
type textarea "*"
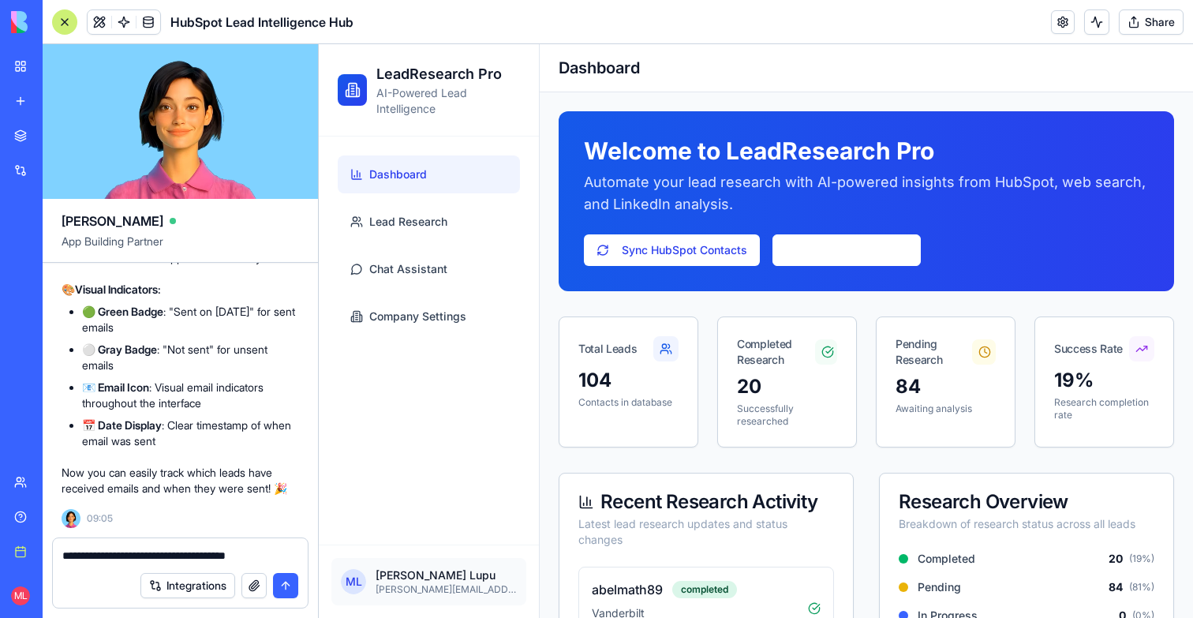
click at [204, 552] on textarea "**********" at bounding box center [180, 556] width 236 height 16
click at [309, 558] on div "**********" at bounding box center [180, 577] width 275 height 80
click at [290, 558] on textarea "**********" at bounding box center [180, 556] width 236 height 16
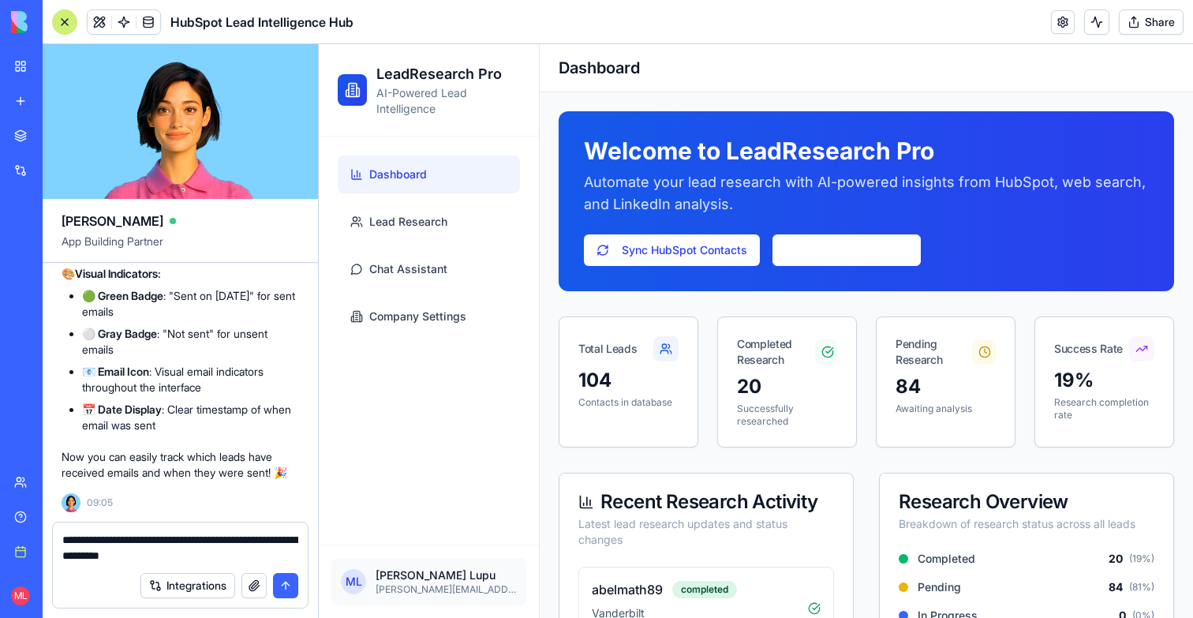
type textarea "**********"
paste textarea
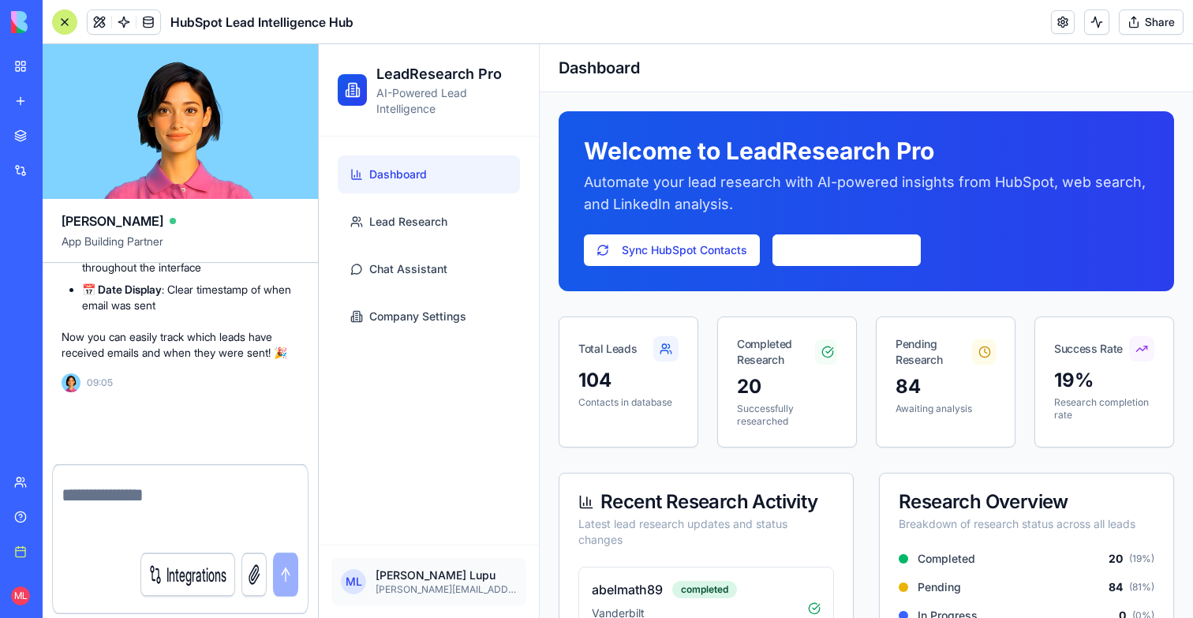
scroll to position [29882, 0]
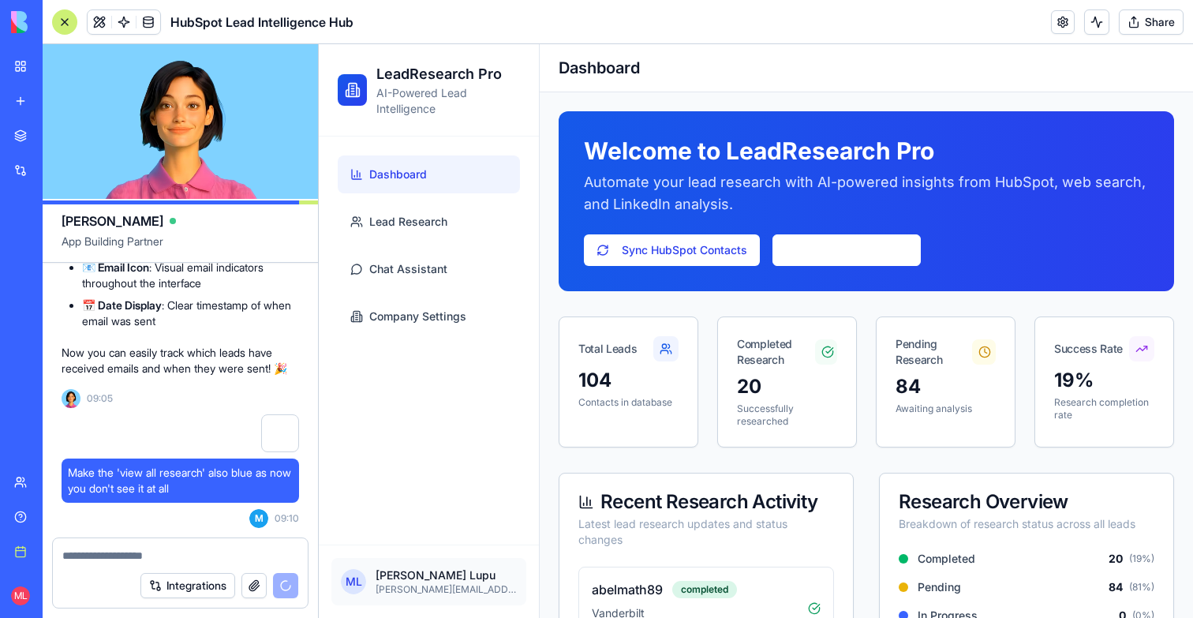
click at [66, 26] on div at bounding box center [64, 21] width 25 height 25
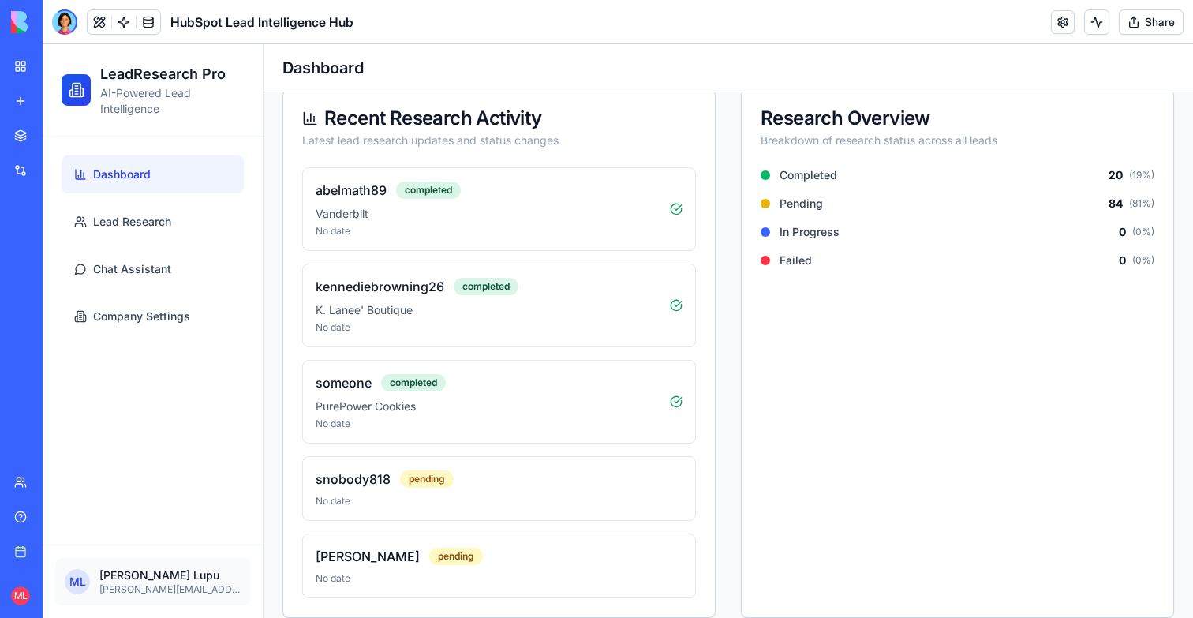
scroll to position [361, 0]
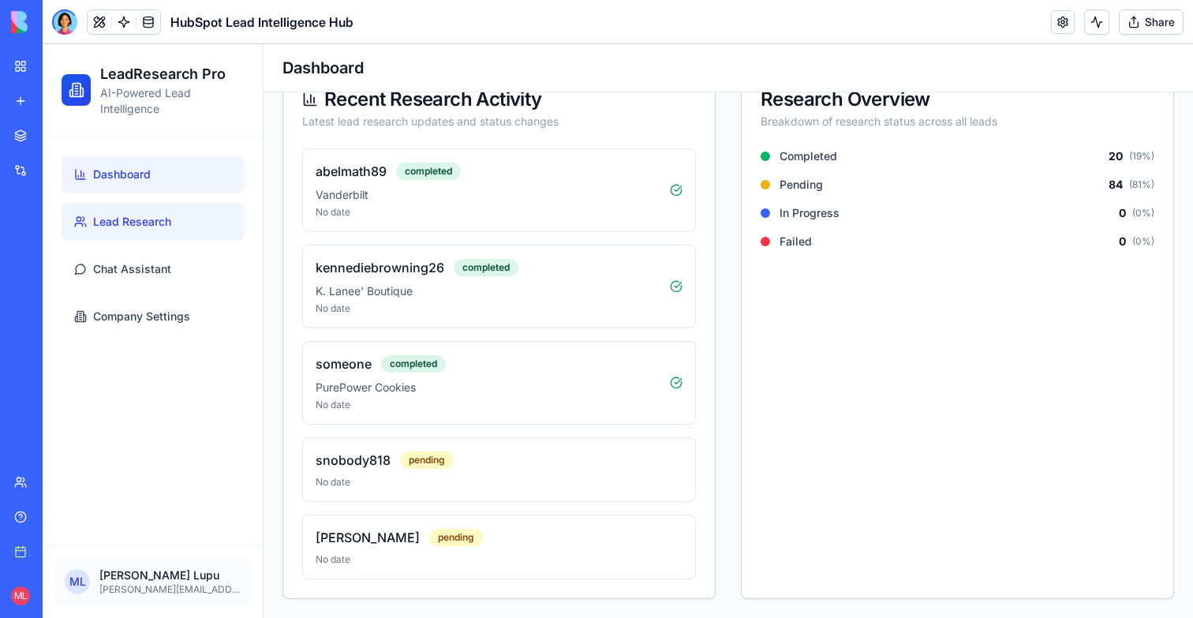
click at [200, 228] on link "Lead Research" at bounding box center [153, 222] width 182 height 38
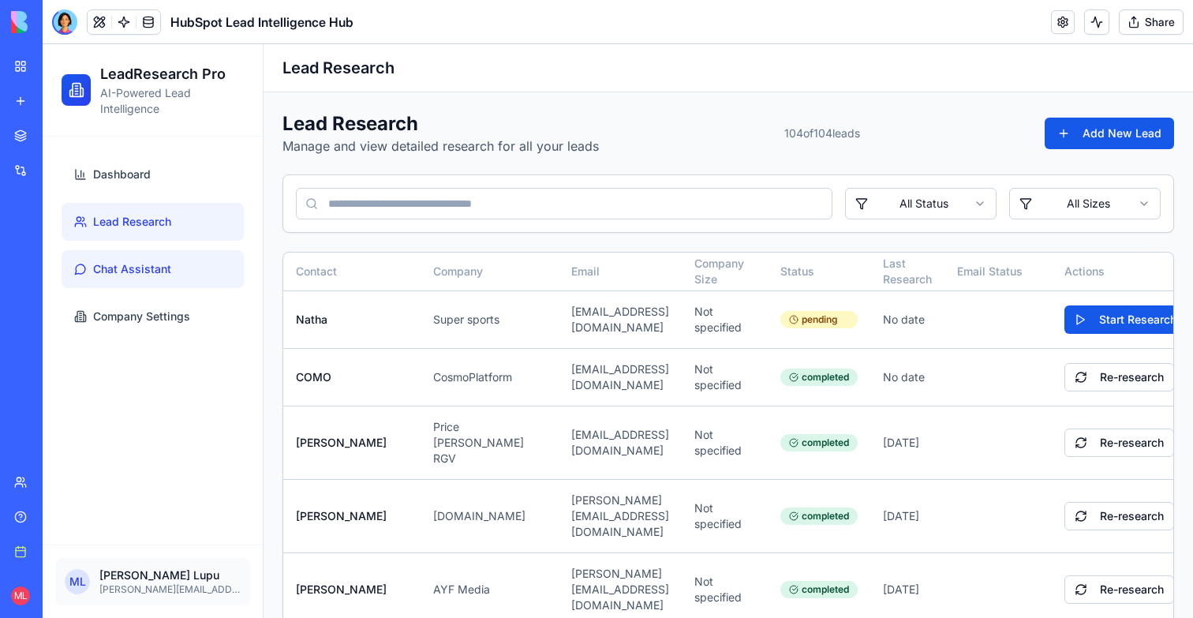
click at [166, 268] on span "Chat Assistant" at bounding box center [132, 269] width 78 height 16
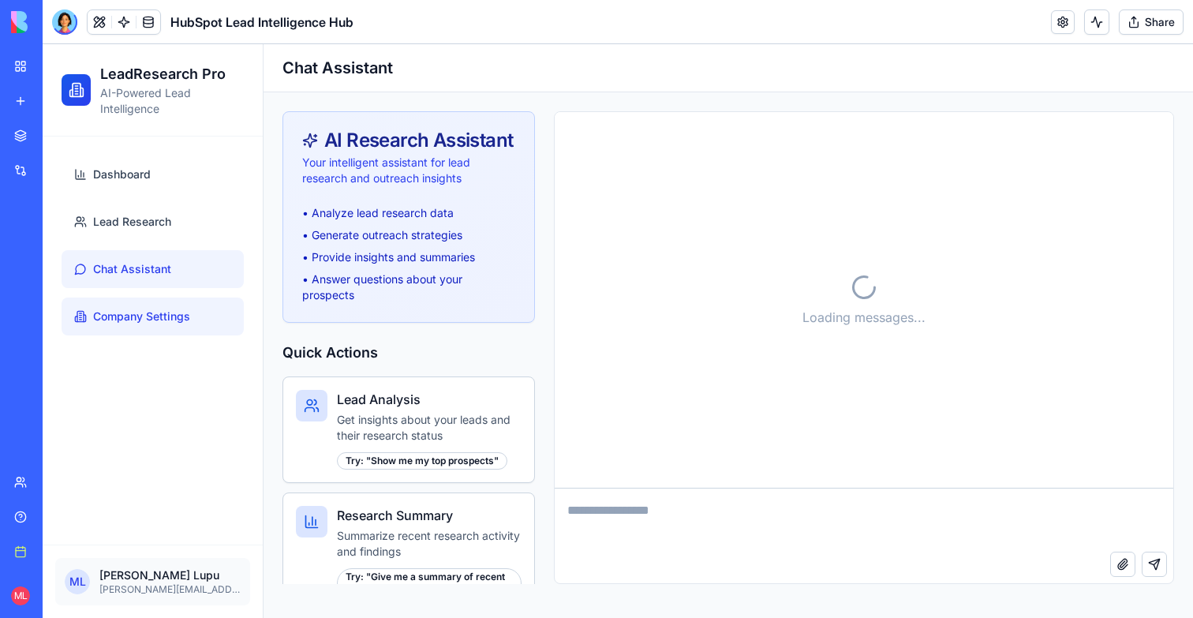
click at [137, 305] on link "Company Settings" at bounding box center [153, 317] width 182 height 38
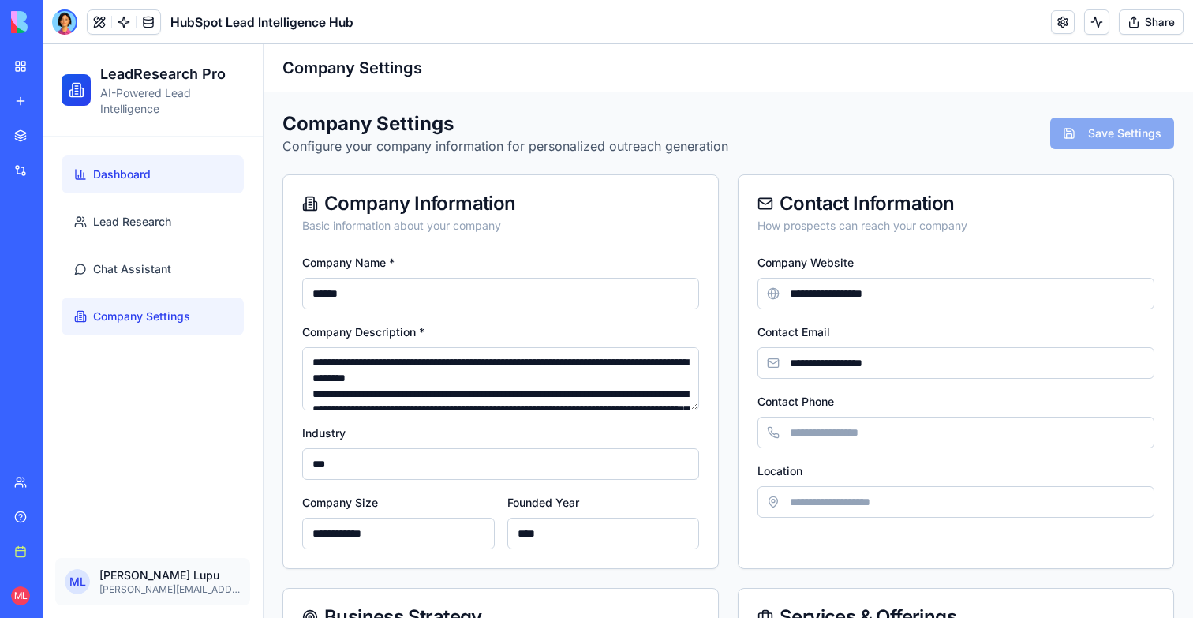
click at [140, 178] on span "Dashboard" at bounding box center [122, 175] width 58 height 16
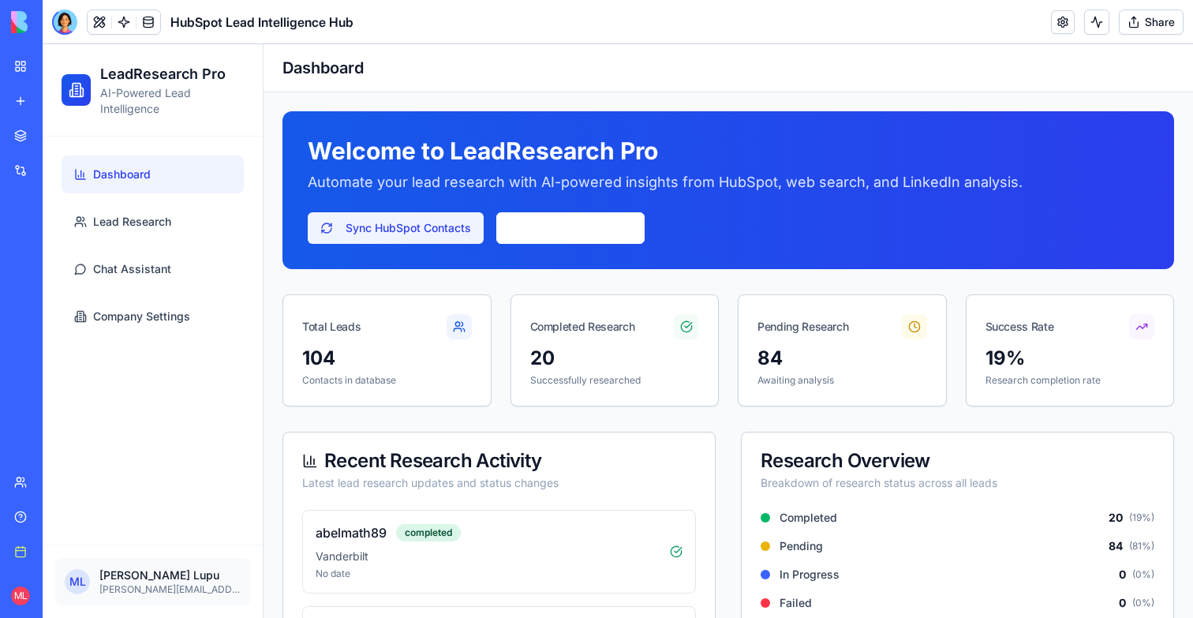
click at [361, 223] on button "Sync HubSpot Contacts" at bounding box center [396, 228] width 176 height 32
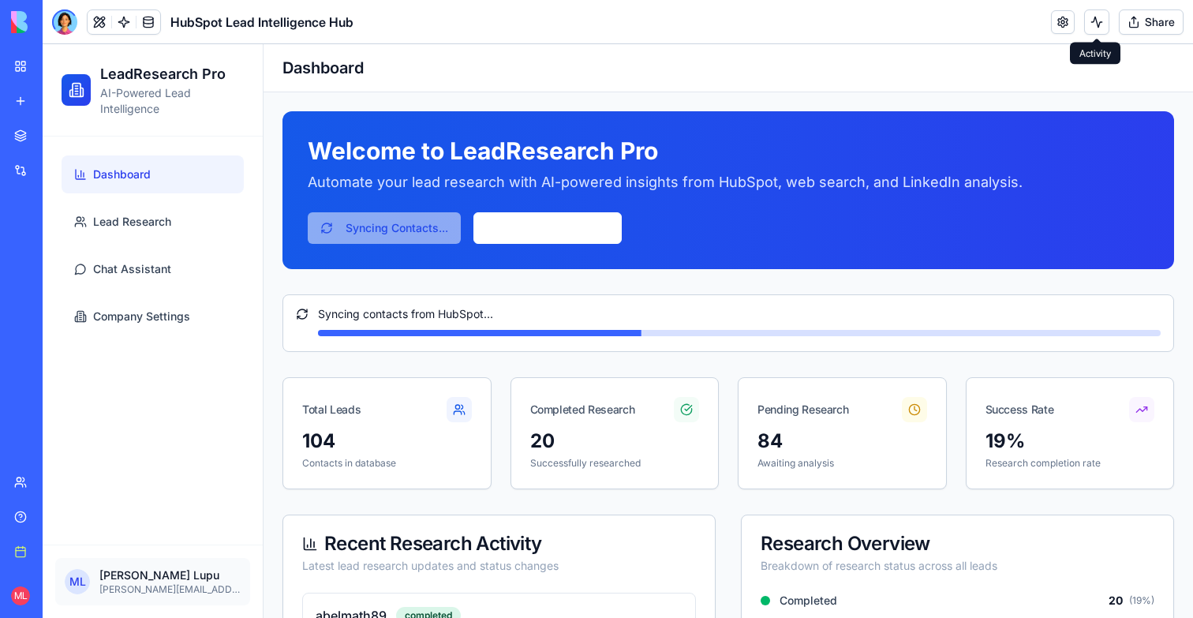
click at [1094, 17] on button at bounding box center [1096, 21] width 25 height 25
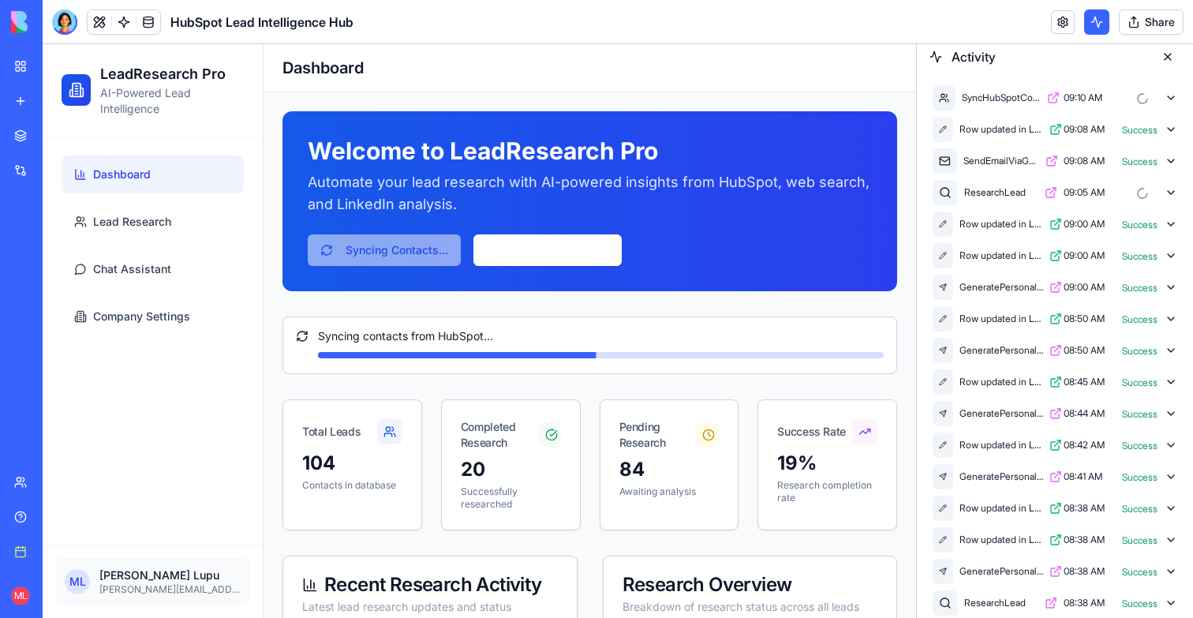
click at [1176, 101] on icon at bounding box center [1171, 98] width 13 height 13
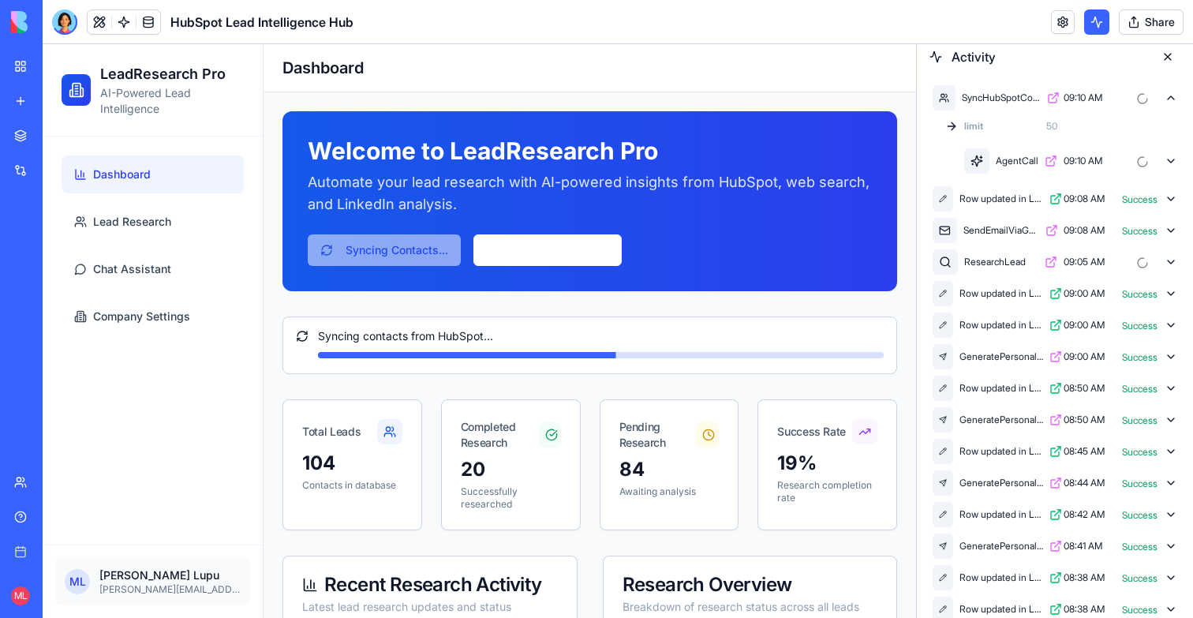
click at [1176, 152] on div "AgentCall 09:10 AM" at bounding box center [1070, 161] width 219 height 32
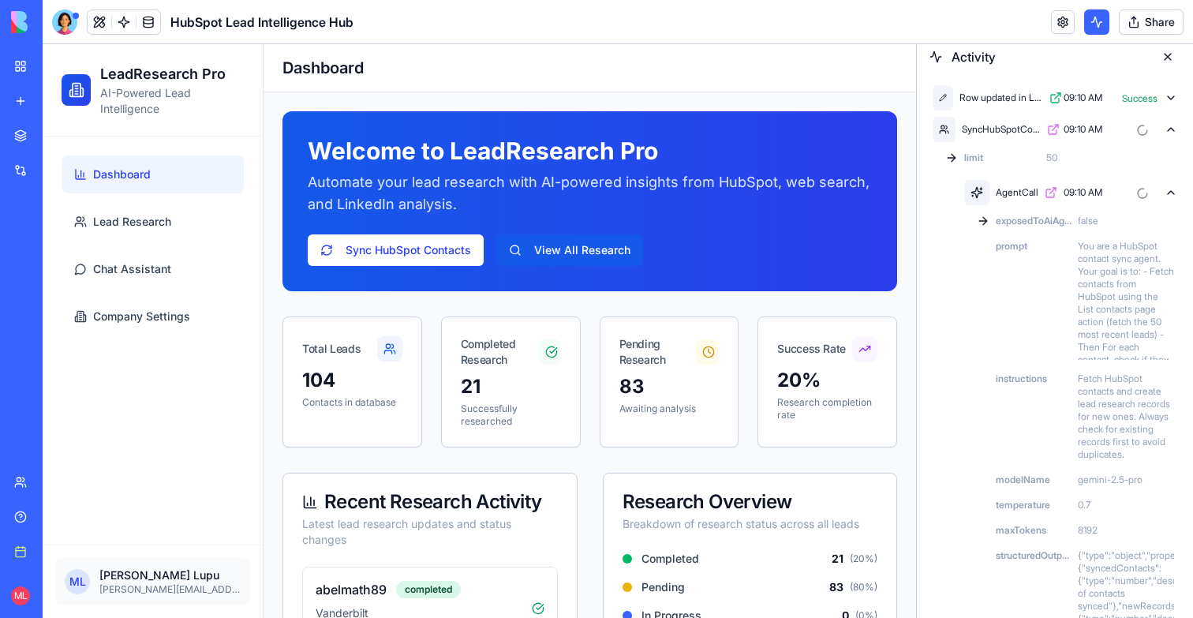
click at [1170, 103] on icon at bounding box center [1171, 98] width 13 height 13
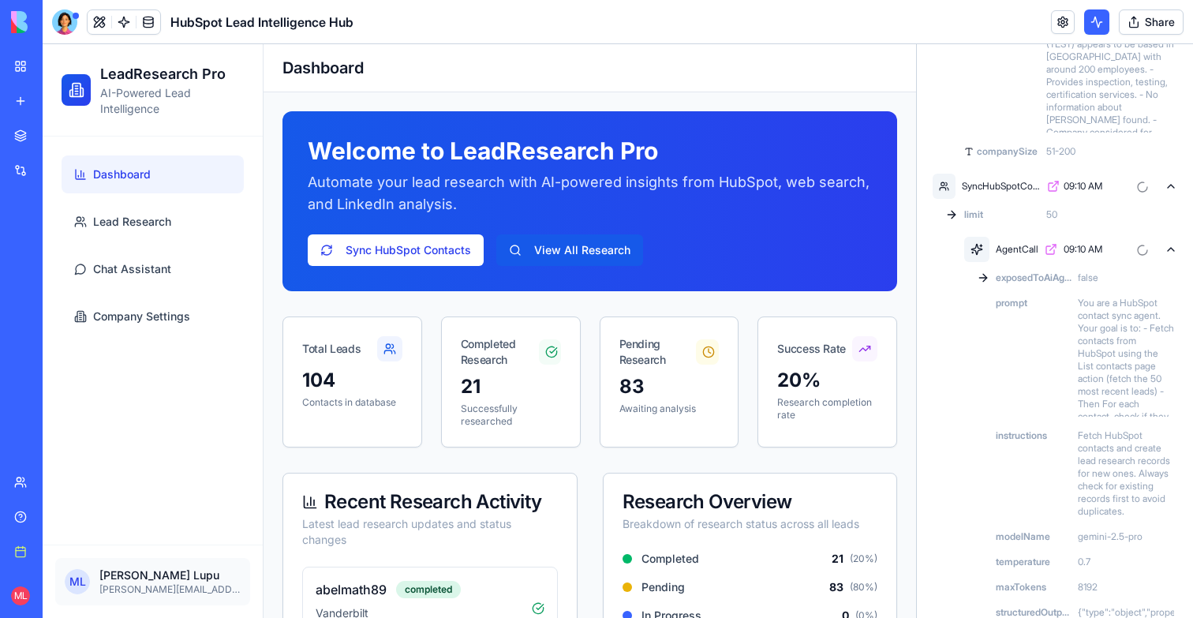
scroll to position [470, 0]
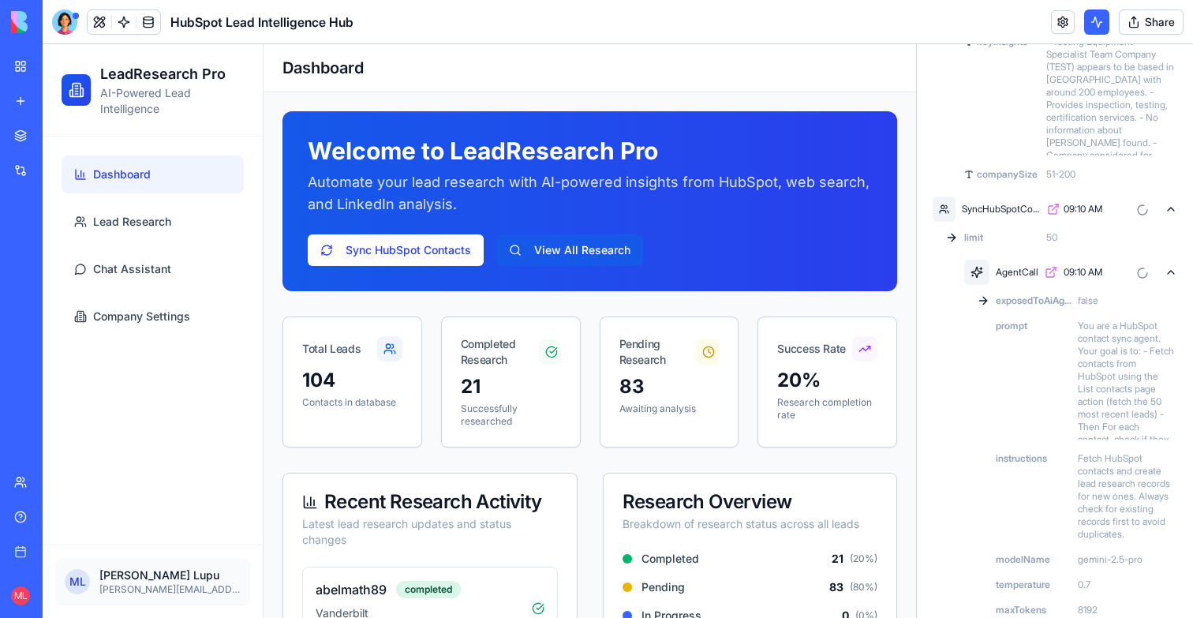
click at [1174, 208] on icon at bounding box center [1171, 209] width 13 height 13
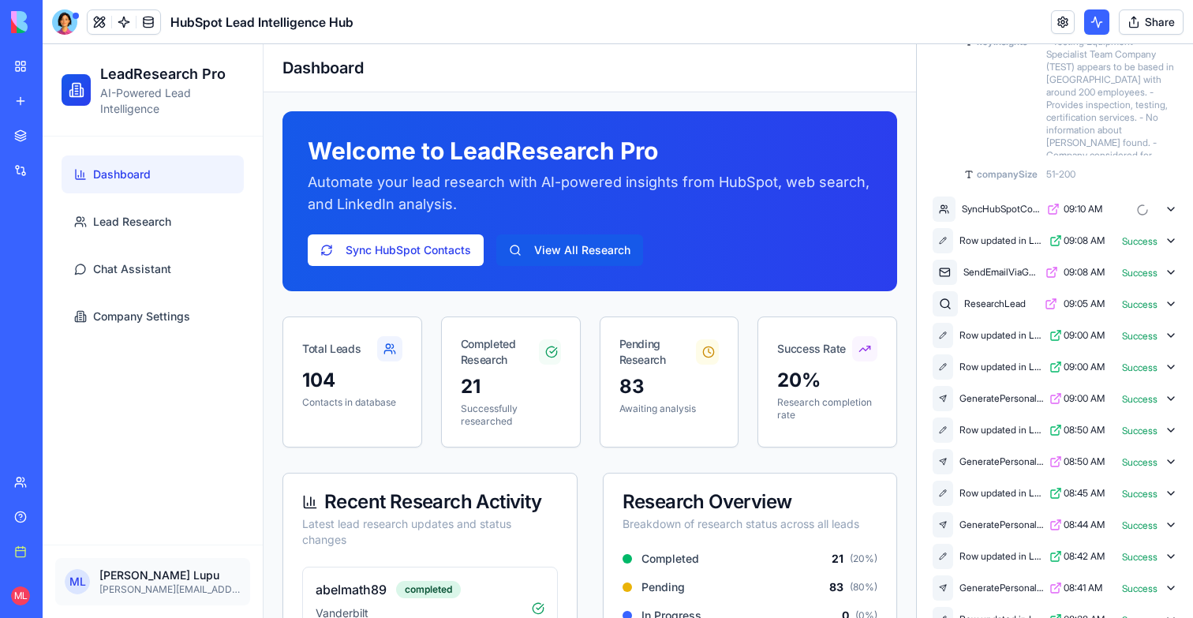
click at [1174, 208] on icon at bounding box center [1171, 209] width 13 height 13
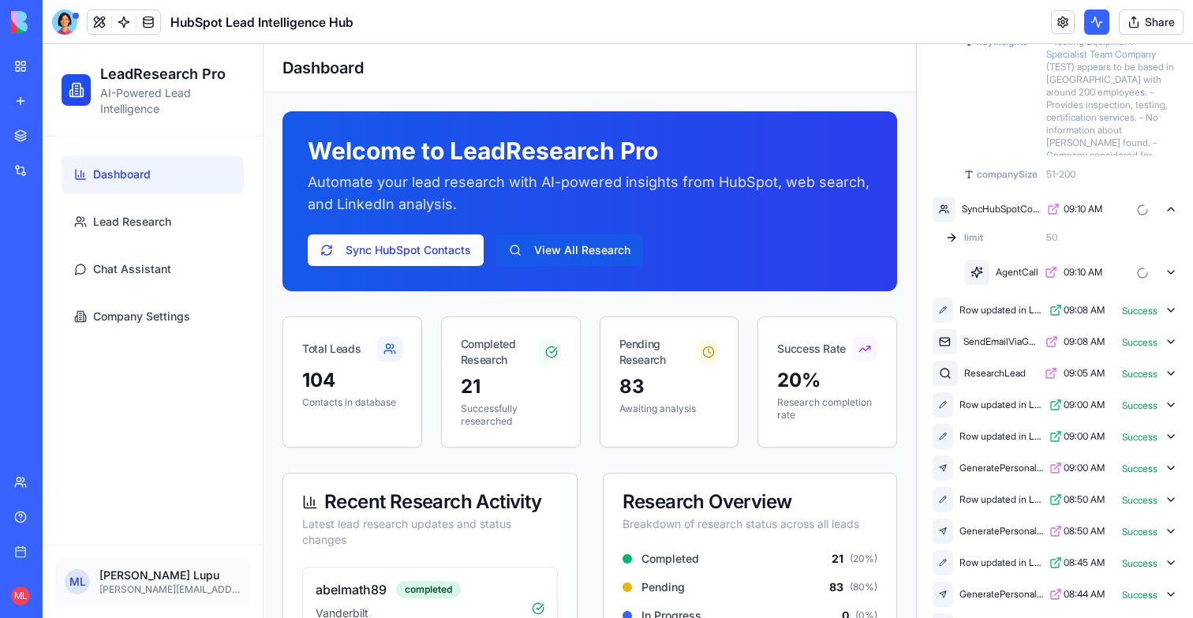
click at [1172, 269] on icon at bounding box center [1171, 272] width 13 height 13
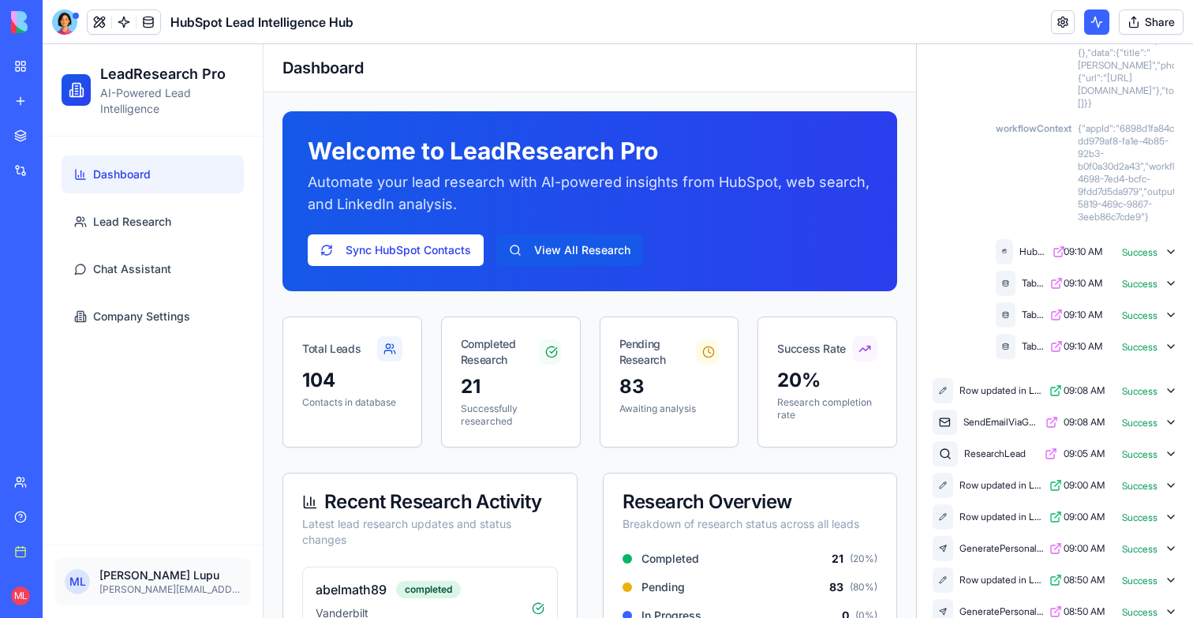
scroll to position [1571, 0]
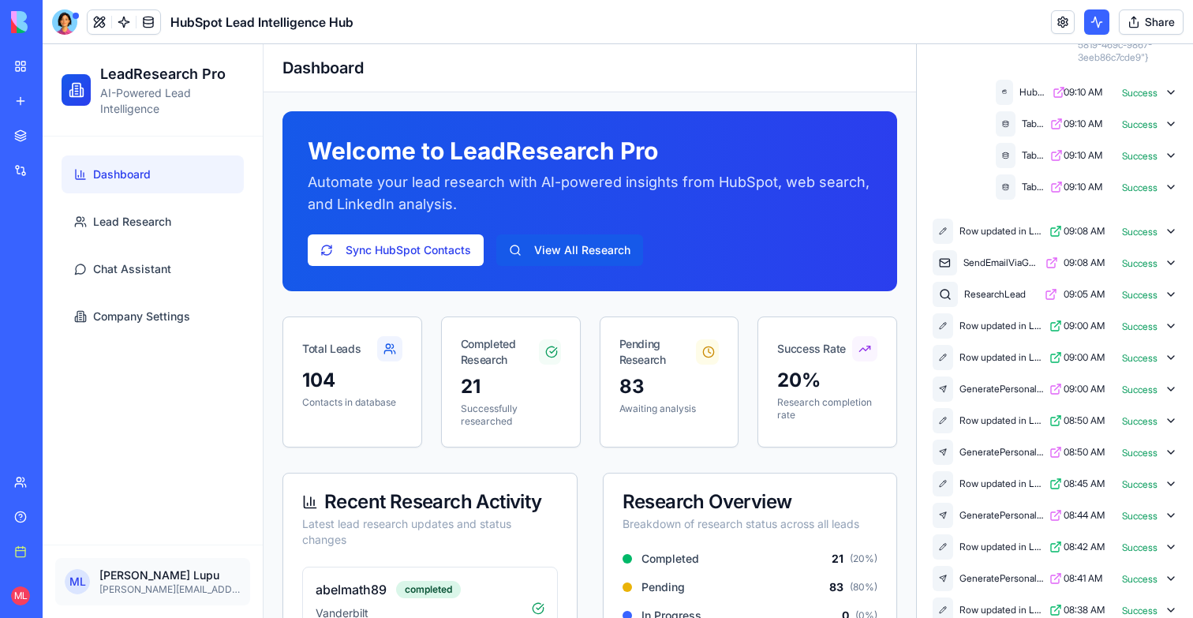
click at [1173, 99] on icon at bounding box center [1171, 92] width 13 height 13
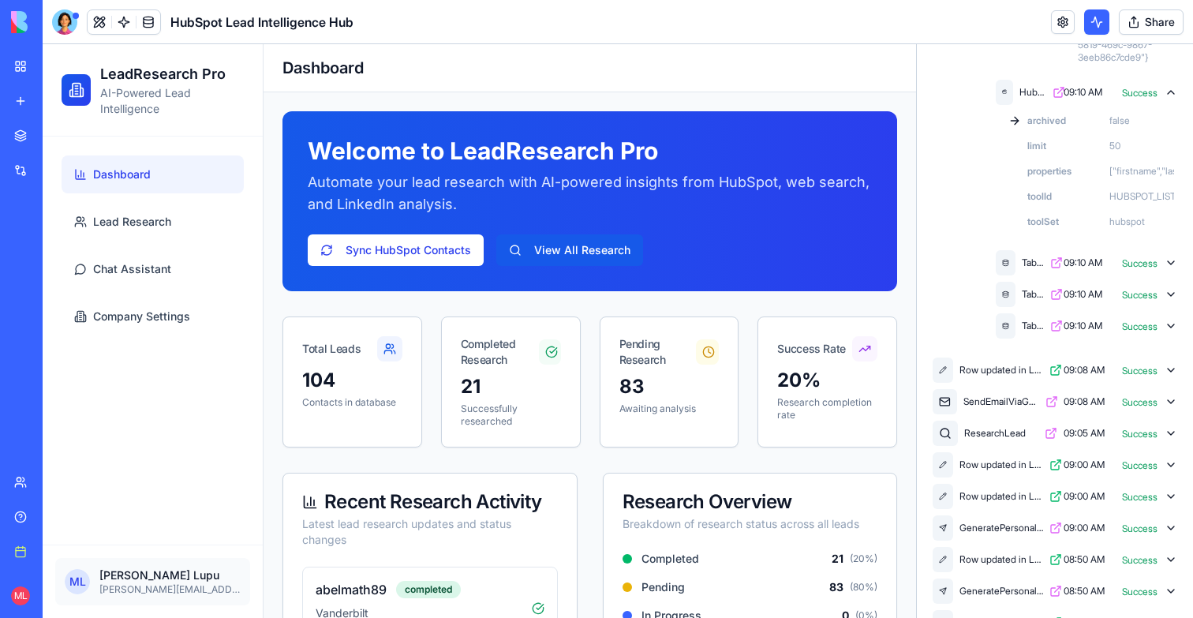
click at [1173, 94] on icon at bounding box center [1171, 92] width 6 height 3
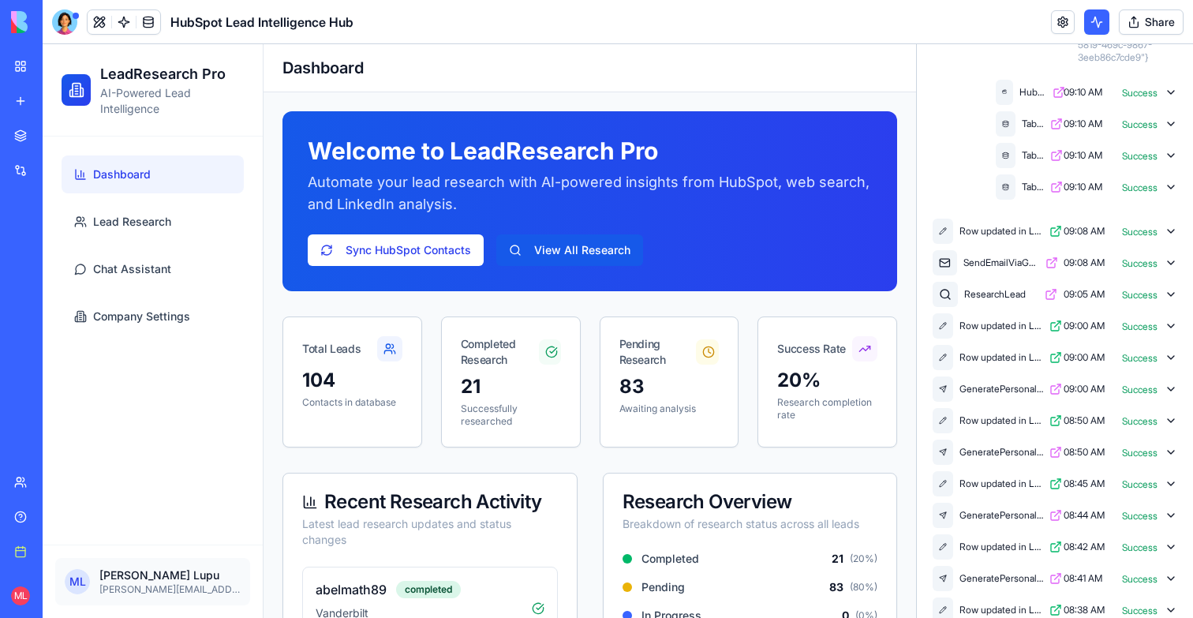
click at [1173, 130] on icon at bounding box center [1171, 124] width 13 height 13
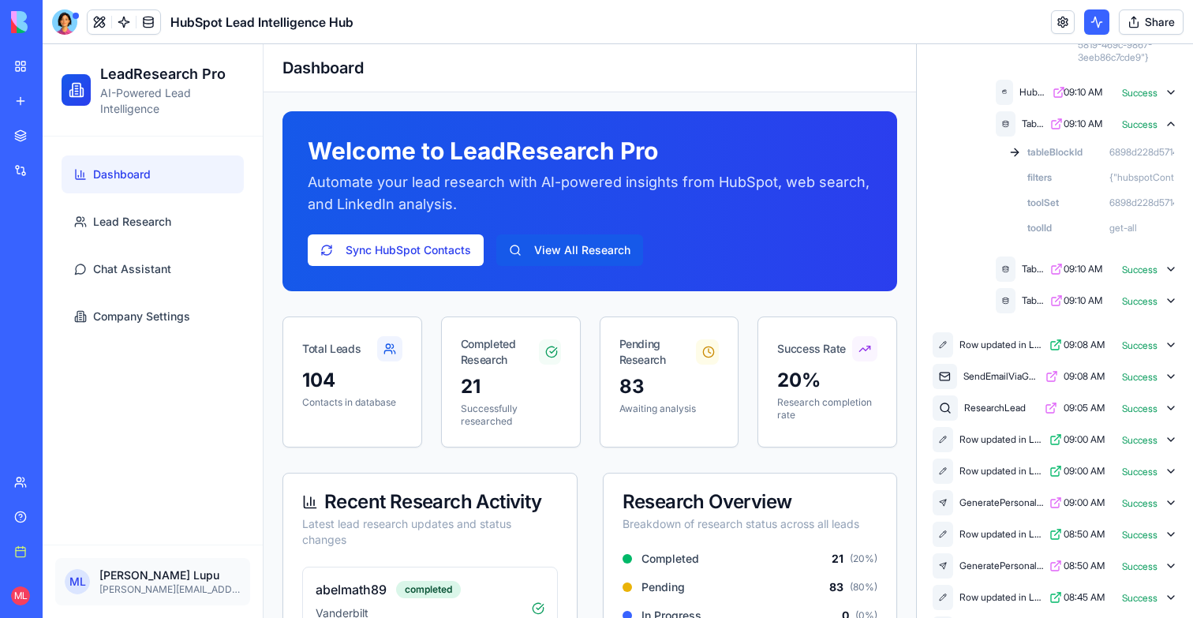
click at [1173, 125] on icon at bounding box center [1171, 123] width 6 height 3
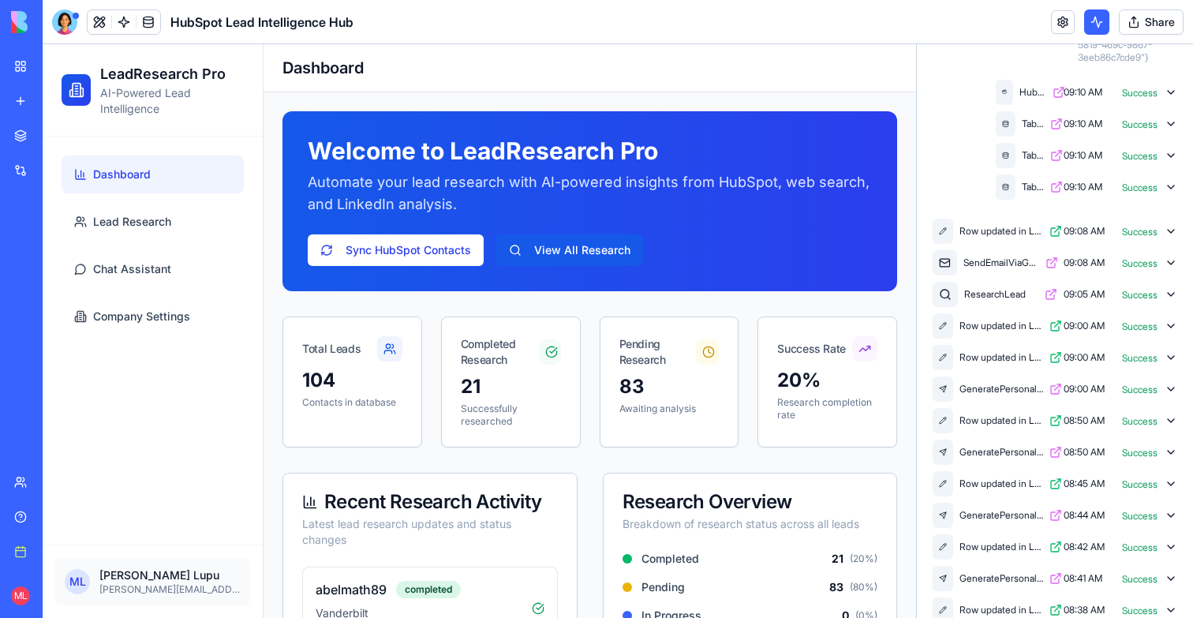
click at [1173, 159] on div "TableOps 09:10 AM Success" at bounding box center [1087, 156] width 188 height 32
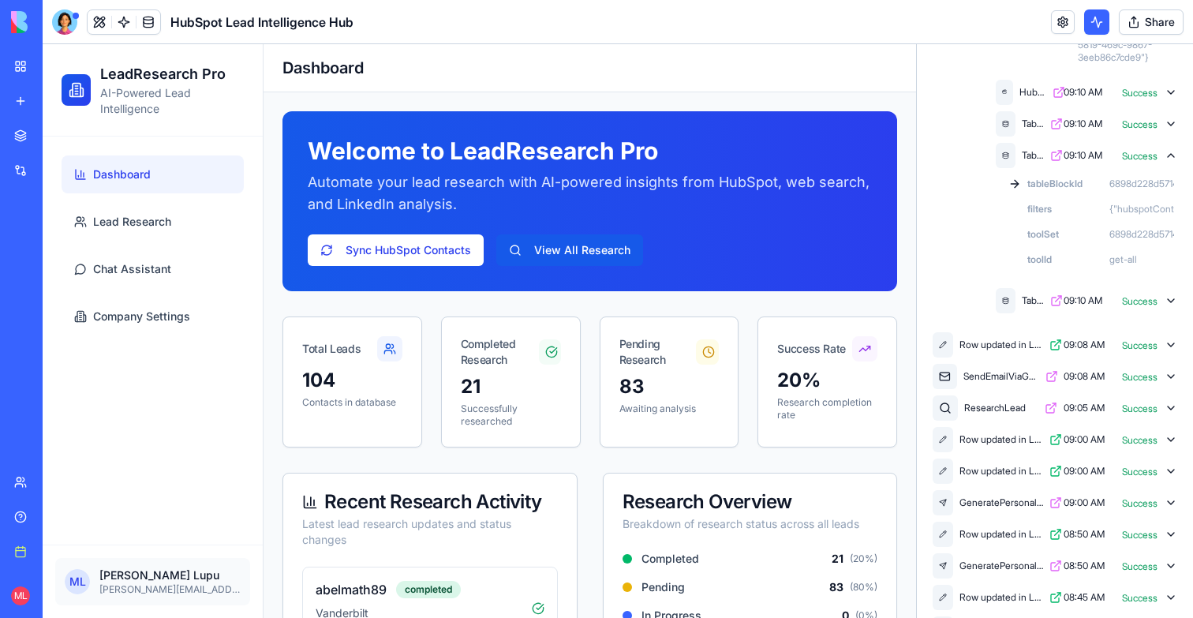
click at [1173, 159] on div "TableOps 09:10 AM Success" at bounding box center [1087, 156] width 188 height 32
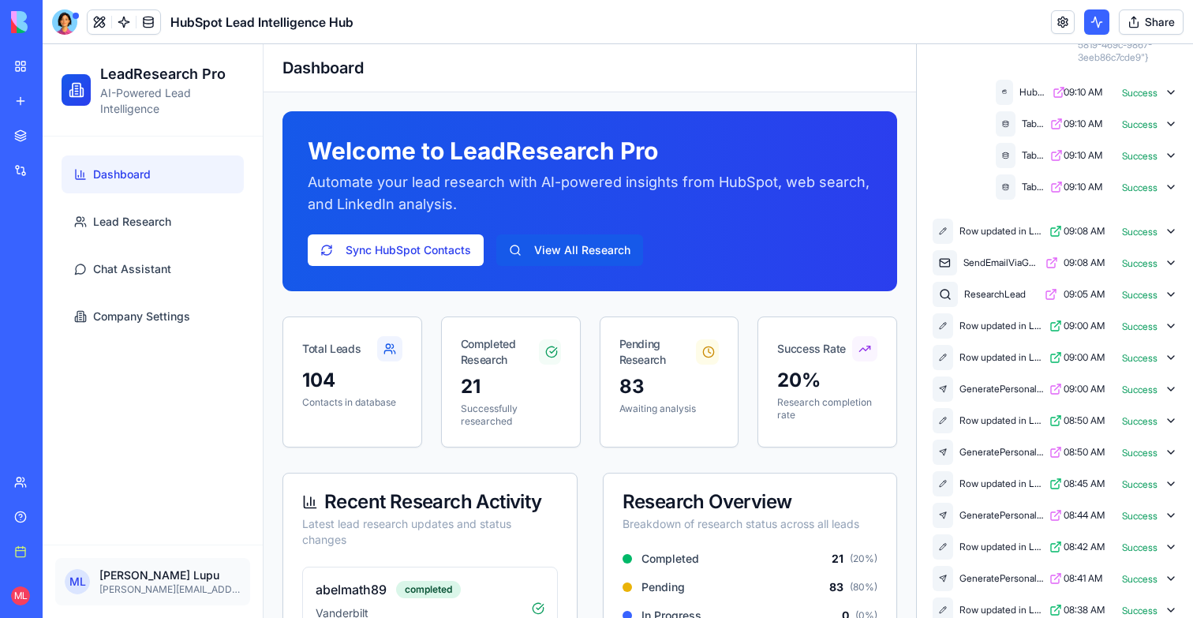
click at [1173, 193] on icon at bounding box center [1171, 187] width 13 height 13
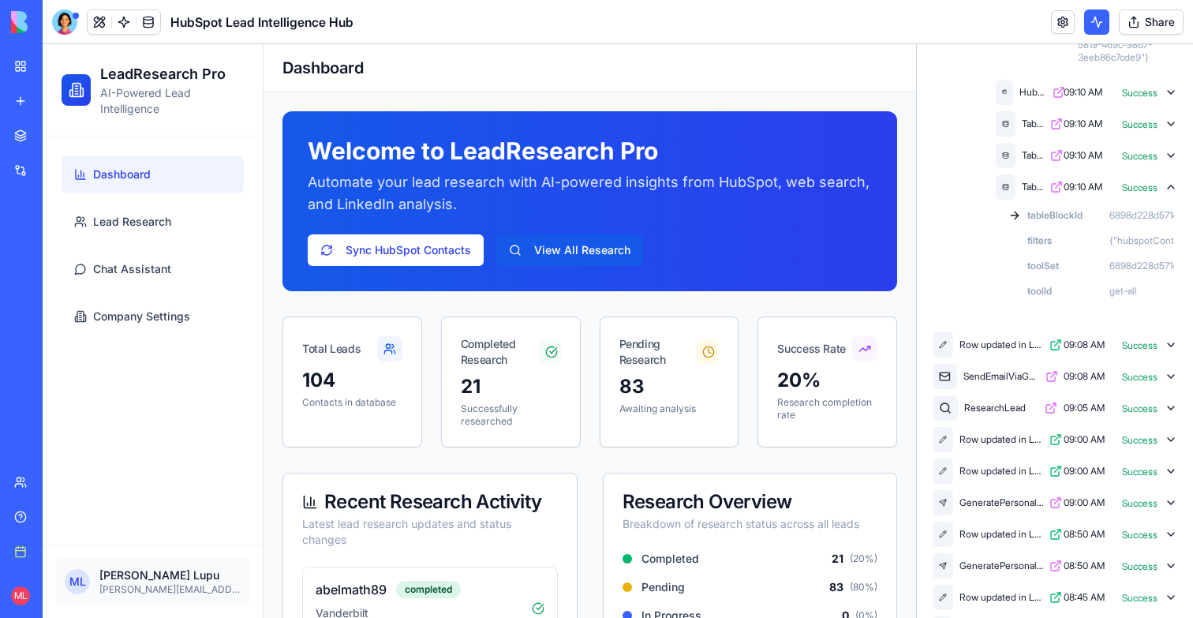
click at [1173, 193] on icon at bounding box center [1171, 187] width 13 height 13
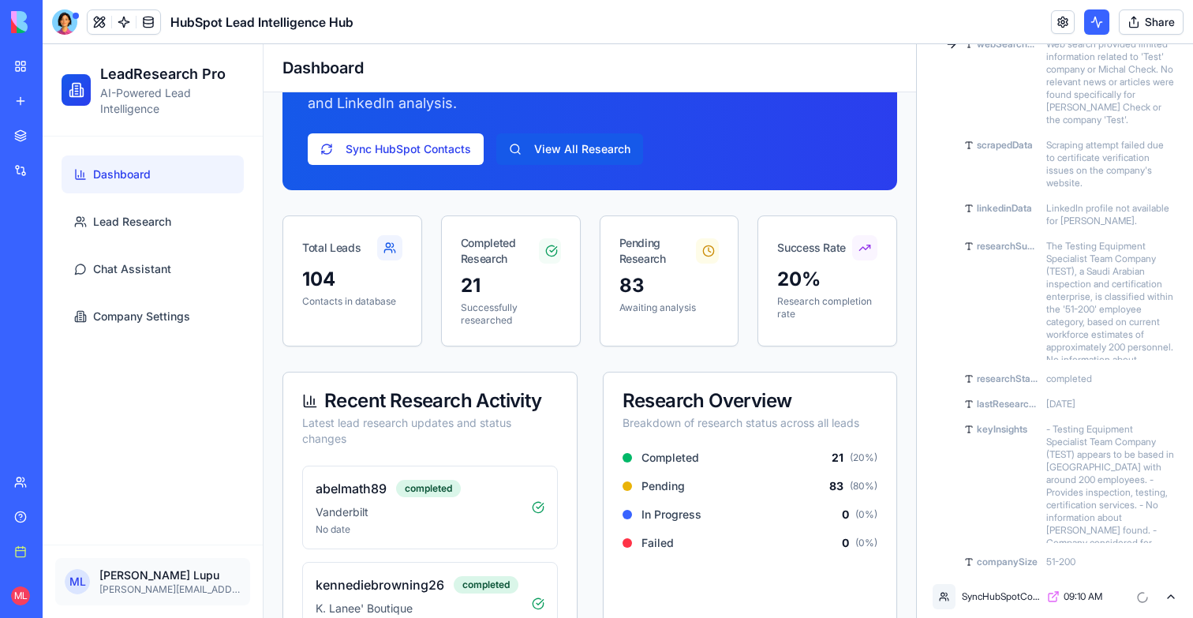
scroll to position [418, 0]
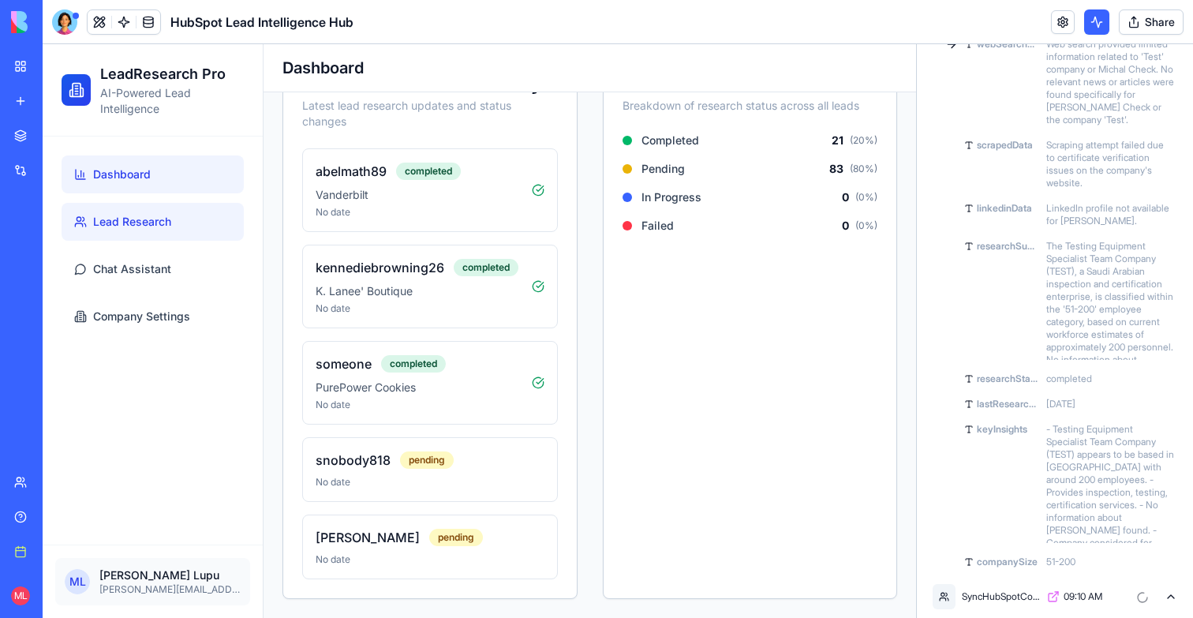
click at [107, 208] on link "Lead Research" at bounding box center [153, 222] width 182 height 38
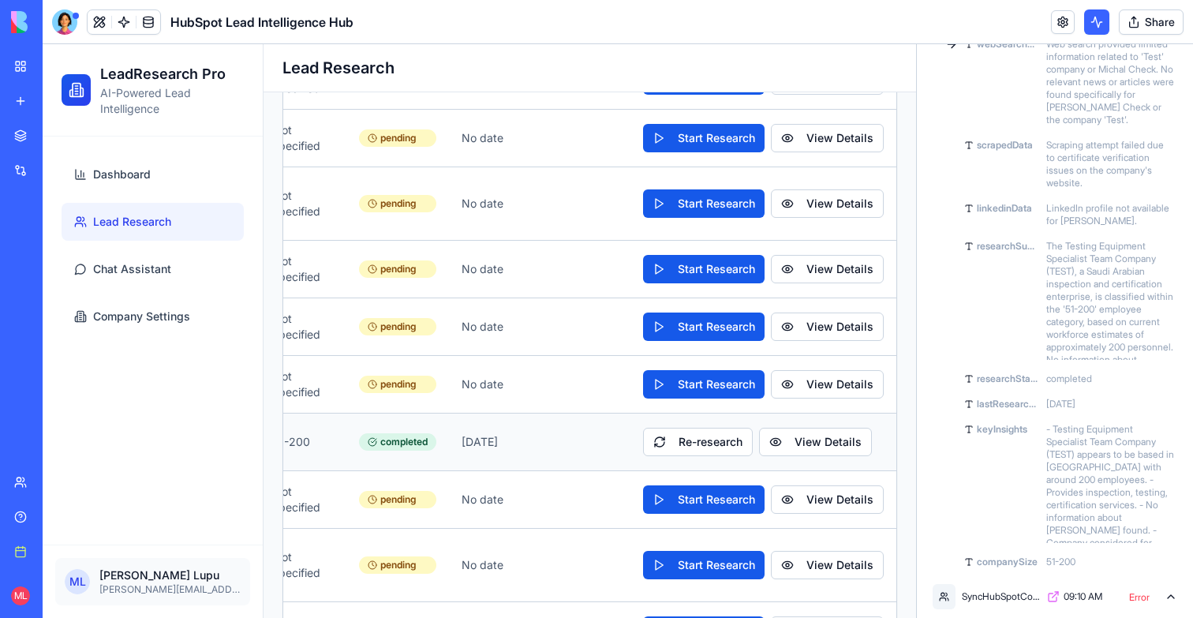
scroll to position [0, 465]
click at [848, 428] on button "View Details" at bounding box center [815, 442] width 113 height 28
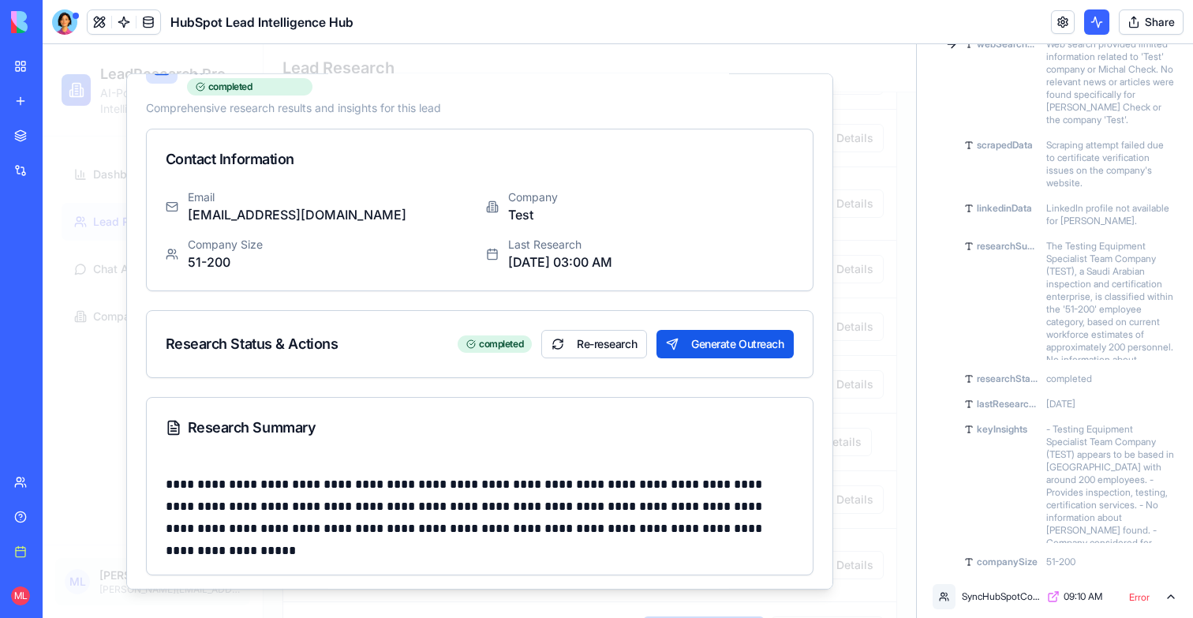
scroll to position [57, 0]
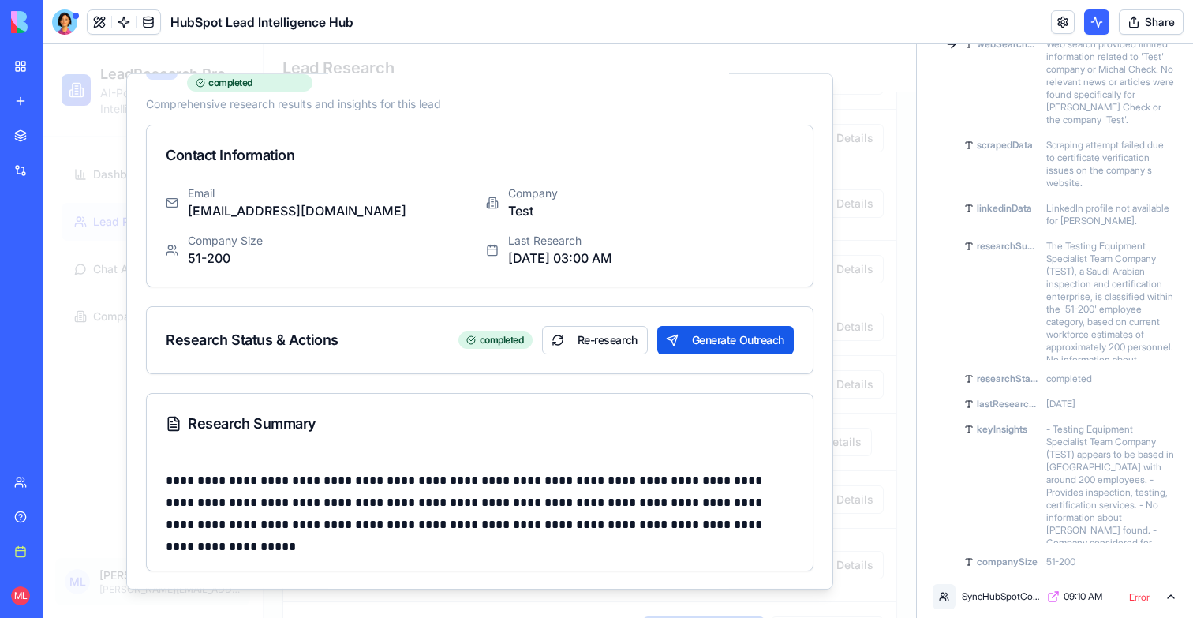
click at [84, 352] on div at bounding box center [480, 331] width 874 height 574
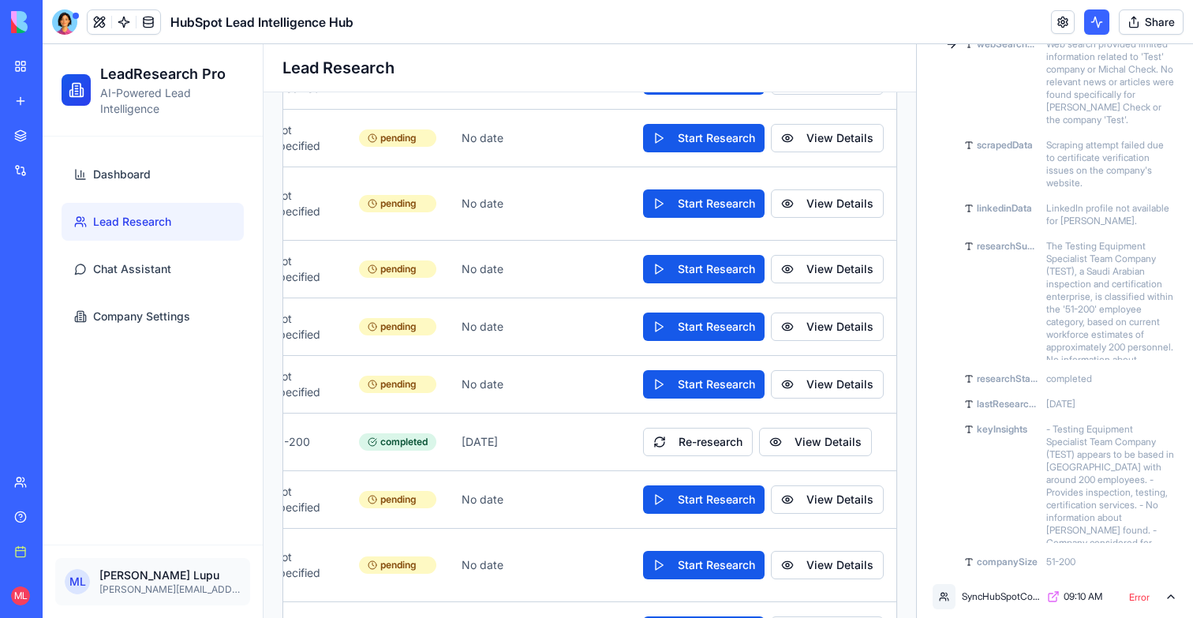
scroll to position [0, 0]
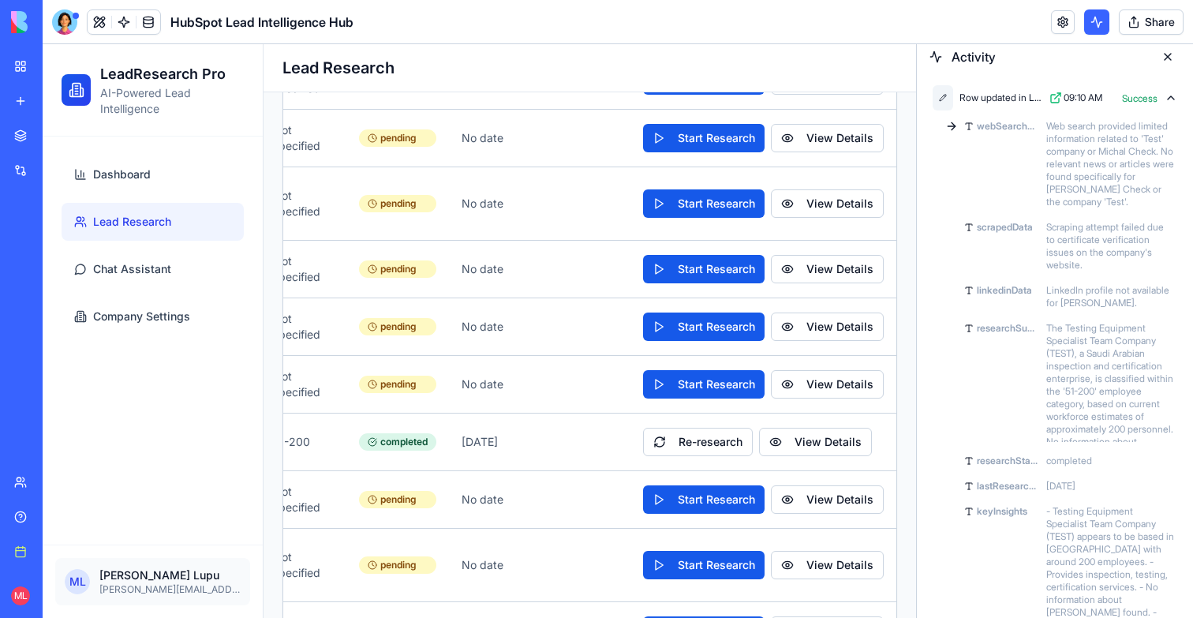
click at [1172, 107] on div "Row updated in LeadResearch 09:10 AM Success" at bounding box center [1055, 98] width 251 height 32
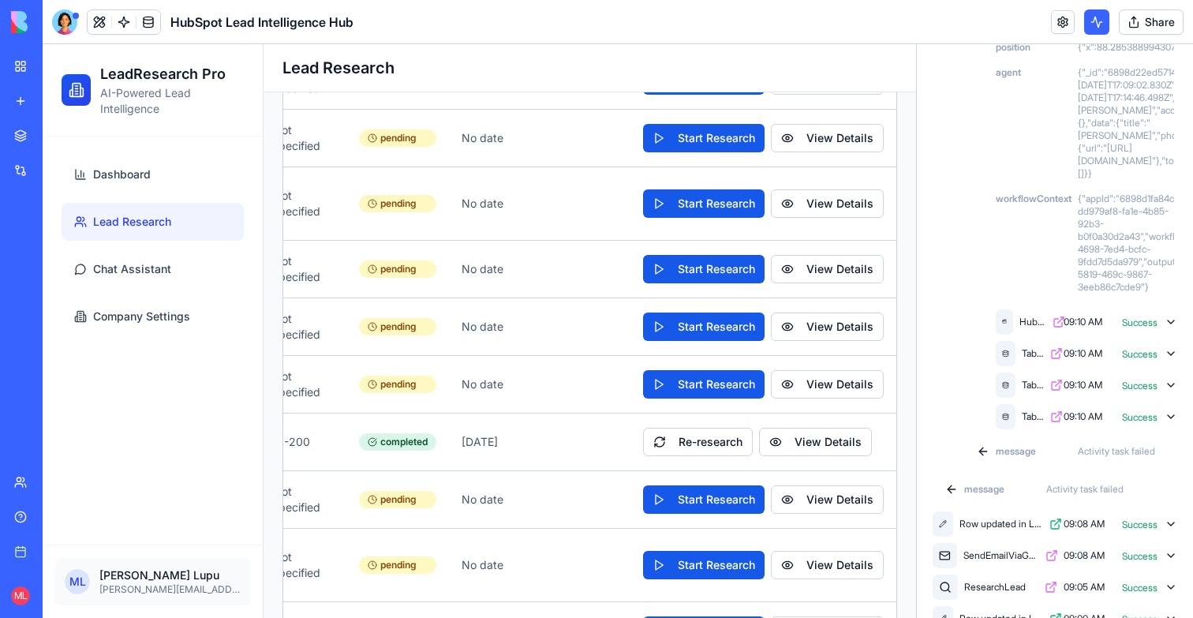
scroll to position [814, 0]
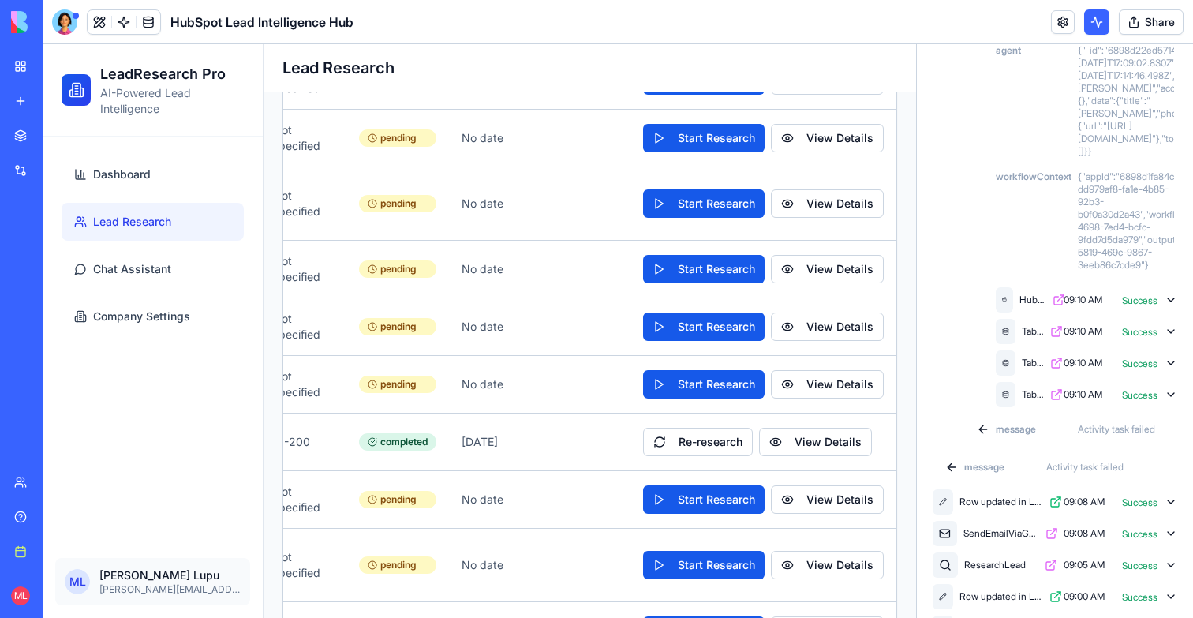
click at [997, 436] on span "message" at bounding box center [1016, 429] width 40 height 13
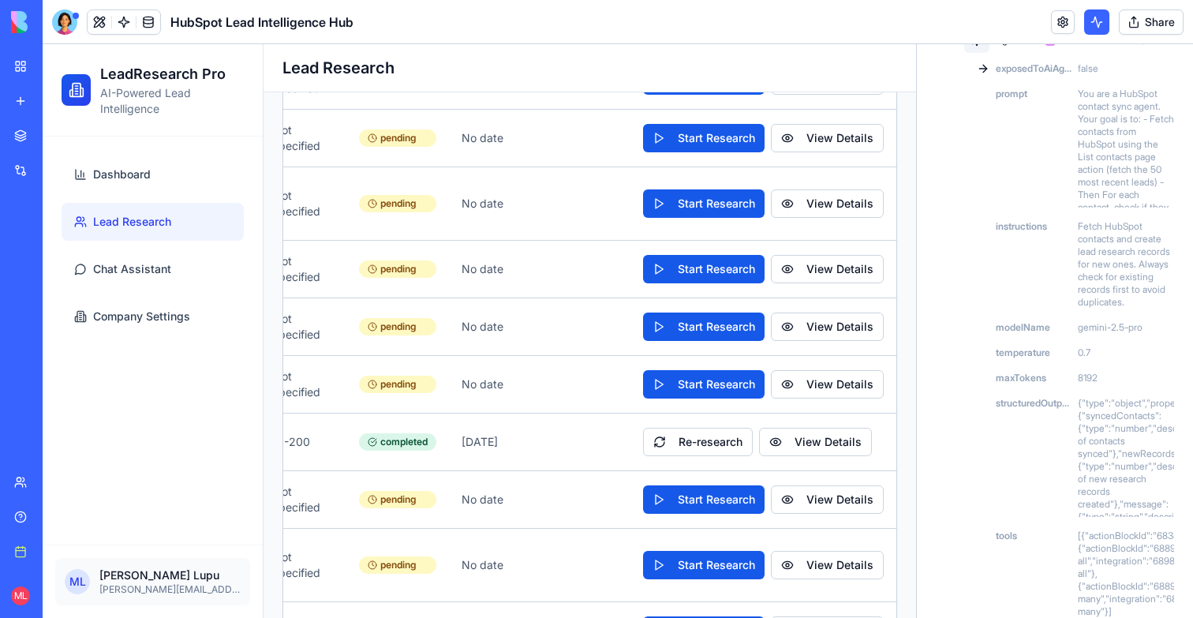
scroll to position [0, 0]
